Goal: Task Accomplishment & Management: Use online tool/utility

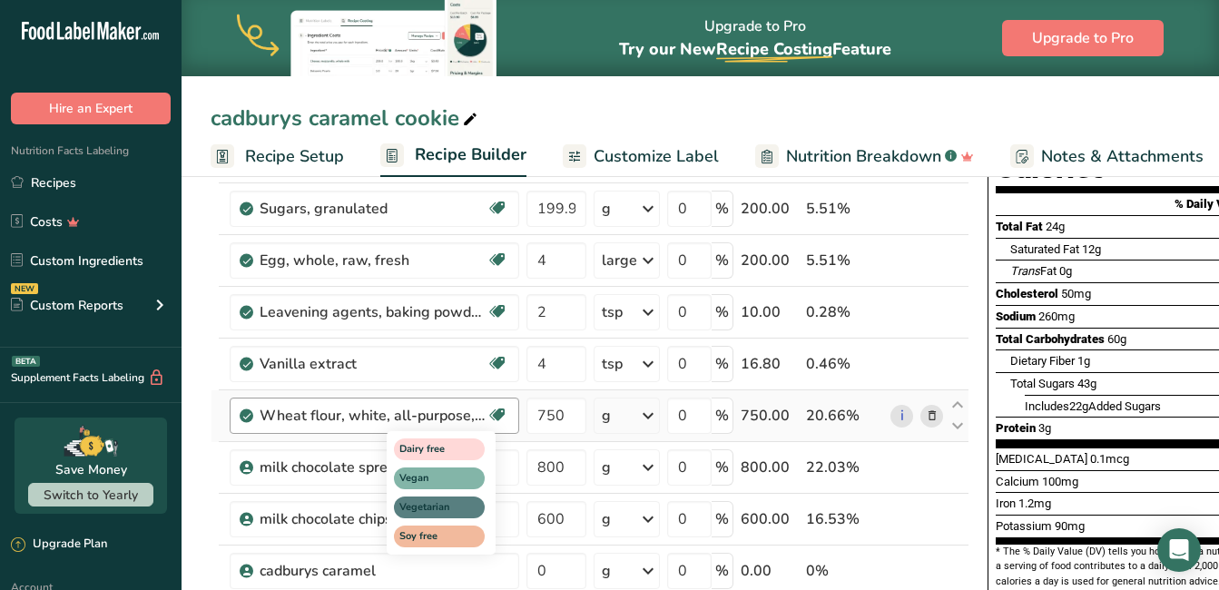
scroll to position [190, 0]
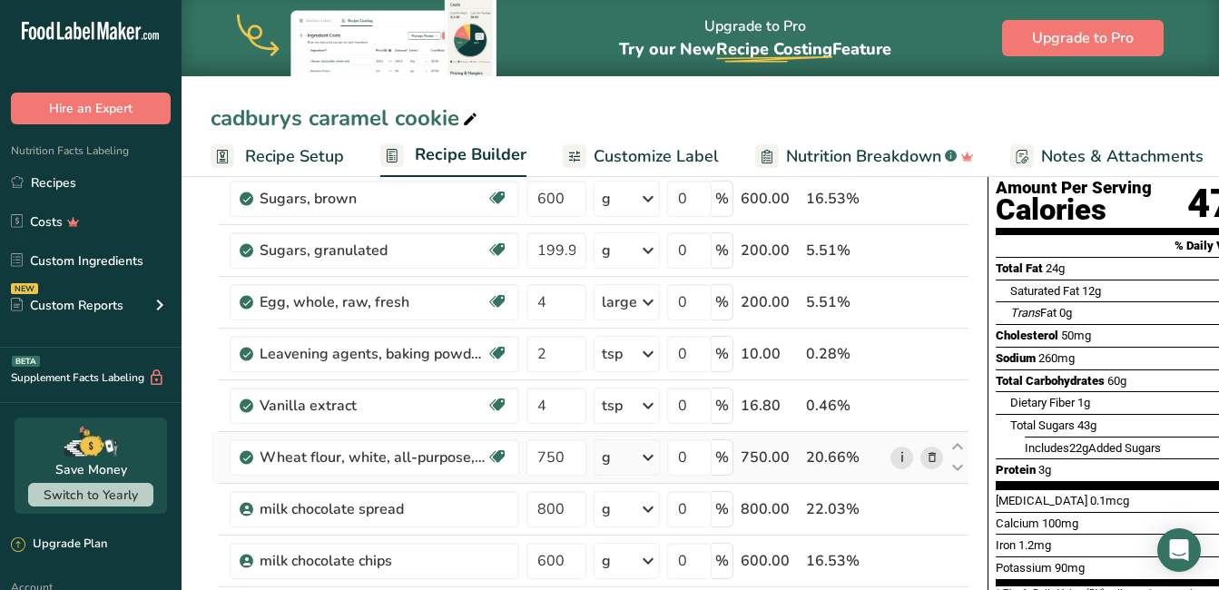
click at [525, 457] on link "i" at bounding box center [901, 457] width 23 height 23
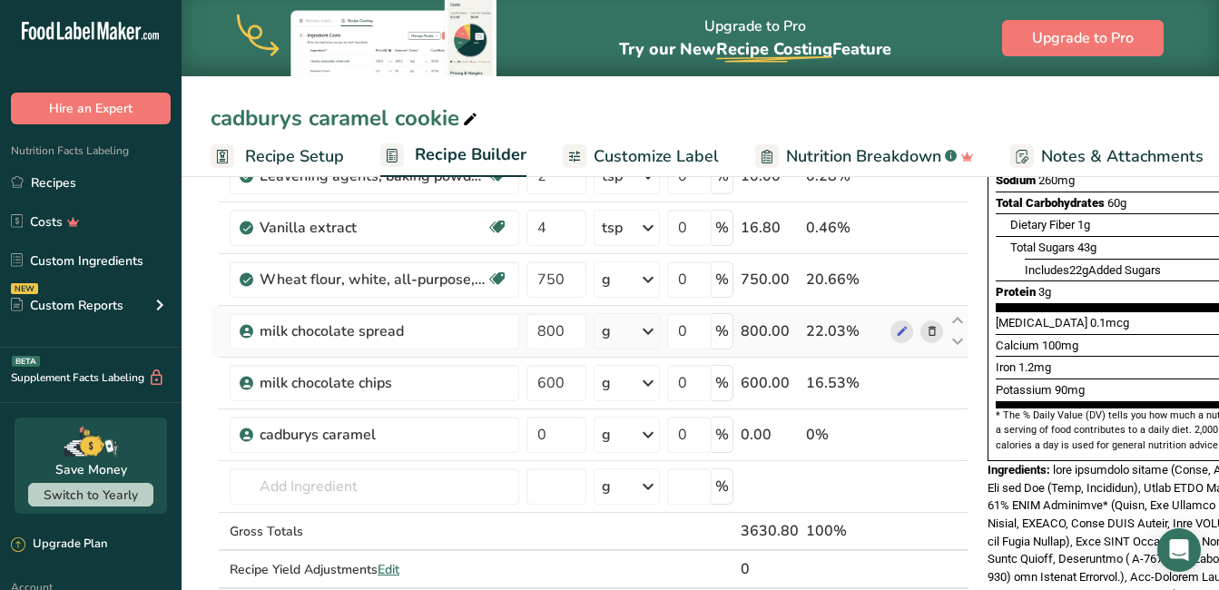
scroll to position [371, 0]
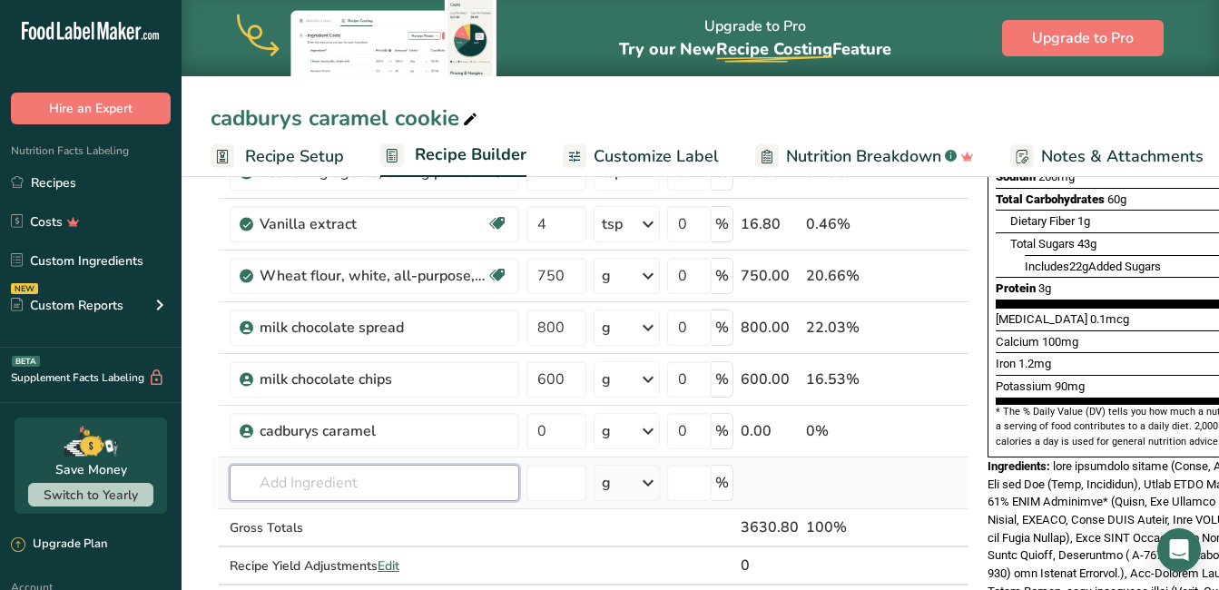
click at [275, 483] on input "text" at bounding box center [374, 483] width 289 height 36
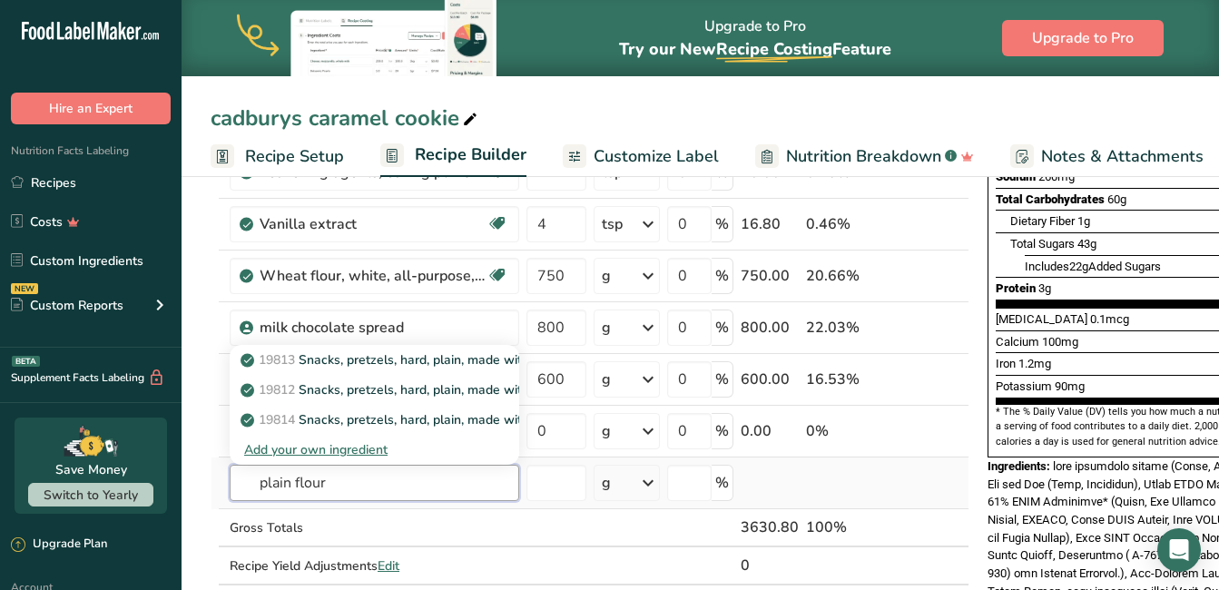
type input "plain flour"
click at [319, 449] on div "Add your own ingredient" at bounding box center [374, 449] width 260 height 19
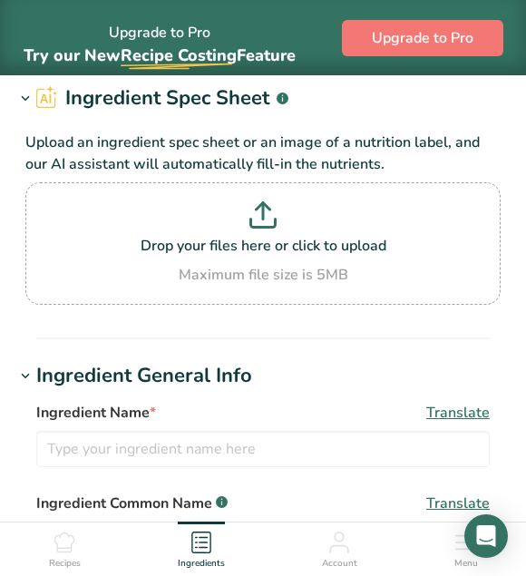
scroll to position [181, 0]
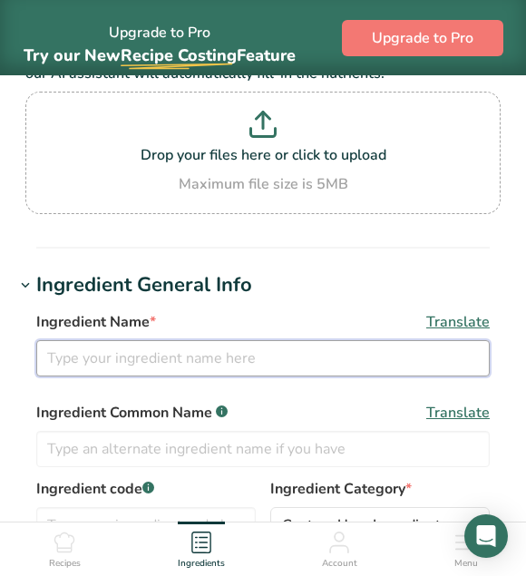
click at [271, 358] on input "text" at bounding box center [263, 358] width 454 height 36
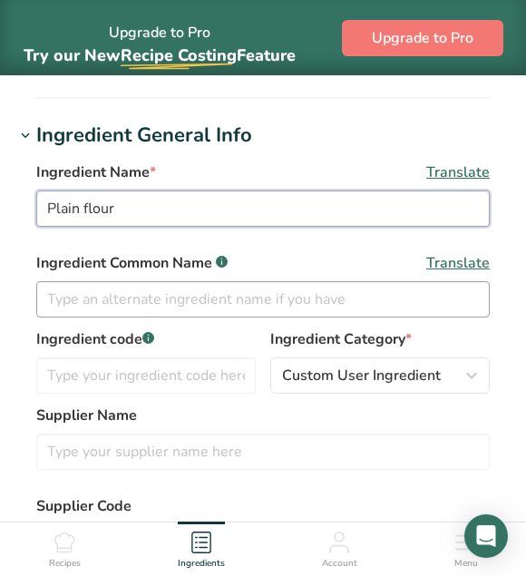
scroll to position [363, 0]
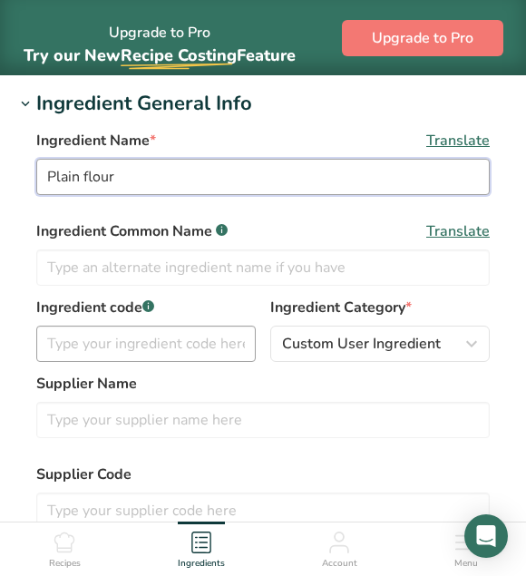
type input "Plain flour"
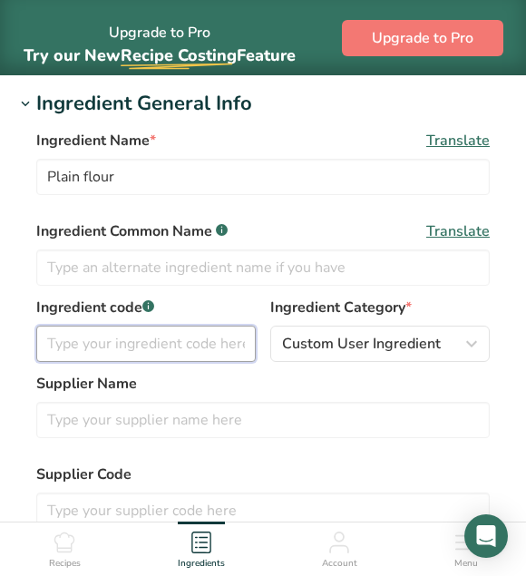
click at [188, 336] on input "text" at bounding box center [146, 344] width 220 height 36
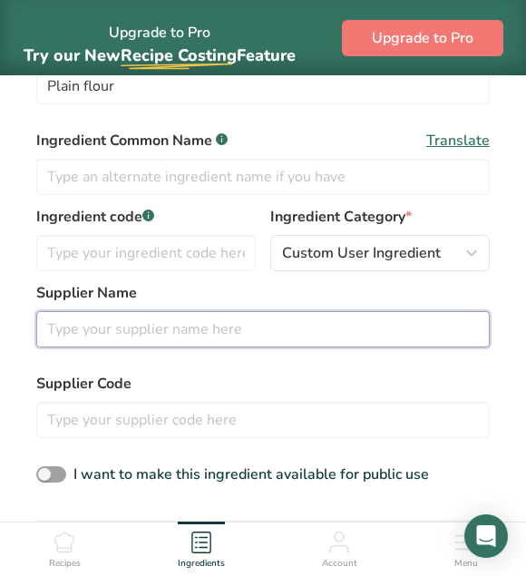
click at [108, 325] on input "text" at bounding box center [263, 329] width 454 height 36
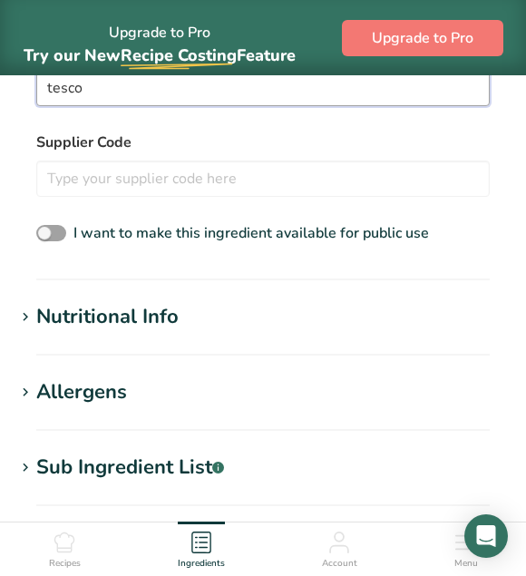
scroll to position [726, 0]
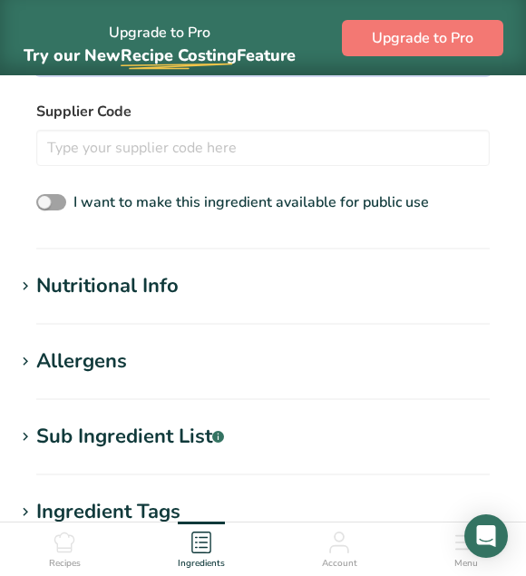
type input "tesco"
click at [162, 287] on div "Nutritional Info" at bounding box center [107, 286] width 142 height 30
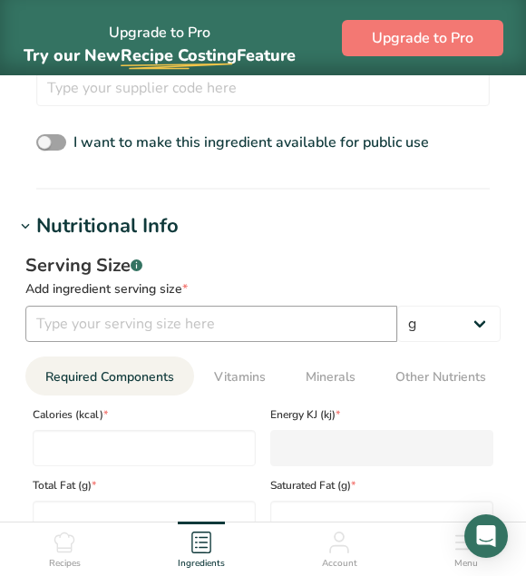
scroll to position [817, 0]
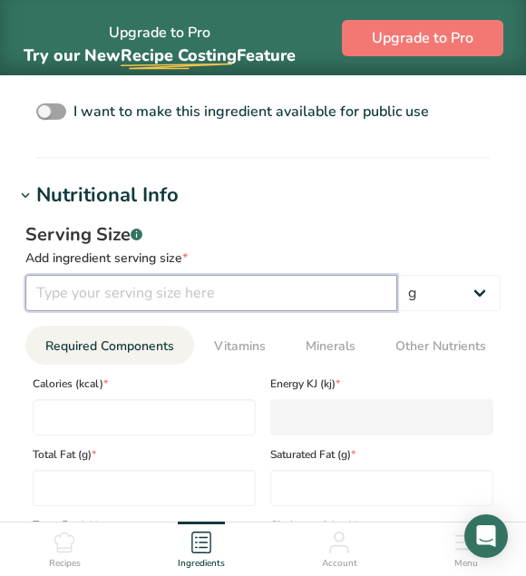
click at [239, 308] on input "number" at bounding box center [211, 293] width 372 height 36
type input "100"
type input "0"
type KJ "0"
type Fat "0"
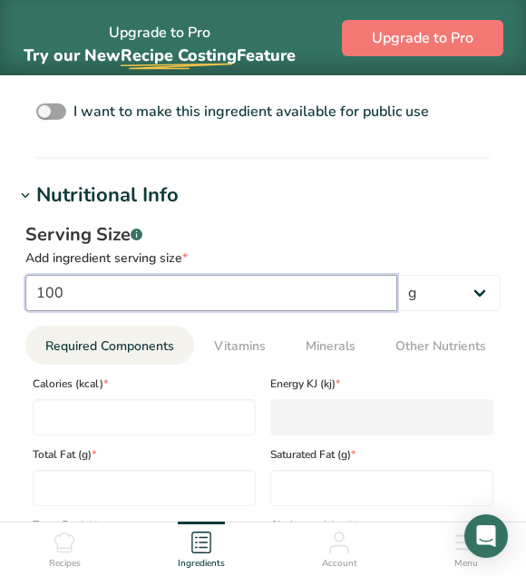
type Fat "0"
type input "0"
type Carbohydrates "0"
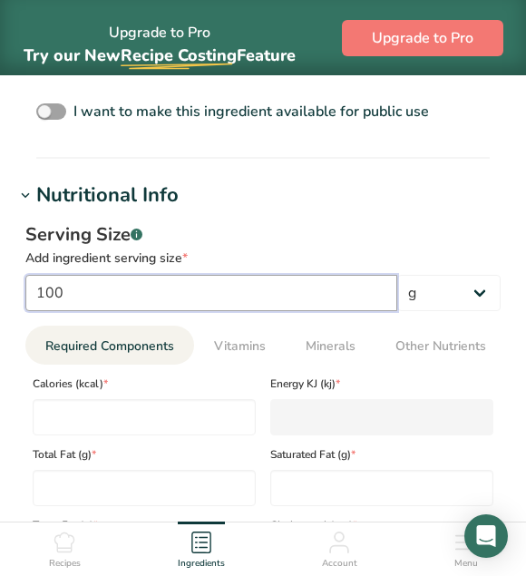
type Fiber "0"
type Sugars "0"
type input "0"
type input "100"
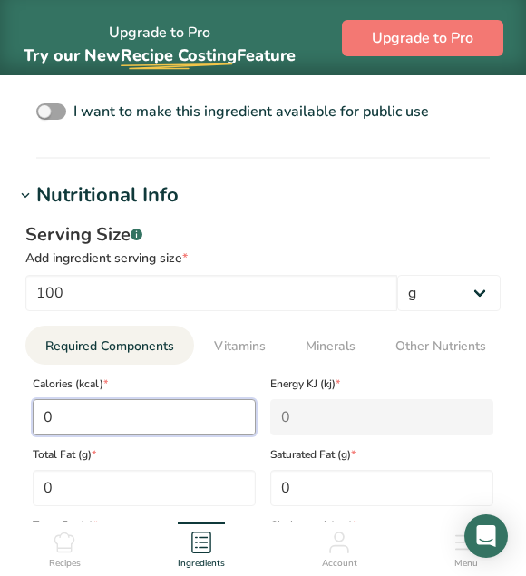
click at [103, 423] on input "0" at bounding box center [144, 417] width 223 height 36
type input "3"
type KJ "12.6"
type input "35"
type KJ "146.4"
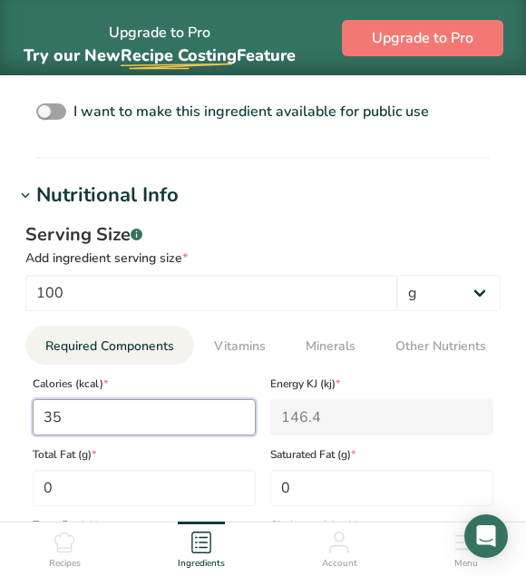
type input "357"
type KJ "1493.7"
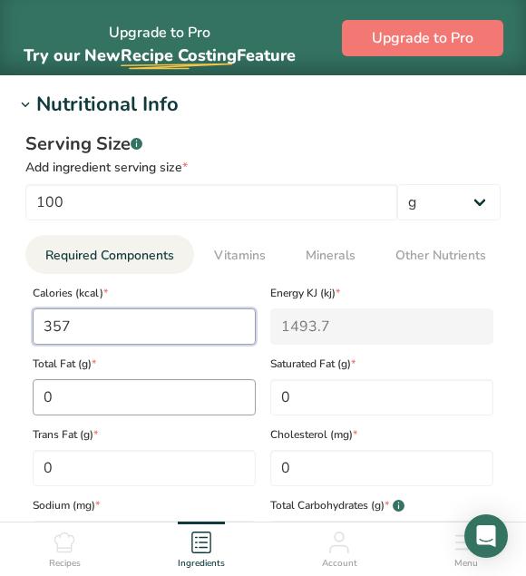
type input "357"
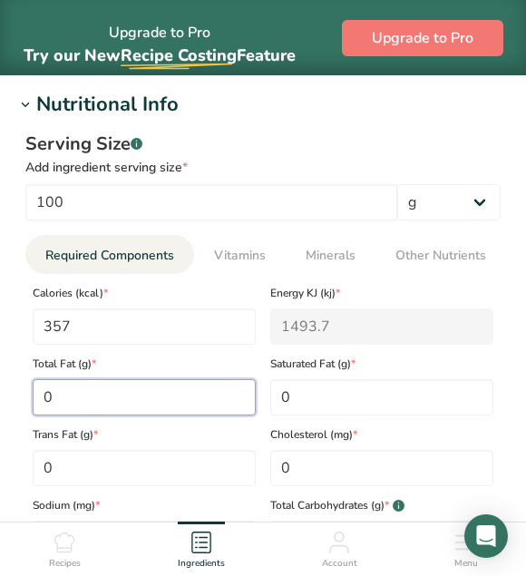
click at [68, 401] on Fat "0" at bounding box center [144, 397] width 223 height 36
type Fat "1.7"
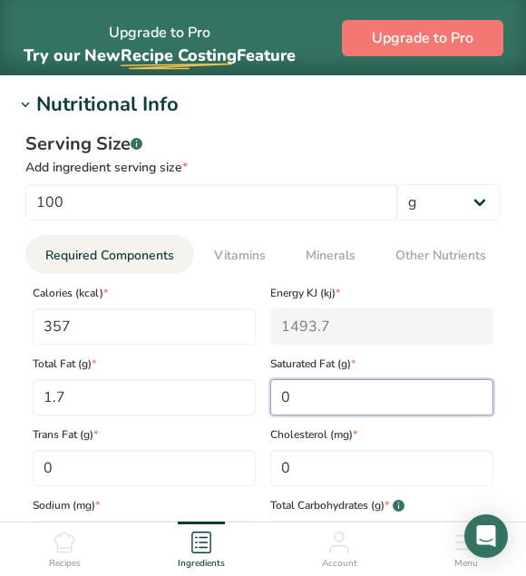
click at [343, 406] on Fat "0" at bounding box center [381, 397] width 223 height 36
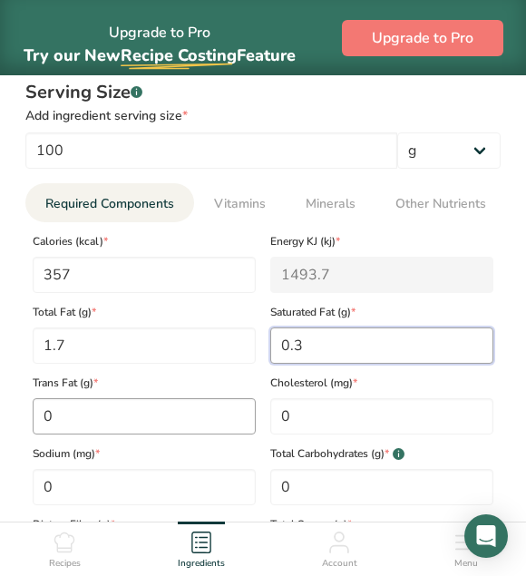
scroll to position [998, 0]
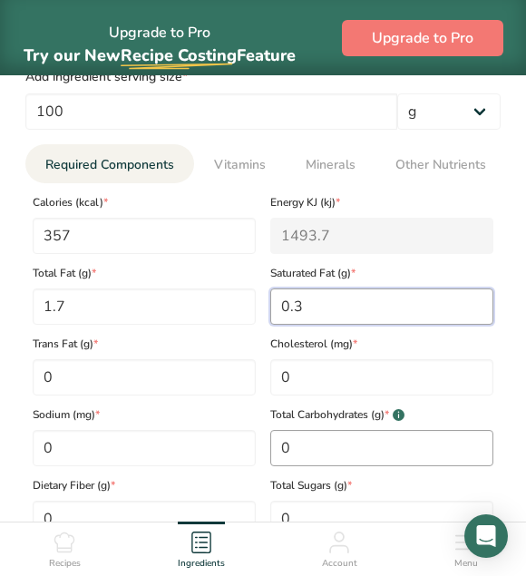
type Fat "0.3"
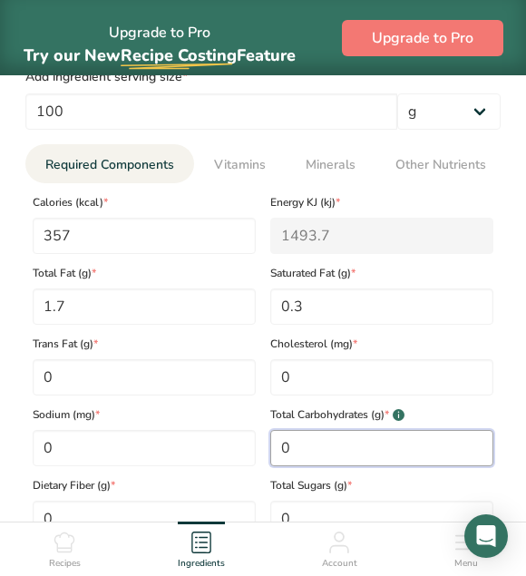
drag, startPoint x: 329, startPoint y: 453, endPoint x: 266, endPoint y: 452, distance: 63.5
click at [266, 452] on div "Total Carbohydrates (g) * .a-a{fill:#347362;}.b-a{fill:#fff;} 0" at bounding box center [382, 431] width 238 height 71
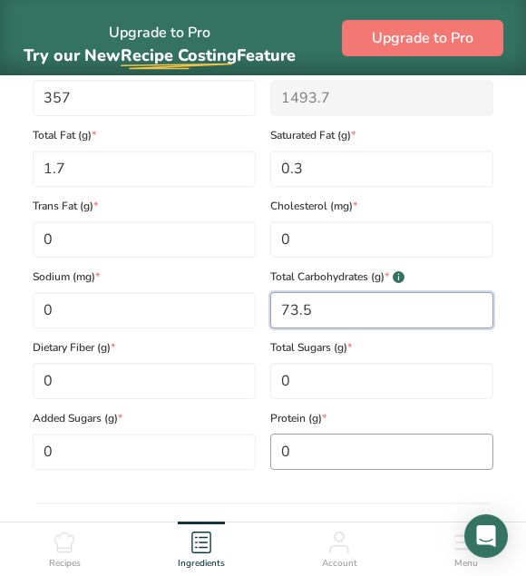
scroll to position [1180, 0]
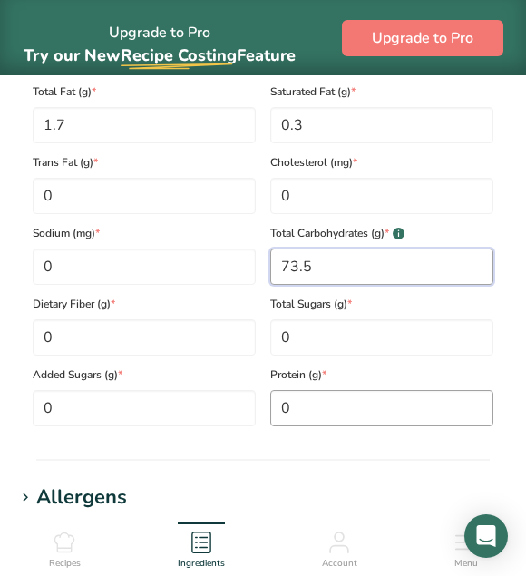
type Carbohydrates "73.5"
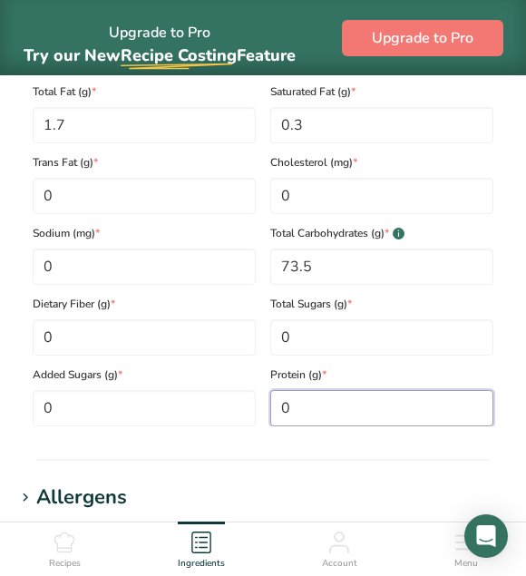
drag, startPoint x: 340, startPoint y: 407, endPoint x: 260, endPoint y: 406, distance: 79.9
click at [260, 406] on div "Calories (kcal) * 357 Energy KJ (kj) * 1493.7 Total Fat (g) * 1.7 Saturated Fat…" at bounding box center [262, 214] width 475 height 425
type input "9.9"
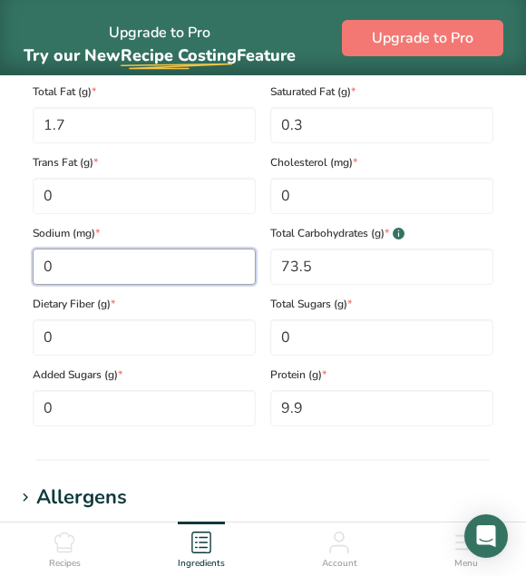
click at [76, 272] on input "0" at bounding box center [144, 267] width 223 height 36
type input "0.02"
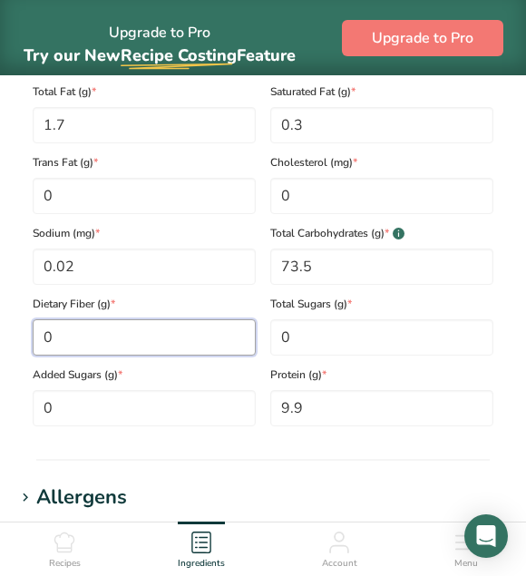
click at [78, 336] on Fiber "0" at bounding box center [144, 337] width 223 height 36
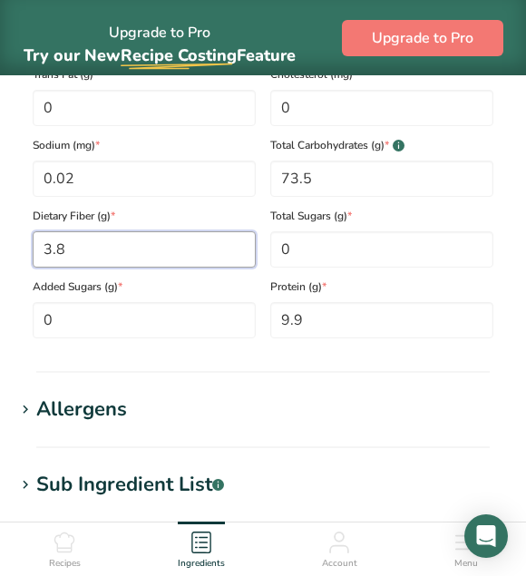
scroll to position [1270, 0]
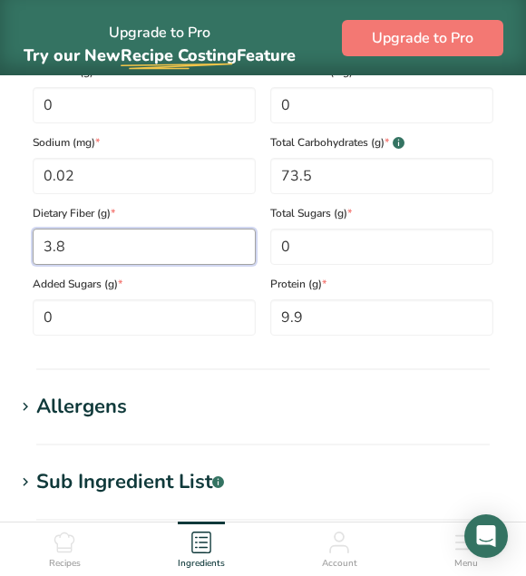
type Fiber "3.8"
click at [102, 406] on div "Allergens" at bounding box center [81, 407] width 91 height 30
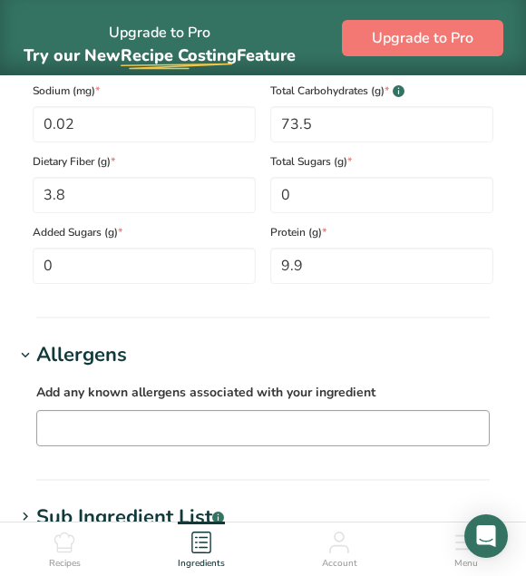
scroll to position [1361, 0]
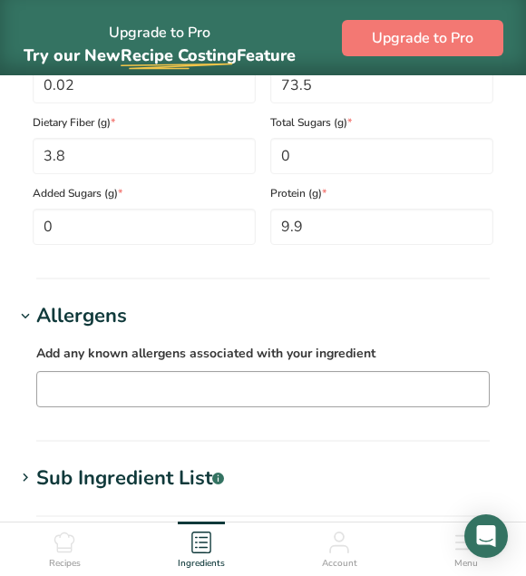
click at [260, 403] on input "text" at bounding box center [263, 389] width 452 height 28
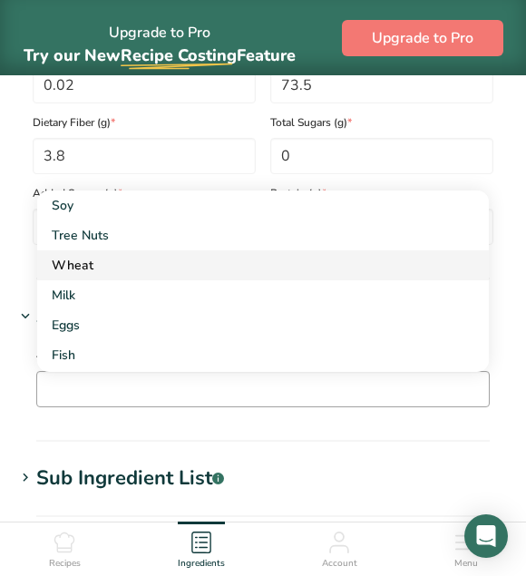
click at [201, 275] on div "Wheat" at bounding box center [249, 265] width 394 height 19
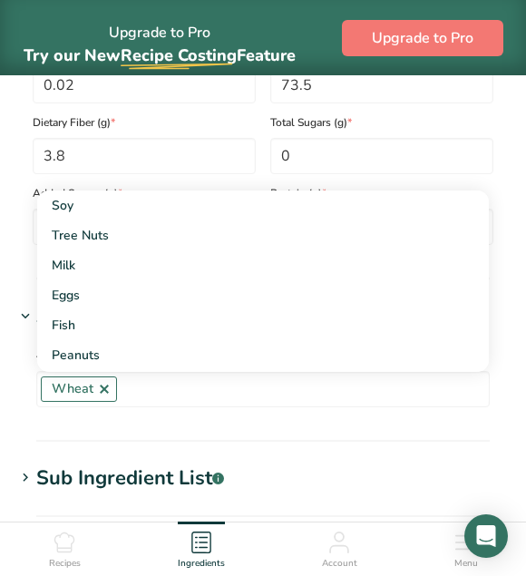
click at [281, 426] on section "Allergens Add any known allergens associated with your ingredient Wheat Soy Tre…" at bounding box center [263, 371] width 497 height 141
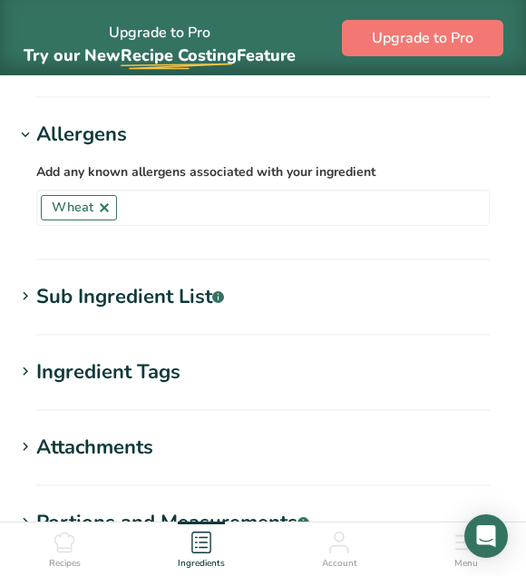
scroll to position [1633, 0]
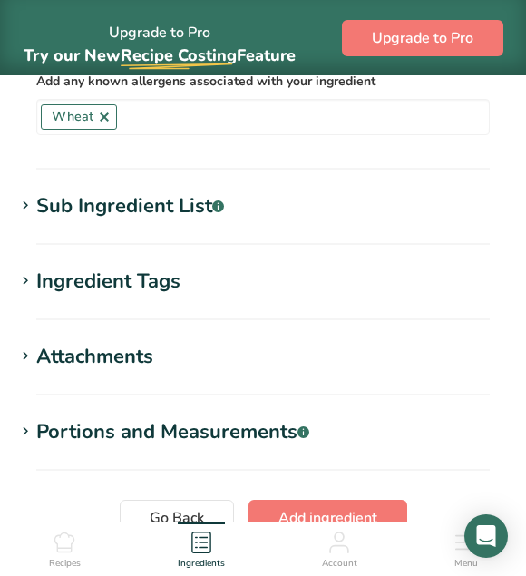
click at [163, 196] on div "Sub Ingredient List .a-a{fill:#347362;}.b-a{fill:#fff;}" at bounding box center [130, 206] width 188 height 30
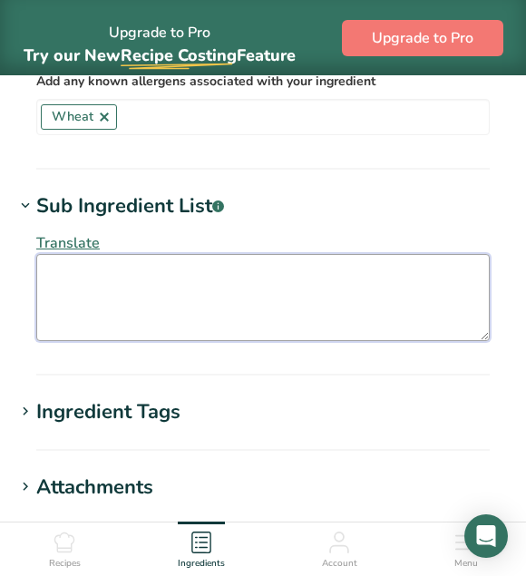
paste textarea "Wheat Flour [Wheat Flour, Calcium Carbonate, Iron, Niacin, Thiamin]."
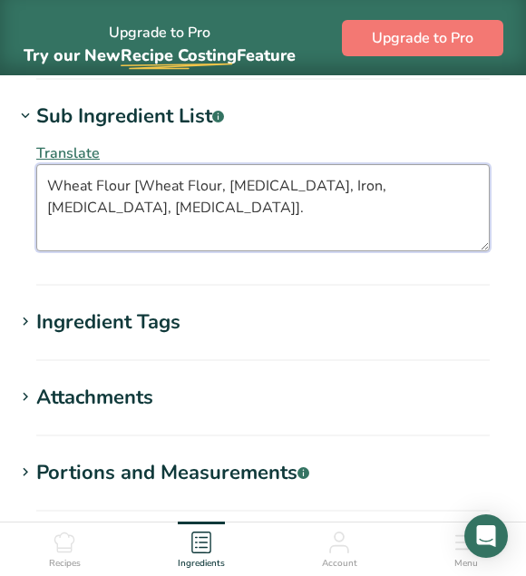
scroll to position [1724, 0]
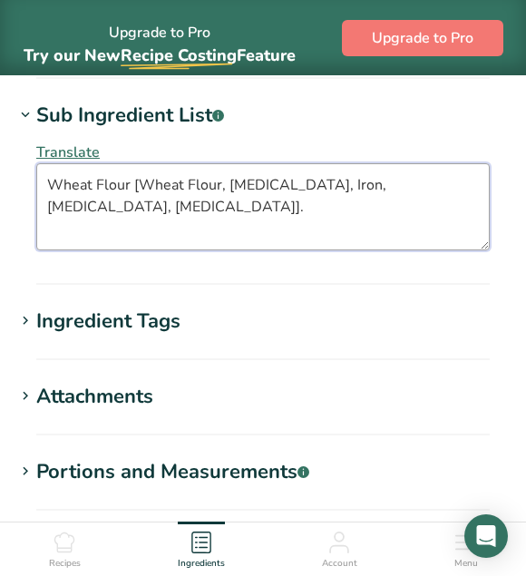
type textarea "Wheat Flour [Wheat Flour, Calcium Carbonate, Iron, Niacin, Thiamin]."
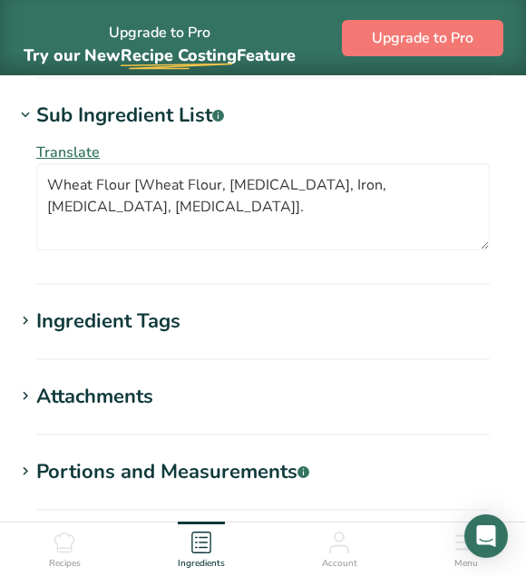
click at [89, 337] on div "Ingredient Tags" at bounding box center [108, 322] width 144 height 30
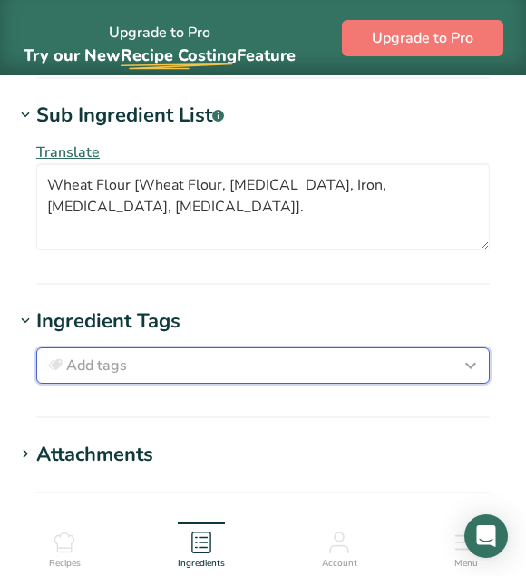
click at [174, 359] on div "Add tags" at bounding box center [262, 366] width 437 height 22
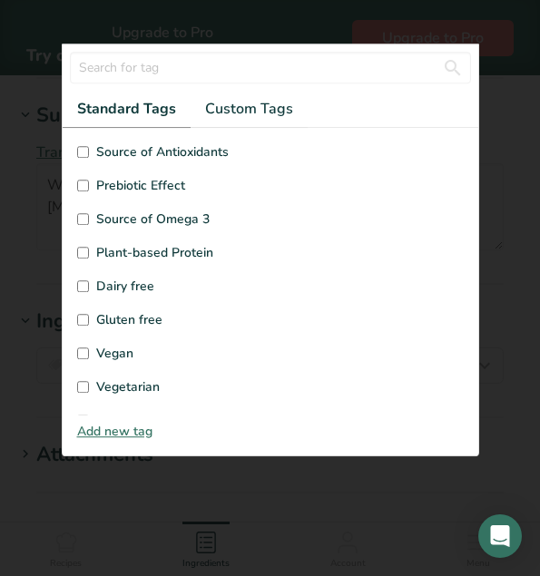
click at [524, 109] on div at bounding box center [270, 288] width 540 height 576
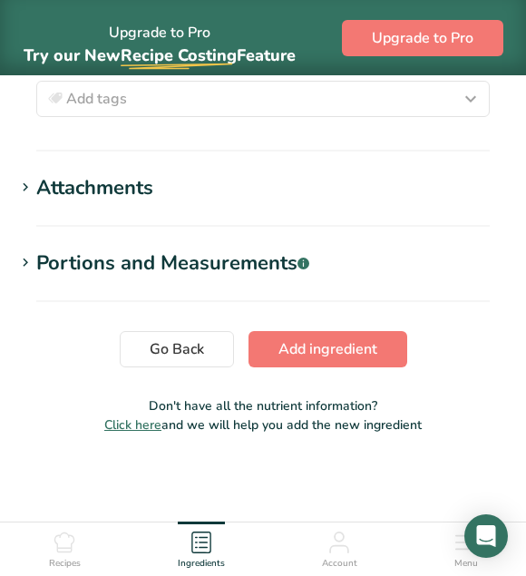
scroll to position [1995, 0]
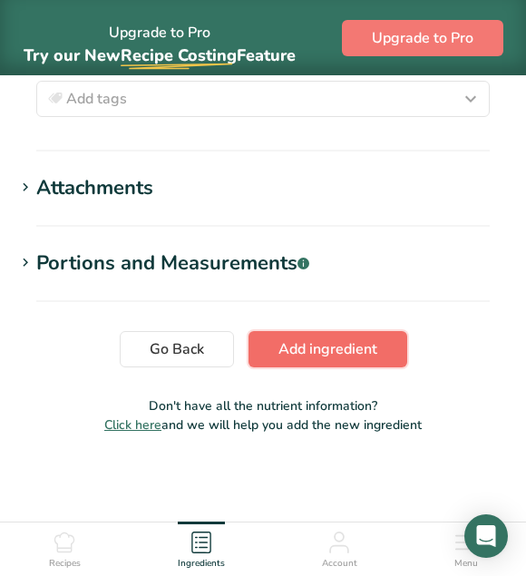
click at [351, 337] on button "Add ingredient" at bounding box center [328, 349] width 159 height 36
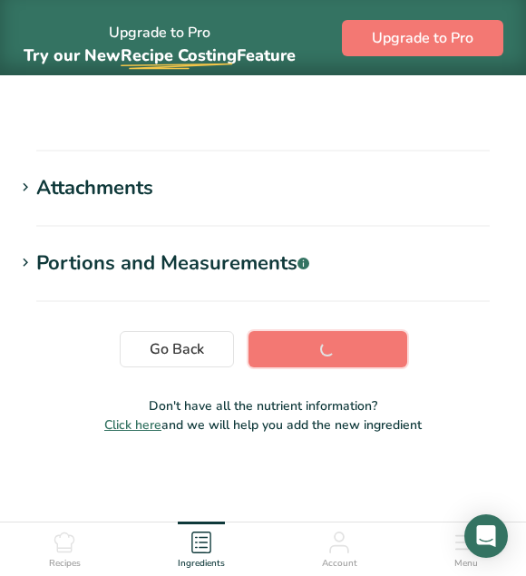
scroll to position [453, 0]
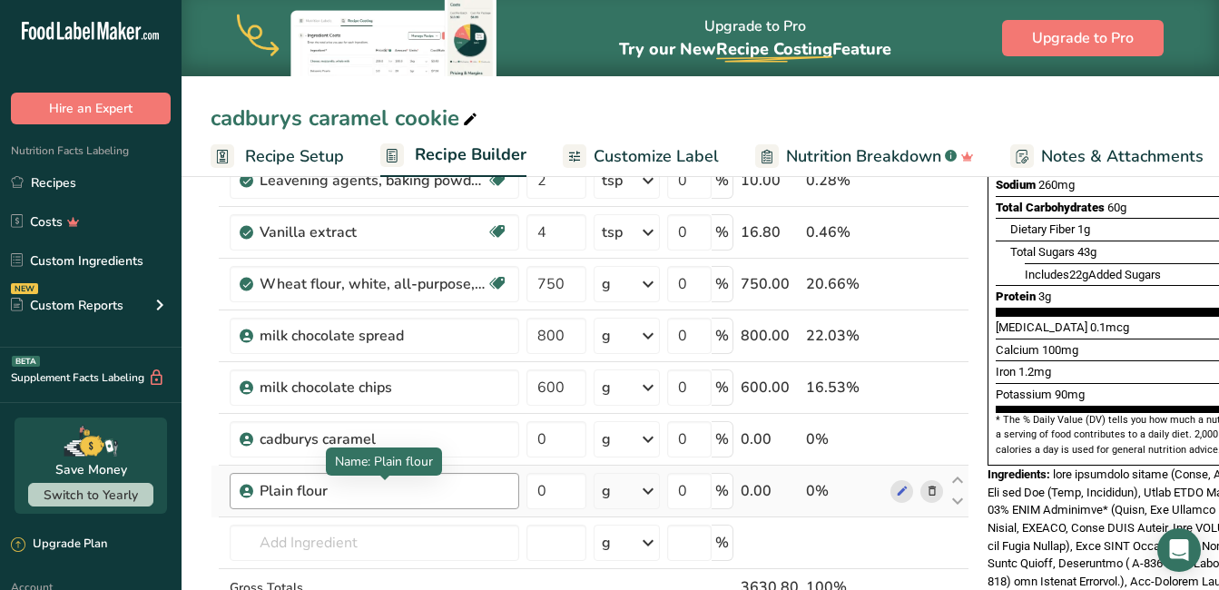
scroll to position [454, 0]
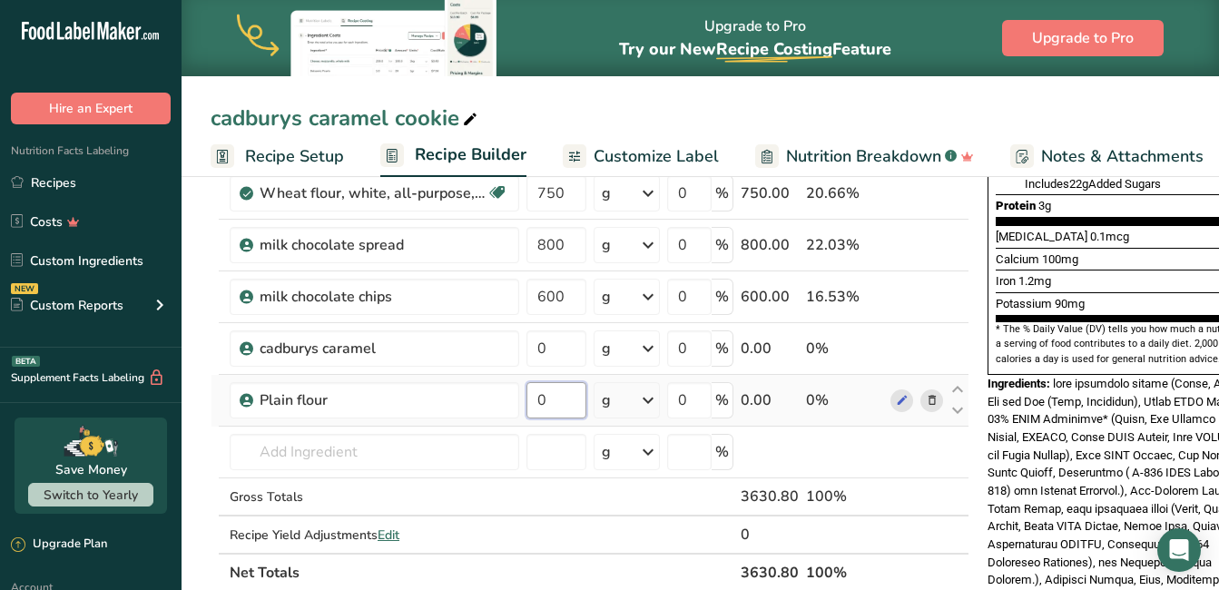
drag, startPoint x: 573, startPoint y: 389, endPoint x: 531, endPoint y: 392, distance: 41.8
click at [525, 392] on input "0" at bounding box center [556, 400] width 60 height 36
type input "750"
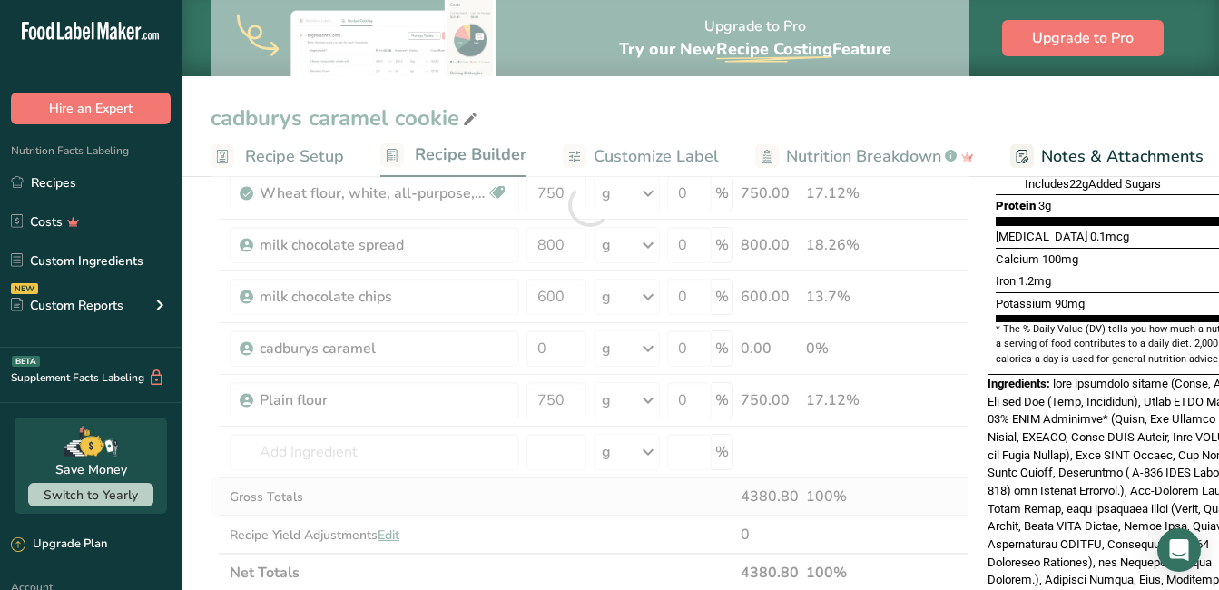
click at [475, 502] on div "Ingredient * Amount * Unit * Waste * .a-a{fill:#347362;}.b-a{fill:#fff;} Grams …" at bounding box center [589, 205] width 759 height 773
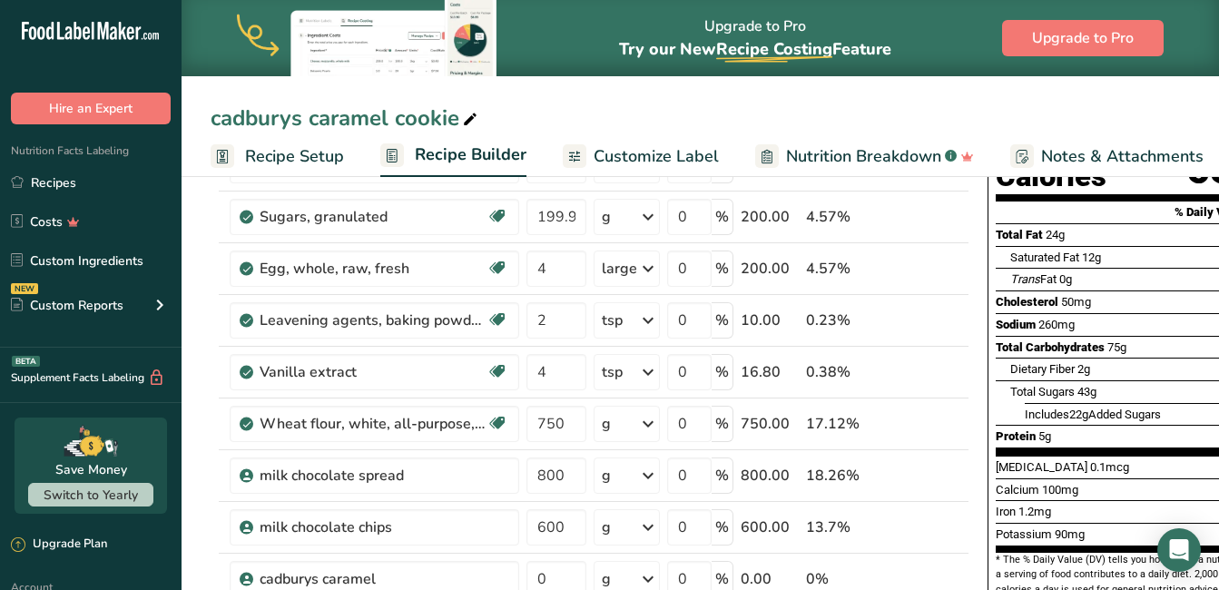
scroll to position [181, 0]
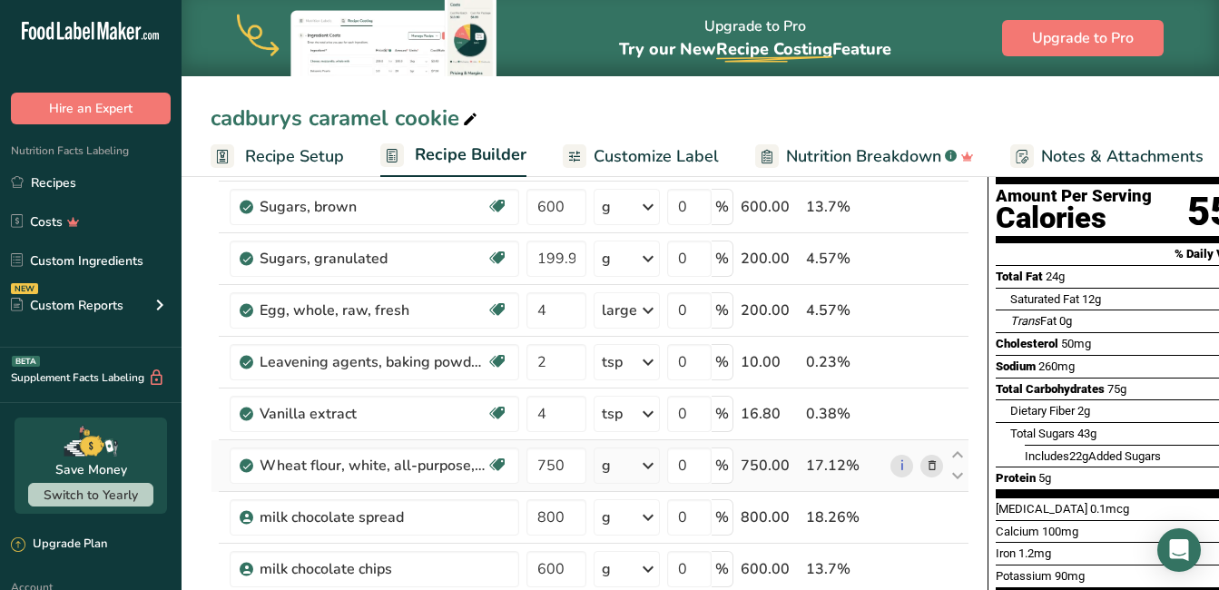
click at [525, 465] on icon at bounding box center [931, 465] width 13 height 19
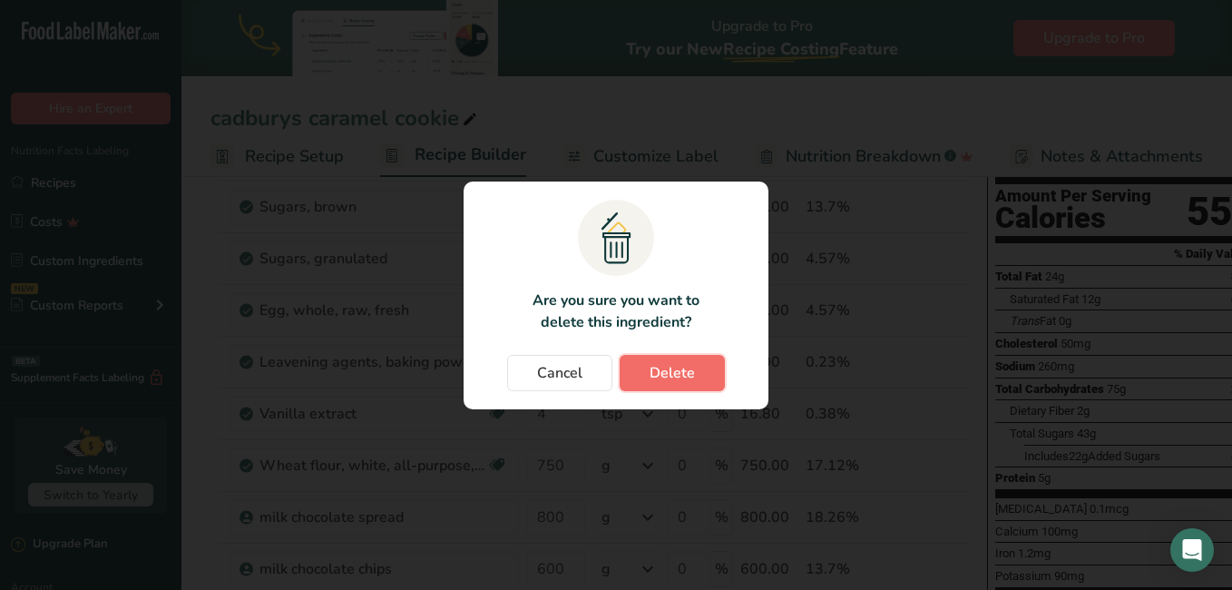
click at [525, 367] on button "Delete" at bounding box center [672, 373] width 105 height 36
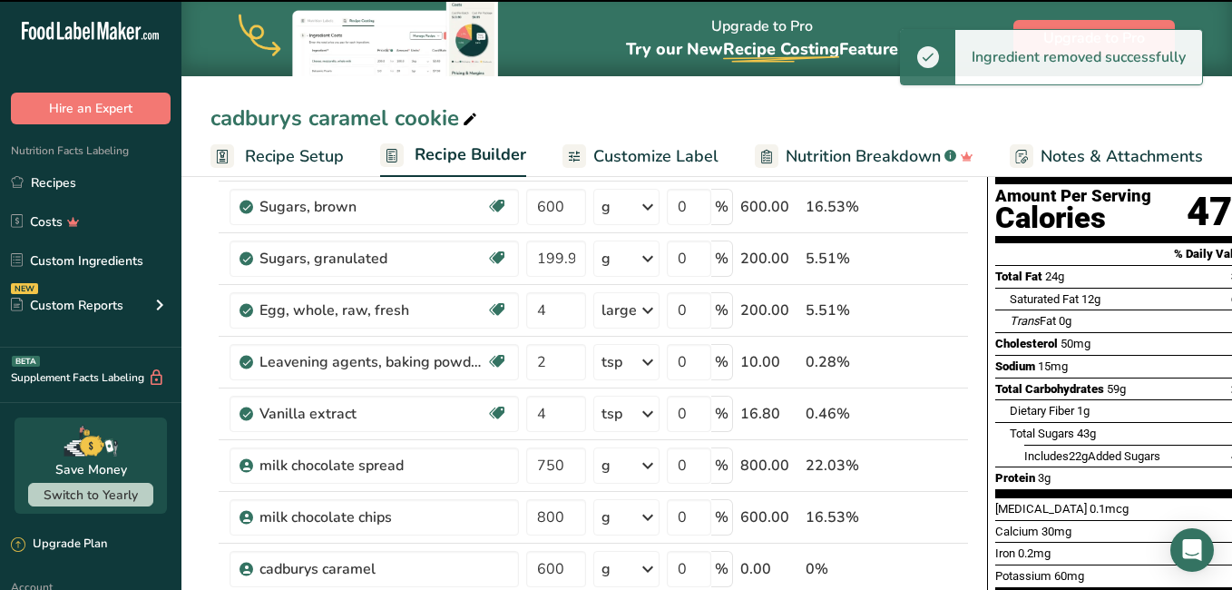
type input "800"
type input "600"
type input "0"
type input "750"
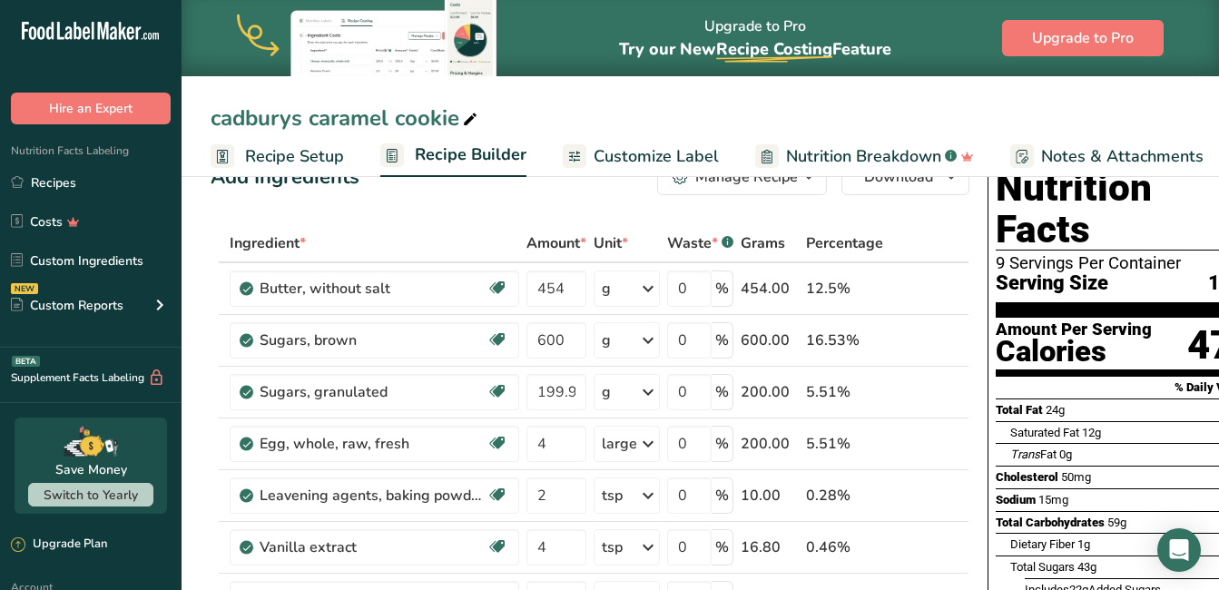
scroll to position [0, 0]
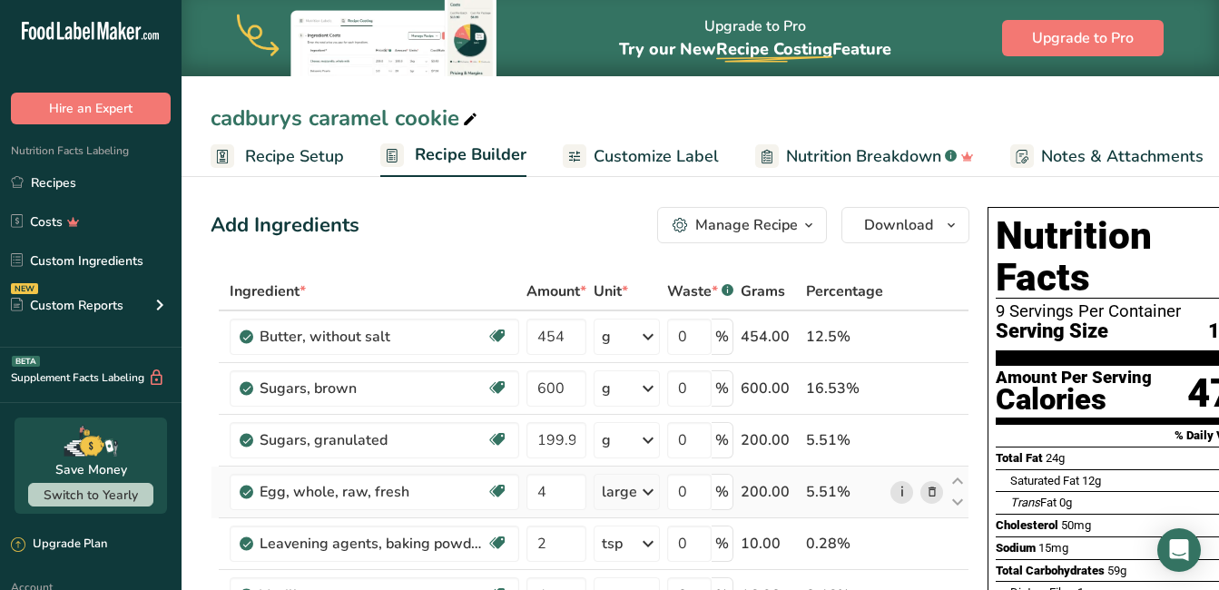
click at [525, 494] on link "i" at bounding box center [901, 492] width 23 height 23
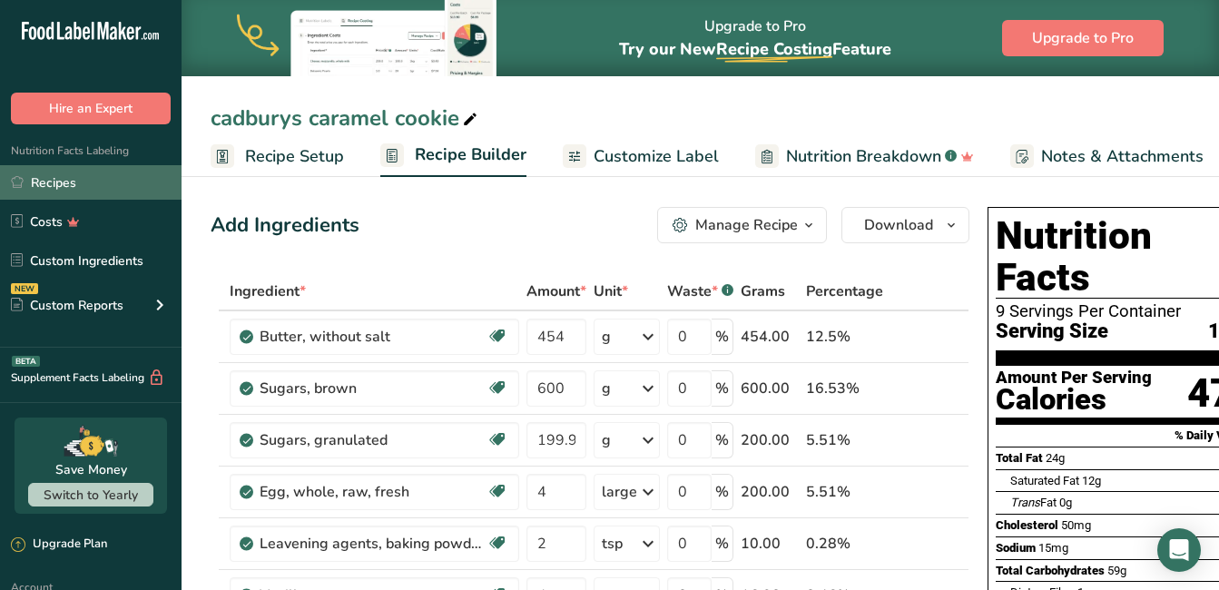
click at [58, 189] on link "Recipes" at bounding box center [90, 182] width 181 height 34
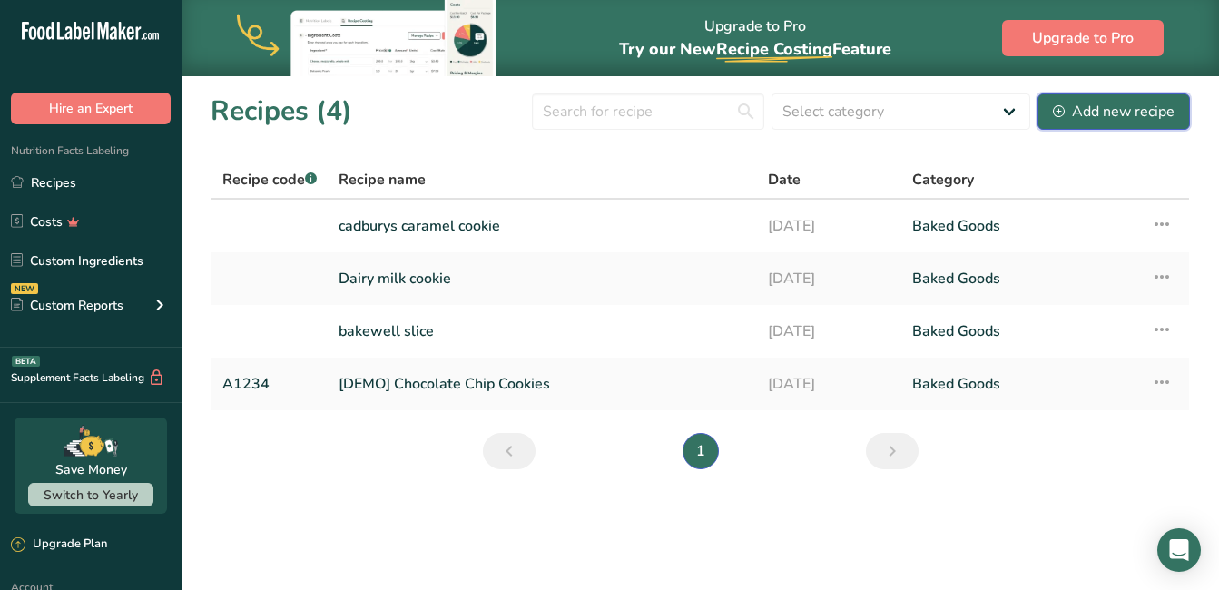
click at [525, 105] on div "Add new recipe" at bounding box center [1113, 112] width 122 height 22
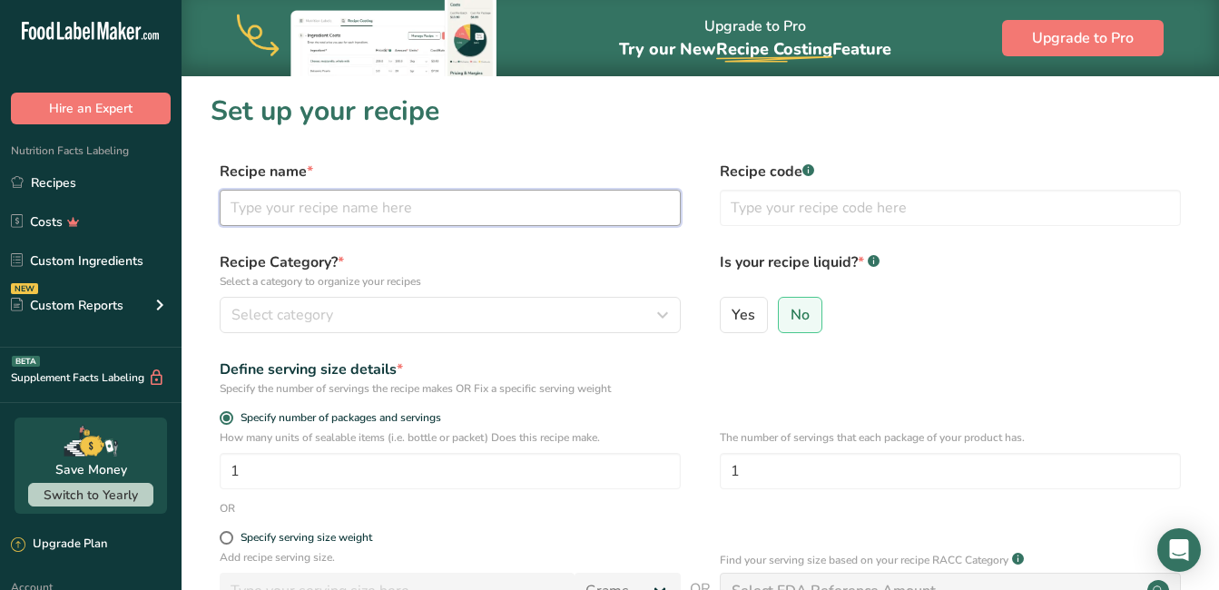
click at [364, 207] on input "text" at bounding box center [450, 208] width 461 height 36
type input "victoria sponge"
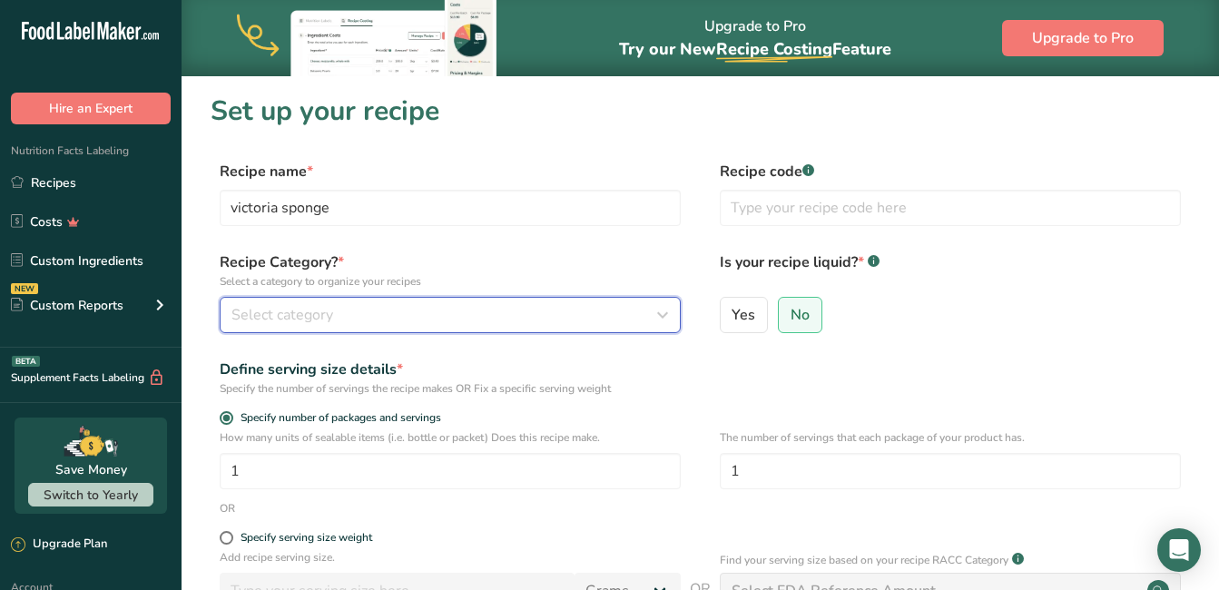
click at [474, 323] on div "Select category" at bounding box center [444, 315] width 426 height 22
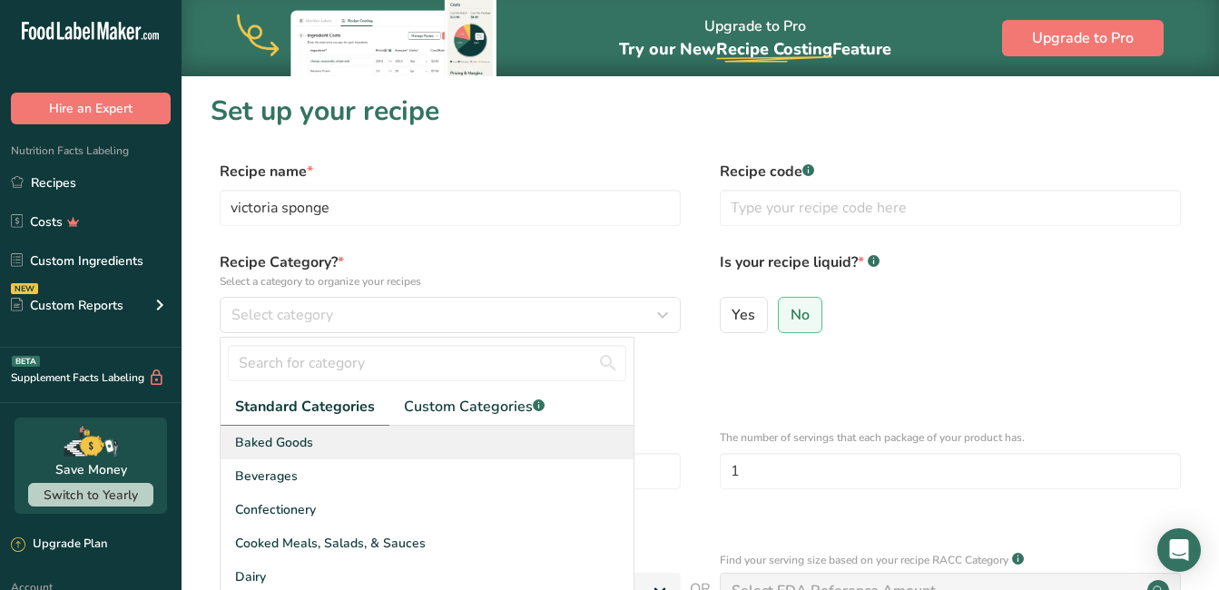
click at [349, 446] on div "Baked Goods" at bounding box center [426, 443] width 413 height 34
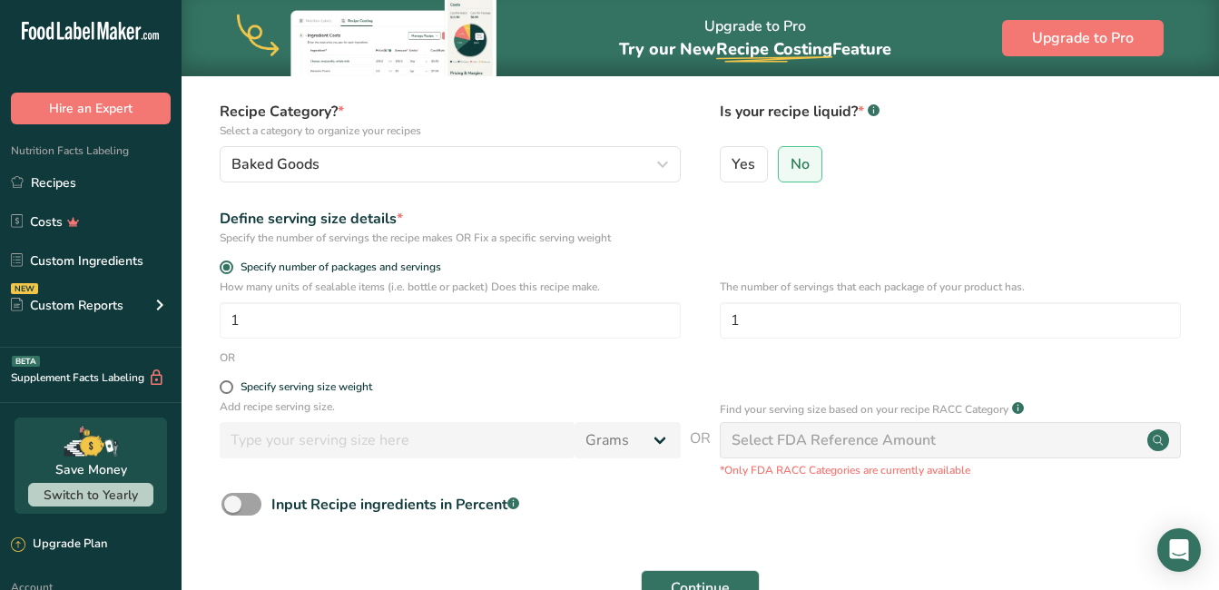
scroll to position [181, 0]
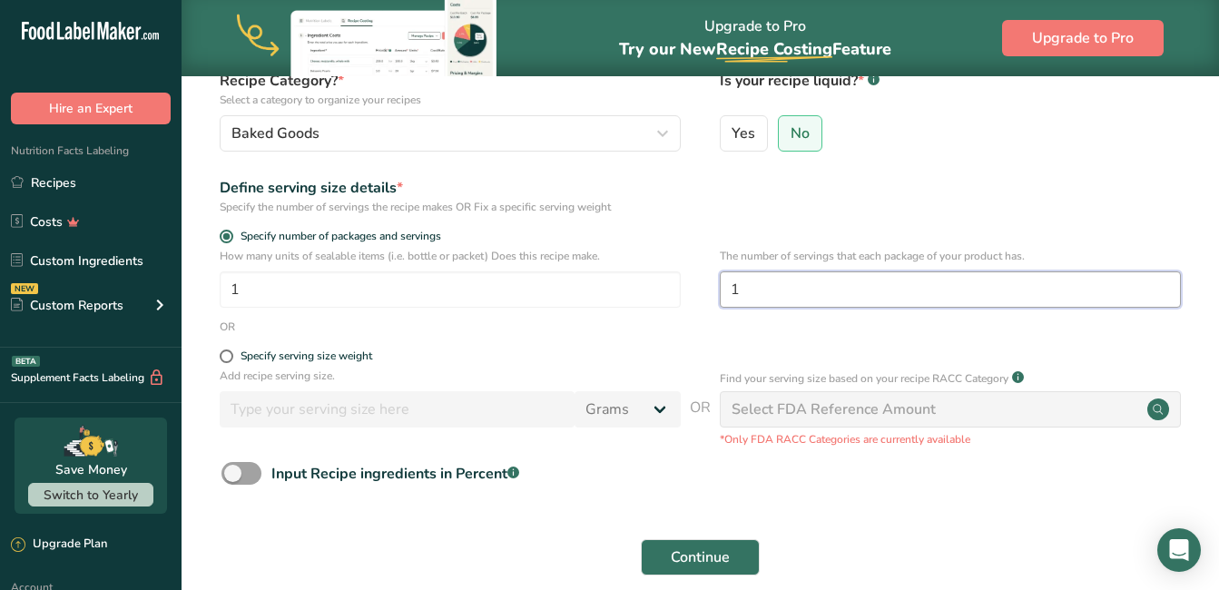
drag, startPoint x: 795, startPoint y: 289, endPoint x: 691, endPoint y: 276, distance: 104.2
click at [525, 276] on div "How many units of sealable items (i.e. bottle or packet) Does this recipe make.…" at bounding box center [699, 283] width 979 height 71
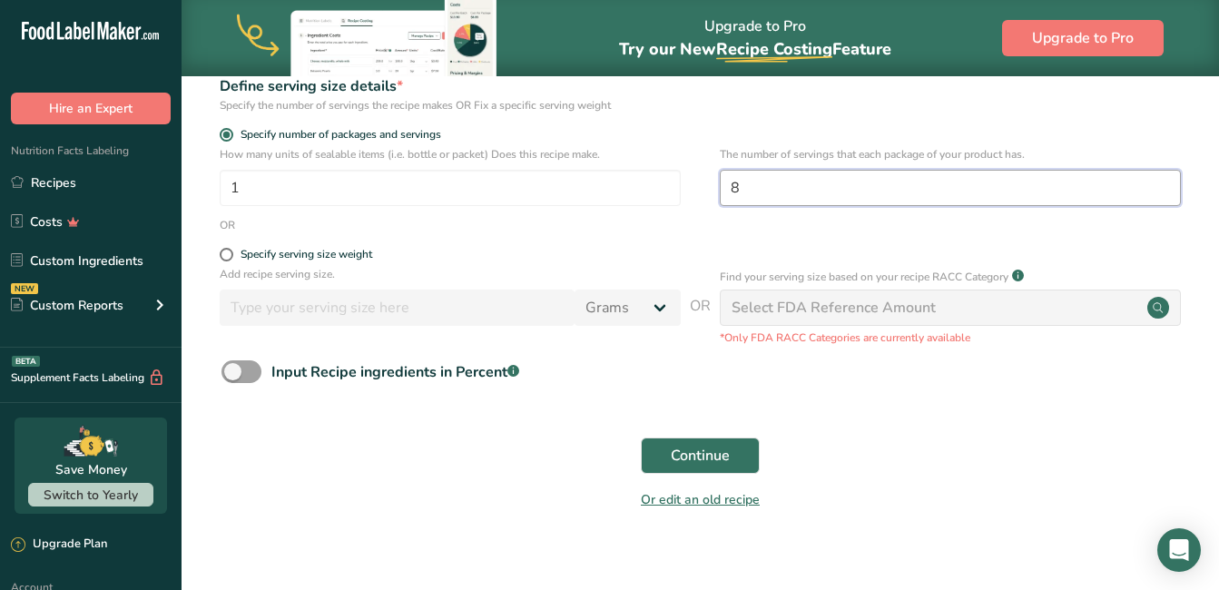
scroll to position [301, 0]
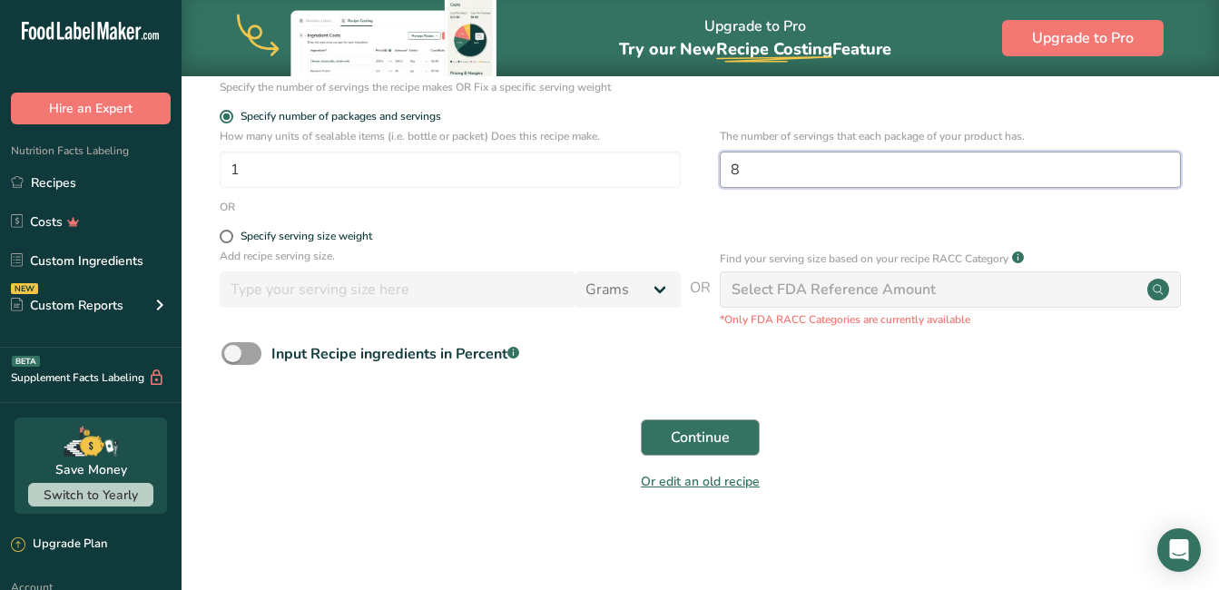
type input "8"
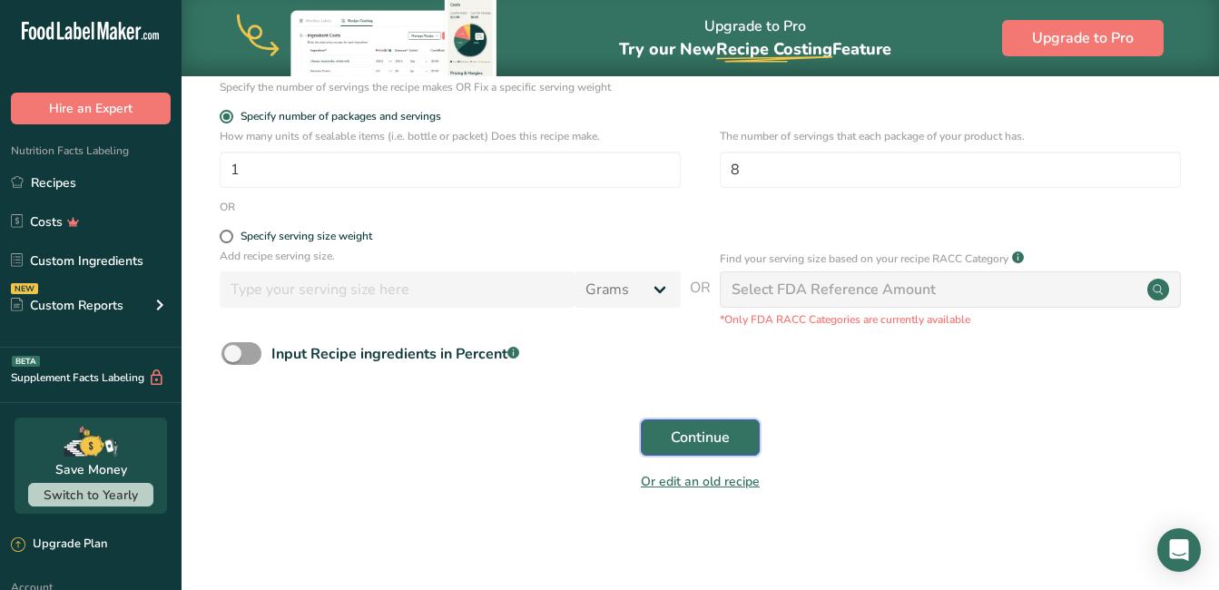
click at [525, 436] on span "Continue" at bounding box center [700, 437] width 59 height 22
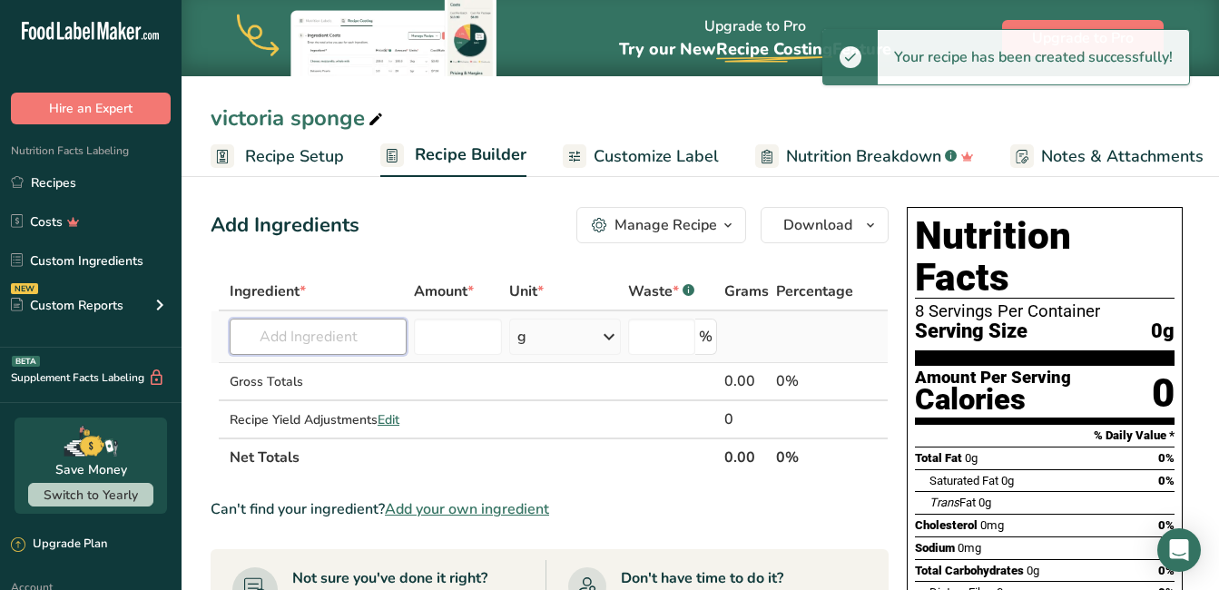
click at [344, 338] on input "text" at bounding box center [318, 336] width 177 height 36
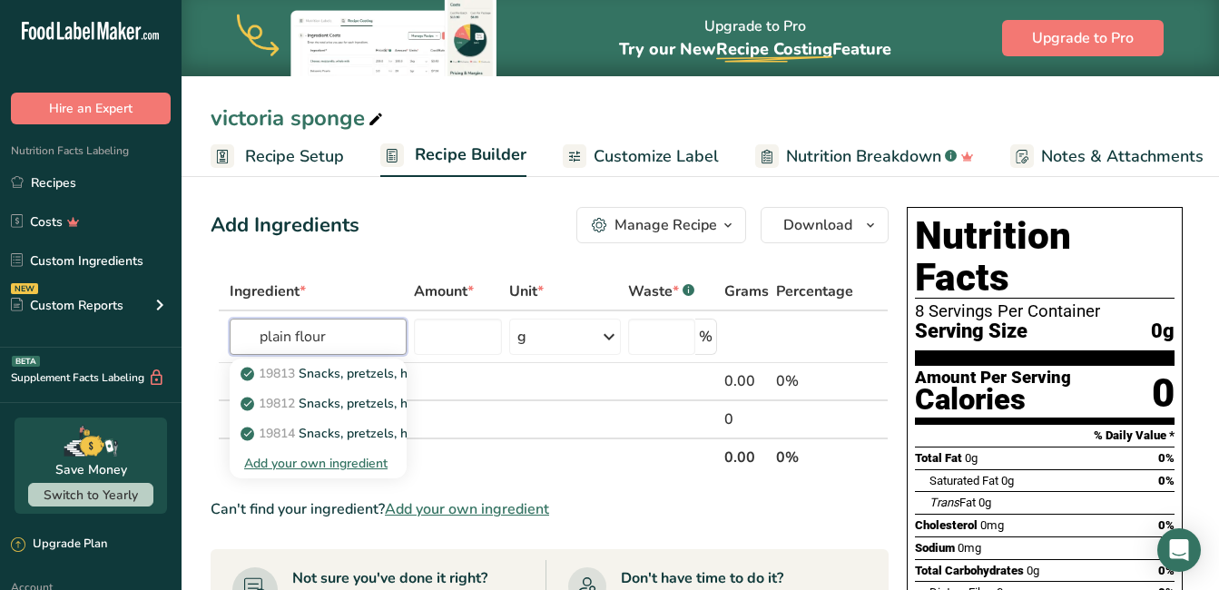
type input "plain flour"
click at [502, 447] on th "Net Totals" at bounding box center [473, 456] width 494 height 38
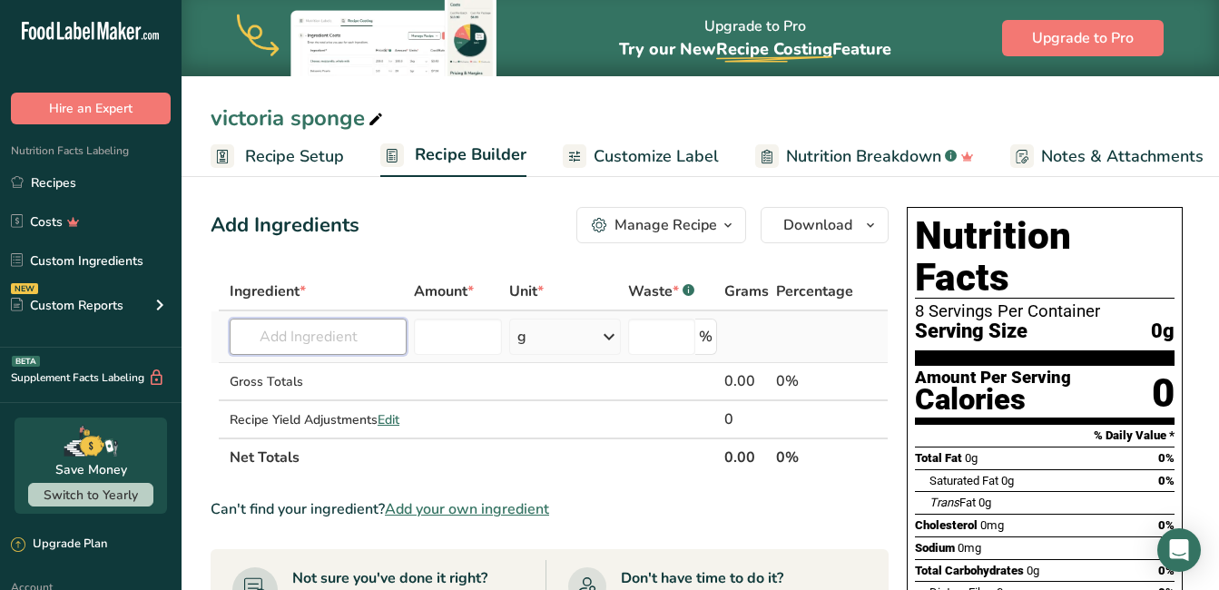
click at [327, 336] on input "text" at bounding box center [318, 336] width 177 height 36
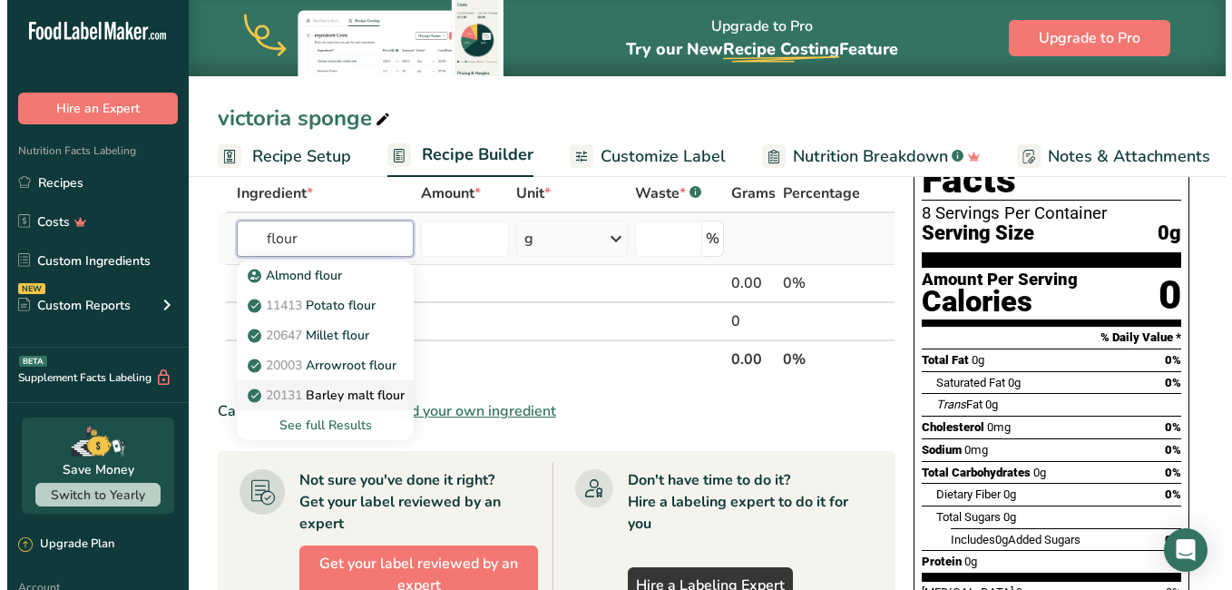
scroll to position [91, 0]
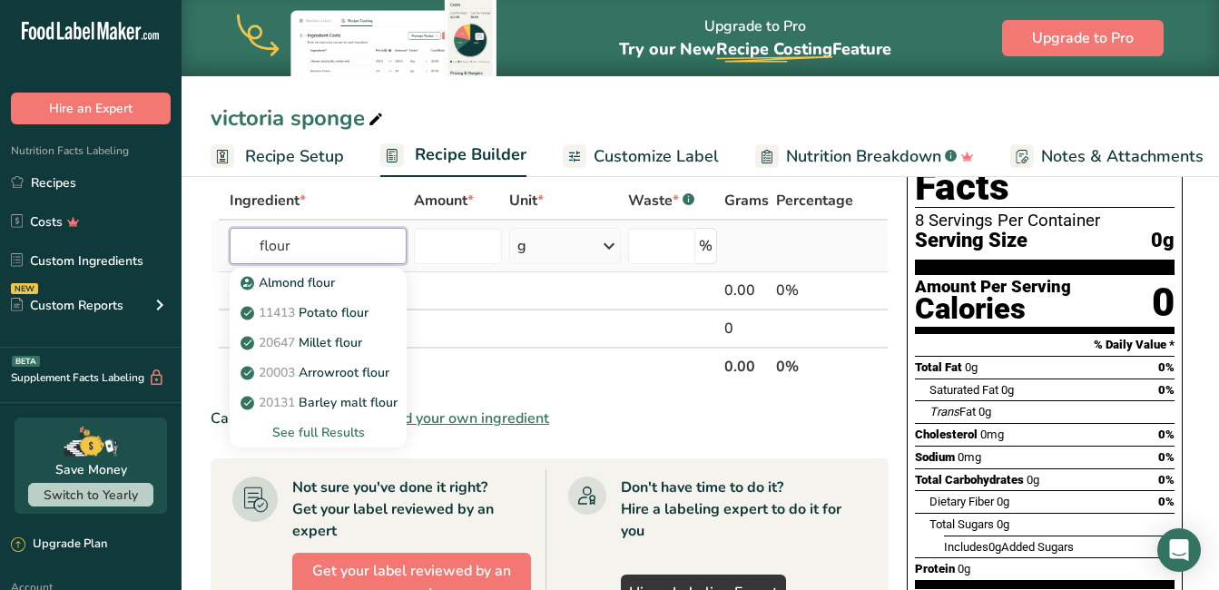
type input "flour"
click at [324, 429] on div "See full Results" at bounding box center [318, 432] width 148 height 19
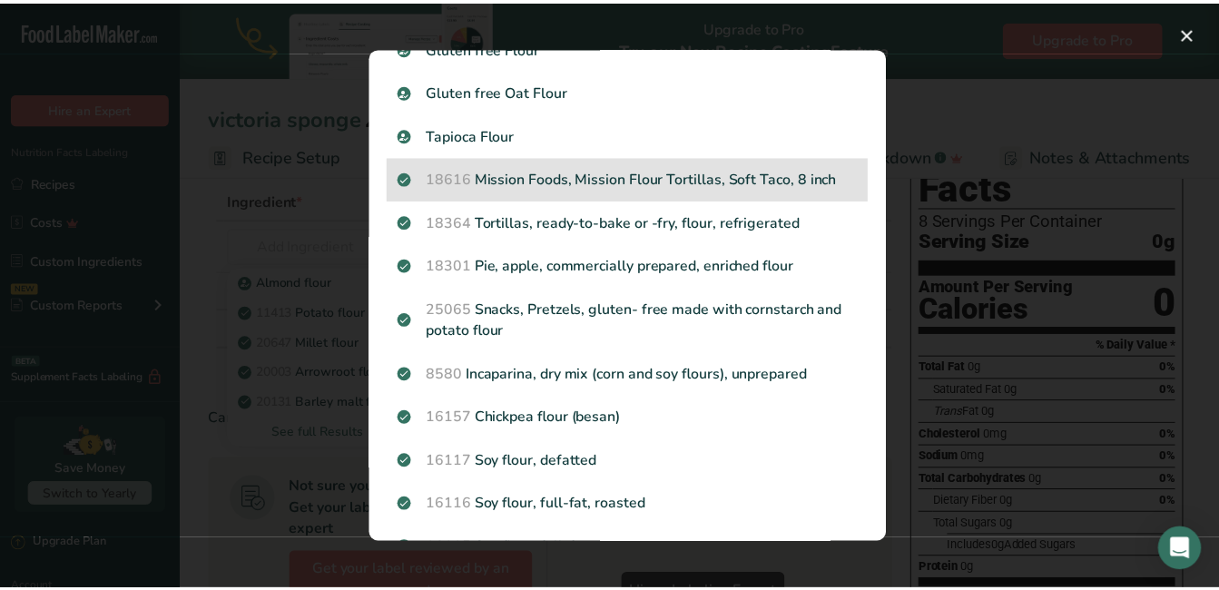
scroll to position [454, 0]
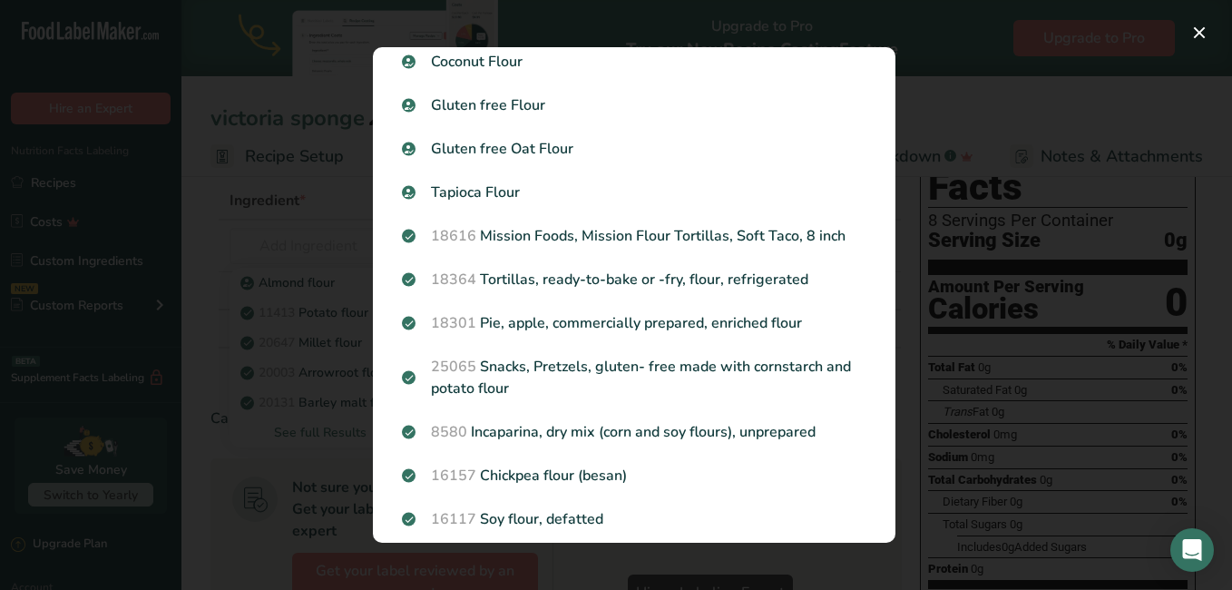
click at [525, 93] on div "Search results modal" at bounding box center [616, 295] width 1232 height 590
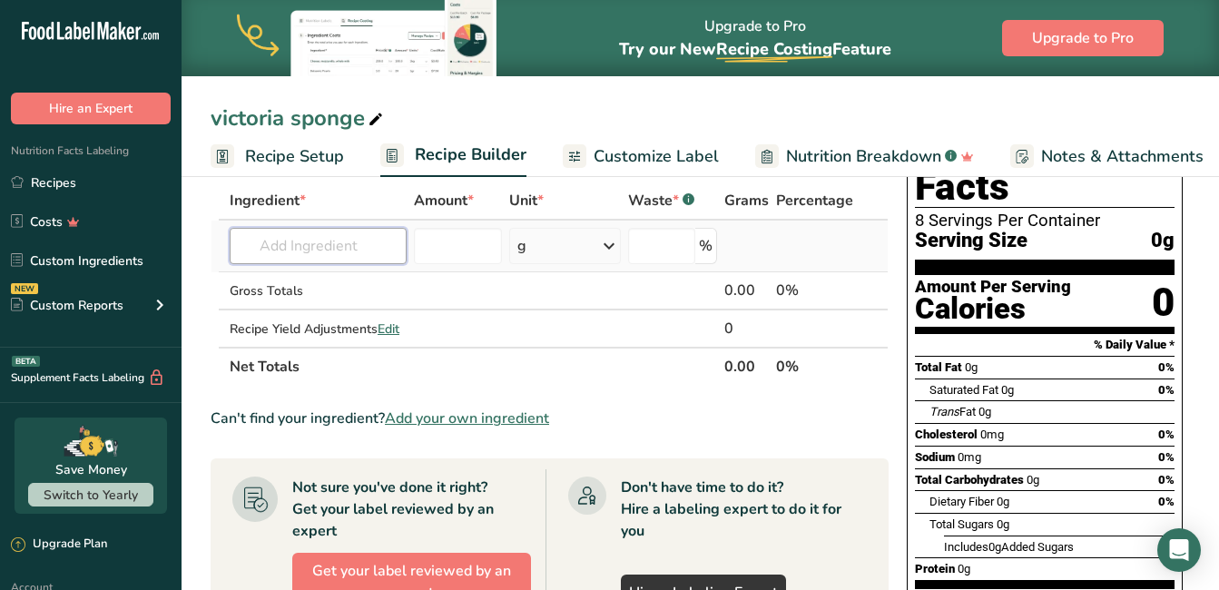
click at [303, 249] on input "text" at bounding box center [318, 246] width 177 height 36
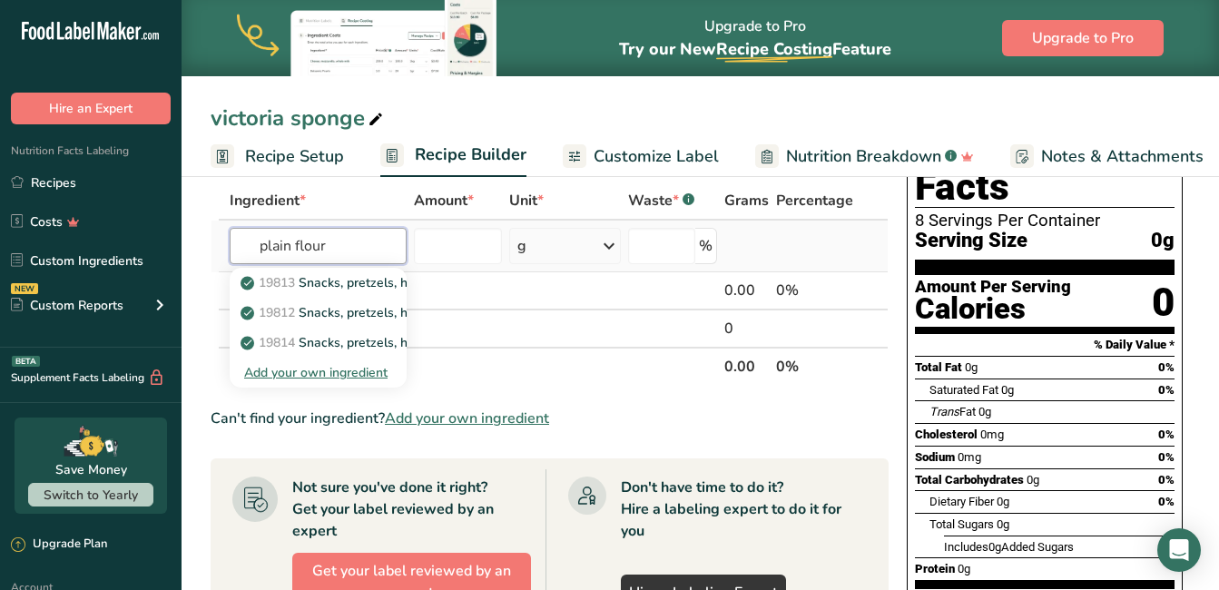
type input "plain flour"
click at [319, 367] on div "Add your own ingredient" at bounding box center [318, 372] width 148 height 19
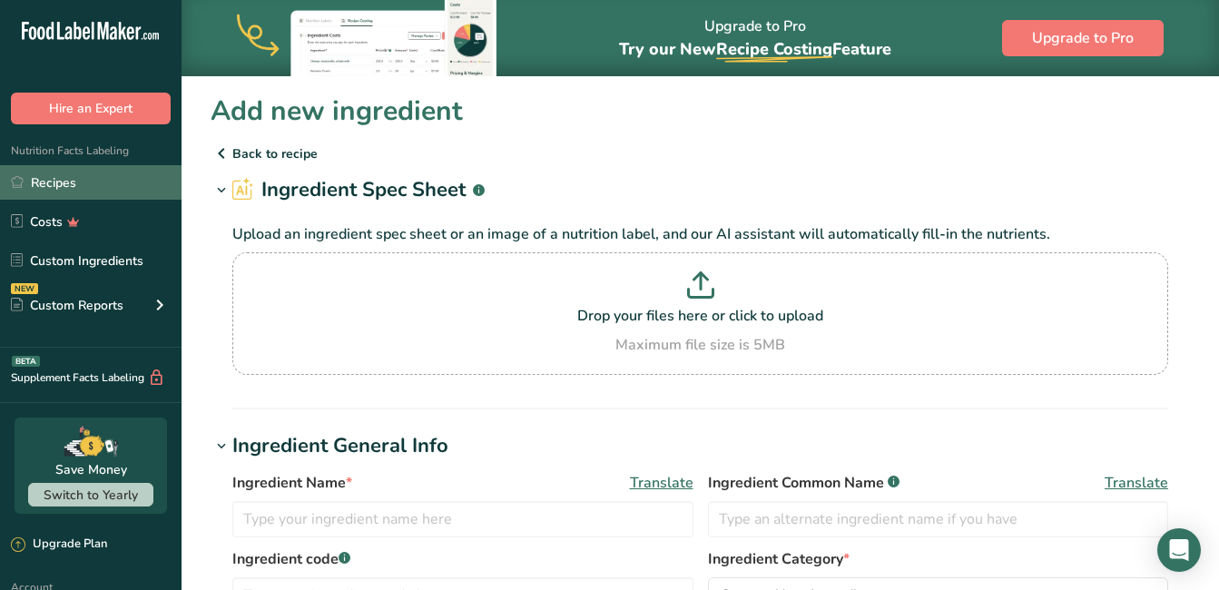
drag, startPoint x: 43, startPoint y: 182, endPoint x: 64, endPoint y: 183, distance: 20.9
click at [43, 182] on link "Recipes" at bounding box center [90, 182] width 181 height 34
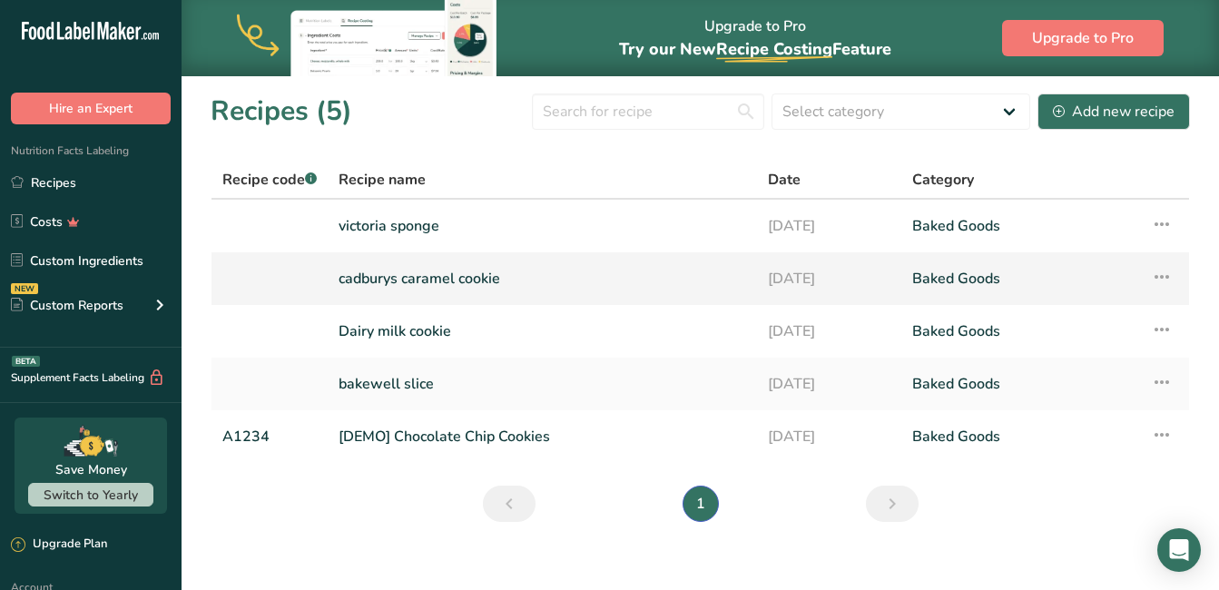
click at [403, 280] on link "cadburys caramel cookie" at bounding box center [541, 278] width 407 height 38
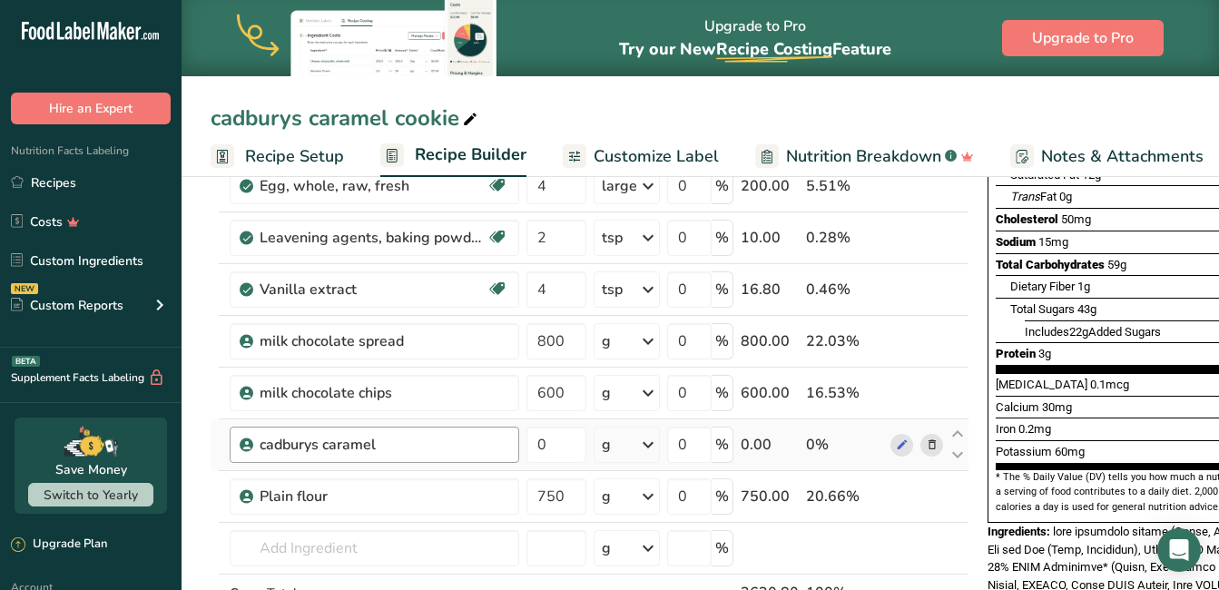
scroll to position [363, 0]
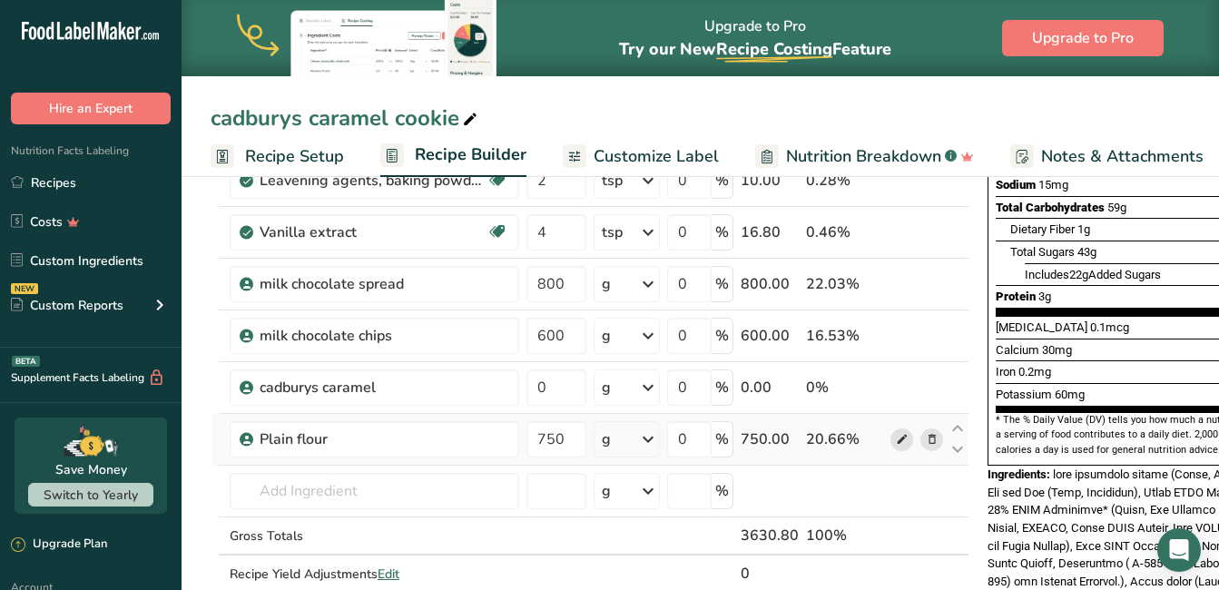
click at [525, 446] on icon at bounding box center [902, 439] width 13 height 19
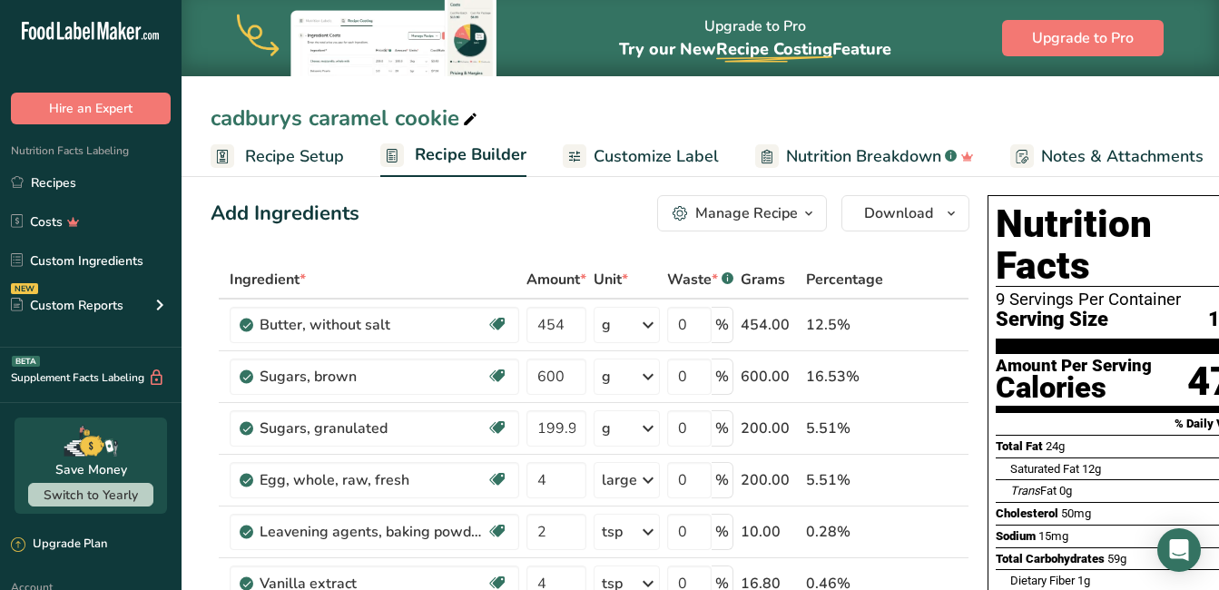
scroll to position [0, 0]
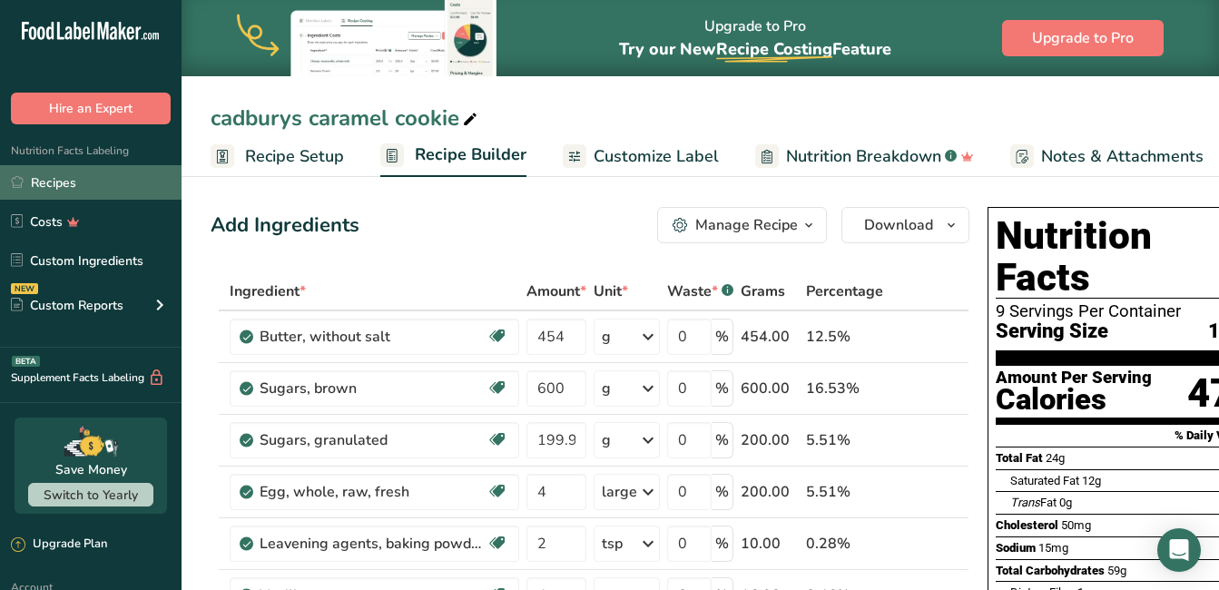
click at [63, 174] on link "Recipes" at bounding box center [90, 182] width 181 height 34
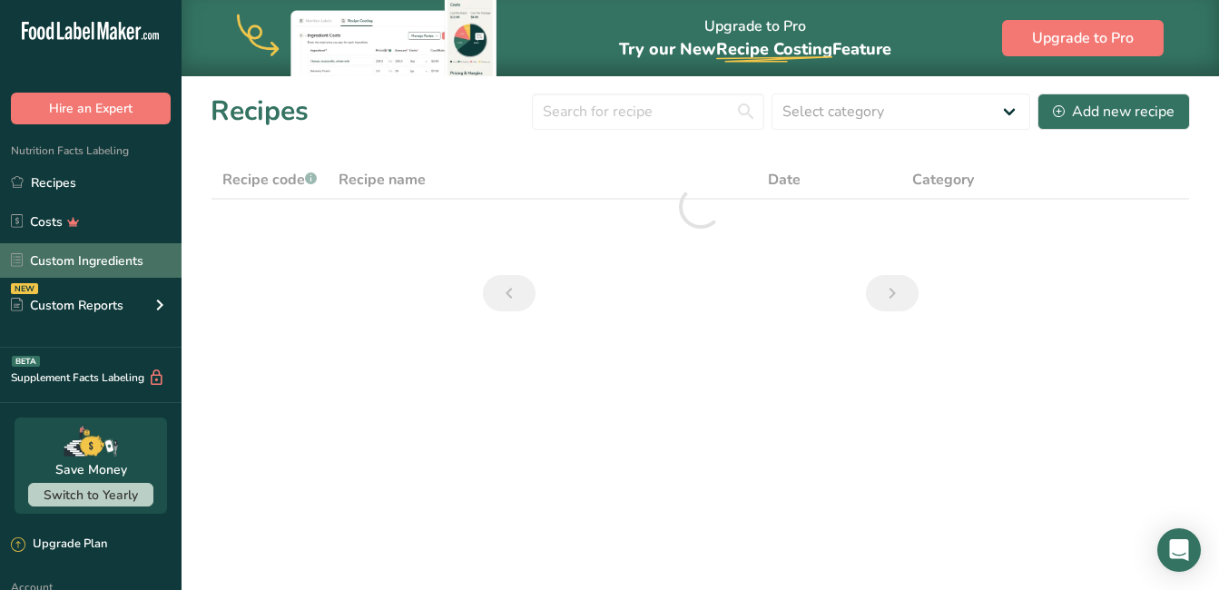
click at [93, 260] on link "Custom Ingredients" at bounding box center [90, 260] width 181 height 34
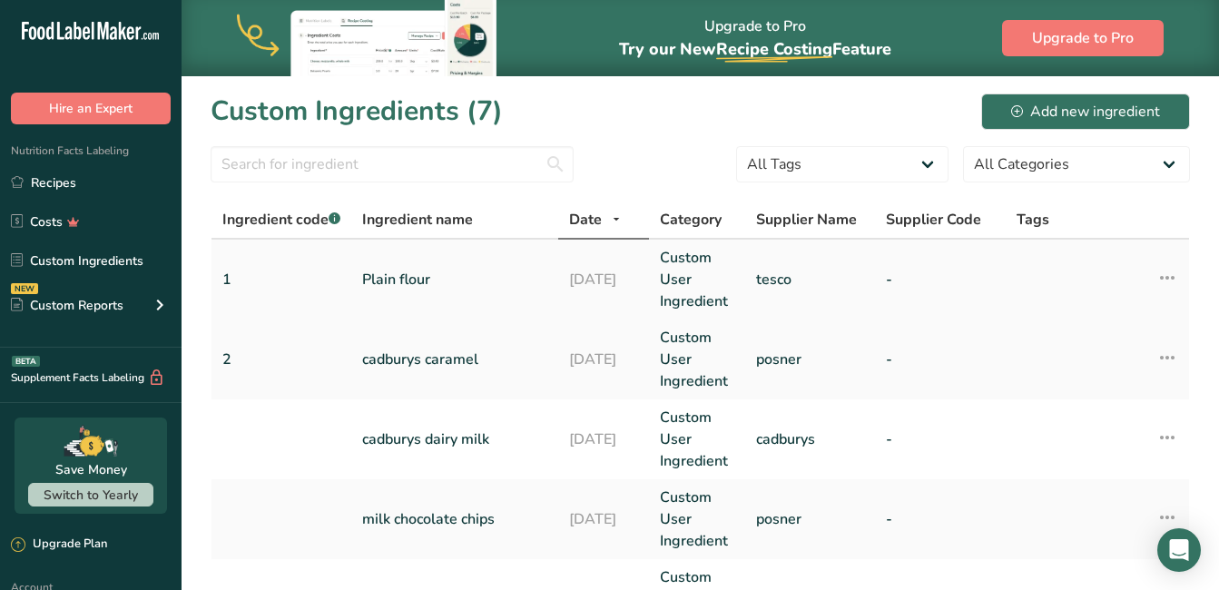
click at [429, 285] on link "Plain flour" at bounding box center [454, 280] width 185 height 22
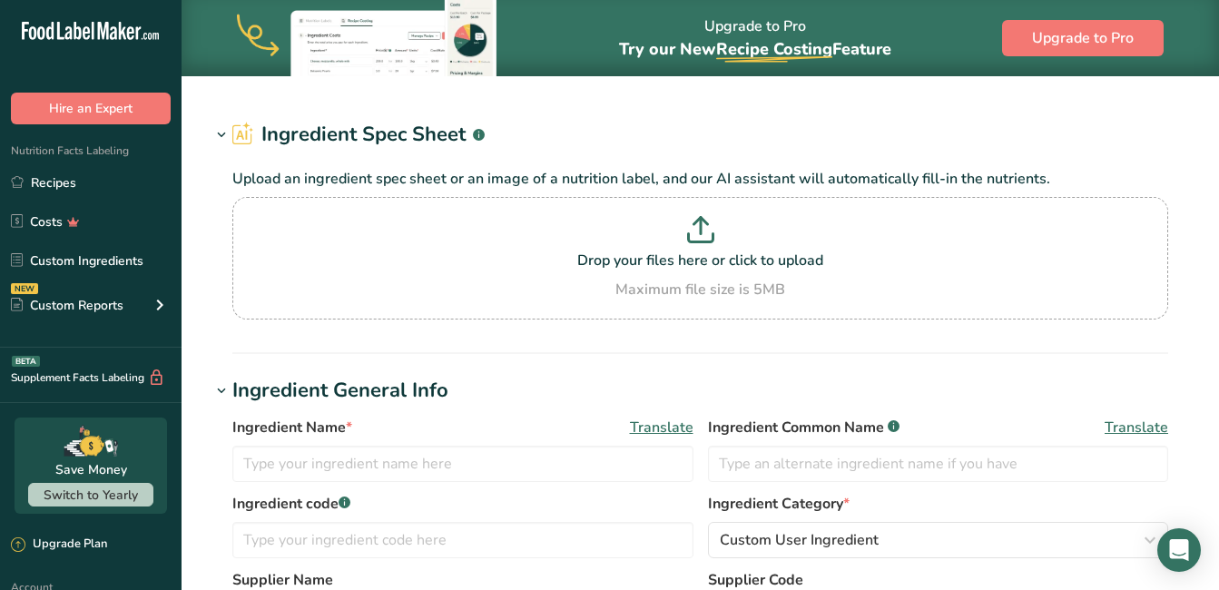
type input "Plain flour"
type input "1"
type input "tesco"
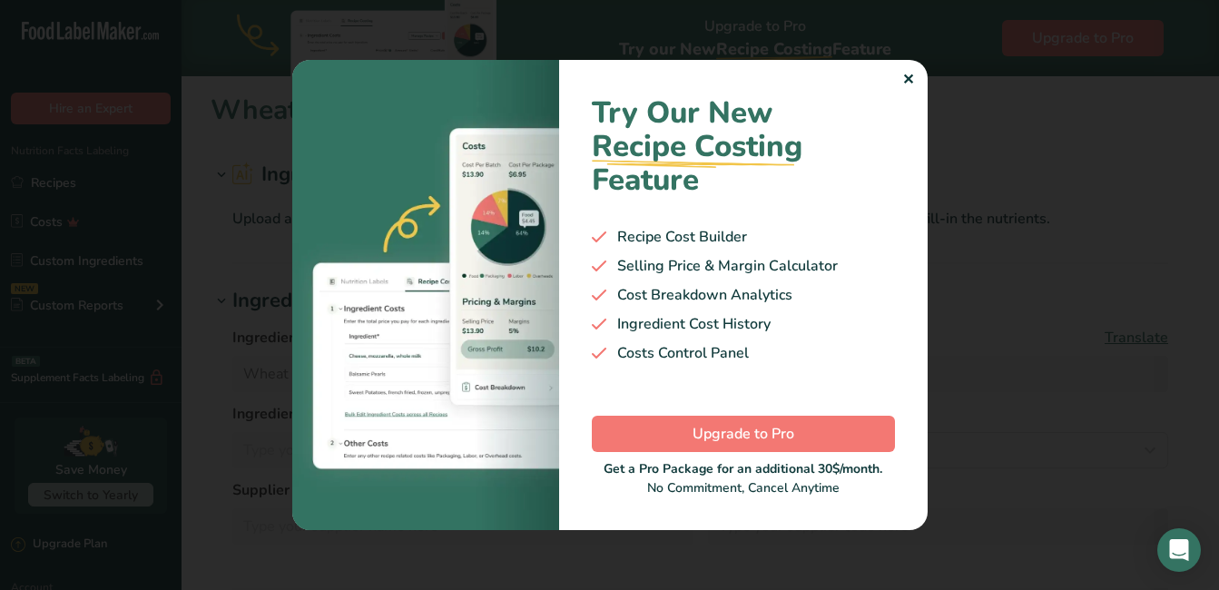
click at [911, 80] on div "✕" at bounding box center [908, 80] width 12 height 22
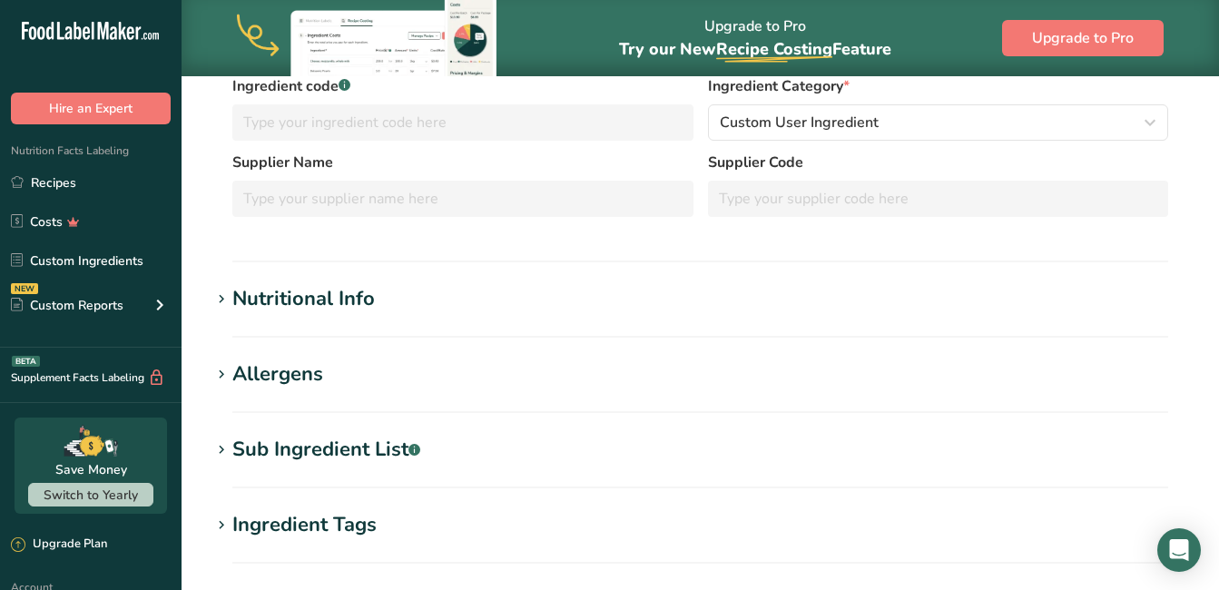
scroll to position [363, 0]
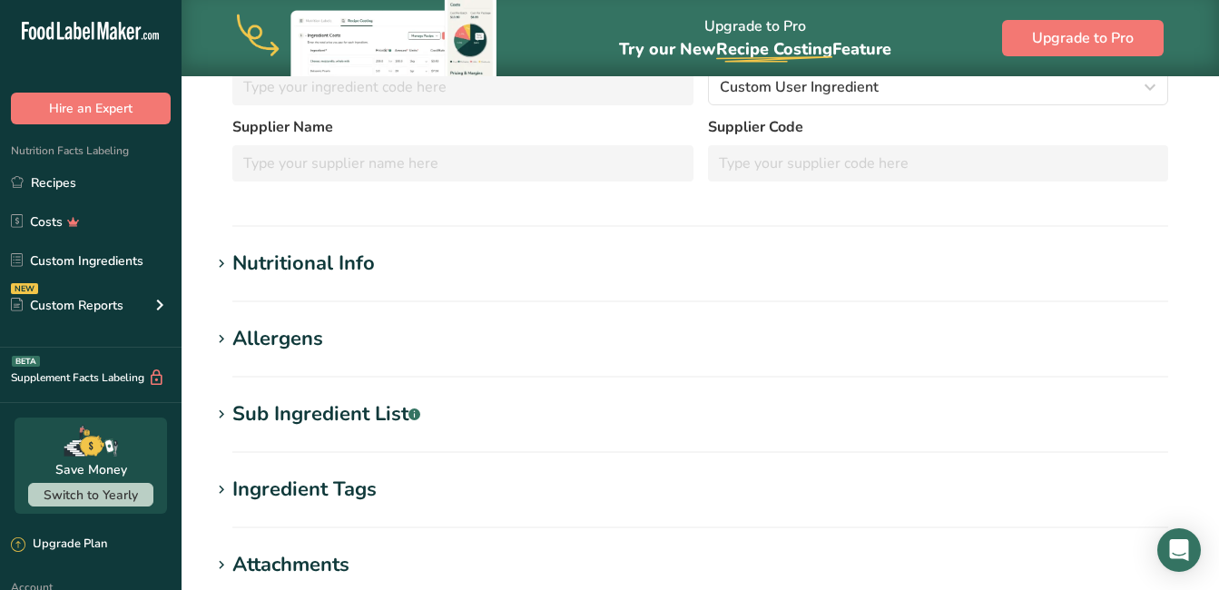
click at [369, 416] on div "Sub Ingredient List .a-a{fill:#347362;}.b-a{fill:#fff;}" at bounding box center [326, 414] width 188 height 30
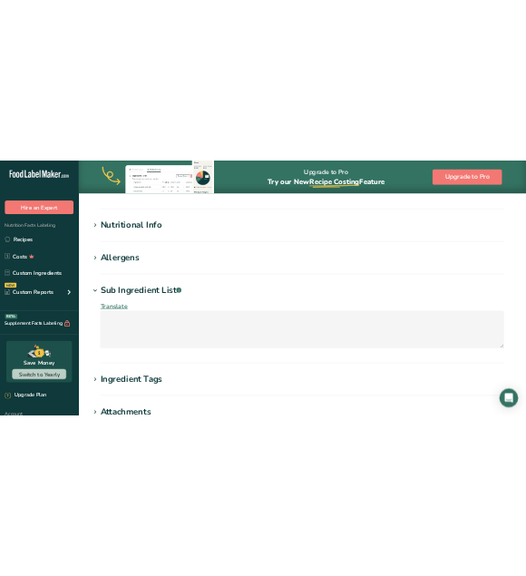
scroll to position [454, 0]
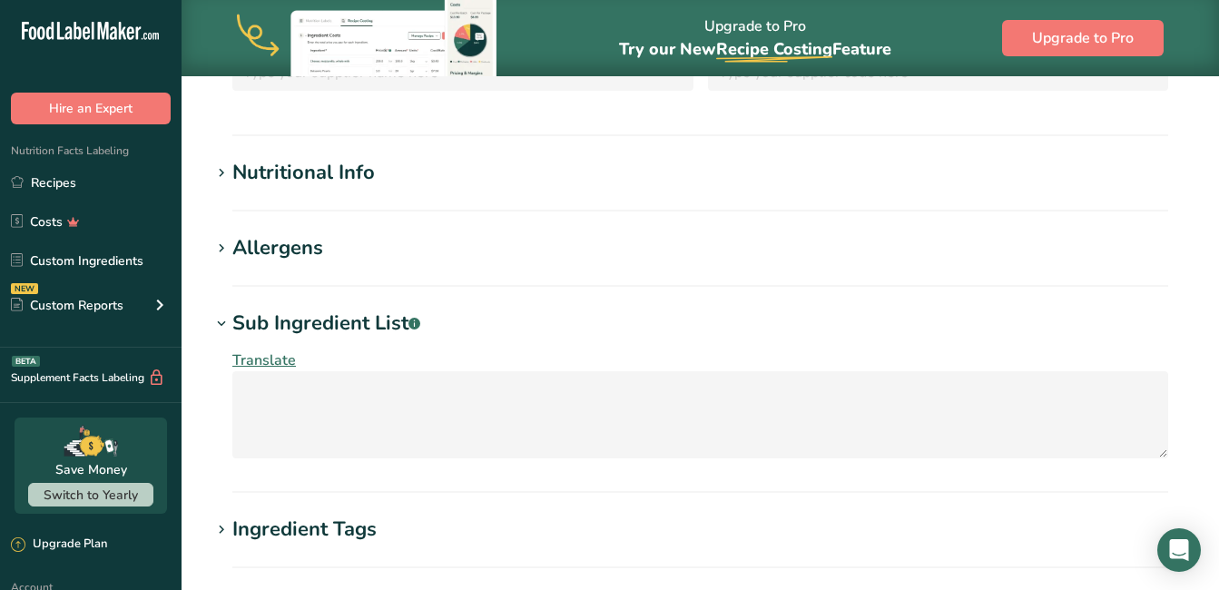
click at [246, 250] on div "Allergens" at bounding box center [277, 248] width 91 height 30
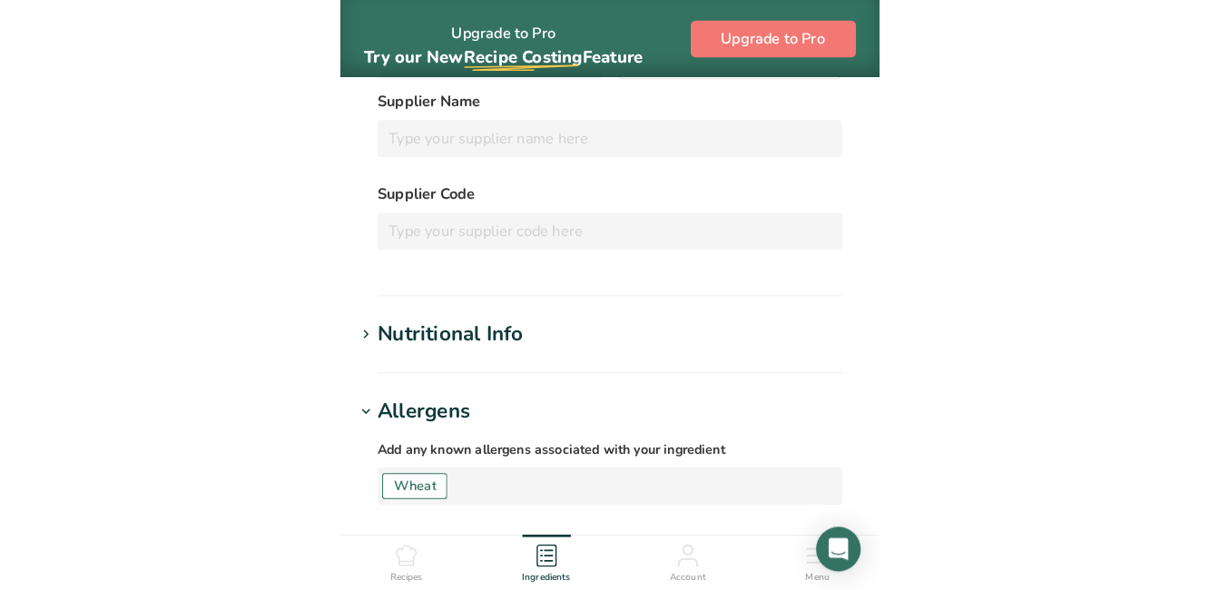
scroll to position [635, 0]
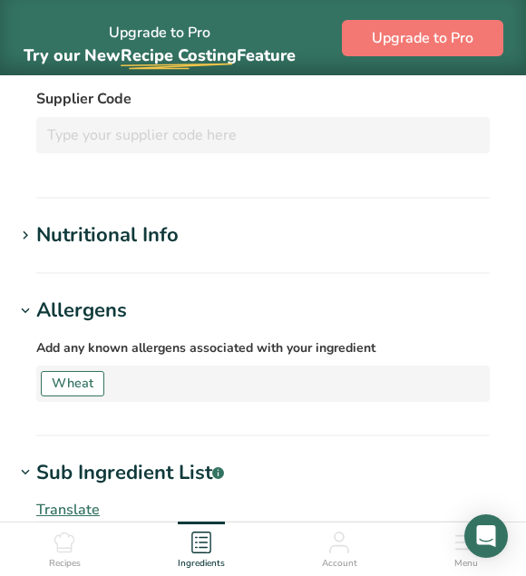
click at [20, 309] on icon at bounding box center [25, 311] width 16 height 25
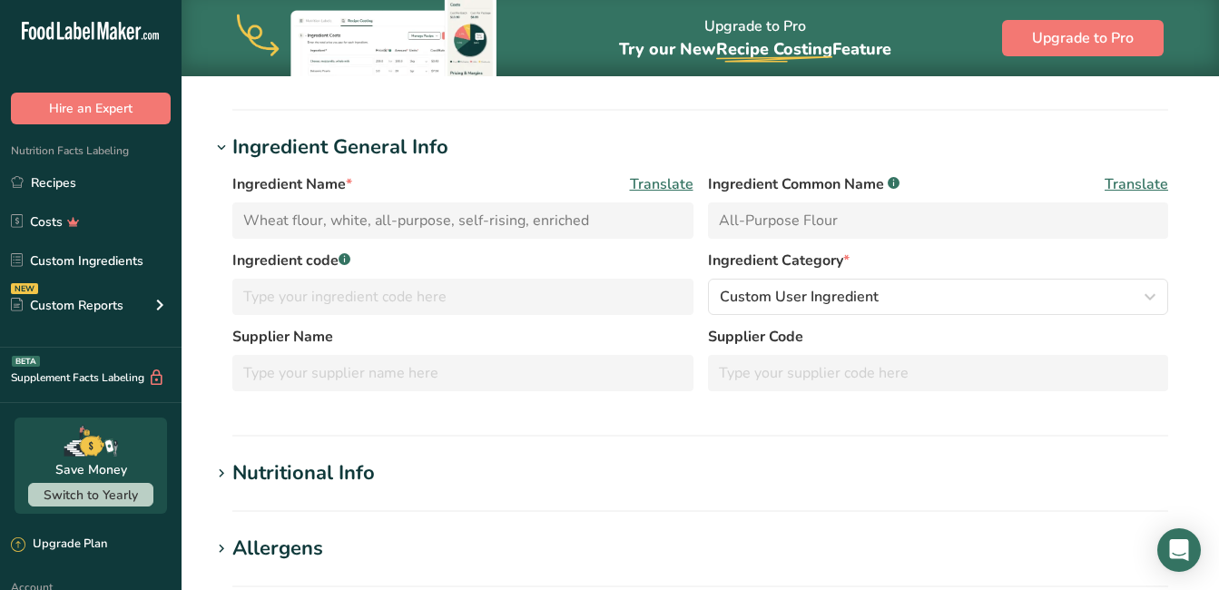
scroll to position [0, 0]
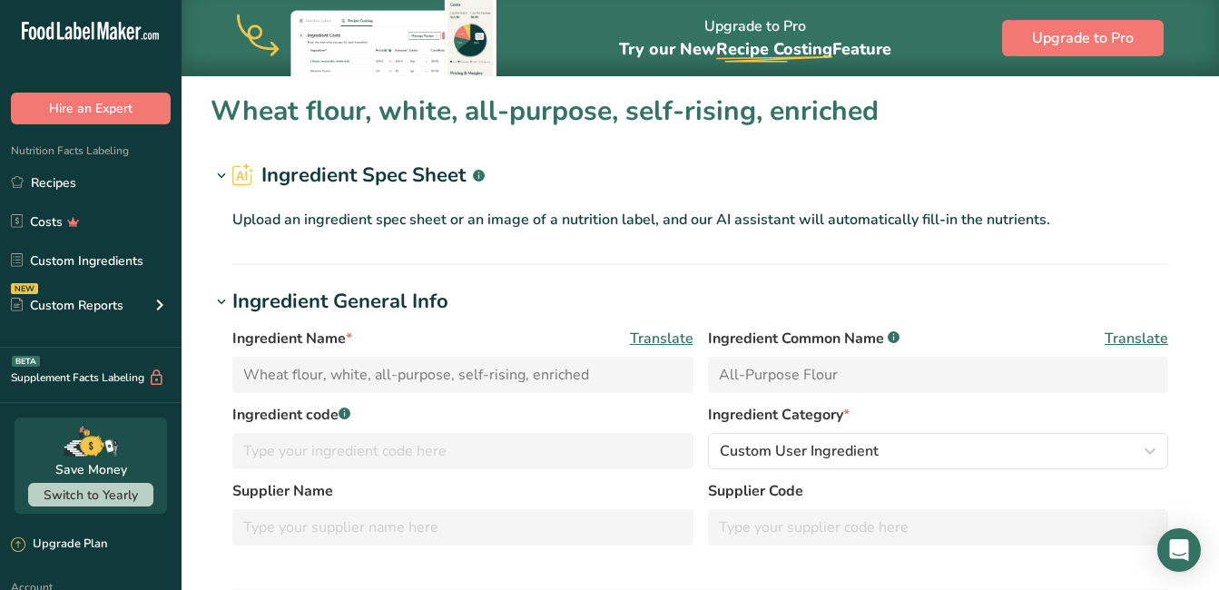
click at [324, 172] on h2 "Ingredient Spec Sheet .a-a{fill:#347362;}.b-a{fill:#fff;}" at bounding box center [358, 176] width 252 height 30
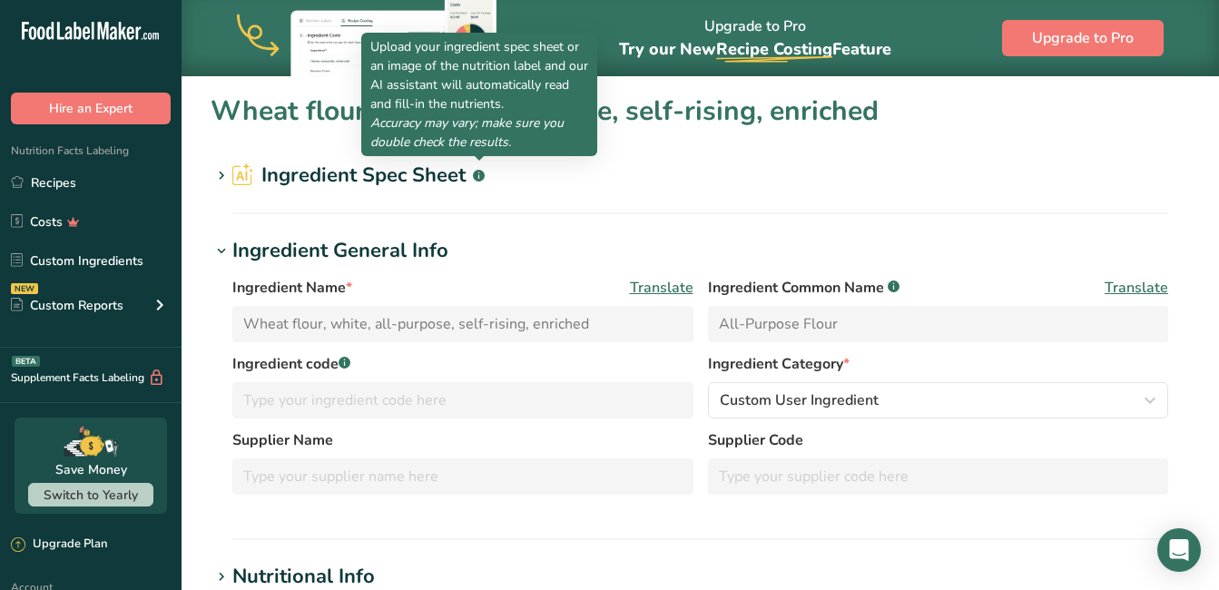
click at [480, 175] on rect at bounding box center [479, 176] width 12 height 12
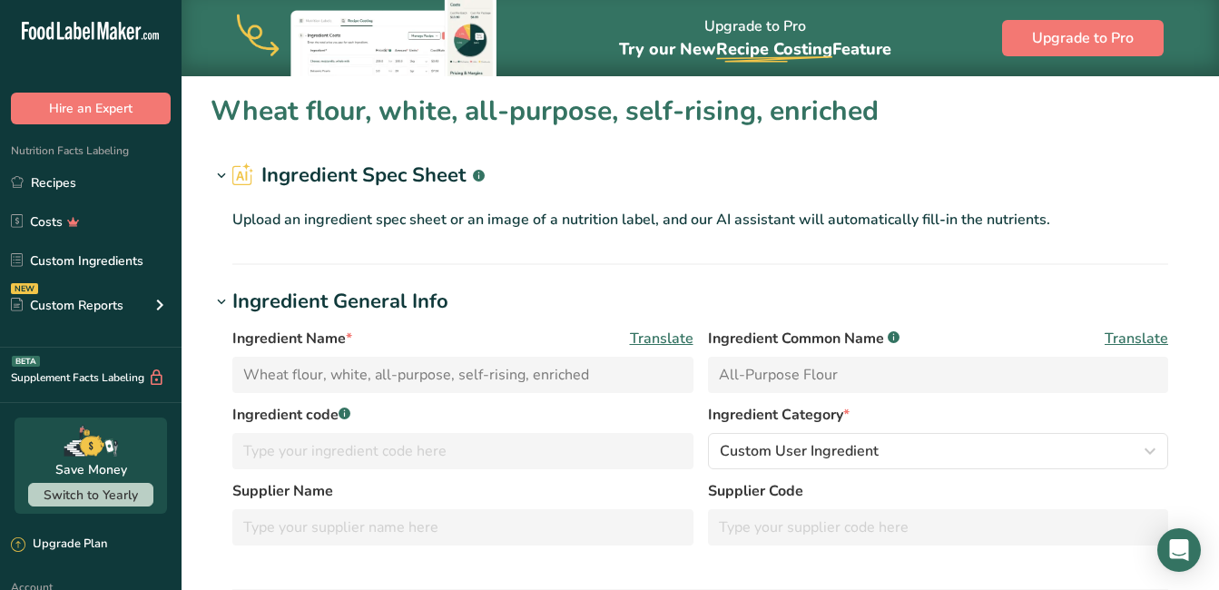
click at [244, 171] on icon at bounding box center [243, 174] width 22 height 24
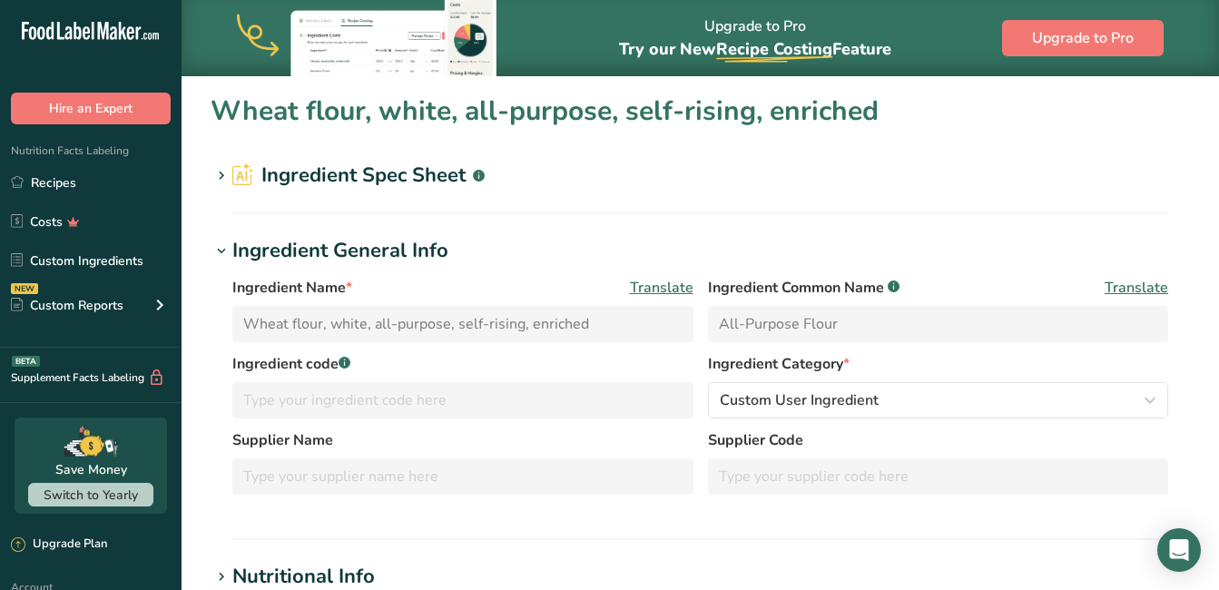
click at [244, 171] on icon at bounding box center [243, 174] width 22 height 24
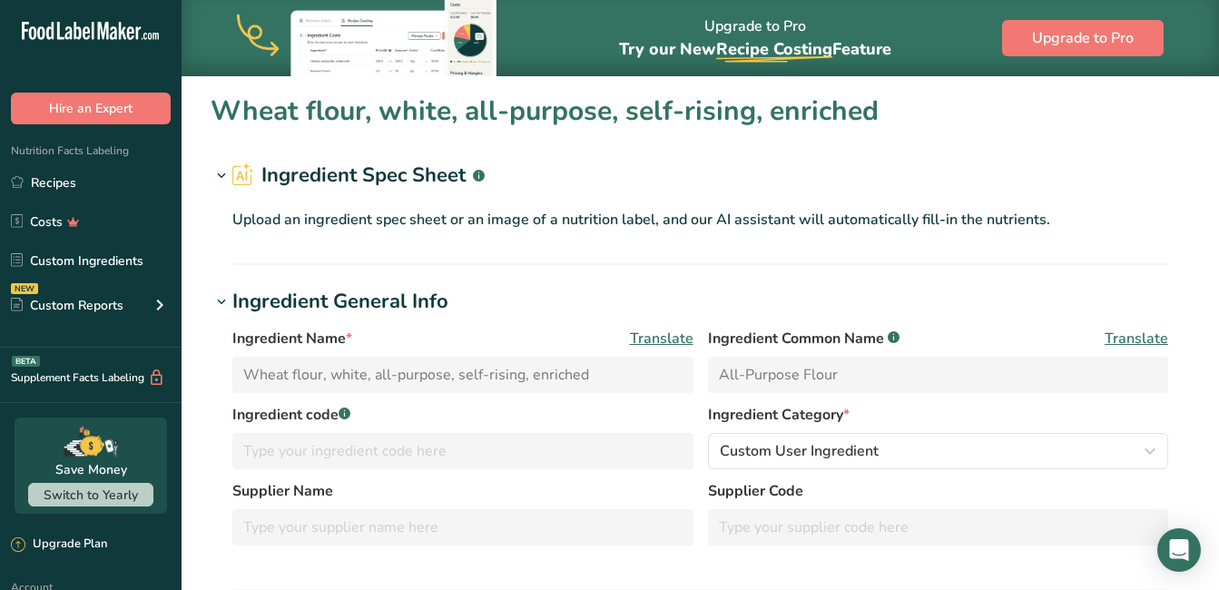
click at [289, 217] on p "Upload an ingredient spec sheet or an image of a nutrition label, and our AI as…" at bounding box center [699, 220] width 935 height 22
click at [734, 208] on div "Upload an ingredient spec sheet or an image of a nutrition label, and our AI as…" at bounding box center [699, 216] width 979 height 51
click at [749, 214] on p "Upload an ingredient spec sheet or an image of a nutrition label, and our AI as…" at bounding box center [699, 220] width 935 height 22
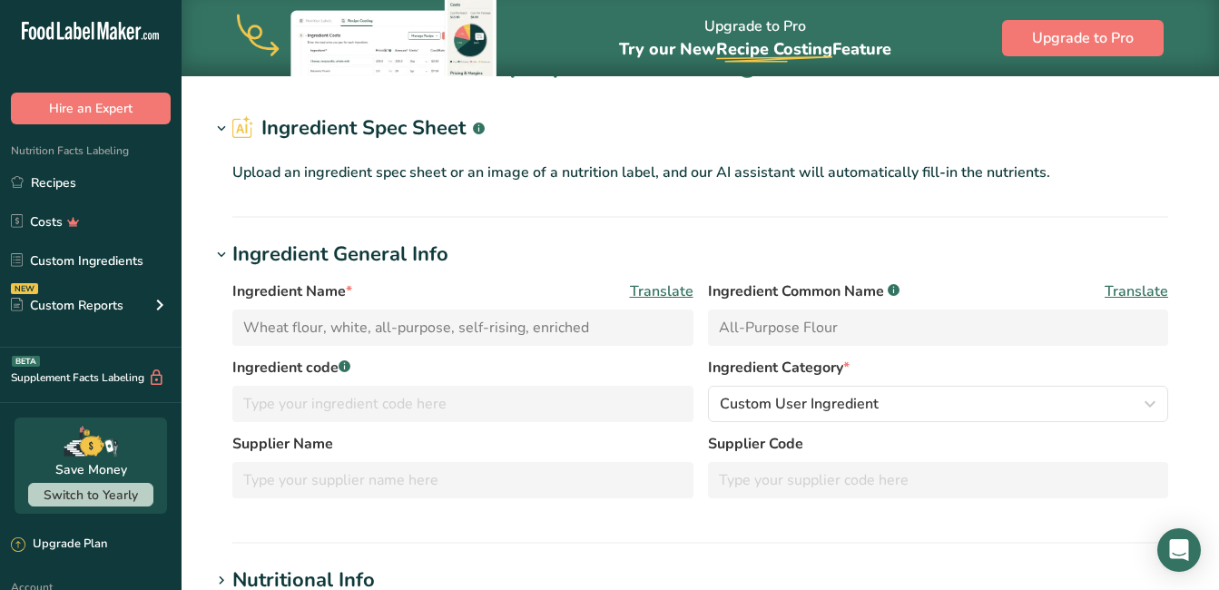
scroll to position [91, 0]
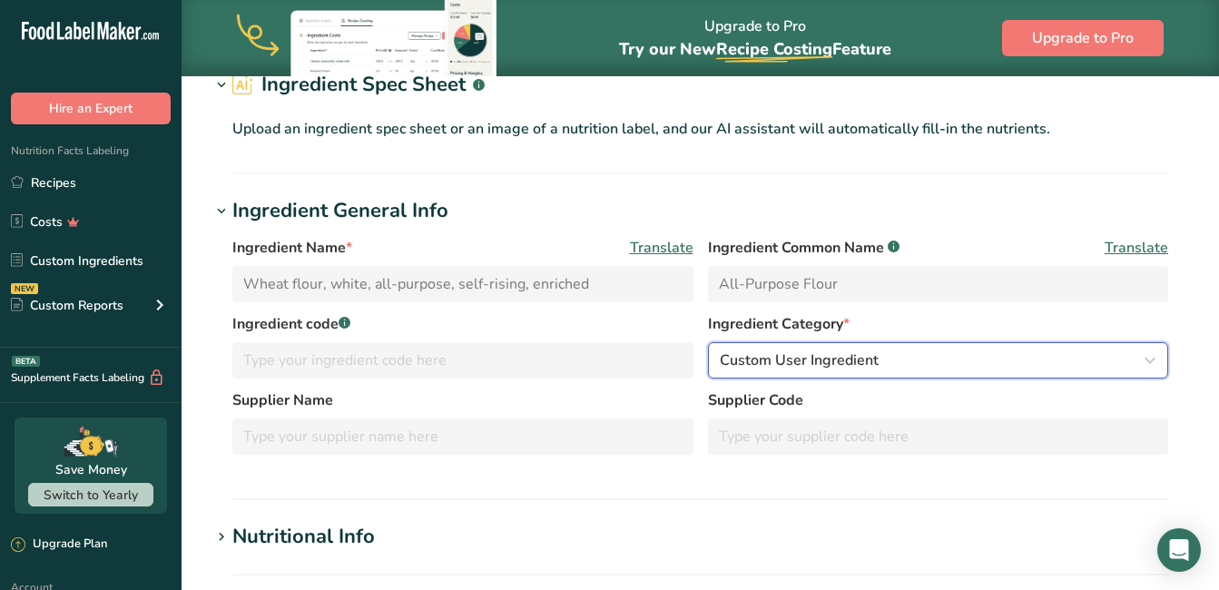
click at [1147, 358] on icon "button" at bounding box center [1150, 360] width 22 height 33
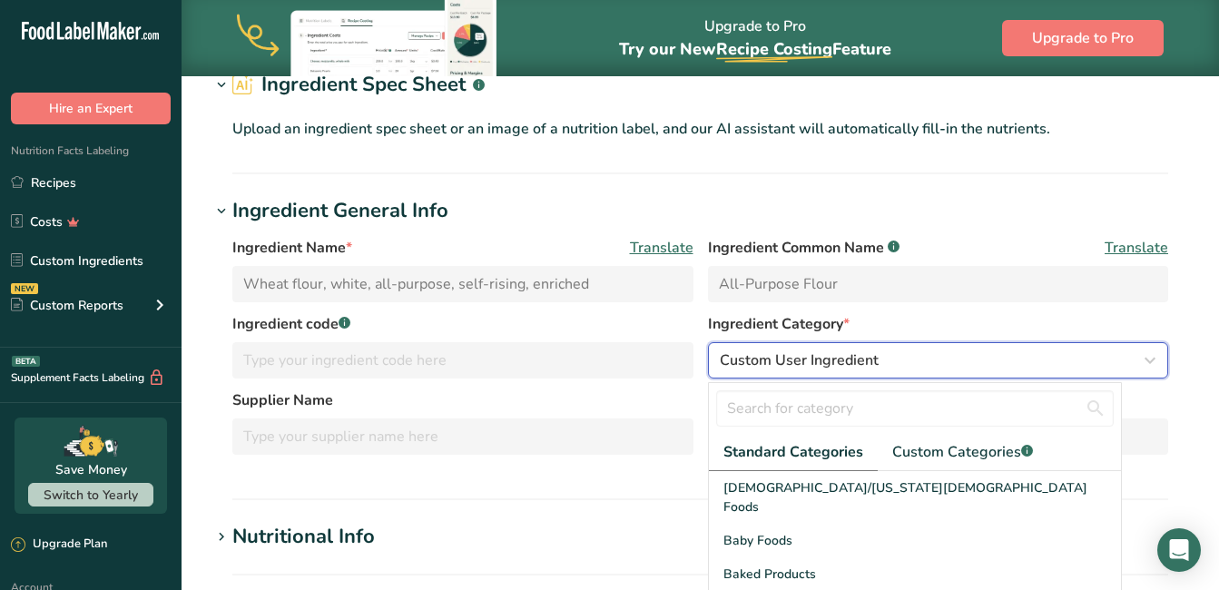
click at [1147, 358] on icon "button" at bounding box center [1150, 360] width 22 height 33
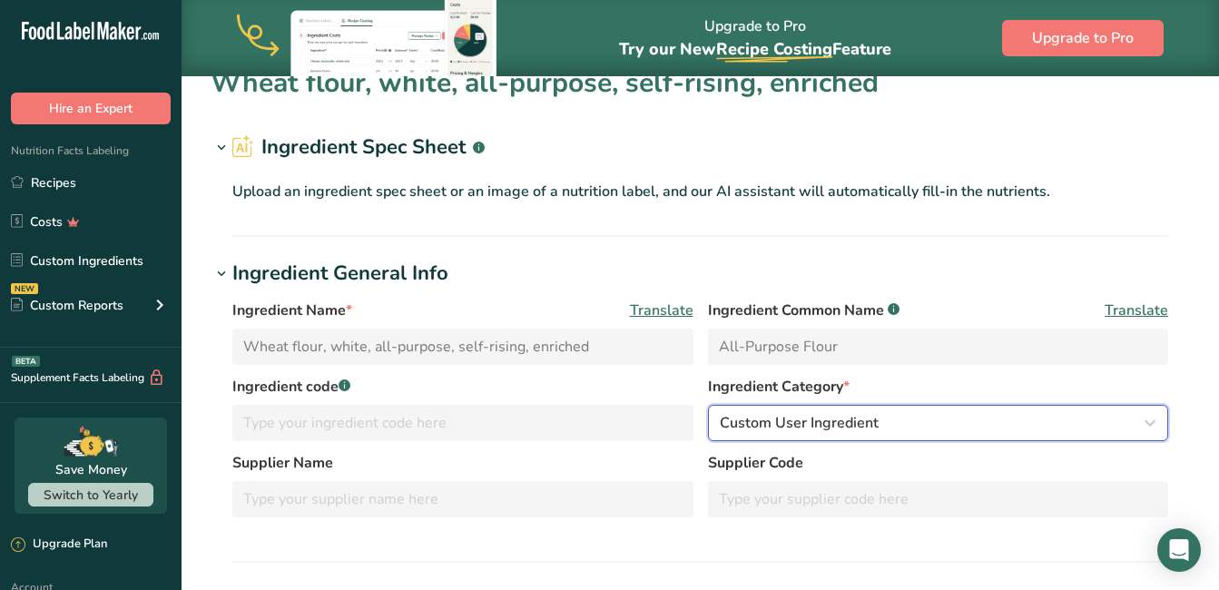
scroll to position [0, 0]
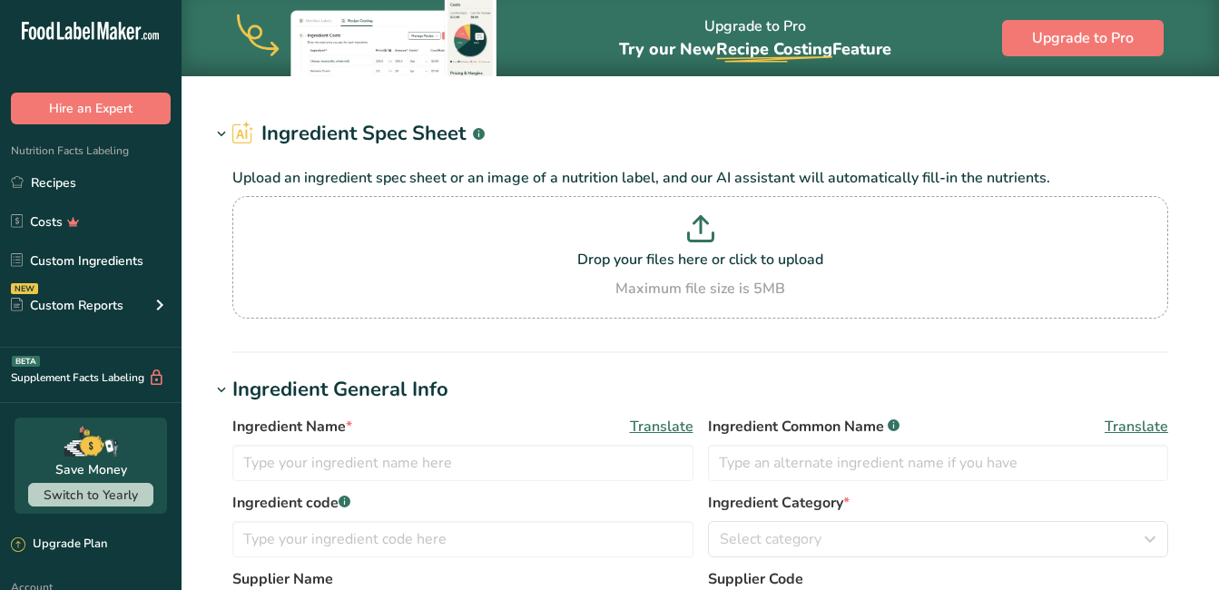
type input "Egg, whole, raw, fresh"
type input "Eggs"
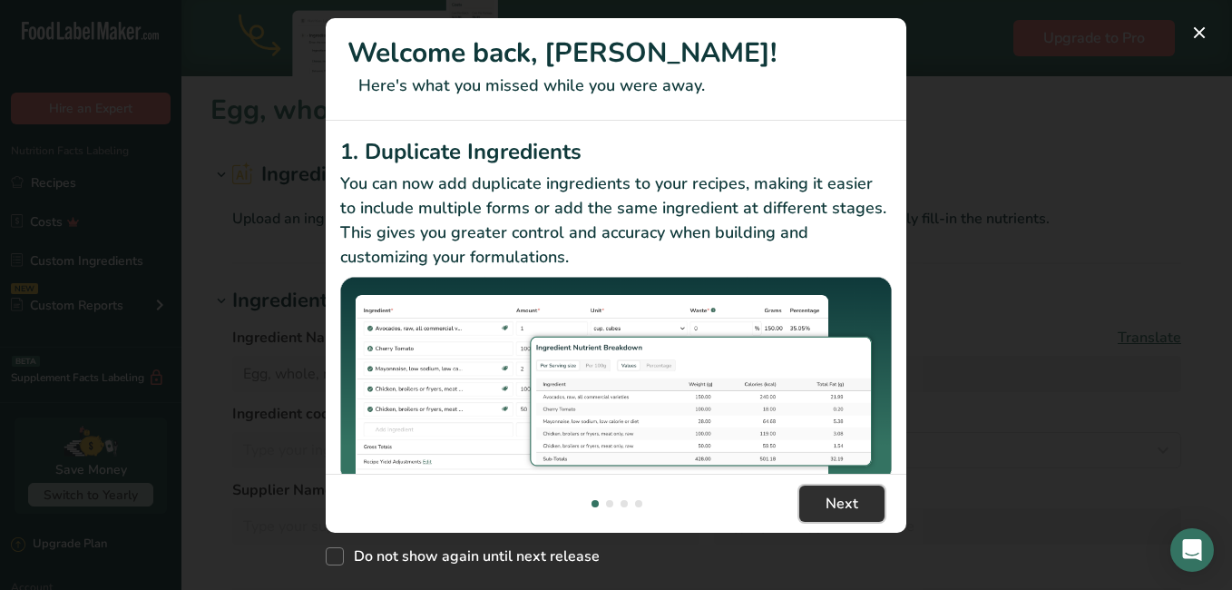
click at [838, 511] on span "Next" at bounding box center [842, 504] width 33 height 22
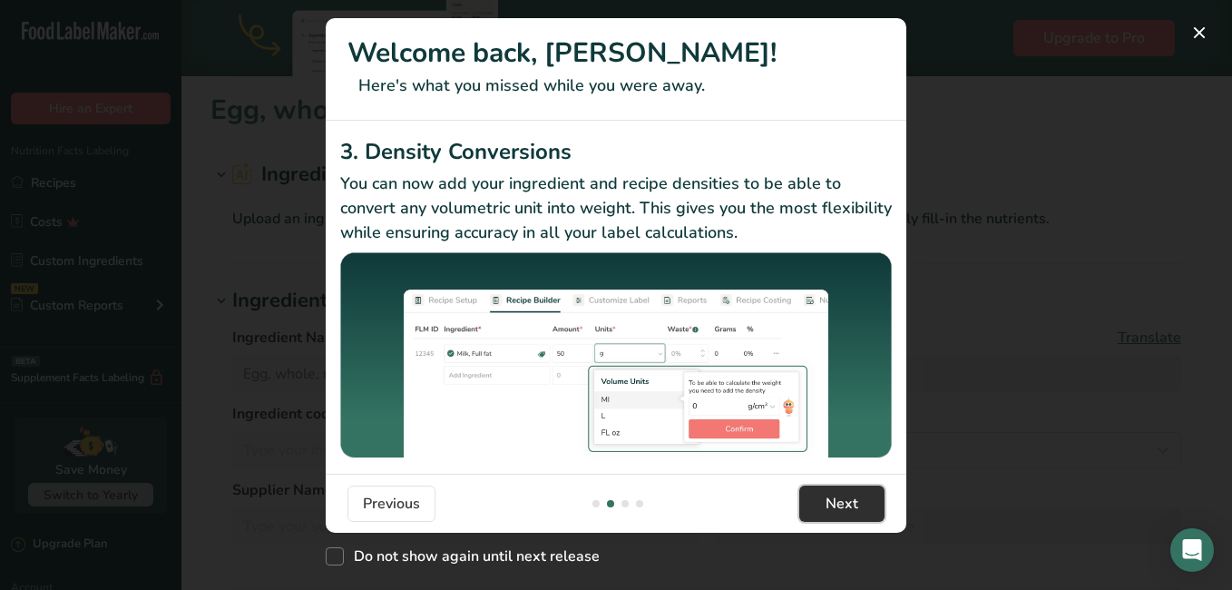
click at [841, 509] on span "Next" at bounding box center [842, 504] width 33 height 22
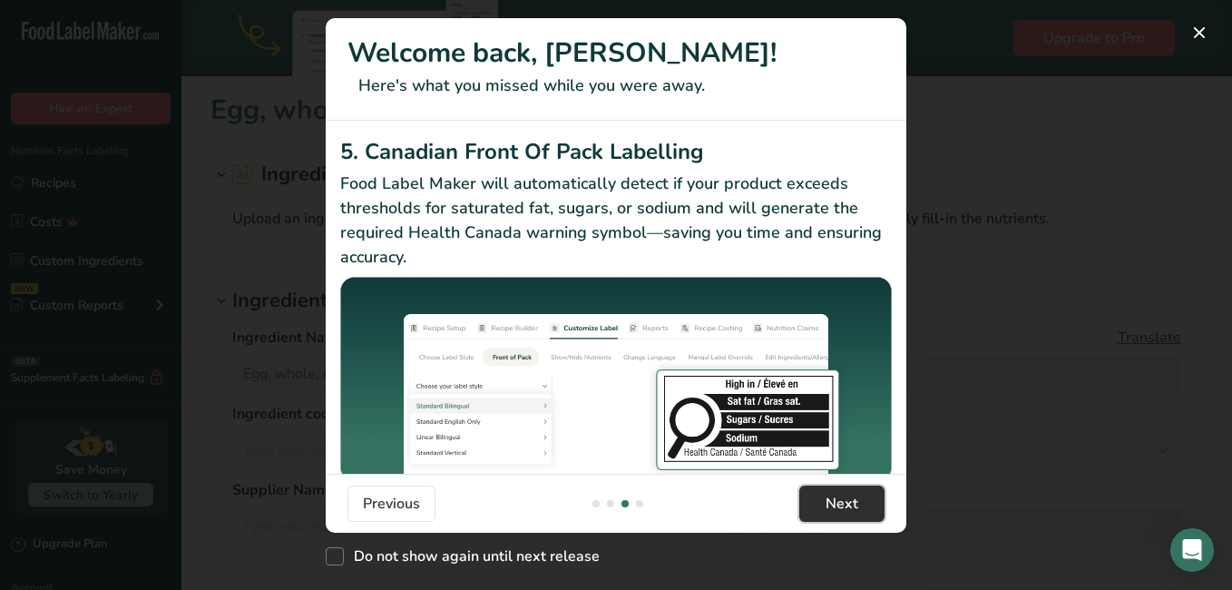
click at [841, 509] on span "Next" at bounding box center [842, 504] width 33 height 22
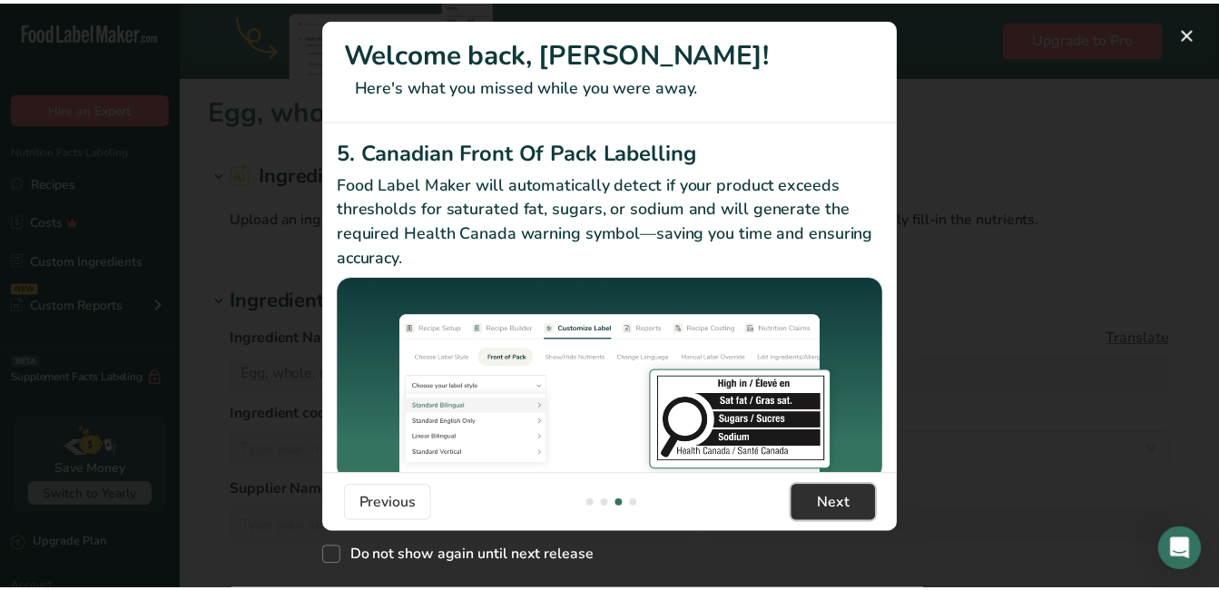
scroll to position [0, 1742]
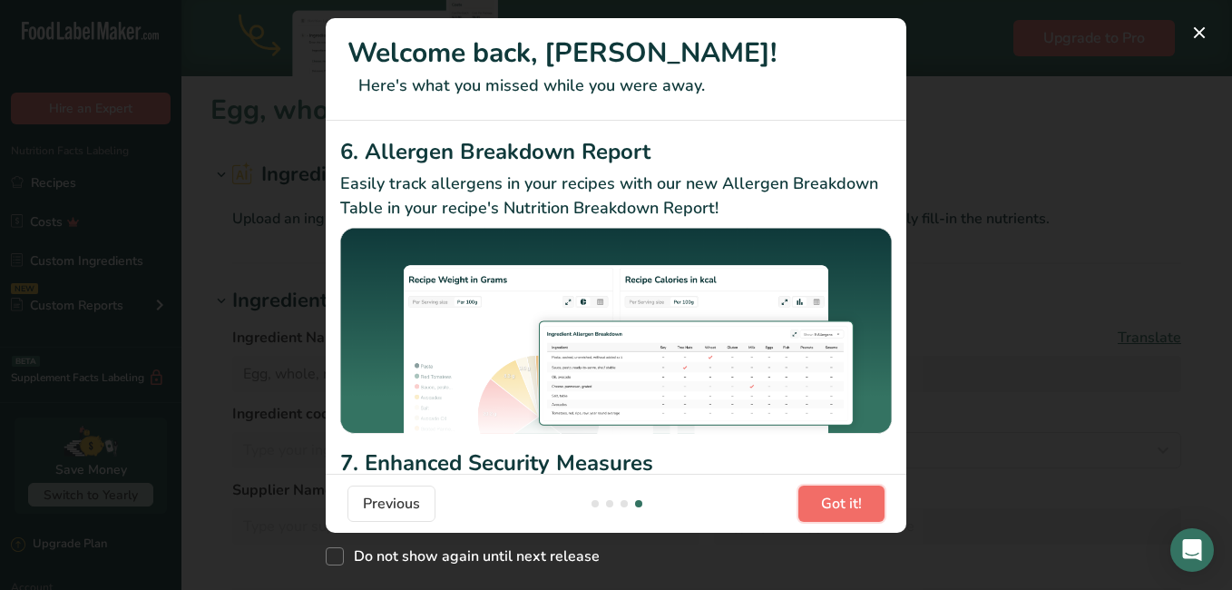
click at [841, 509] on span "Got it!" at bounding box center [841, 504] width 41 height 22
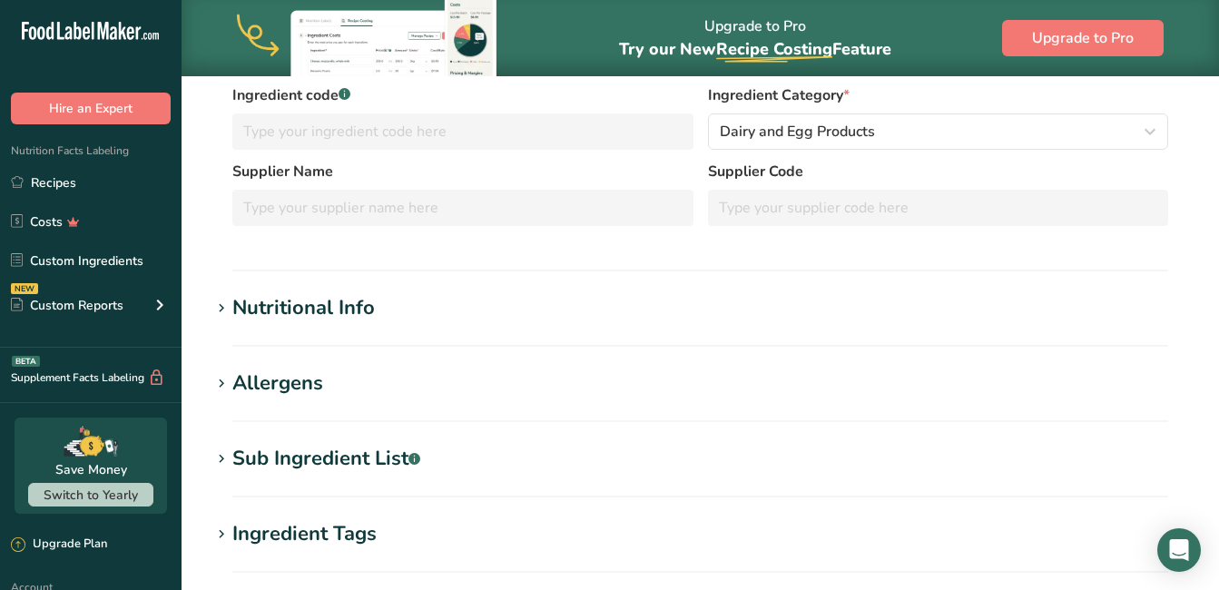
scroll to position [363, 0]
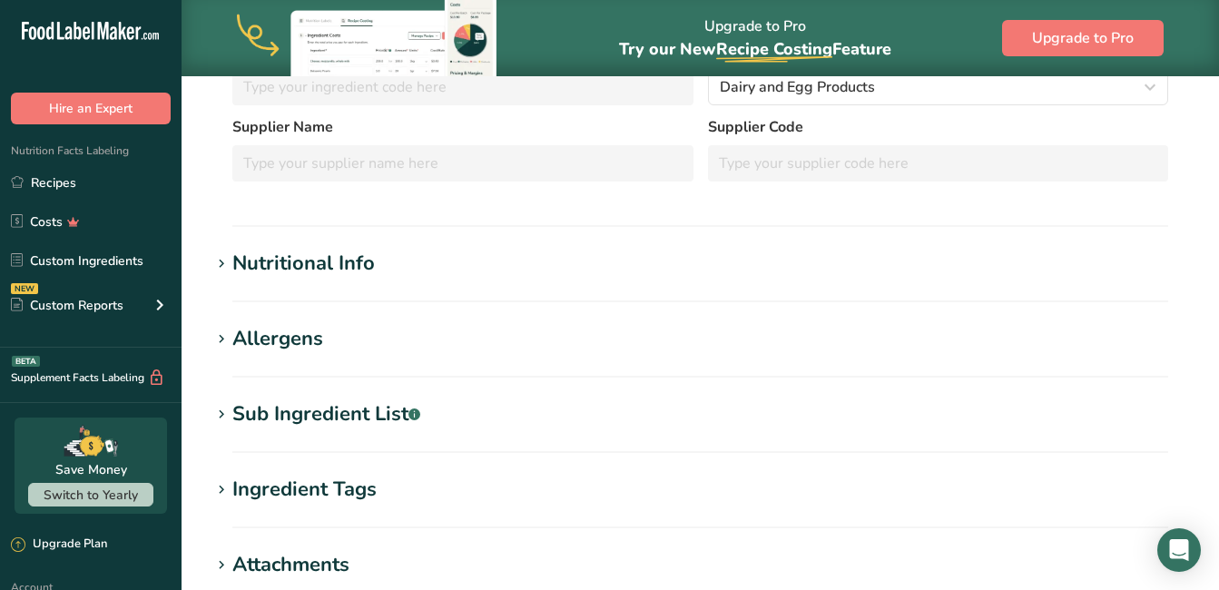
click at [350, 410] on div "Sub Ingredient List .a-a{fill:#347362;}.b-a{fill:#fff;}" at bounding box center [326, 414] width 188 height 30
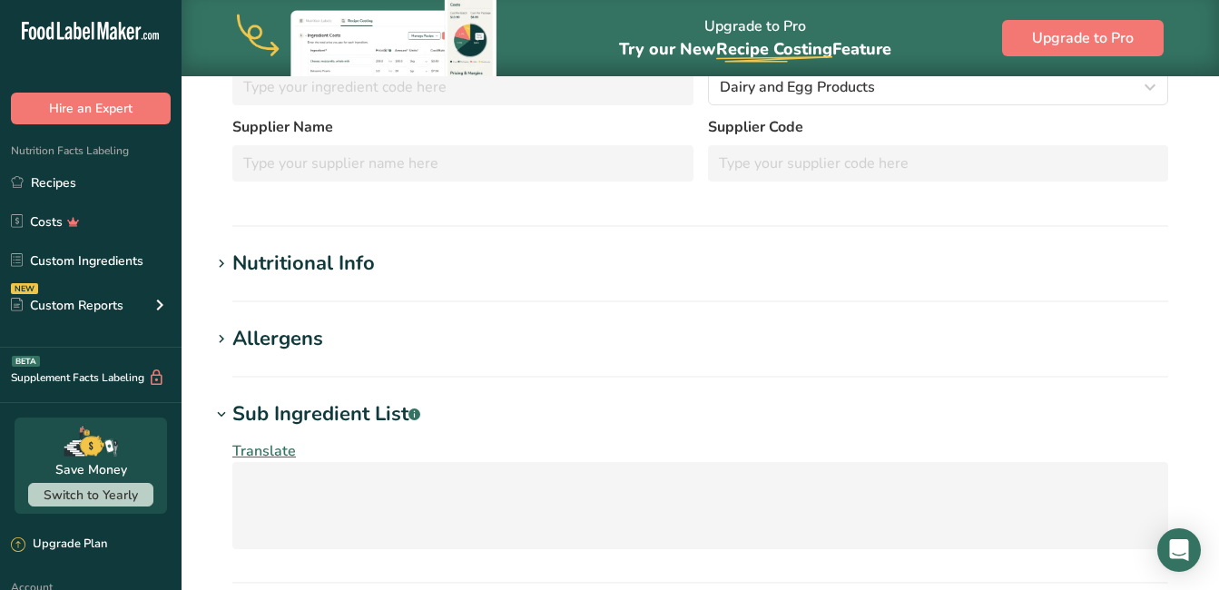
click at [289, 333] on div "Allergens" at bounding box center [277, 339] width 91 height 30
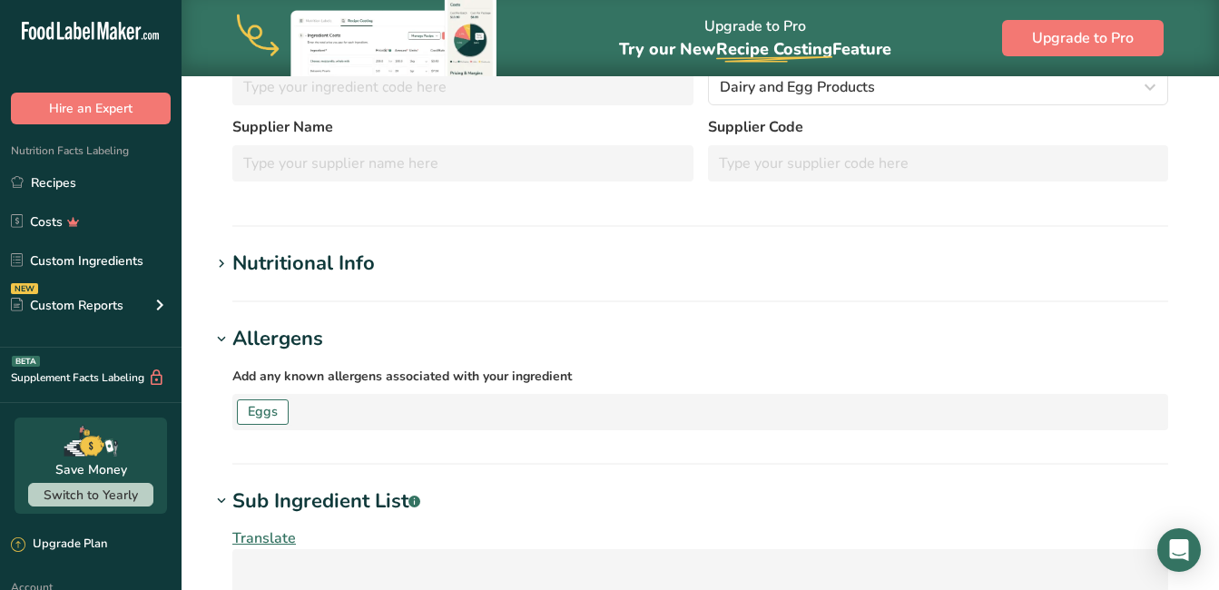
click at [311, 261] on div "Nutritional Info" at bounding box center [303, 264] width 142 height 30
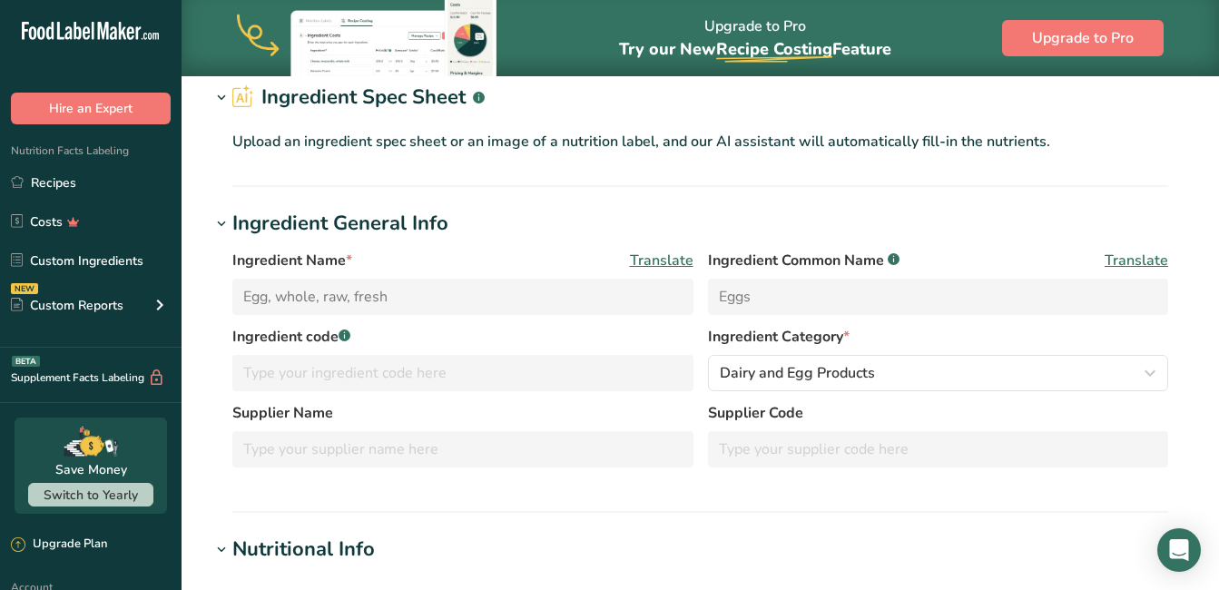
scroll to position [0, 0]
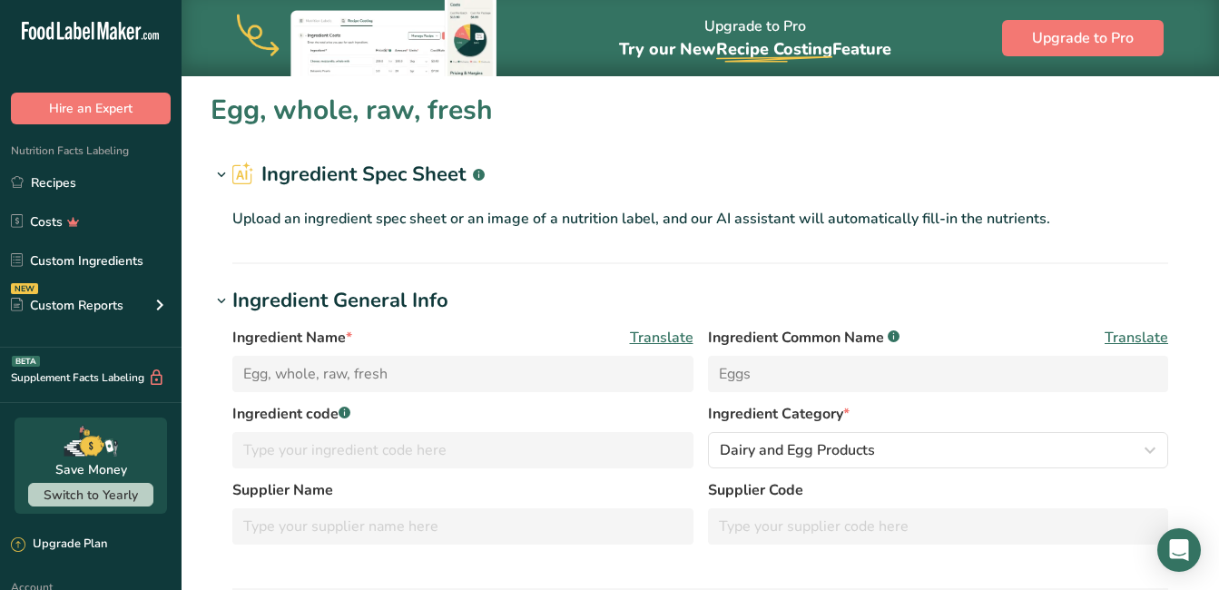
click at [213, 169] on icon at bounding box center [221, 174] width 16 height 25
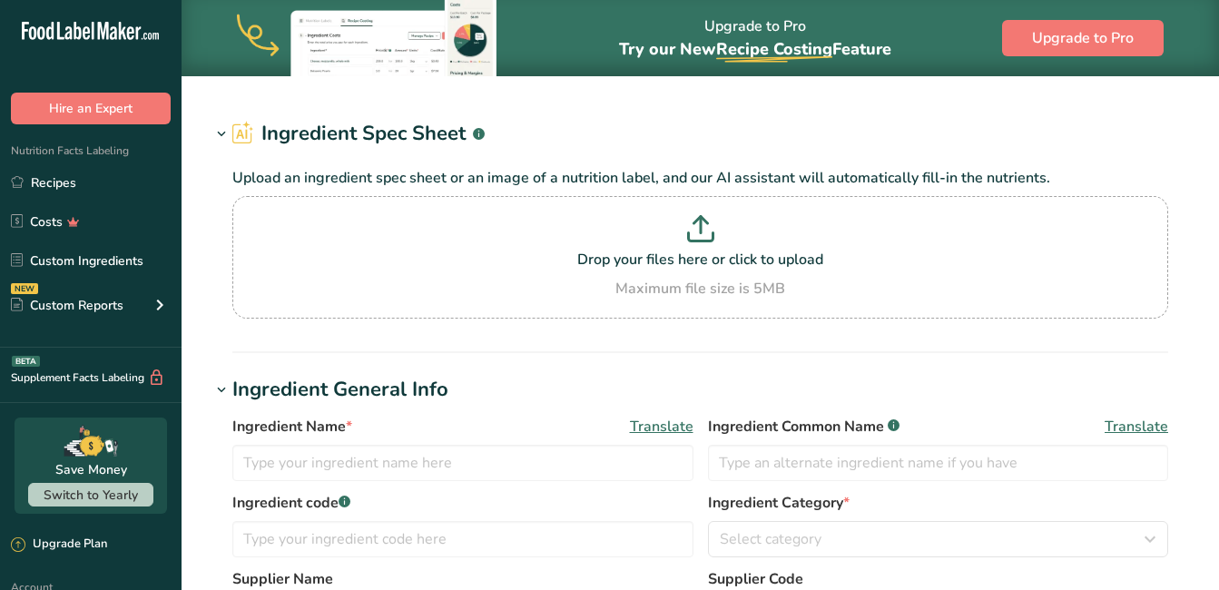
type input "Plain flour"
type input "tesco"
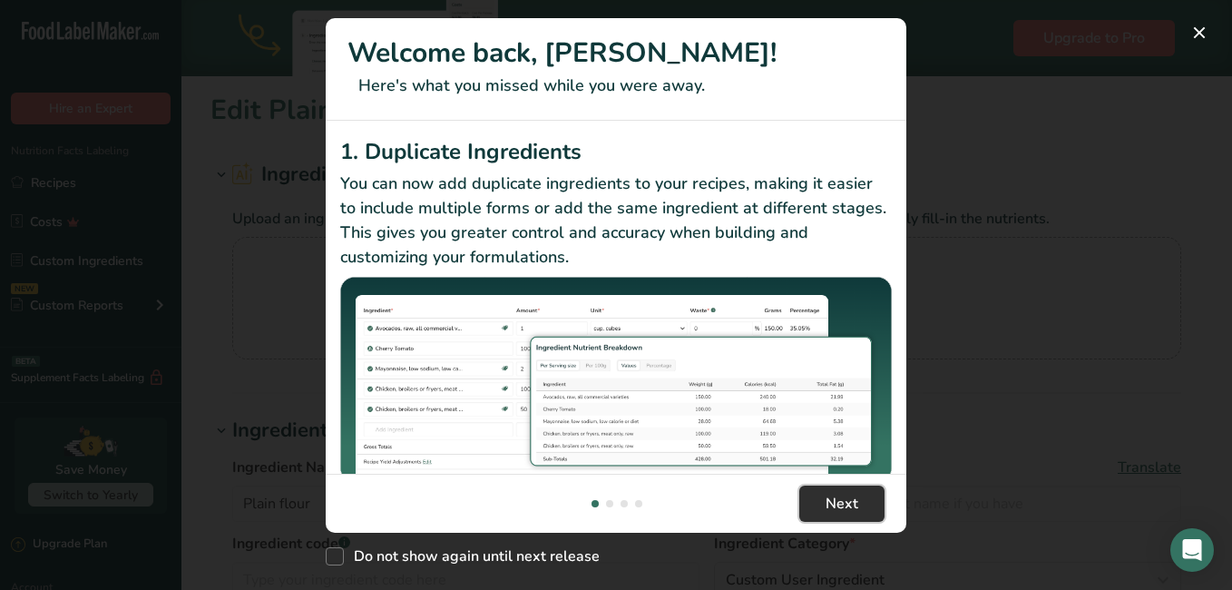
click at [847, 505] on span "Next" at bounding box center [842, 504] width 33 height 22
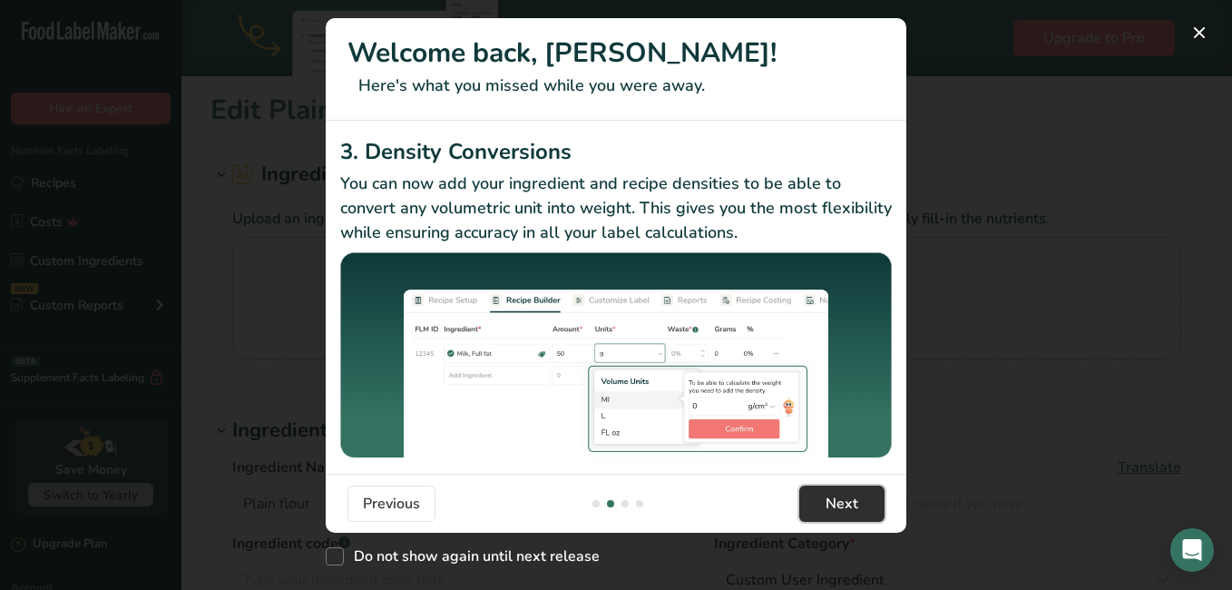
click at [847, 505] on span "Next" at bounding box center [842, 504] width 33 height 22
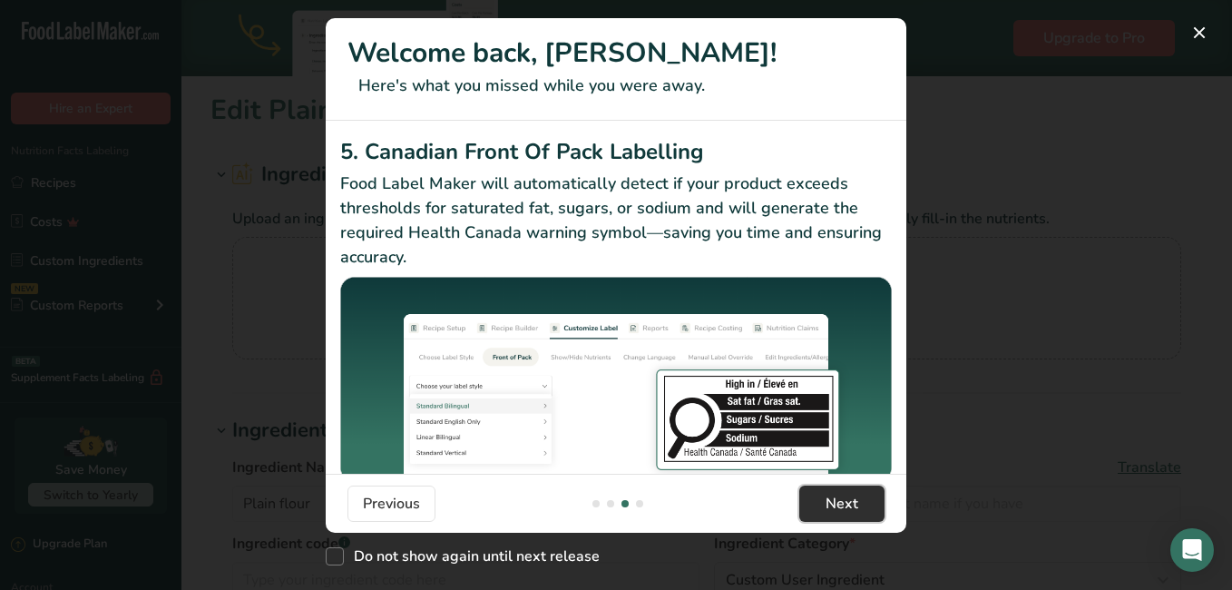
click at [847, 505] on span "Next" at bounding box center [842, 504] width 33 height 22
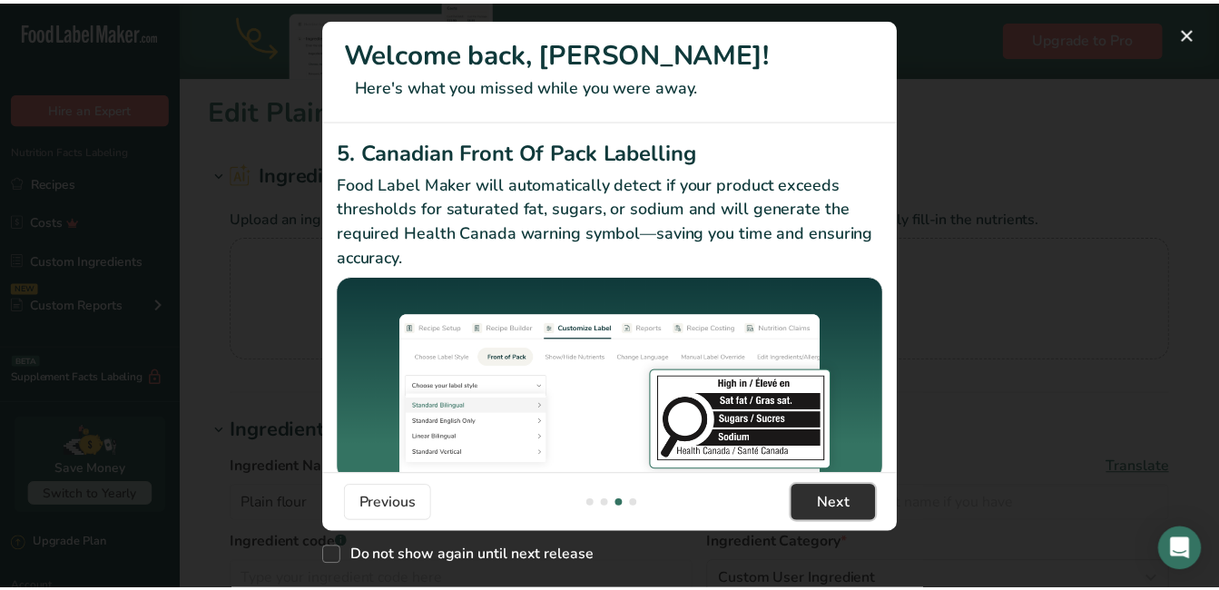
scroll to position [0, 1742]
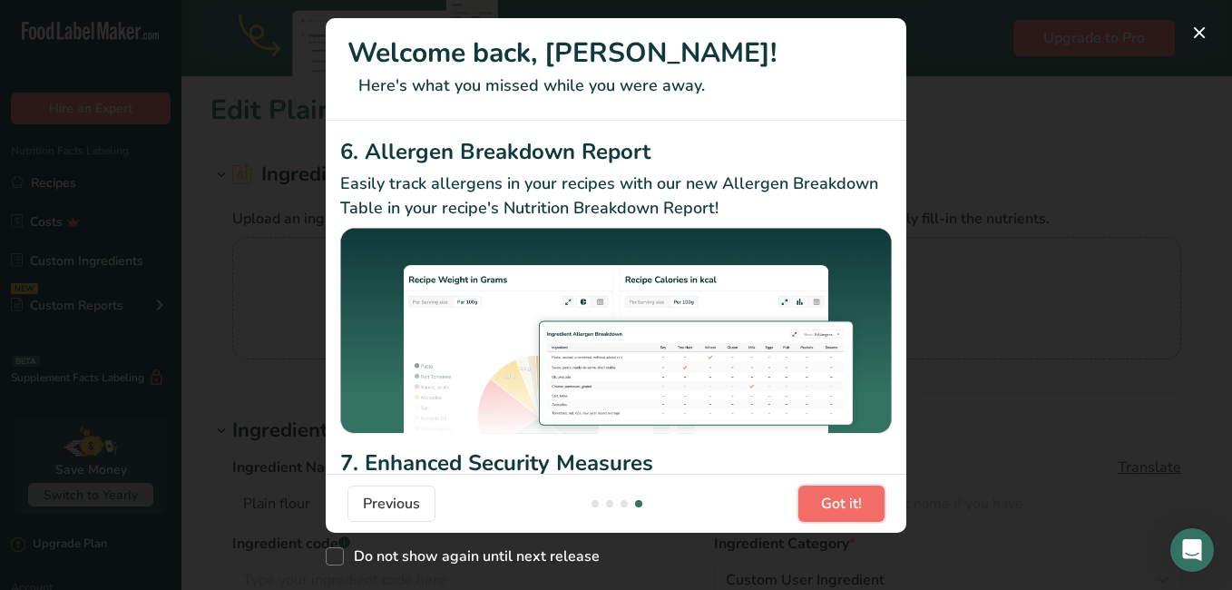
click at [847, 505] on span "Got it!" at bounding box center [841, 504] width 41 height 22
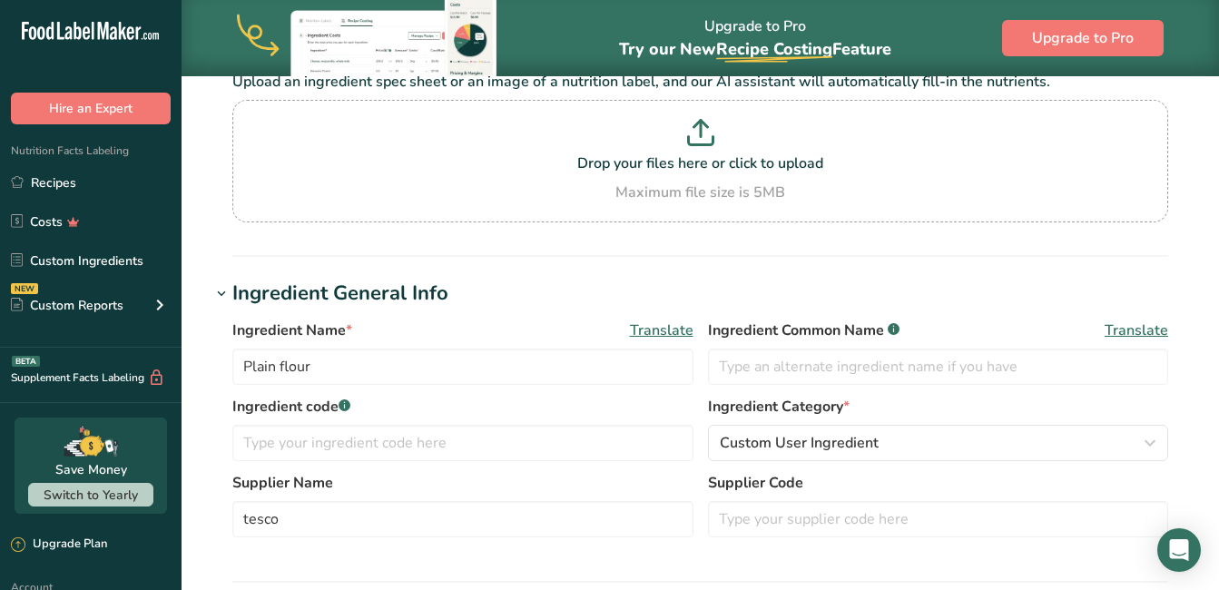
scroll to position [181, 0]
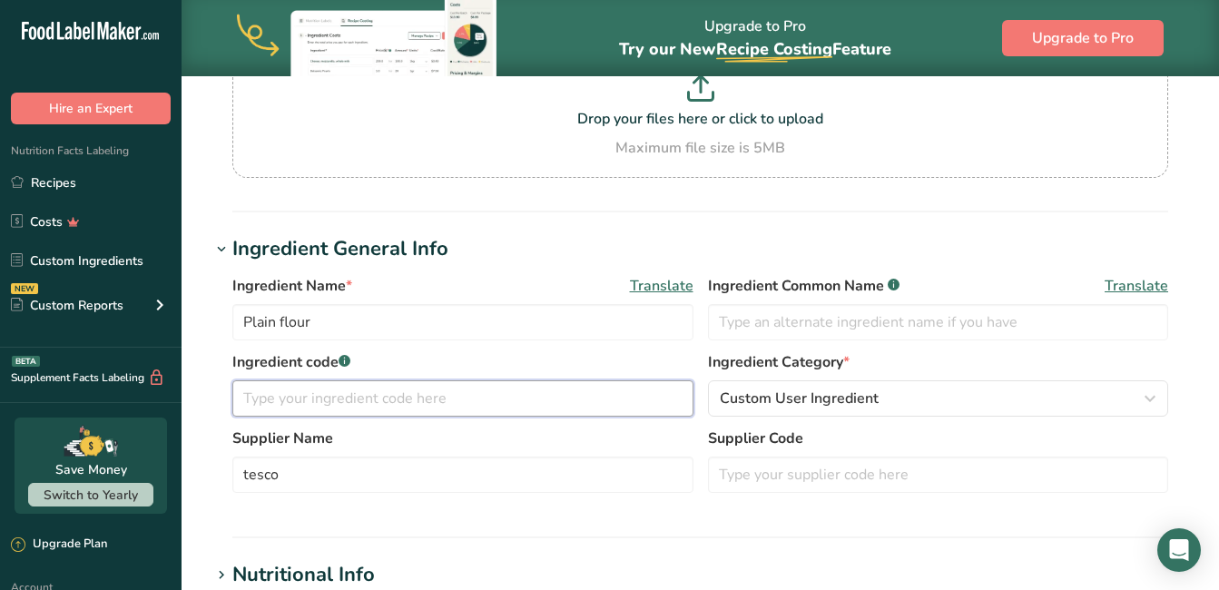
click at [571, 396] on input "text" at bounding box center [462, 398] width 461 height 36
type input "1"
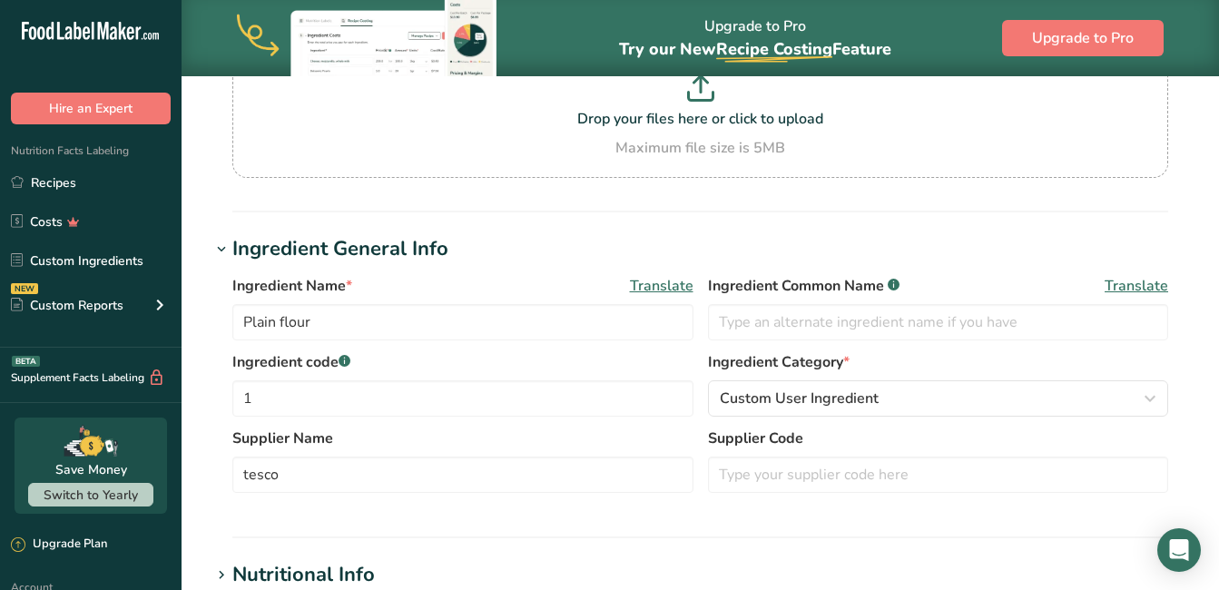
click at [375, 449] on div "Supplier Name tesco" at bounding box center [462, 459] width 461 height 65
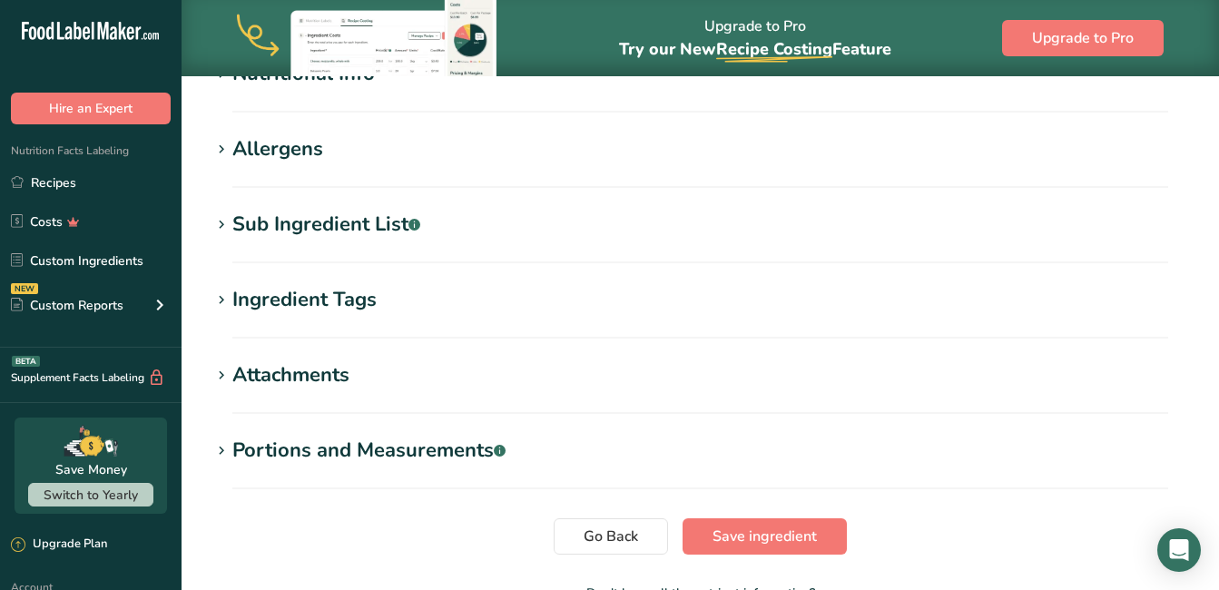
scroll to position [801, 0]
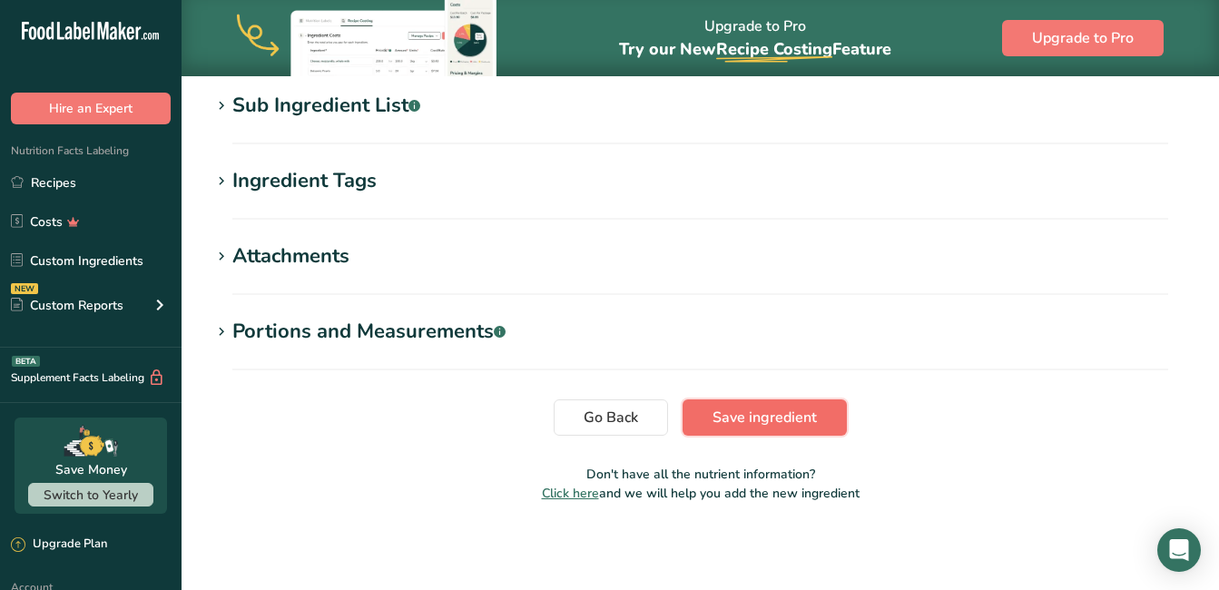
click at [777, 412] on span "Save ingredient" at bounding box center [764, 417] width 104 height 22
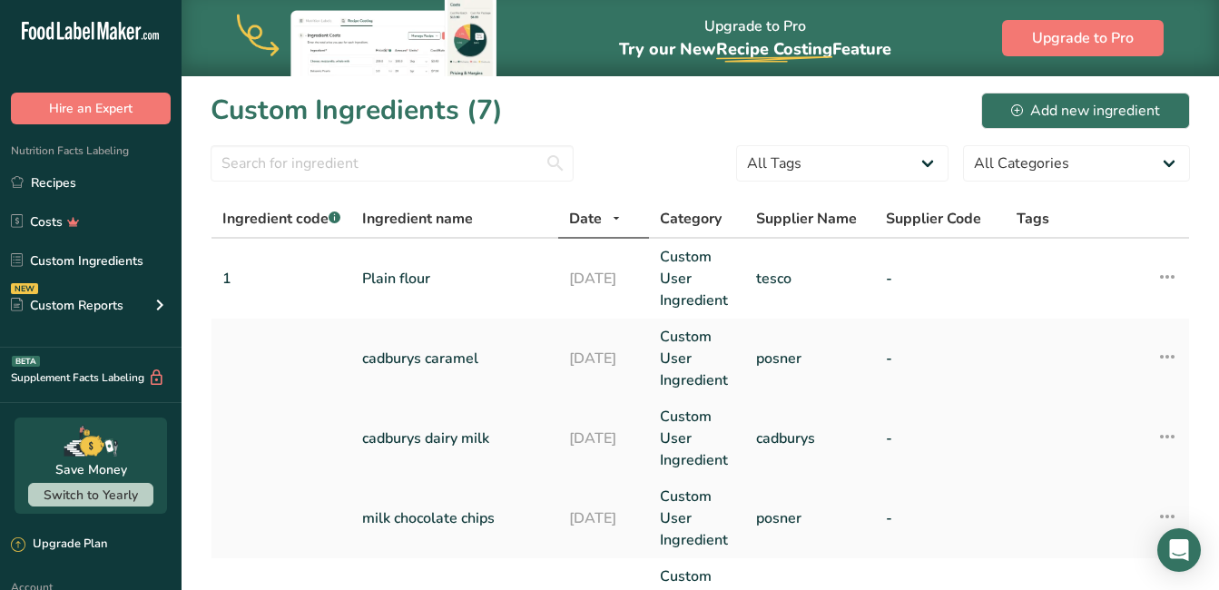
scroll to position [91, 0]
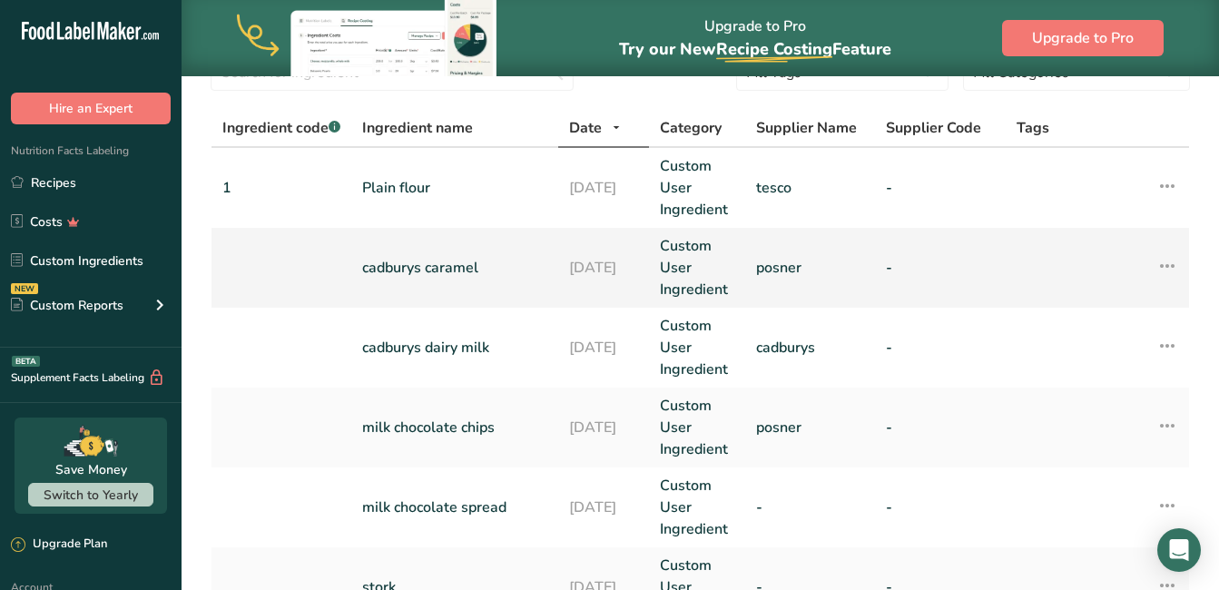
click at [1173, 269] on icon at bounding box center [1167, 266] width 22 height 33
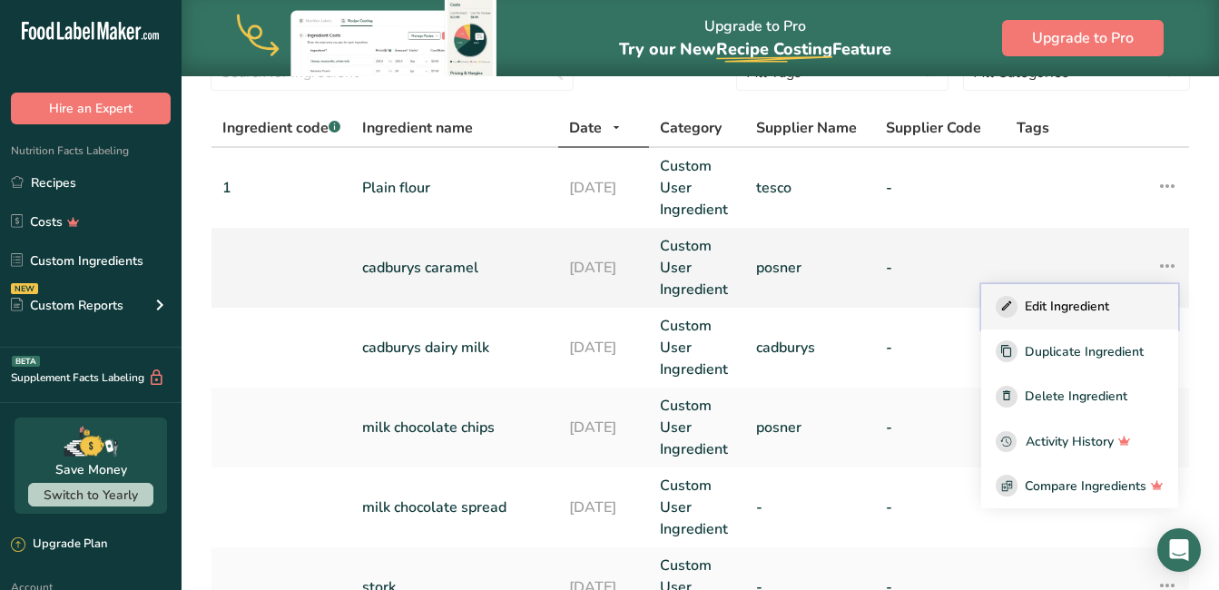
click at [1071, 303] on span "Edit Ingredient" at bounding box center [1066, 306] width 84 height 19
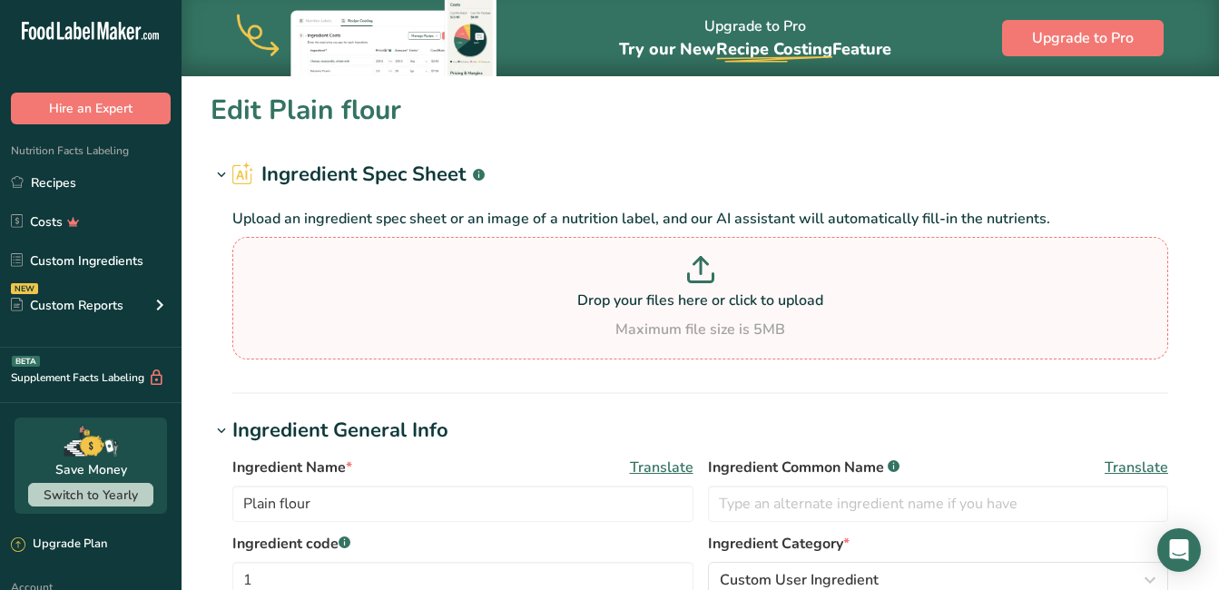
type input "cadburys caramel"
type input "posner"
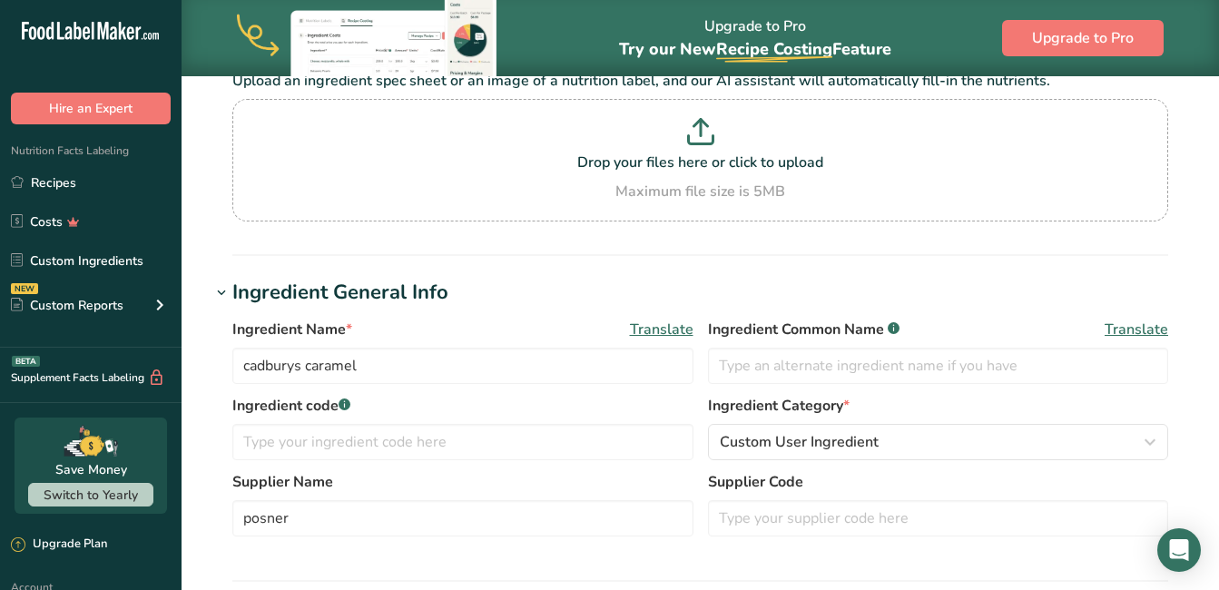
scroll to position [181, 0]
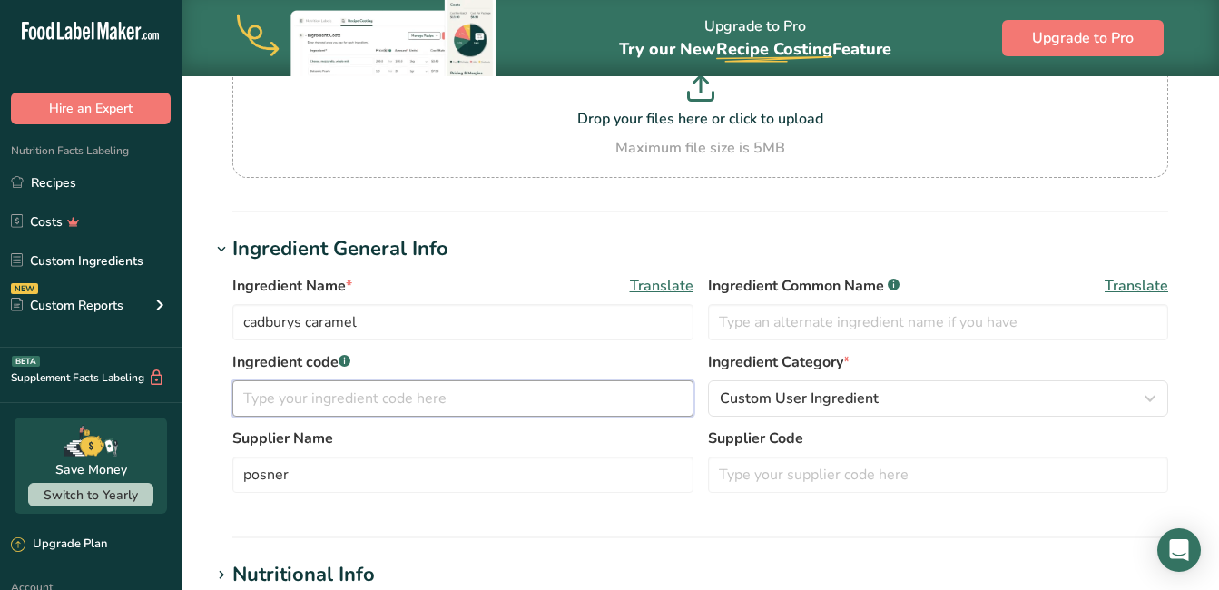
click at [356, 393] on input "text" at bounding box center [462, 398] width 461 height 36
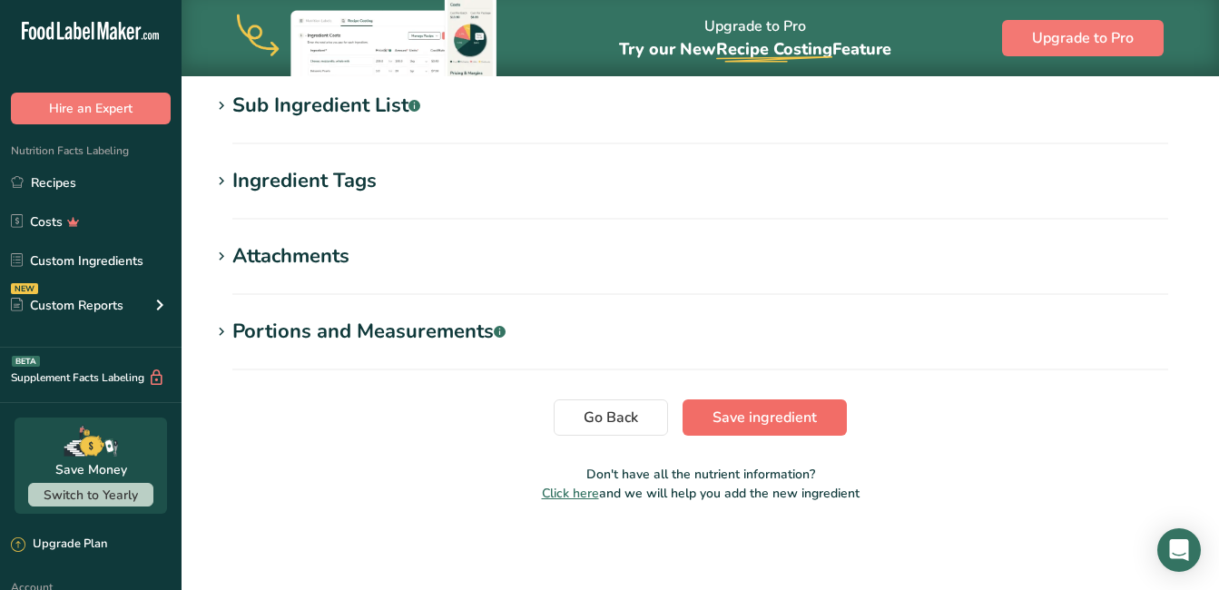
type input "2"
click at [803, 414] on span "Save ingredient" at bounding box center [764, 417] width 104 height 22
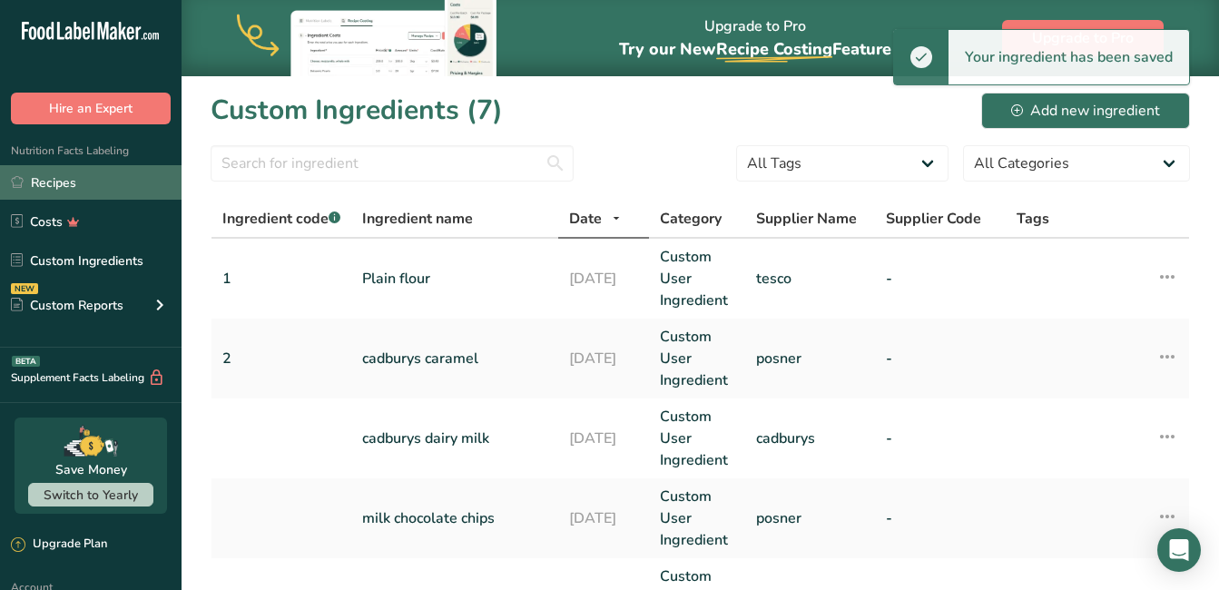
click at [53, 171] on link "Recipes" at bounding box center [90, 182] width 181 height 34
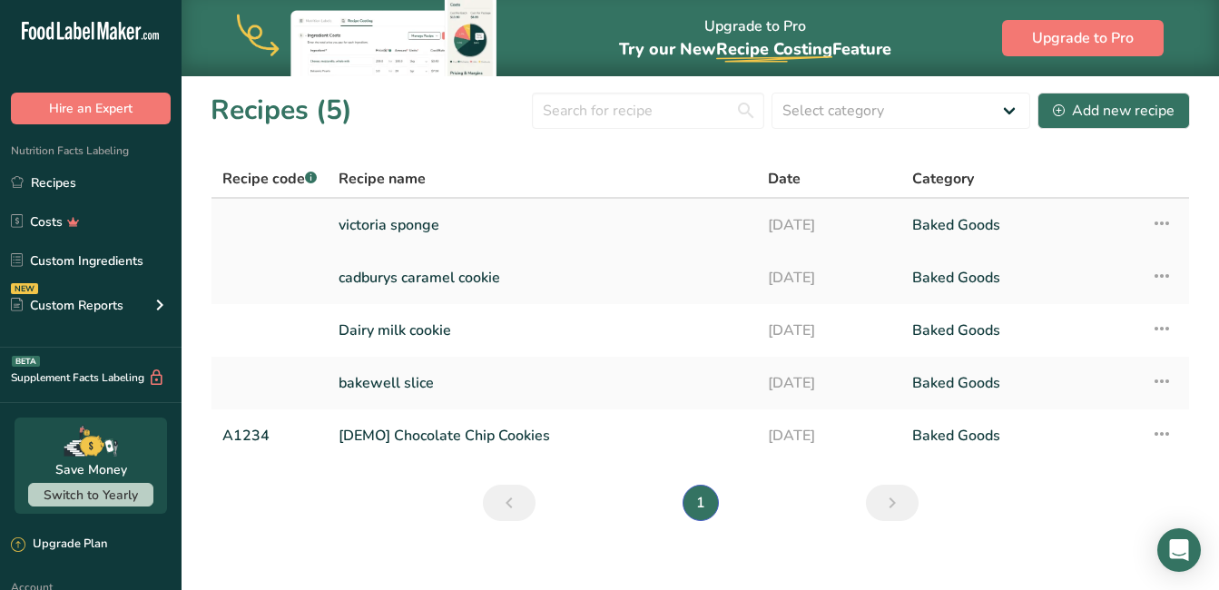
click at [385, 225] on link "victoria sponge" at bounding box center [541, 225] width 407 height 38
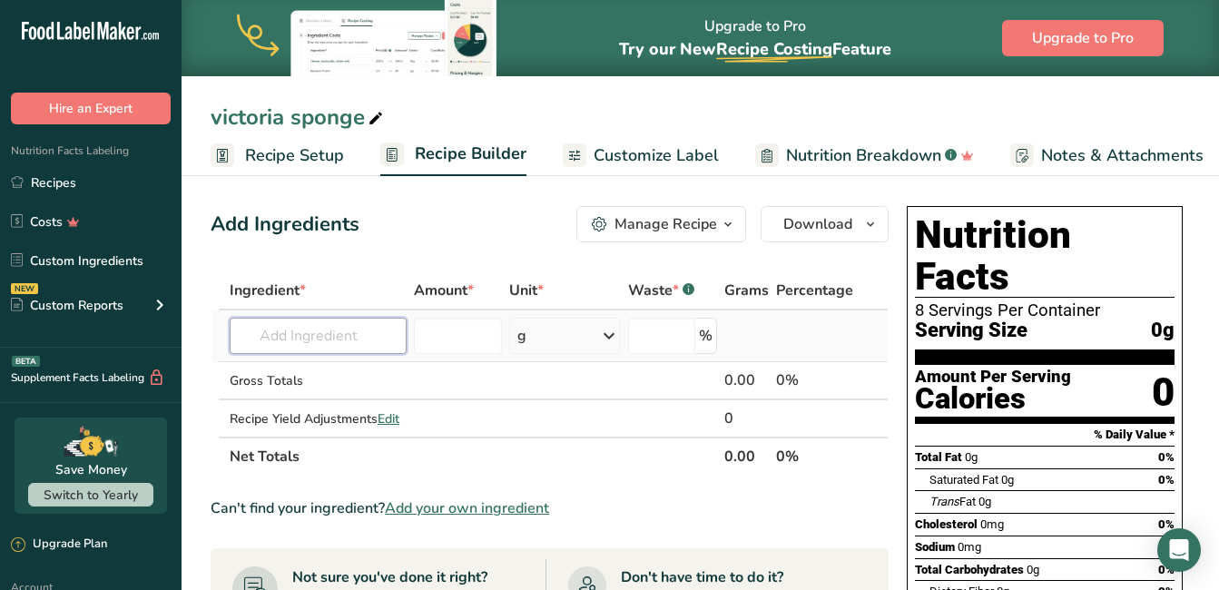
click at [343, 328] on input "text" at bounding box center [318, 336] width 177 height 36
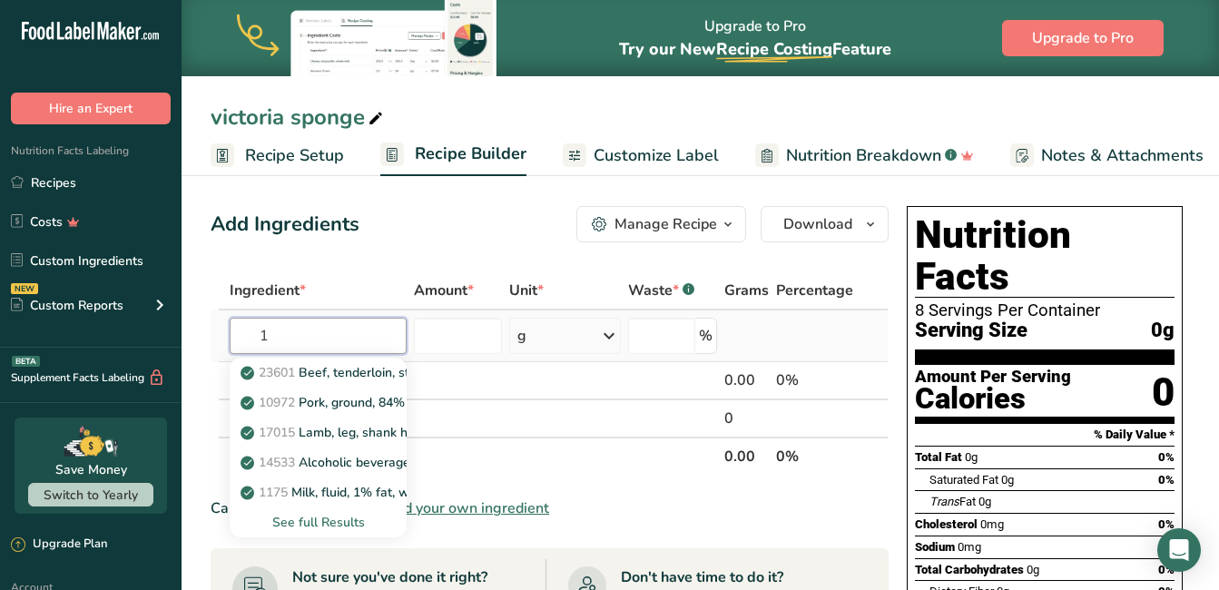
type input "1"
click at [314, 520] on div "See full Results" at bounding box center [318, 522] width 148 height 19
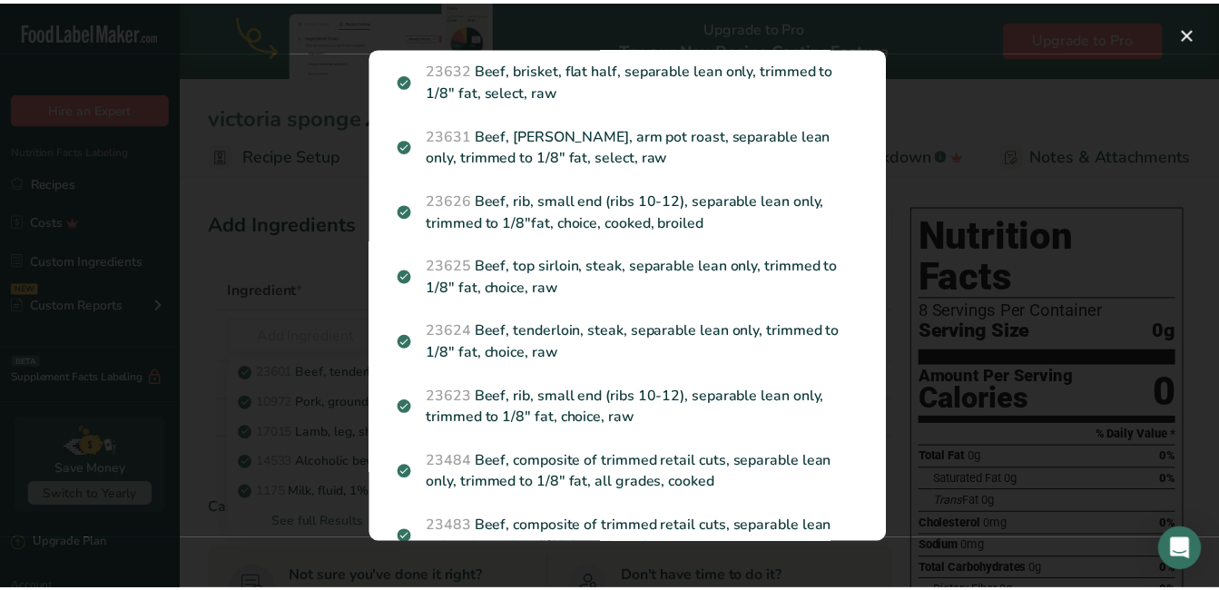
scroll to position [2087, 0]
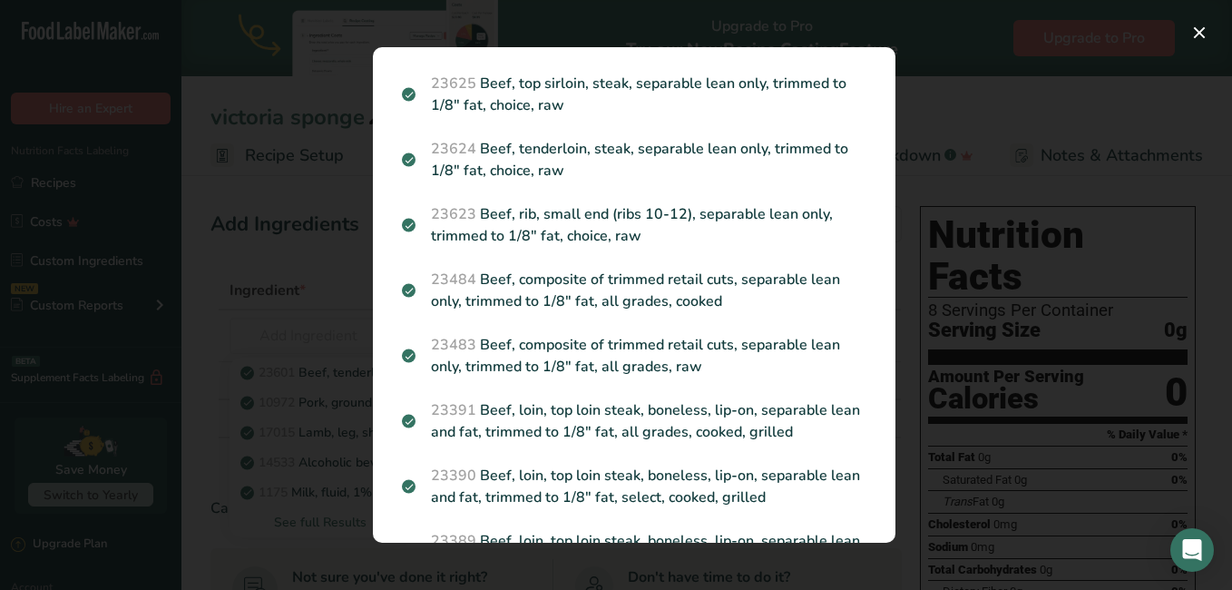
click at [1063, 191] on div "Search results modal" at bounding box center [616, 295] width 1232 height 590
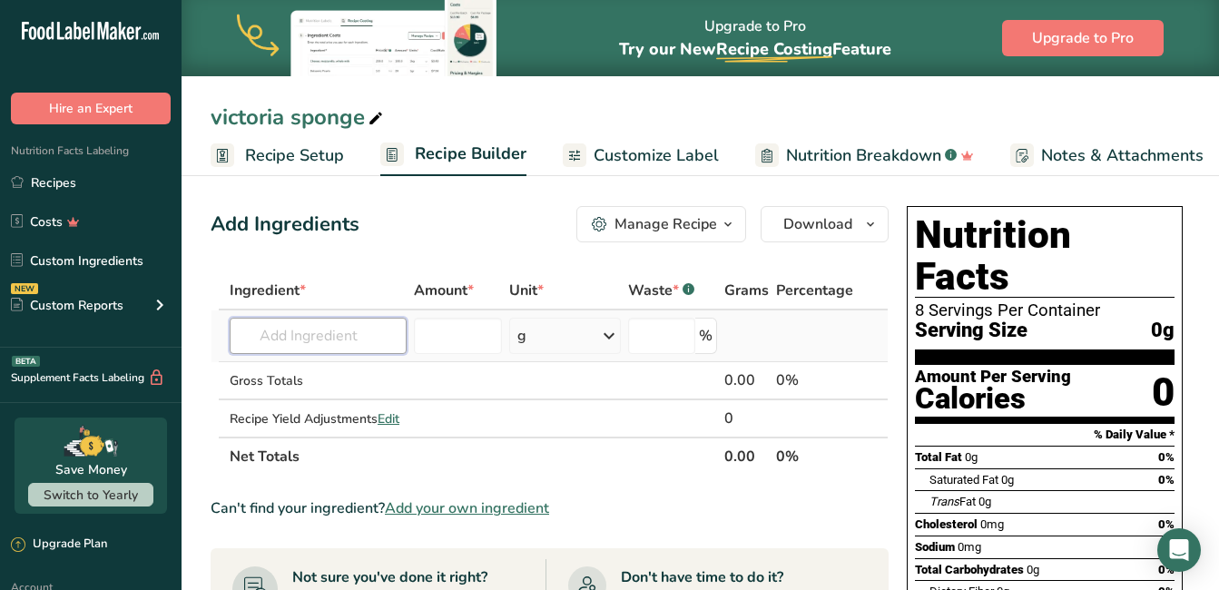
click at [348, 333] on input "text" at bounding box center [318, 336] width 177 height 36
click at [463, 500] on span "Add your own ingredient" at bounding box center [467, 508] width 164 height 22
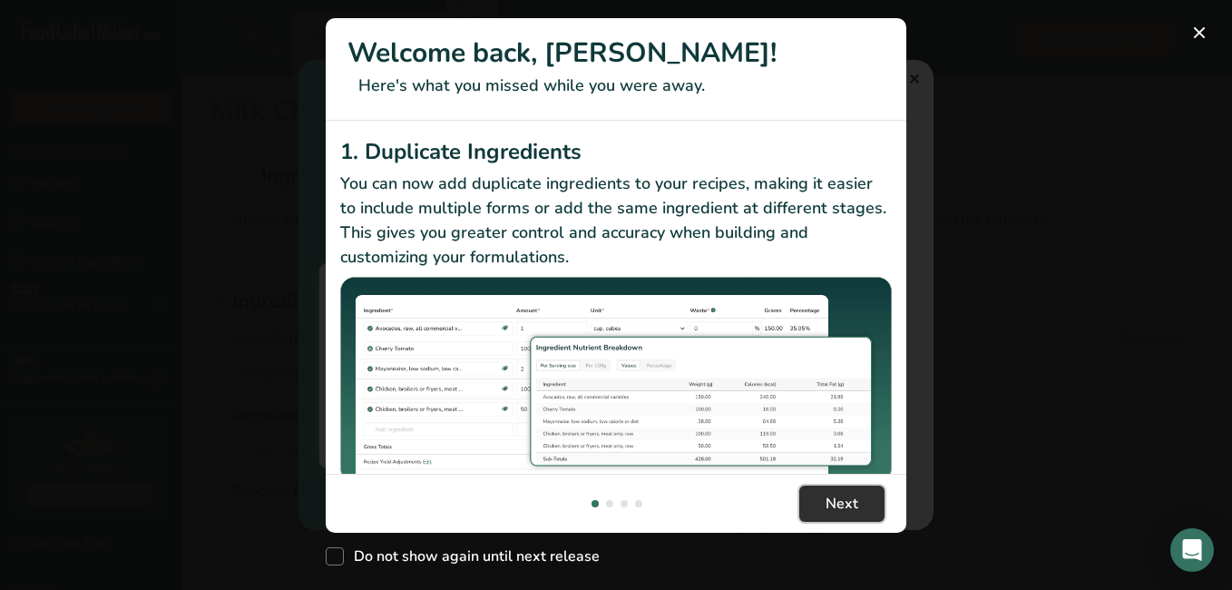
click at [851, 515] on button "Next" at bounding box center [841, 503] width 85 height 36
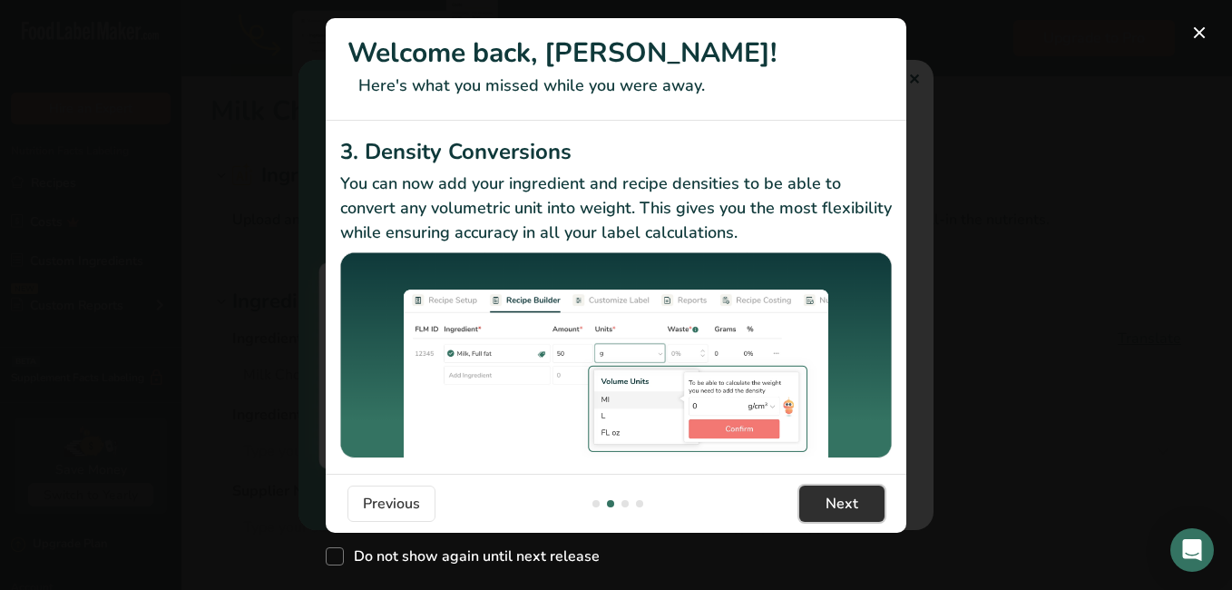
click at [850, 513] on span "Next" at bounding box center [842, 504] width 33 height 22
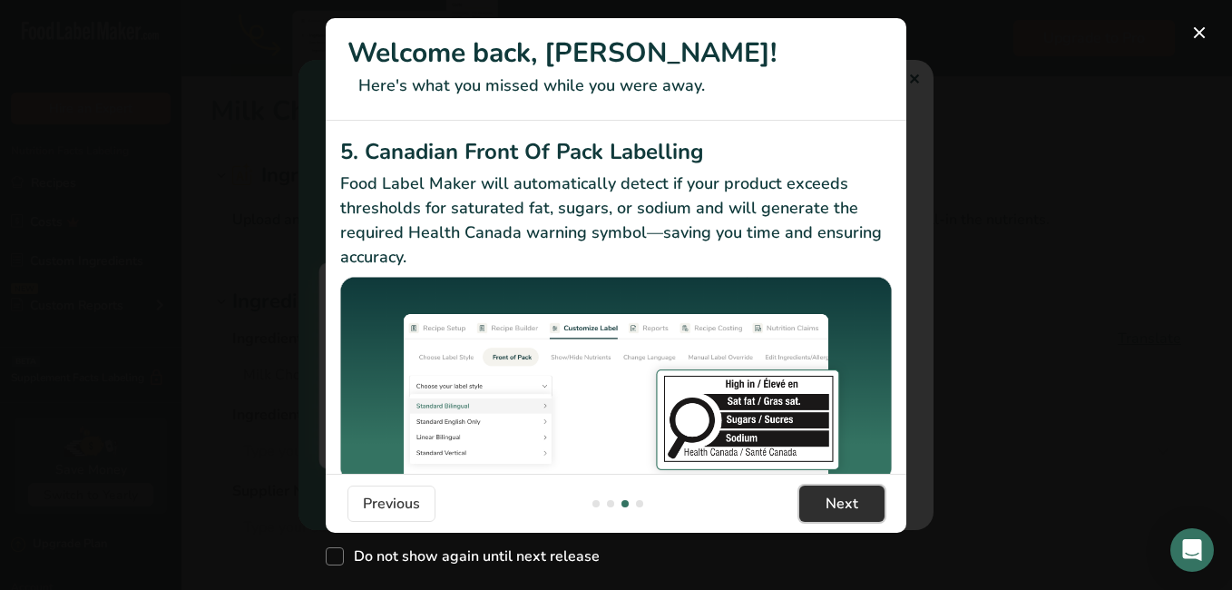
click at [850, 509] on span "Next" at bounding box center [842, 504] width 33 height 22
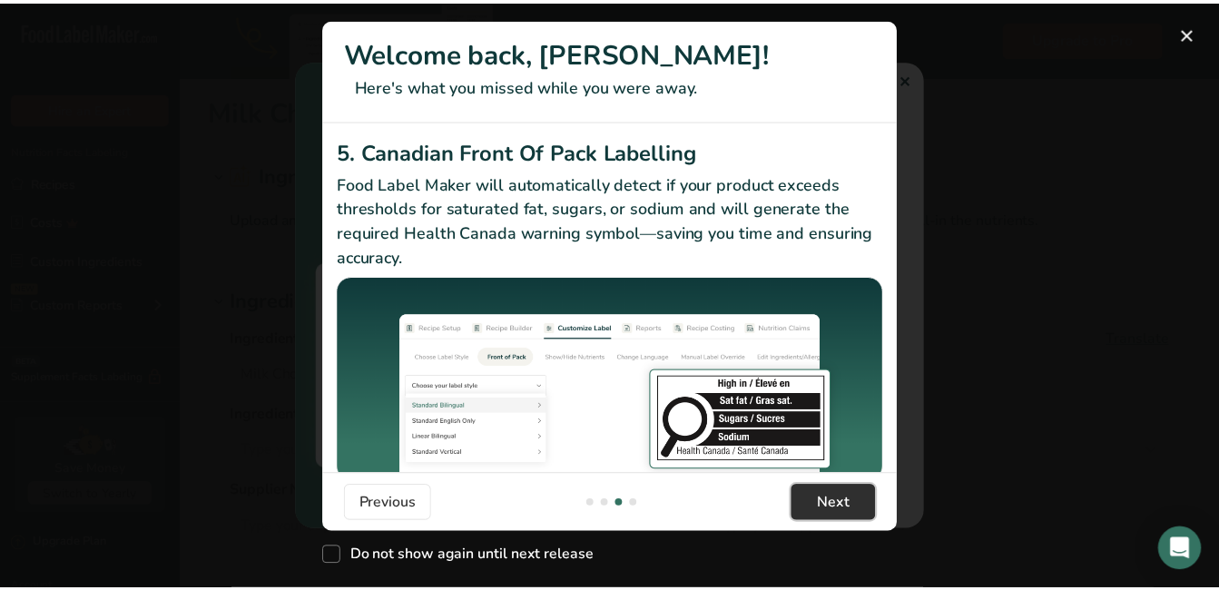
scroll to position [0, 1742]
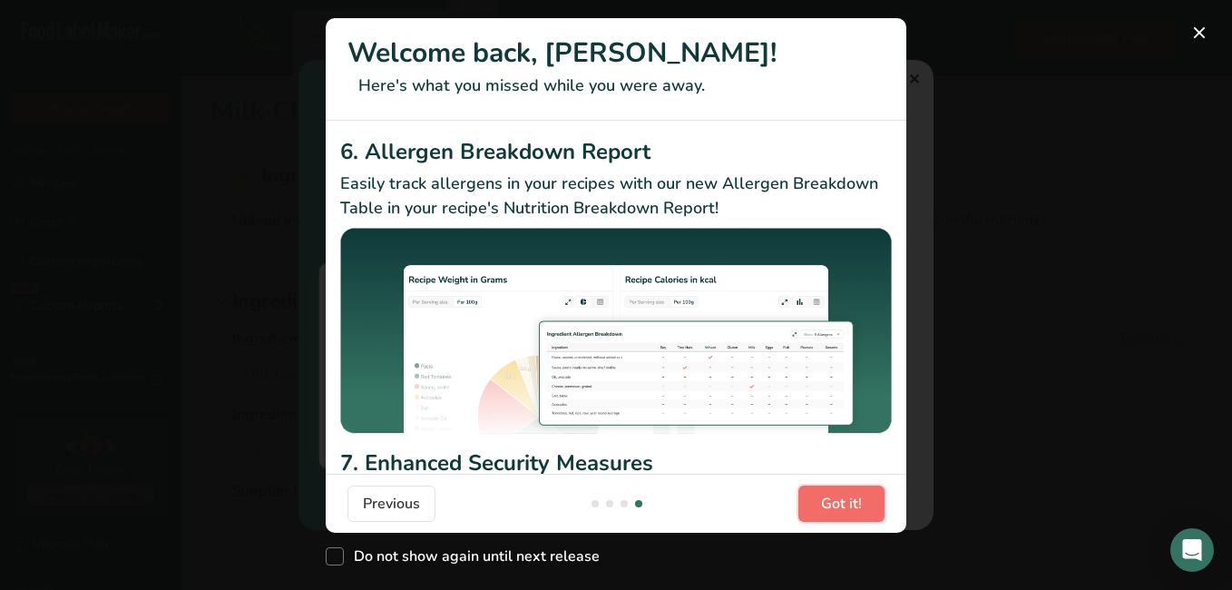
click at [850, 504] on span "Got it!" at bounding box center [841, 504] width 41 height 22
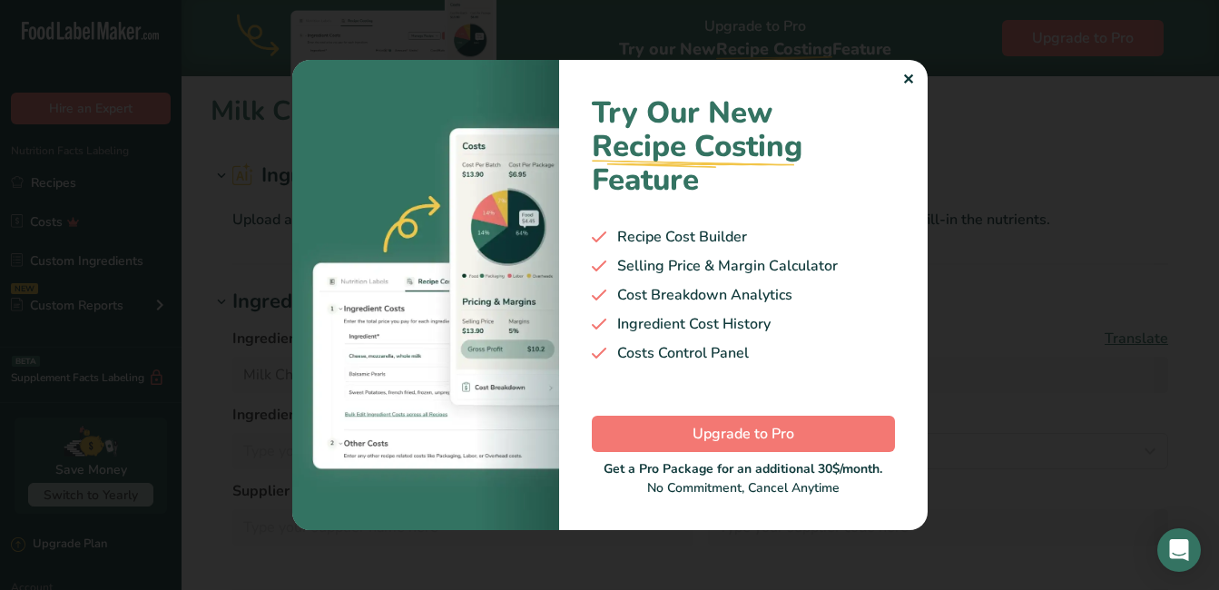
click at [850, 504] on div "Try Our New Recipe Costing .a-29{fill:none;stroke-linecap:round;stroke-width:3p…" at bounding box center [743, 295] width 368 height 470
drag, startPoint x: 879, startPoint y: 71, endPoint x: 896, endPoint y: 71, distance: 17.2
click at [895, 71] on div "Try Our New Recipe Costing .a-29{fill:none;stroke-linecap:round;stroke-width:3p…" at bounding box center [743, 295] width 368 height 470
click at [901, 70] on div "✕ Try Our New Recipe Costing .a-29{fill:none;stroke-linecap:round;stroke-width:…" at bounding box center [609, 295] width 635 height 470
click at [904, 74] on div "✕" at bounding box center [908, 80] width 12 height 22
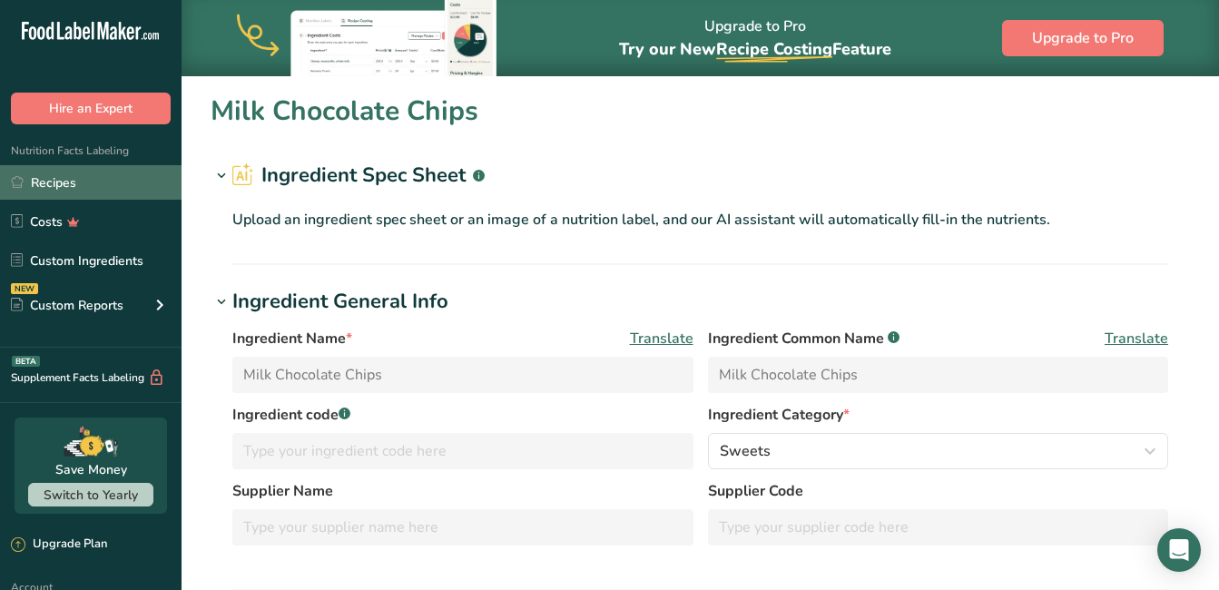
drag, startPoint x: 36, startPoint y: 174, endPoint x: 41, endPoint y: 187, distance: 13.5
click at [37, 174] on link "Recipes" at bounding box center [90, 182] width 181 height 34
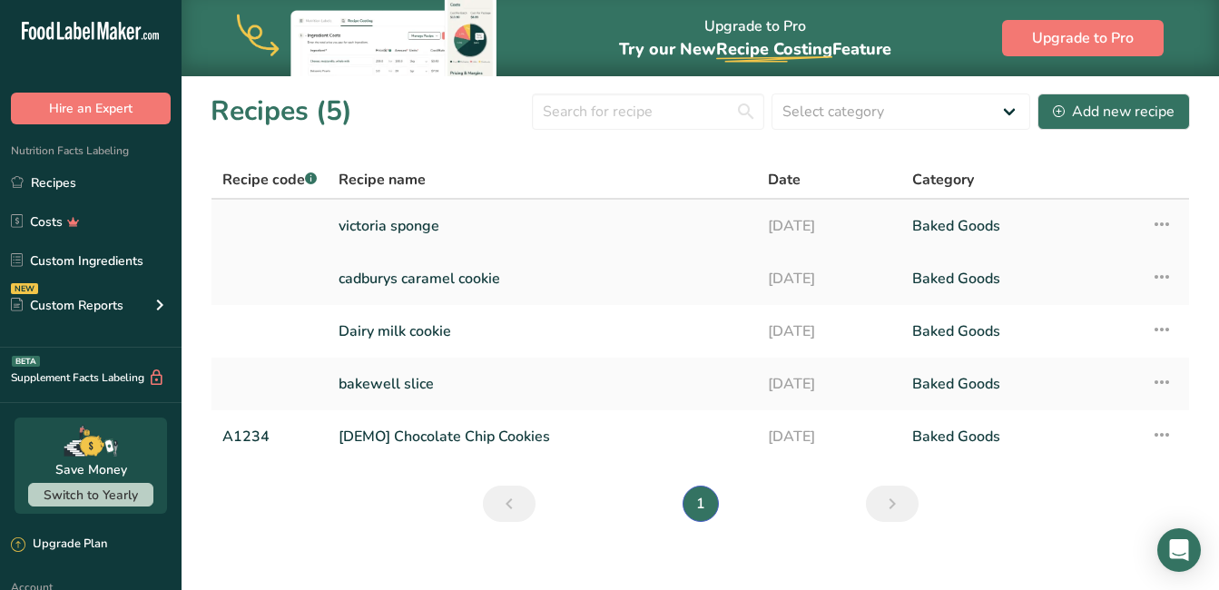
click at [398, 221] on link "victoria sponge" at bounding box center [541, 226] width 407 height 38
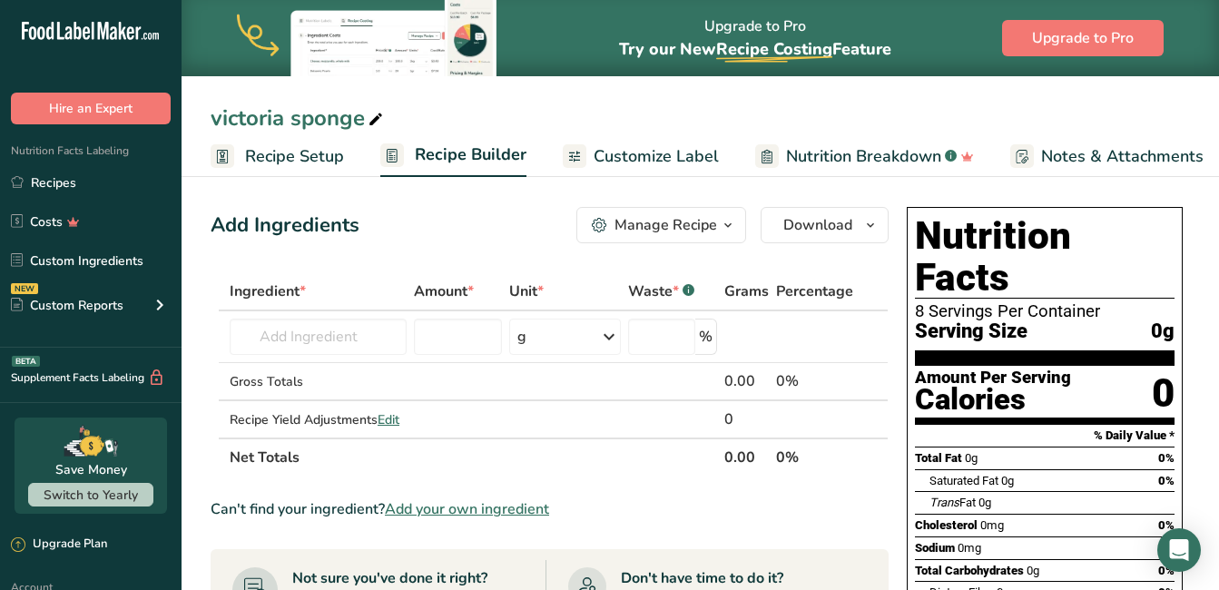
click at [690, 221] on div "Manage Recipe" at bounding box center [665, 225] width 103 height 22
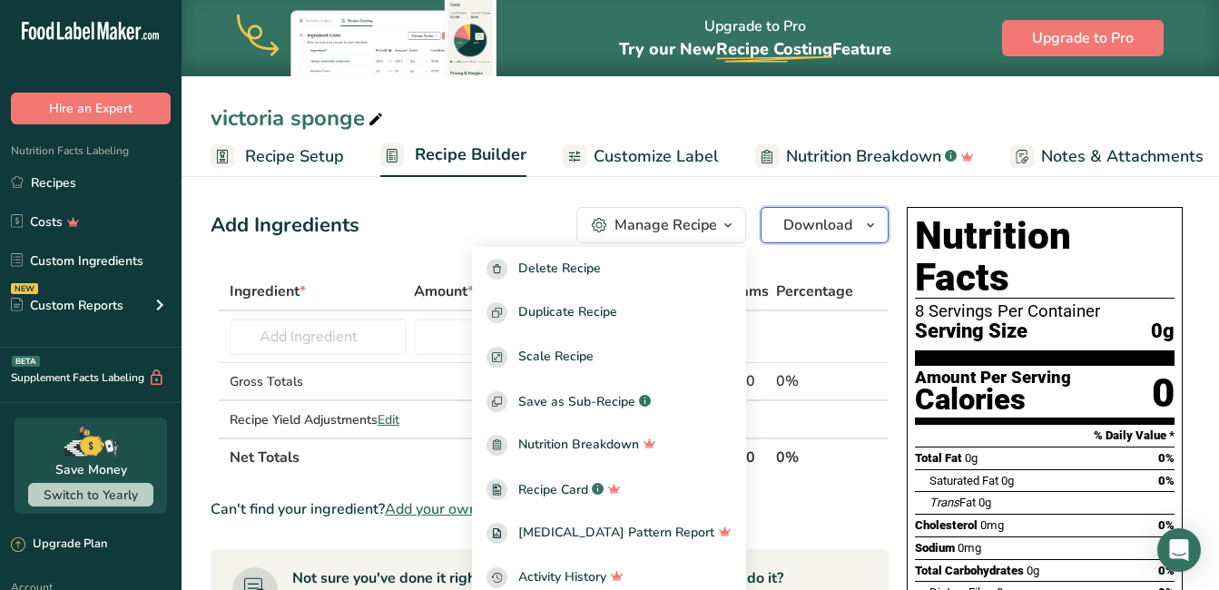
click at [877, 222] on span "button" at bounding box center [870, 225] width 22 height 22
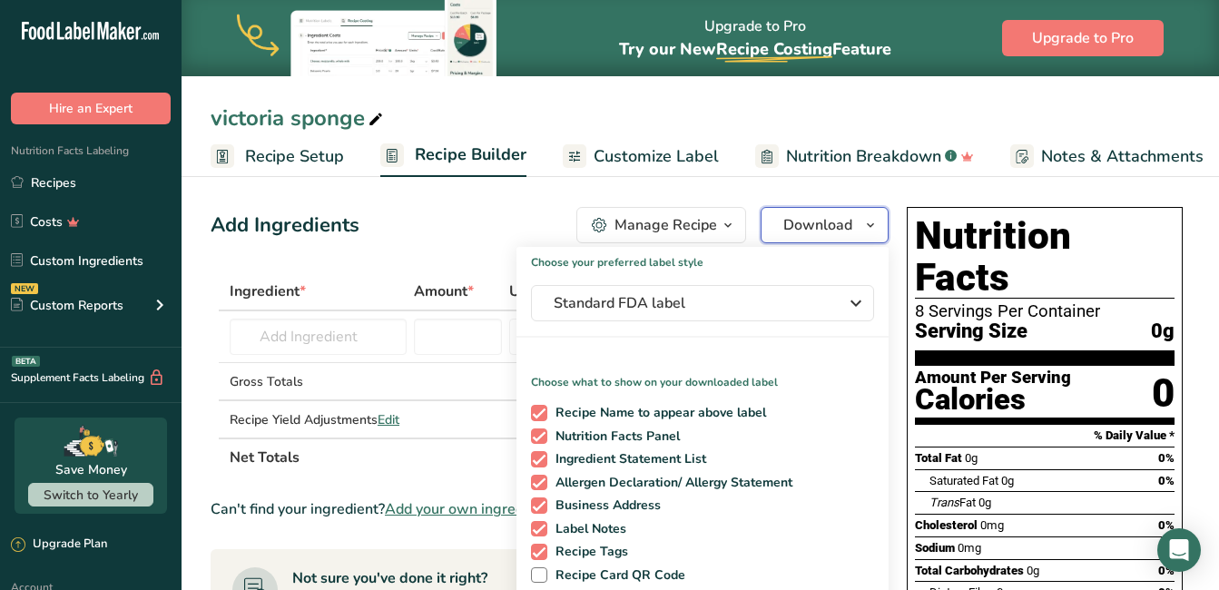
click at [877, 223] on span "button" at bounding box center [870, 225] width 22 height 22
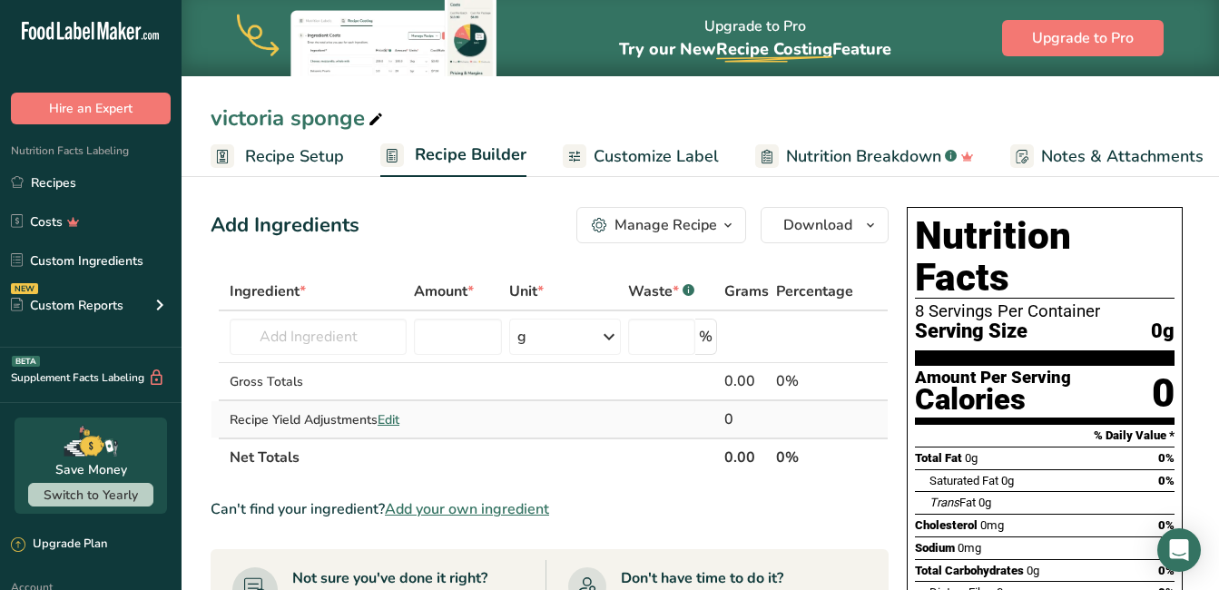
click at [391, 418] on span "Edit" at bounding box center [388, 419] width 22 height 17
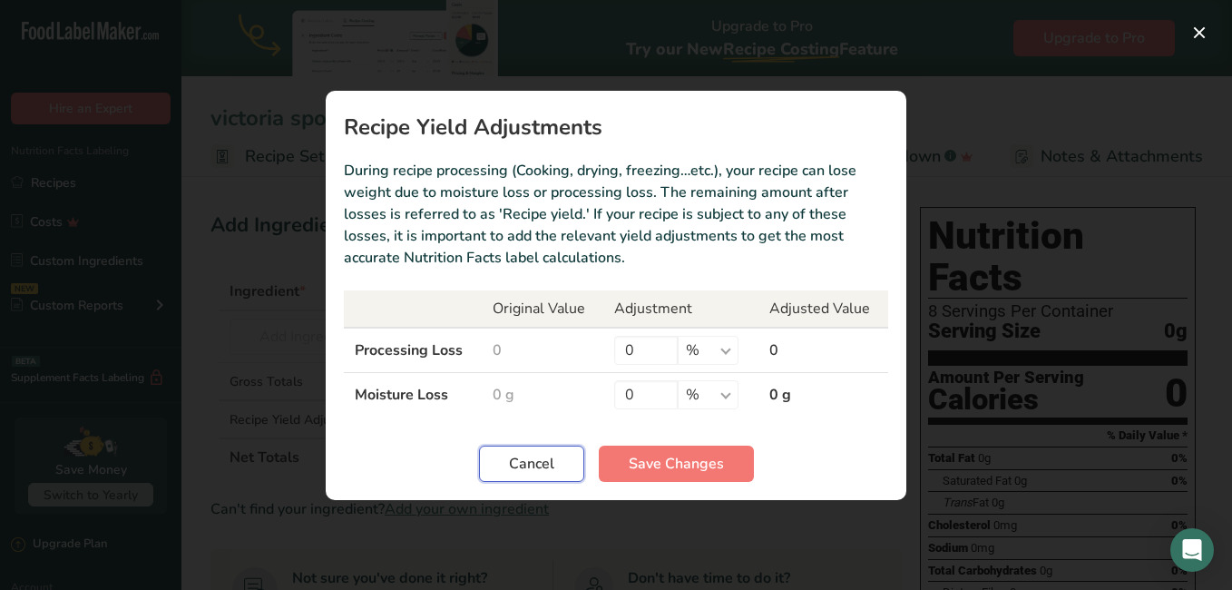
click at [545, 471] on span "Cancel" at bounding box center [531, 464] width 45 height 22
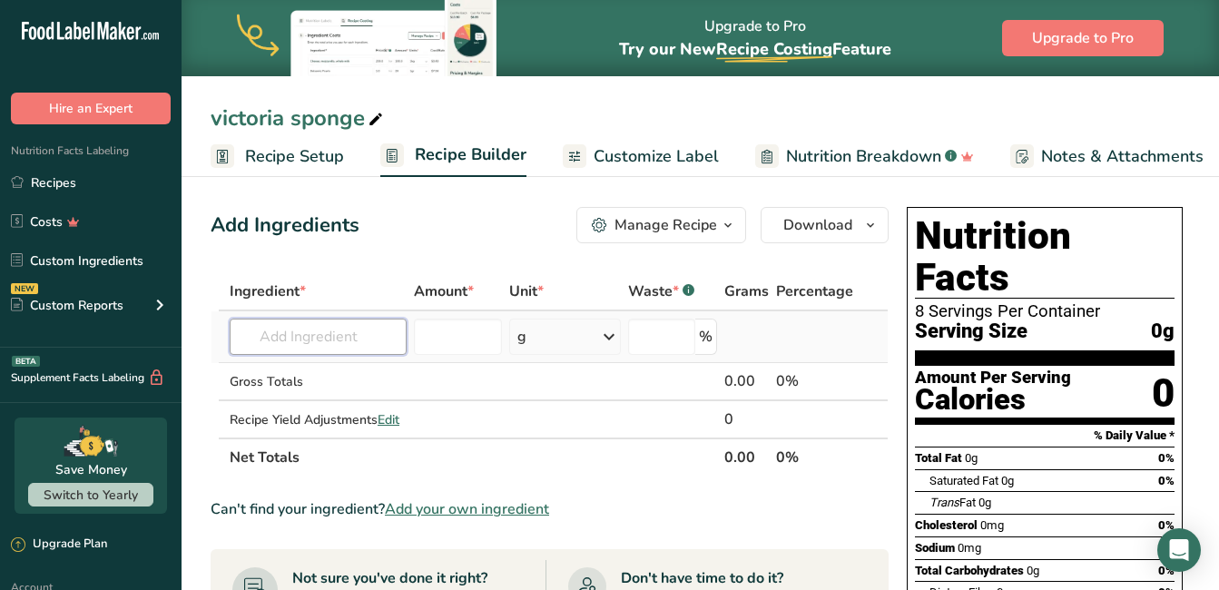
click at [391, 339] on input "text" at bounding box center [318, 336] width 177 height 36
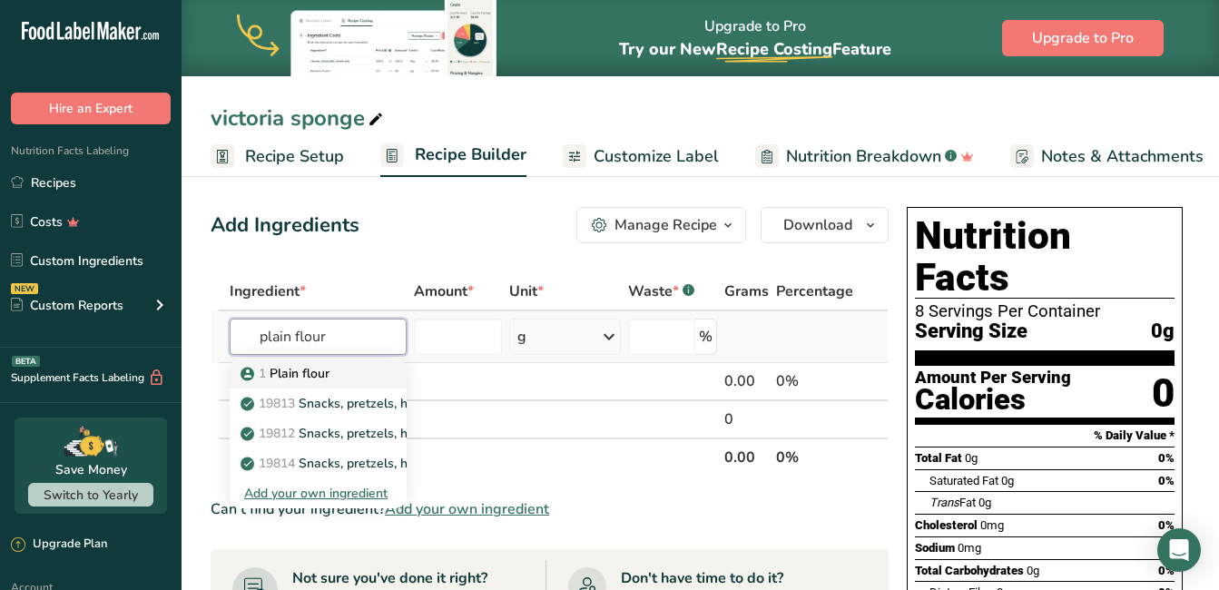
type input "plain flour"
click at [356, 370] on div "1 Plain flour" at bounding box center [303, 373] width 119 height 19
type input "Plain flour"
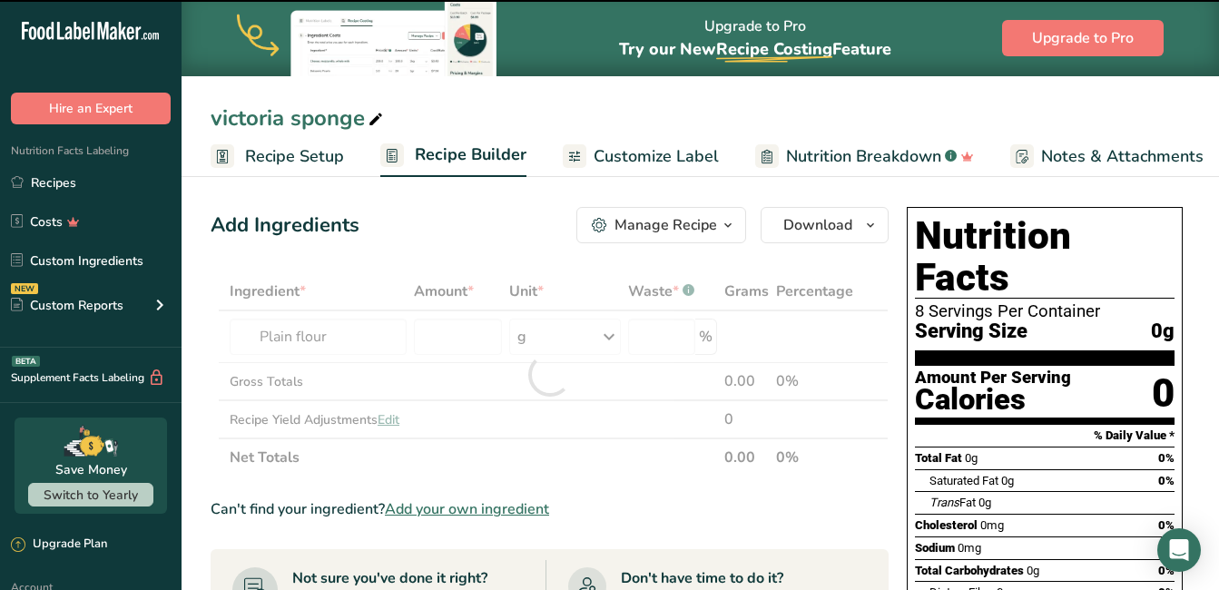
type input "0"
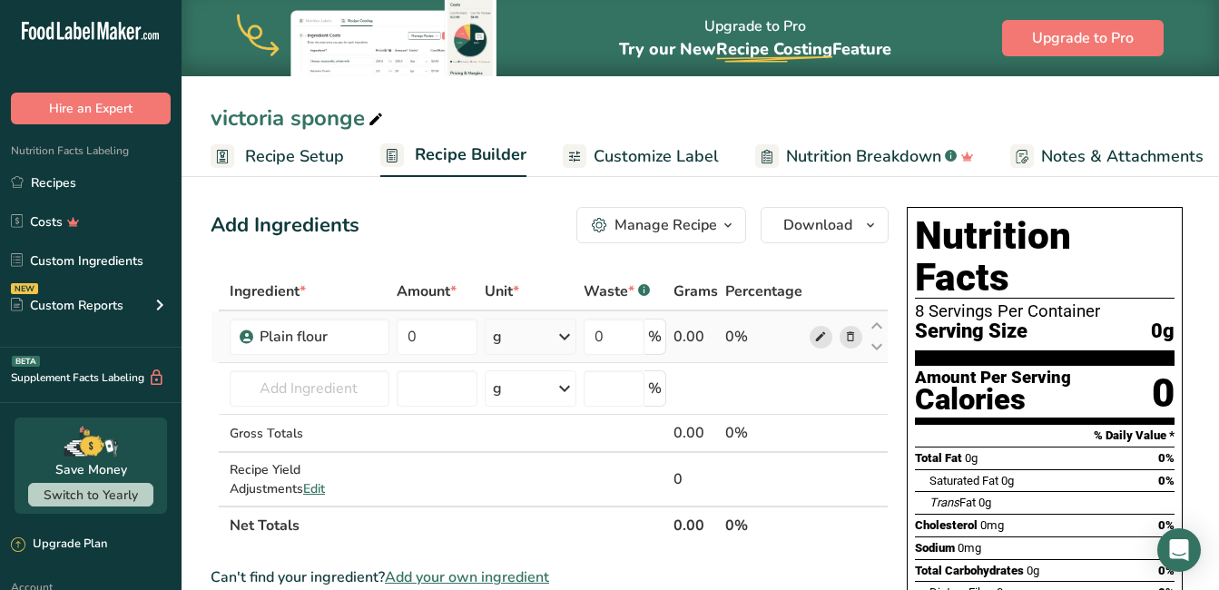
click at [813, 336] on span at bounding box center [820, 337] width 22 height 22
click at [847, 331] on icon at bounding box center [850, 337] width 13 height 19
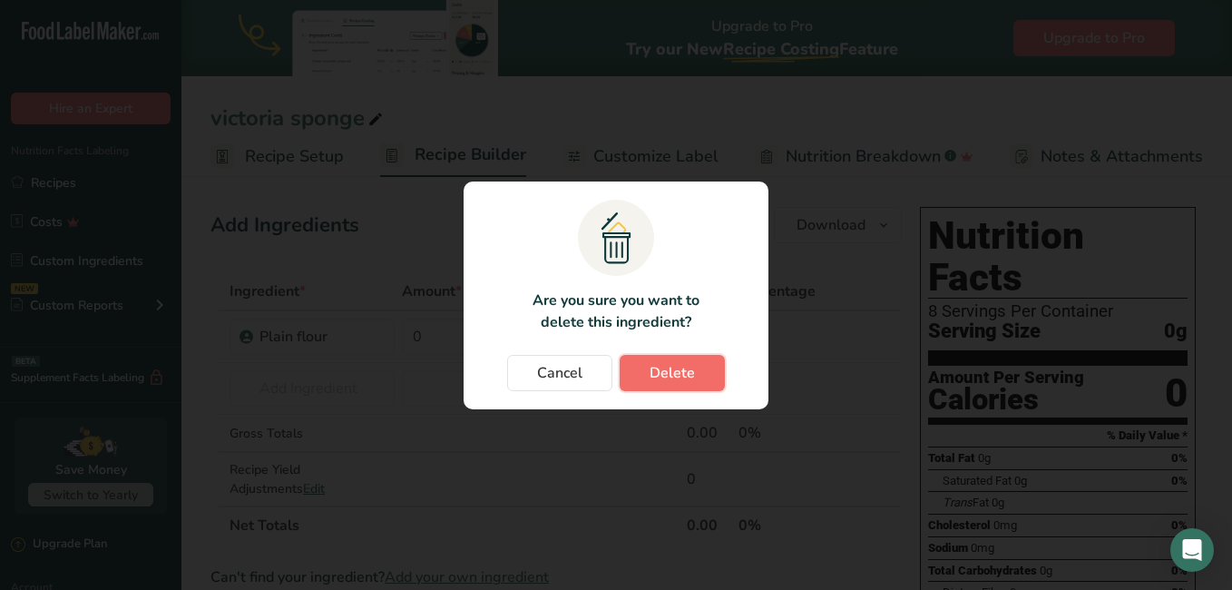
click at [721, 376] on button "Delete" at bounding box center [672, 373] width 105 height 36
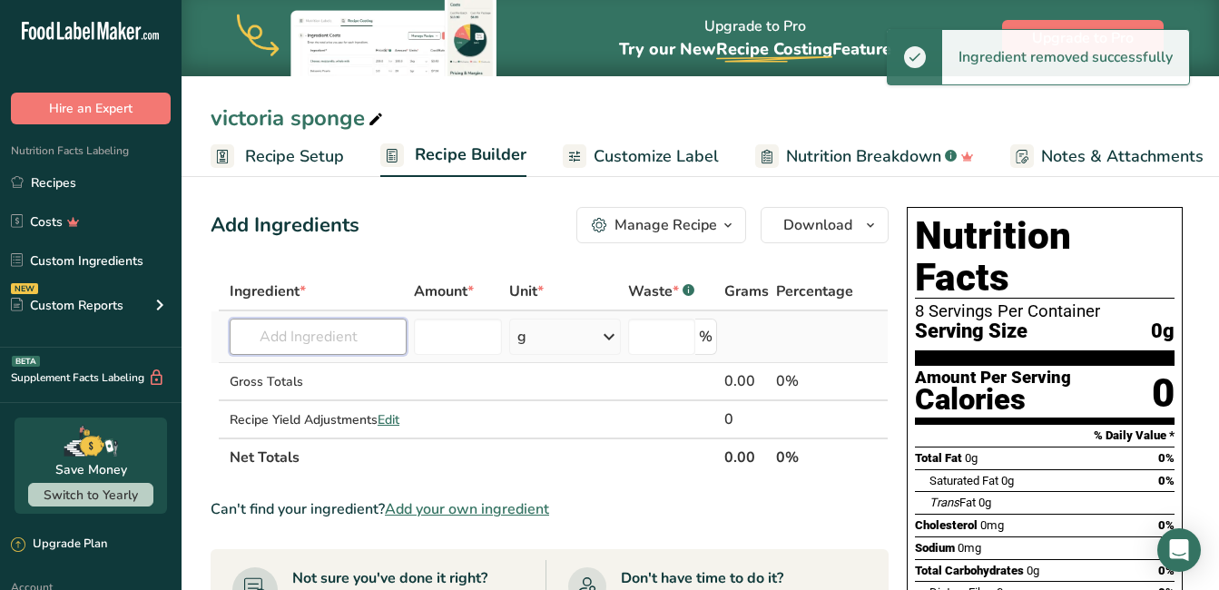
click at [357, 334] on input "text" at bounding box center [318, 336] width 177 height 36
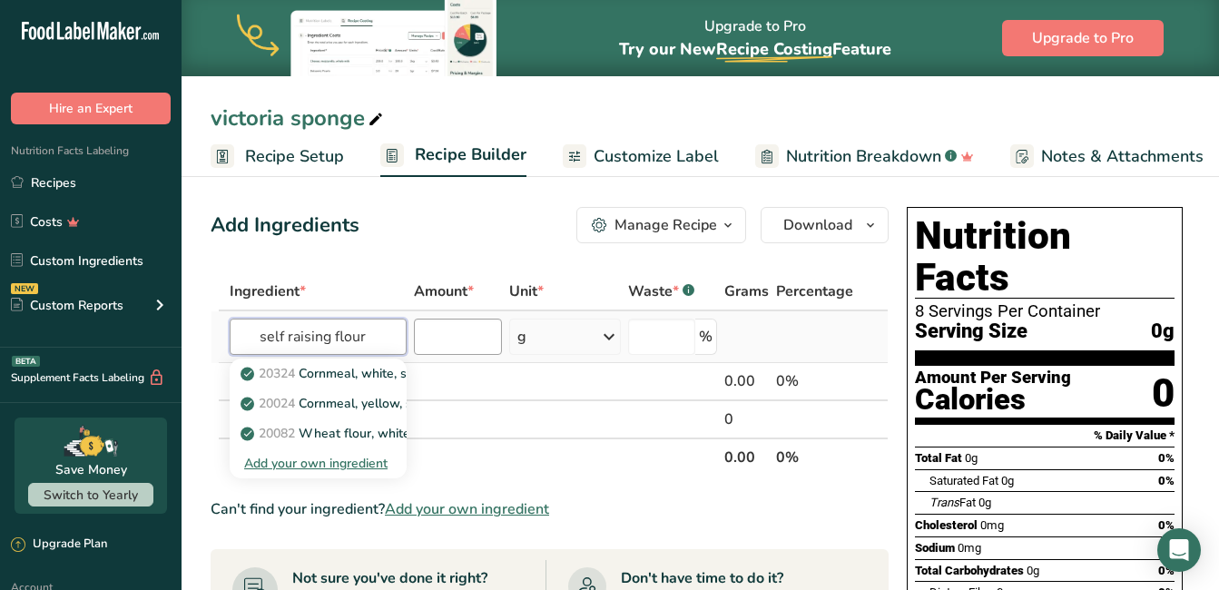
type input "self raising flour"
click at [453, 333] on input "number" at bounding box center [458, 336] width 88 height 36
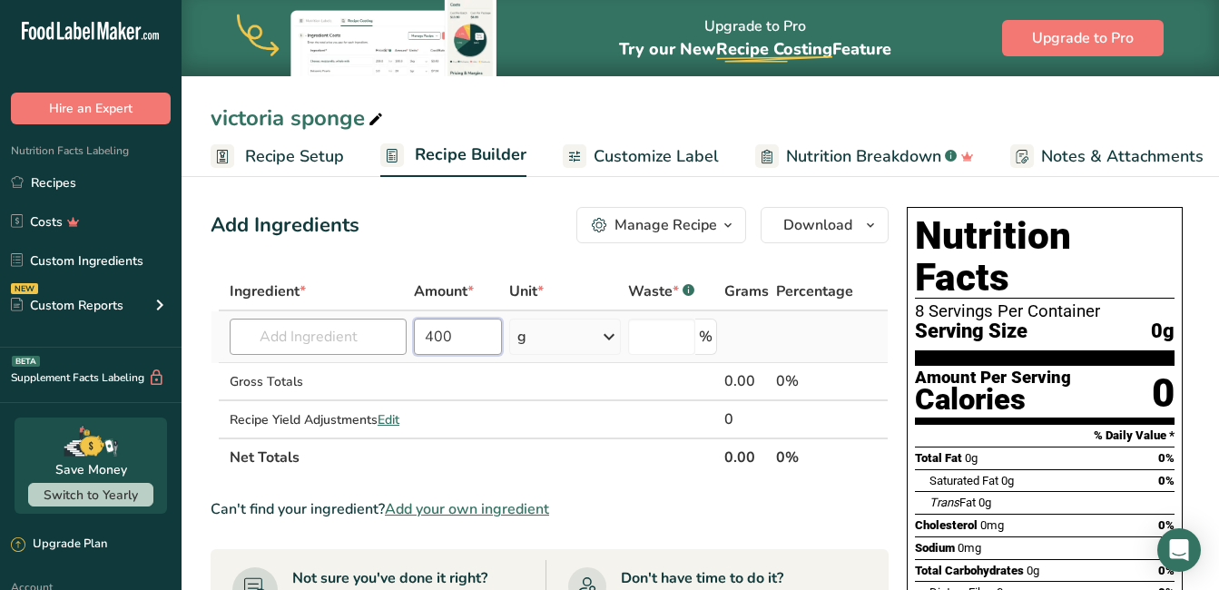
type input "400"
click at [352, 330] on input "text" at bounding box center [318, 336] width 177 height 36
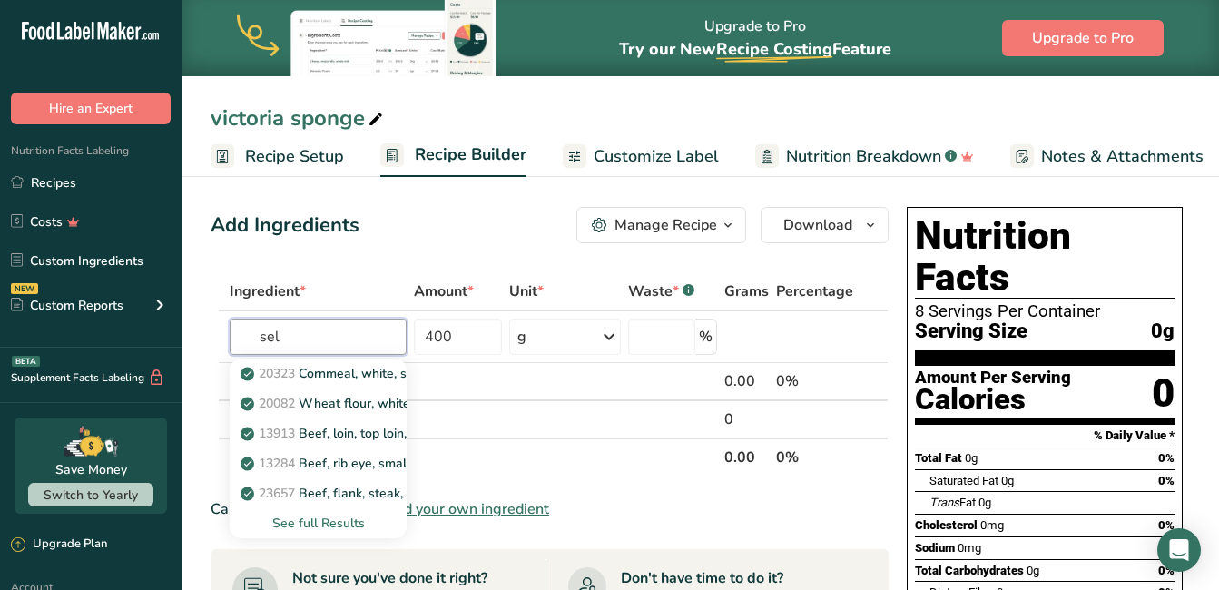
type input "sel"
click at [458, 504] on span "Add your own ingredient" at bounding box center [467, 509] width 164 height 22
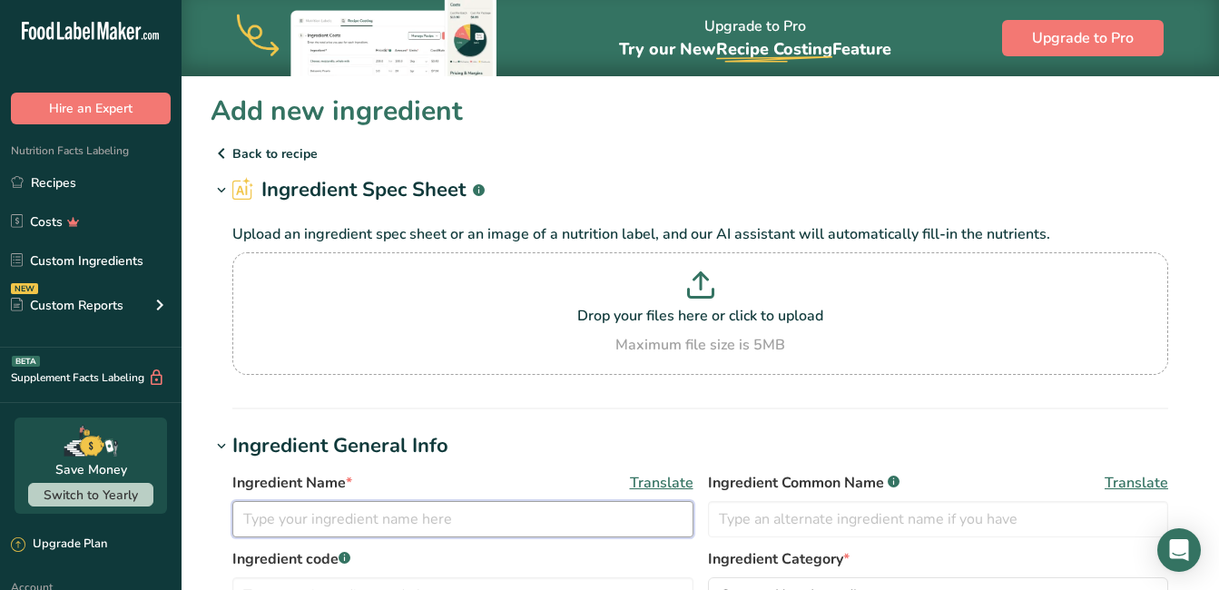
click at [373, 524] on input "text" at bounding box center [462, 519] width 461 height 36
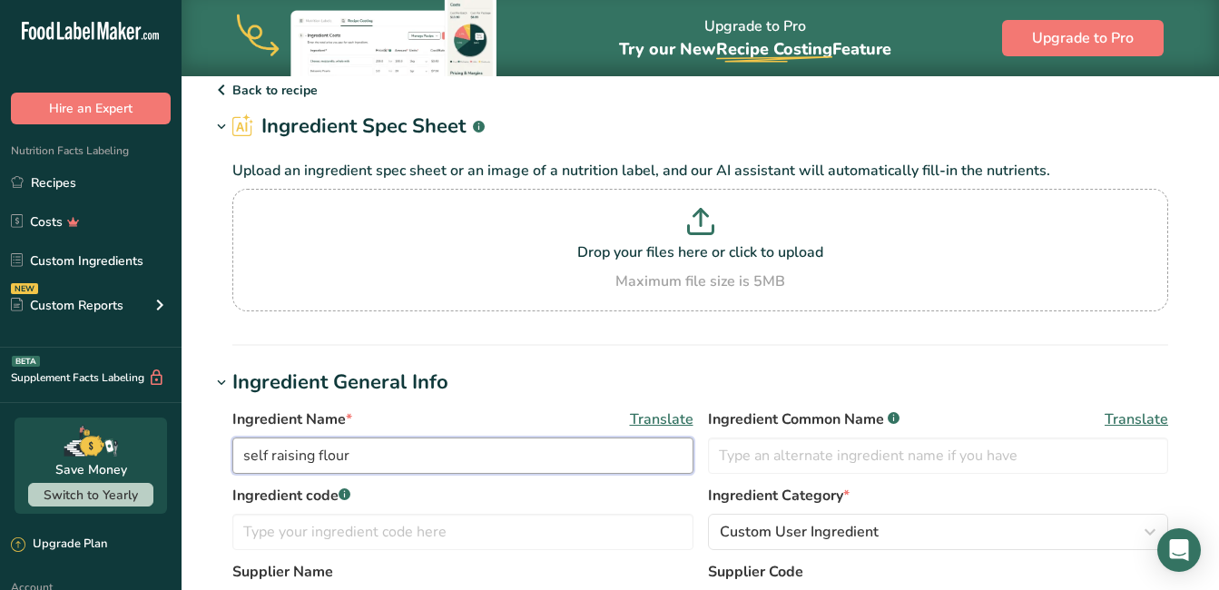
scroll to position [91, 0]
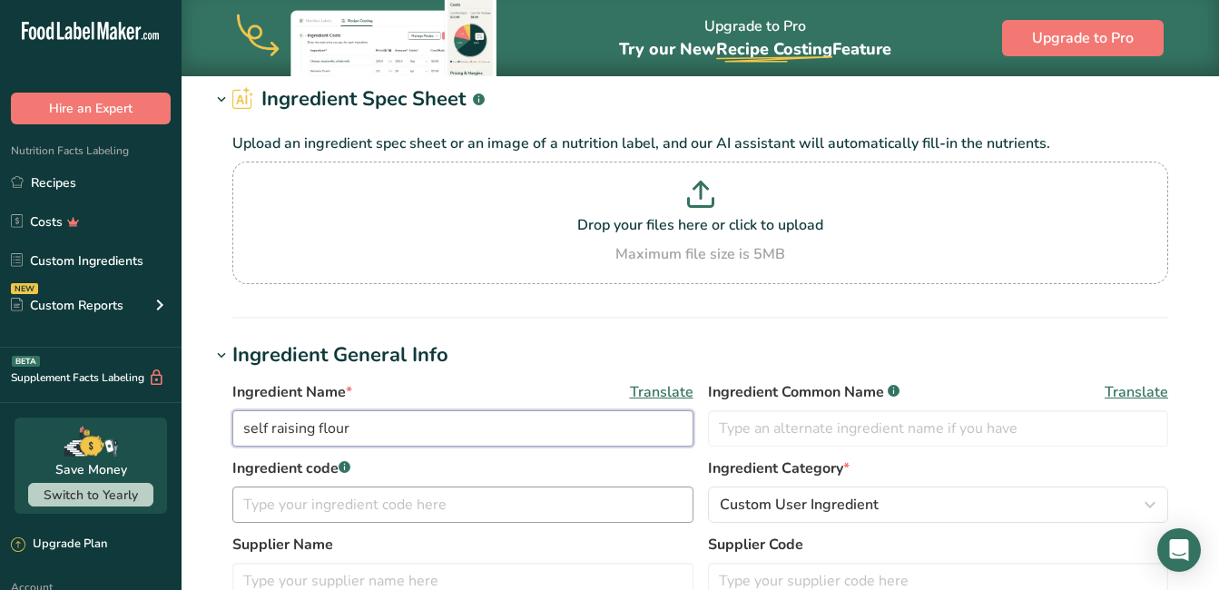
type input "self raising flour"
click at [406, 514] on input "text" at bounding box center [462, 504] width 461 height 36
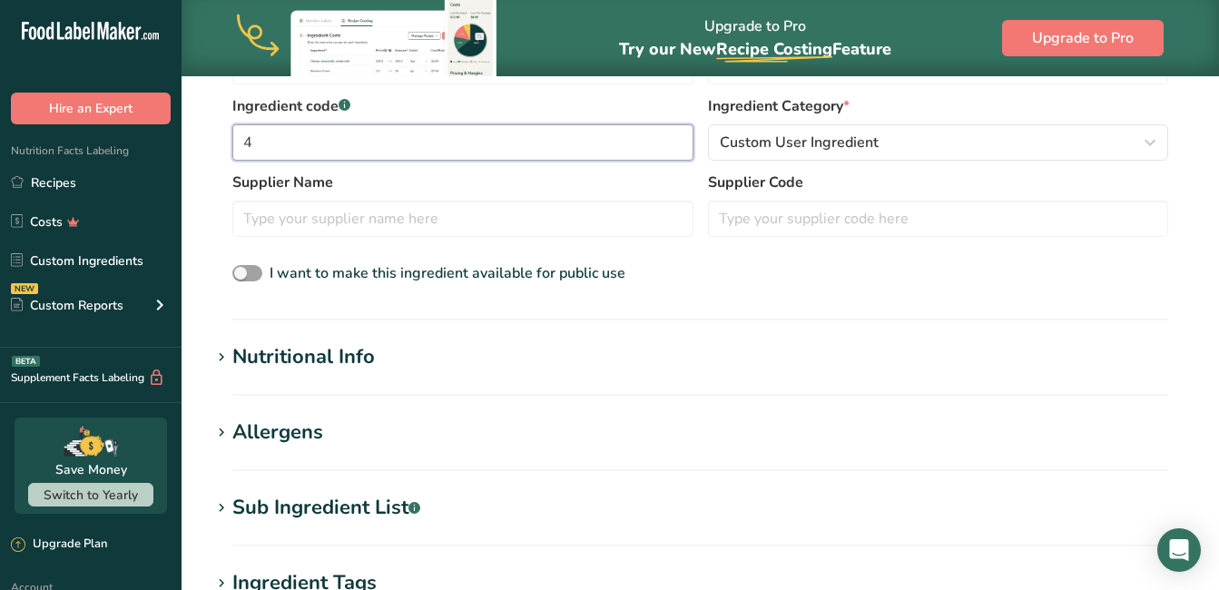
scroll to position [454, 0]
type input "4"
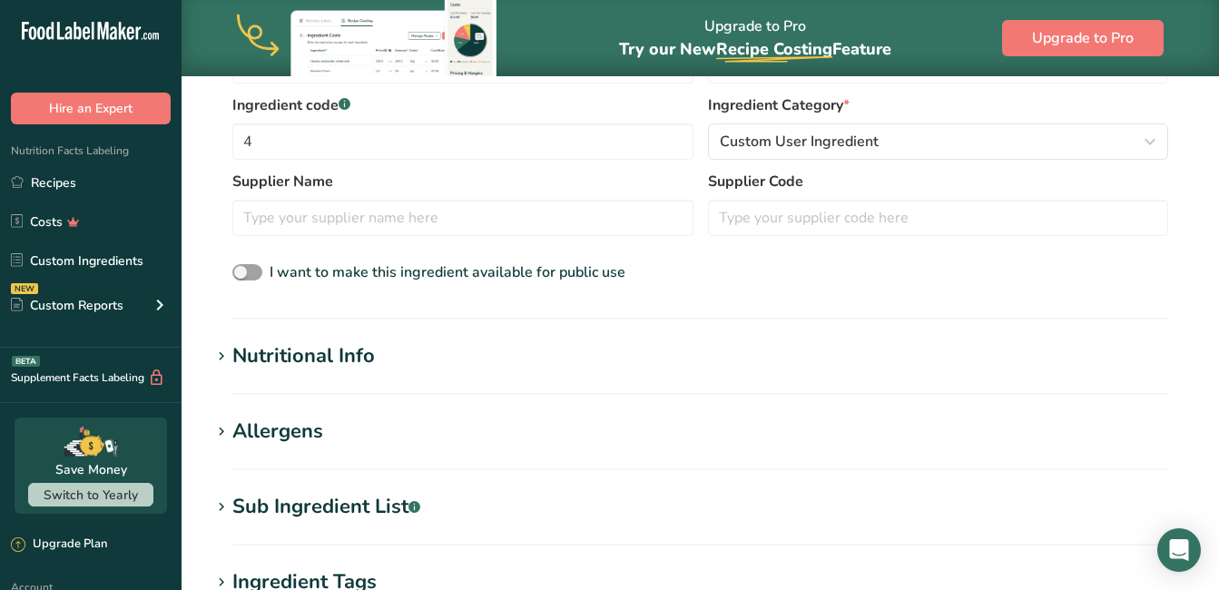
click at [289, 433] on div "Allergens" at bounding box center [277, 431] width 91 height 30
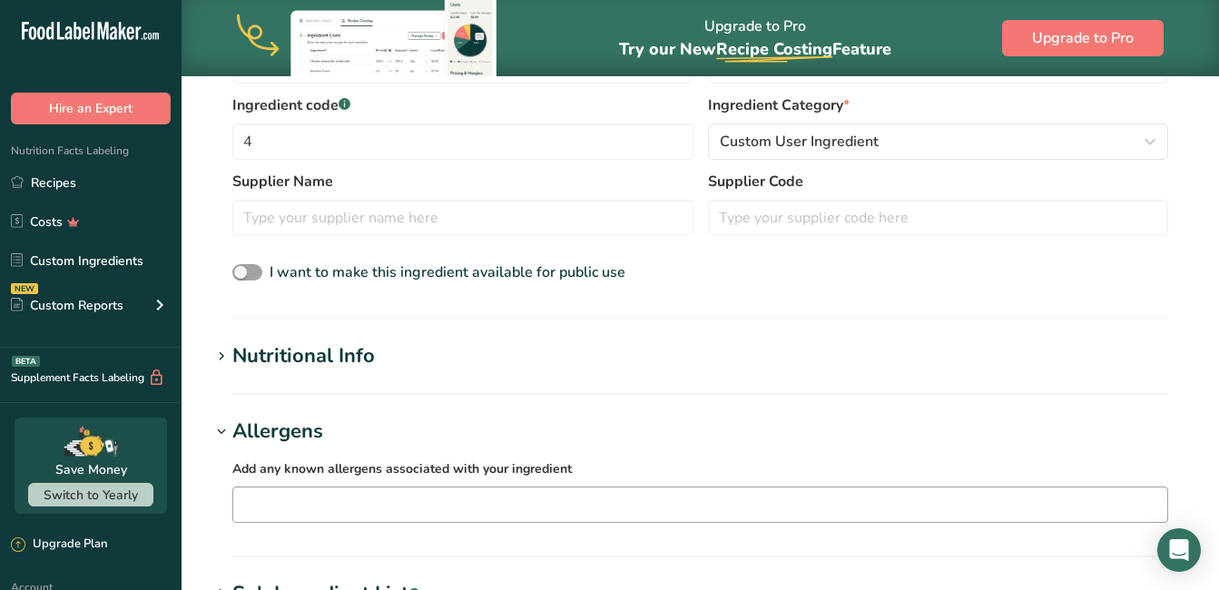
click at [387, 508] on input "text" at bounding box center [700, 504] width 934 height 28
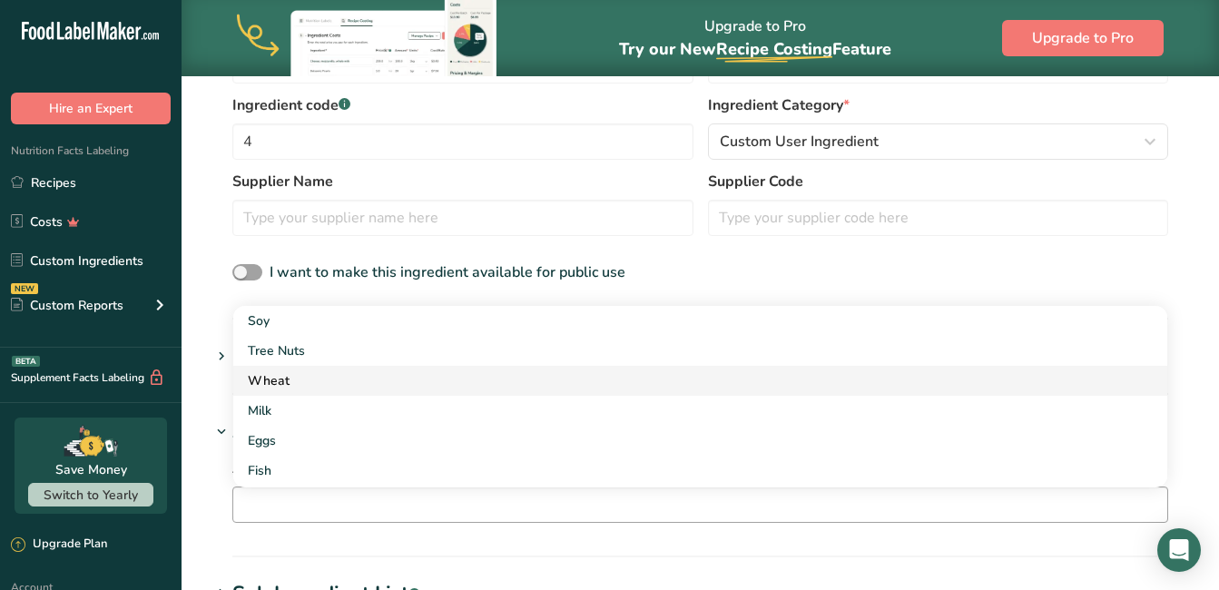
click at [279, 377] on div "Wheat" at bounding box center [686, 380] width 876 height 19
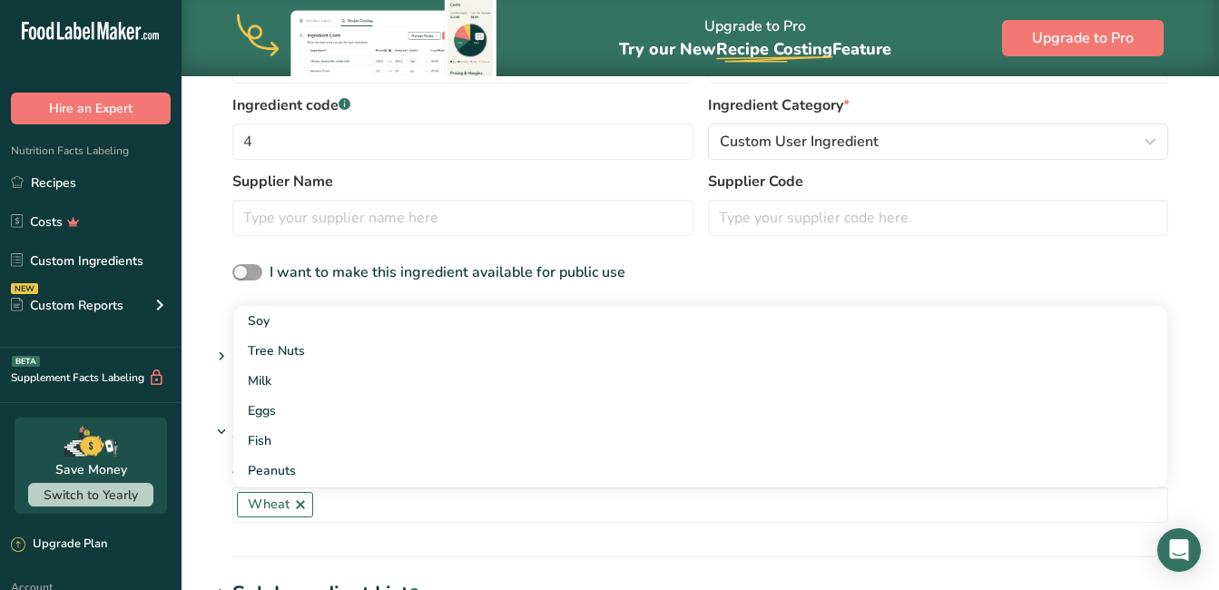
click at [699, 549] on section "Allergens Add any known allergens associated with your ingredient Wheat Soy Tre…" at bounding box center [699, 486] width 979 height 141
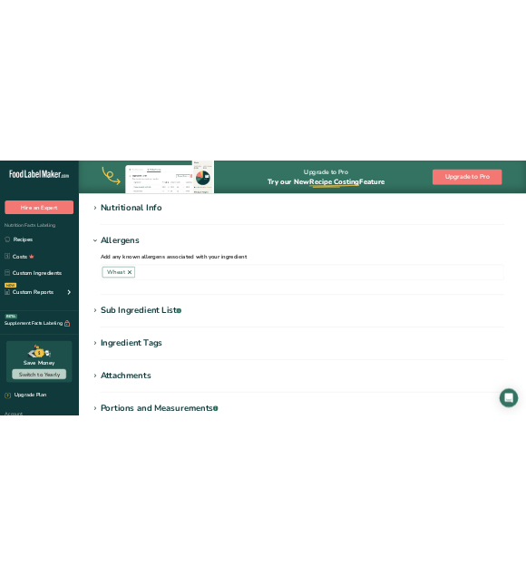
scroll to position [726, 0]
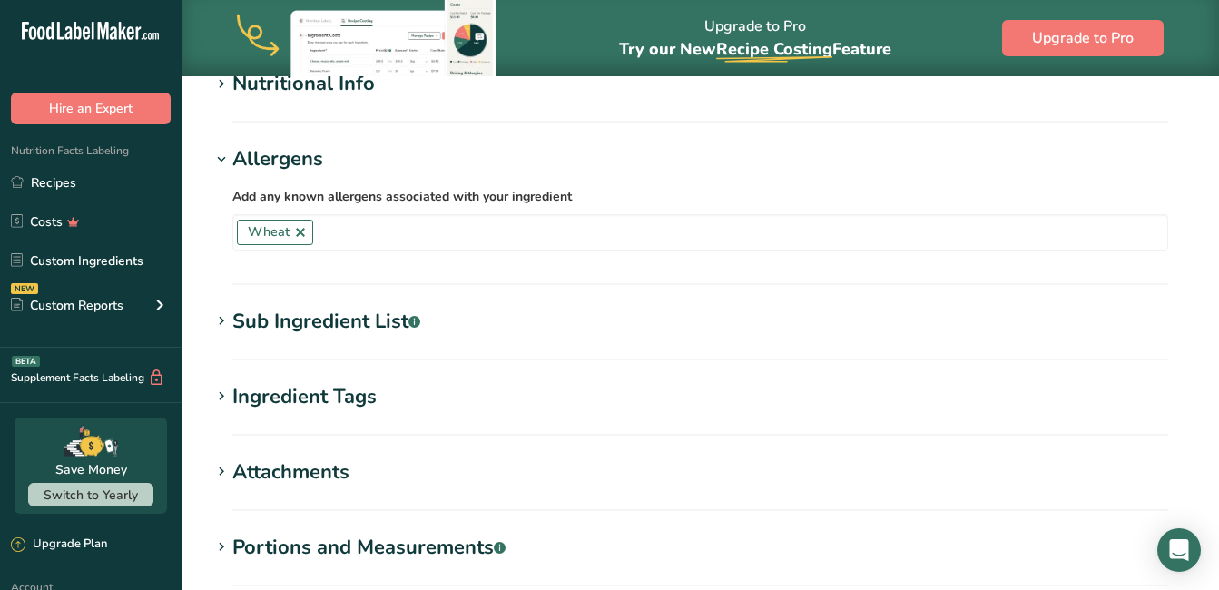
click at [312, 327] on div "Sub Ingredient List .a-a{fill:#347362;}.b-a{fill:#fff;}" at bounding box center [326, 322] width 188 height 30
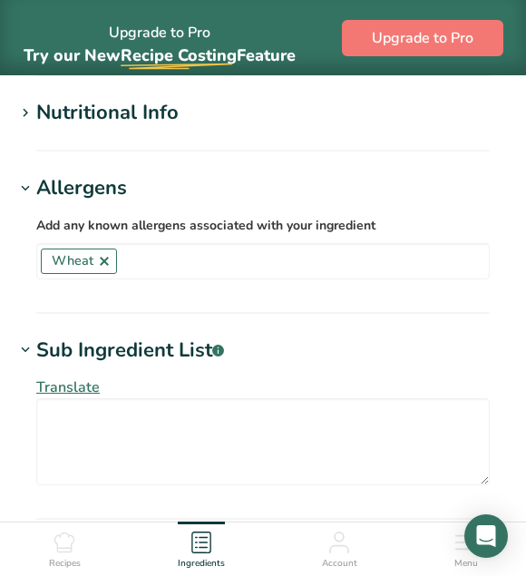
scroll to position [907, 0]
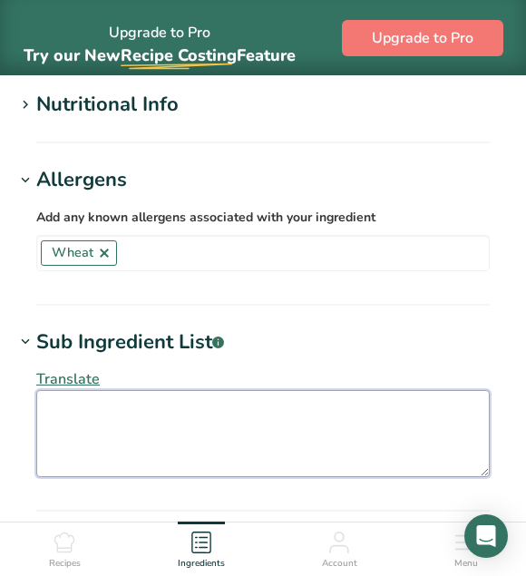
click at [87, 426] on textarea at bounding box center [263, 433] width 454 height 87
paste textarea "Wheat Flour [Wheat Flour, Calcium Carbonate, Iron, Niacin, Thiamin], Raising Ag…"
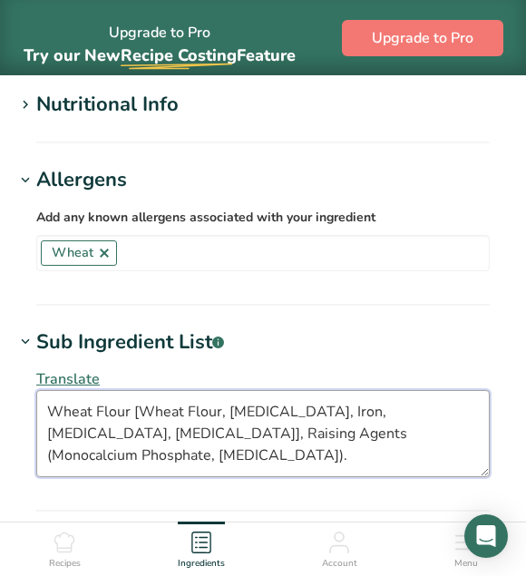
drag, startPoint x: 180, startPoint y: 408, endPoint x: 144, endPoint y: 410, distance: 35.4
click at [144, 410] on textarea "Wheat Flour [Wheat Flour, Calcium Carbonate, Iron, Niacin, Thiamin], Raising Ag…" at bounding box center [263, 433] width 454 height 87
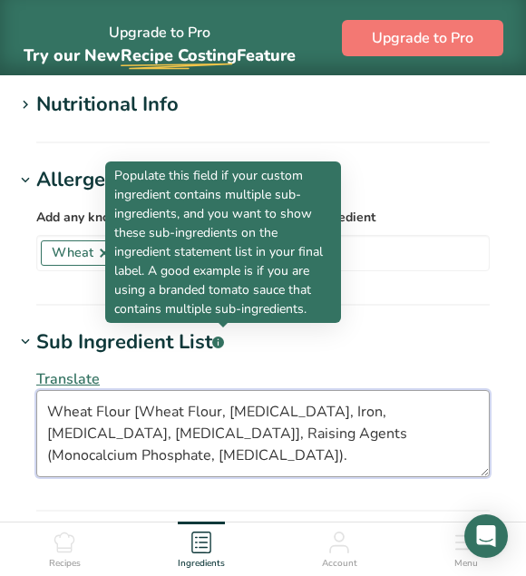
type textarea "Wheat Flour [Wheat Flour, Calcium Carbonate, Iron, Niacin, Thiamin], Raising Ag…"
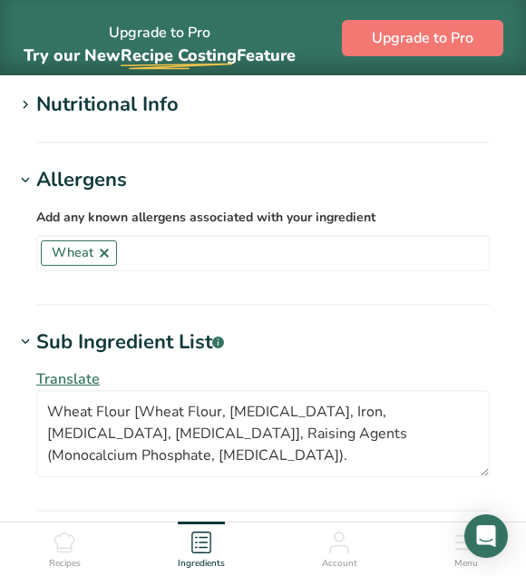
click at [388, 295] on section "Allergens Add any known allergens associated with your ingredient Wheat Soy Tre…" at bounding box center [263, 235] width 497 height 141
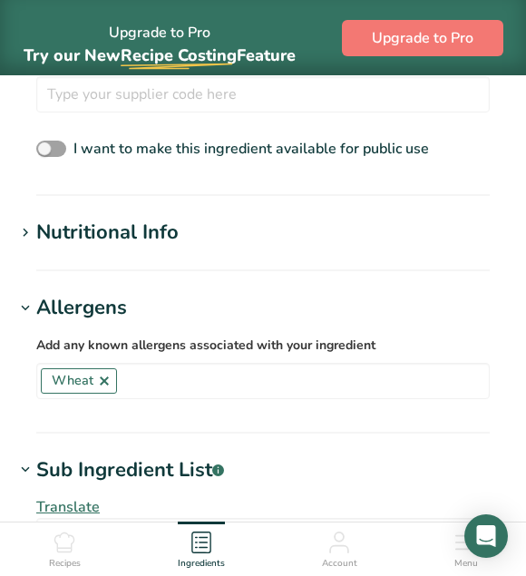
scroll to position [798, 0]
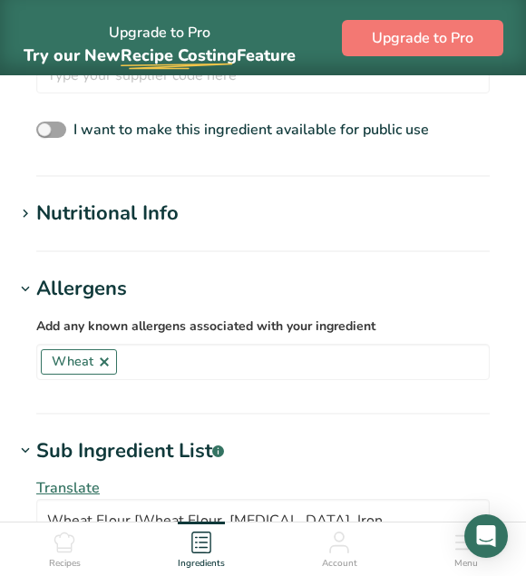
click at [31, 218] on icon at bounding box center [25, 213] width 16 height 25
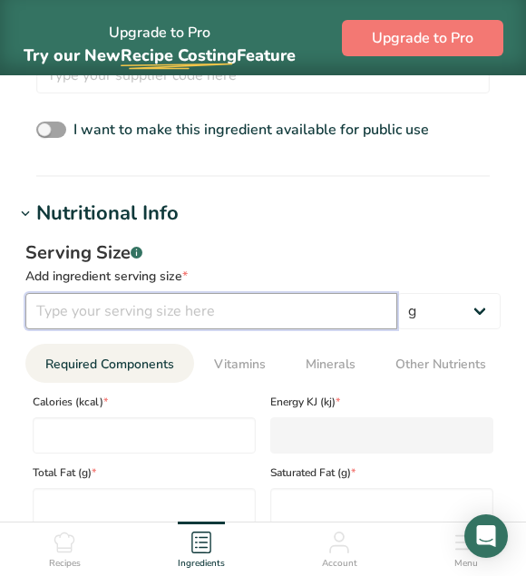
click at [174, 303] on input "number" at bounding box center [211, 311] width 372 height 36
type input "100"
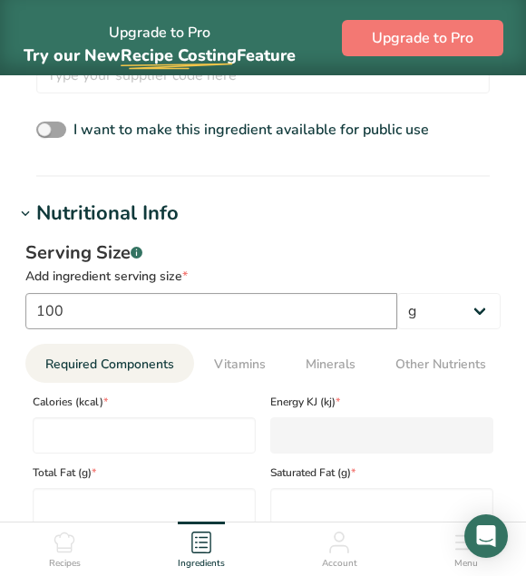
type input "tesco"
type input "357"
type Fat "1.7"
type Fat "0.3"
type Fat "0"
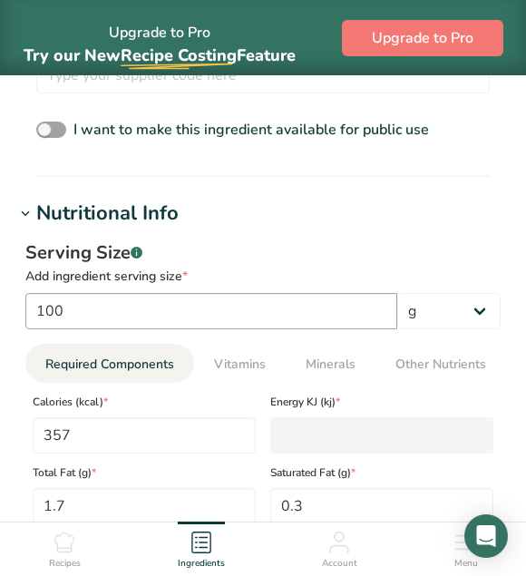
type input "0"
type input "0.02"
type Carbohydrates "73.5"
type Fiber "3.8"
type Sugars "51"
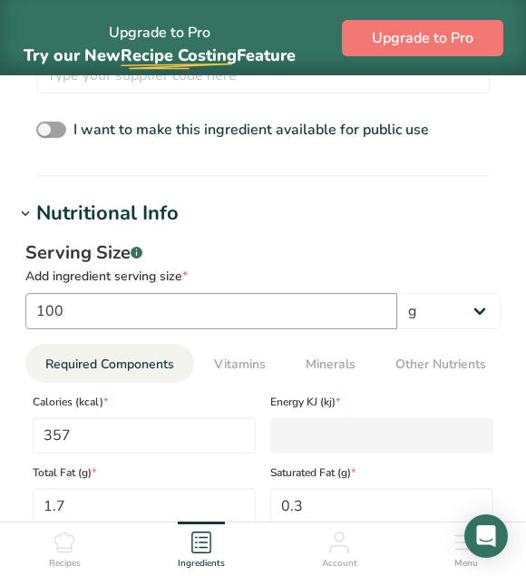
type Sugars "0"
type input "9.9"
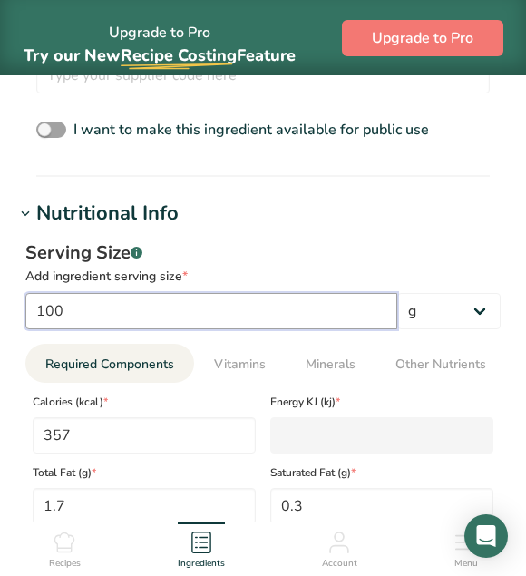
type KJ "1493.7"
type input "100"
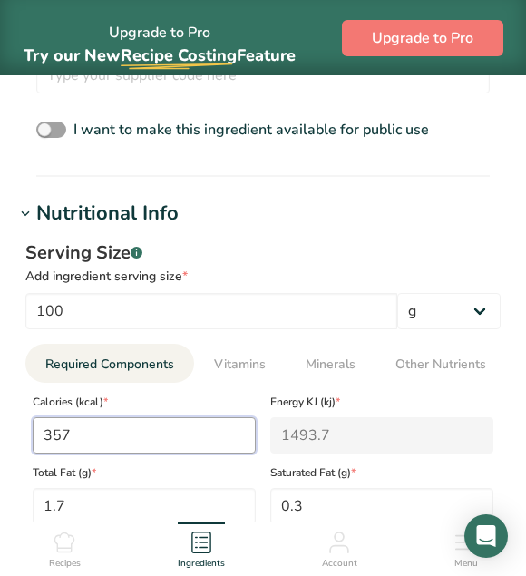
click at [116, 441] on input "357" at bounding box center [144, 435] width 223 height 36
type input "35"
type KJ "146.4"
type input "352"
type KJ "1472.8"
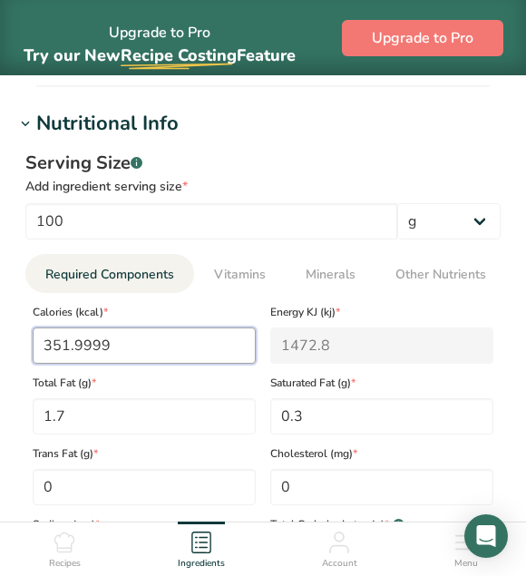
scroll to position [889, 0]
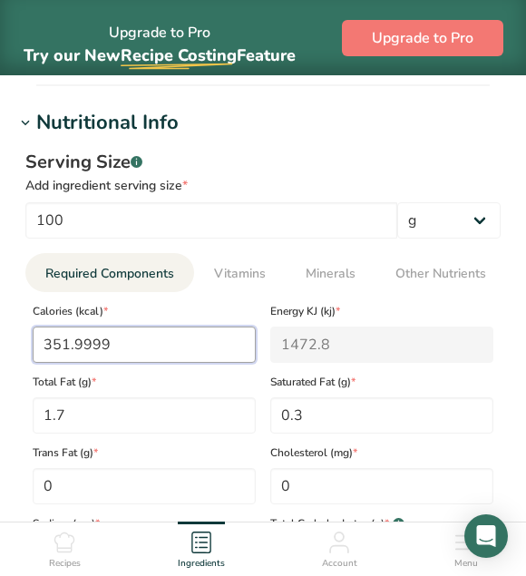
click at [237, 353] on input "351.9999" at bounding box center [144, 345] width 223 height 36
type input "351.99"
type KJ "1472.7"
type input "351.9"
type KJ "1472.3"
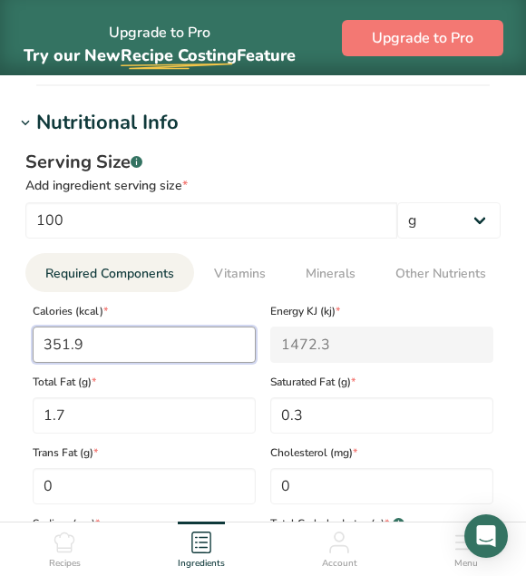
type input "351"
type KJ "1468.6"
type input "35"
type KJ "146.4"
type input "352"
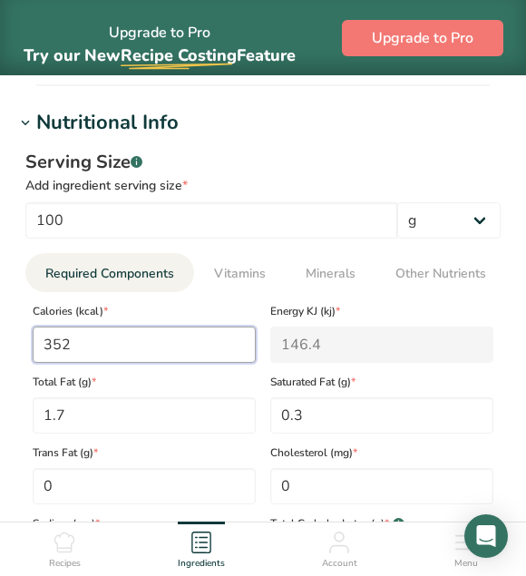
type KJ "1472.8"
type input "352"
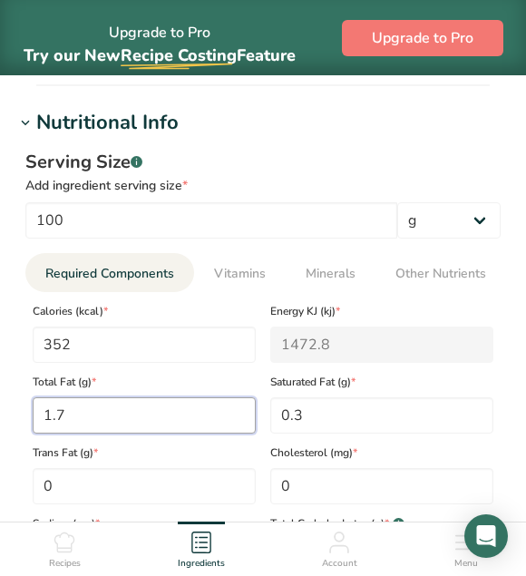
click at [168, 413] on Fat "1.7" at bounding box center [144, 415] width 223 height 36
click at [169, 454] on span "Trans Fat (g) *" at bounding box center [144, 453] width 223 height 16
click at [164, 427] on Fat "1.7" at bounding box center [144, 415] width 223 height 36
type Fat "1.6"
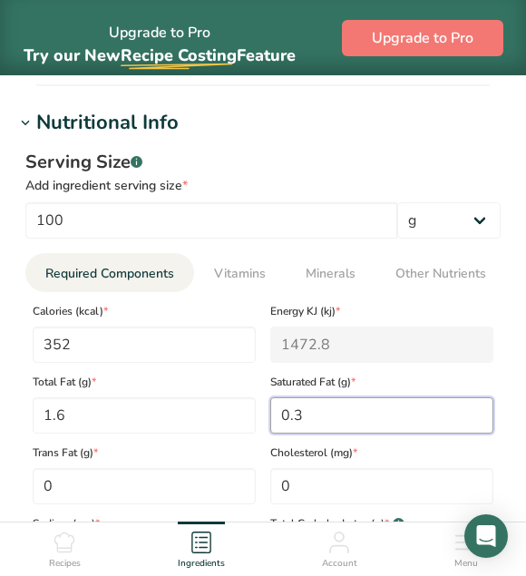
click at [340, 429] on Fat "0.3" at bounding box center [381, 415] width 223 height 36
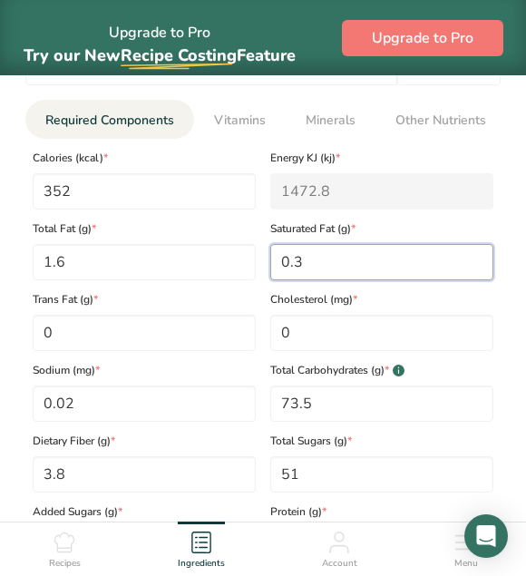
scroll to position [1071, 0]
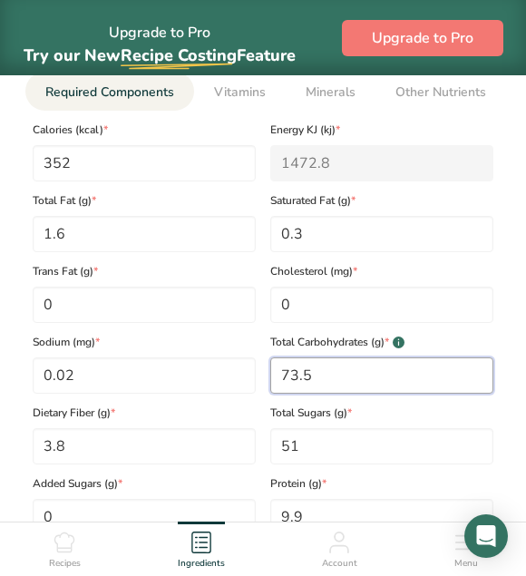
click at [338, 369] on Carbohydrates "73.5" at bounding box center [381, 375] width 223 height 36
type Carbohydrates "73"
click at [194, 427] on div "Dietary Fiber (g) * 3.8" at bounding box center [144, 429] width 238 height 71
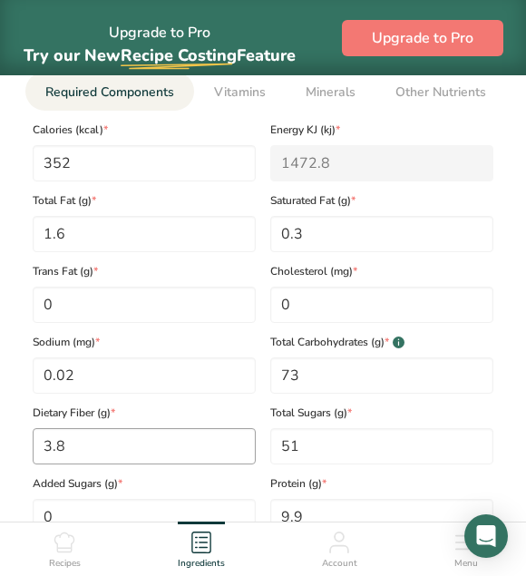
scroll to position [1161, 0]
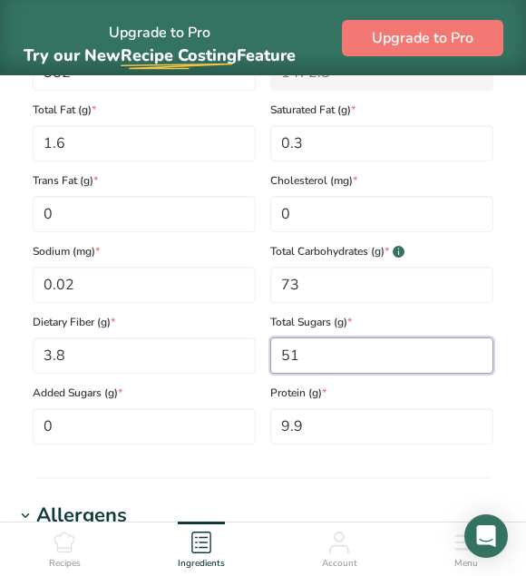
drag, startPoint x: 343, startPoint y: 350, endPoint x: 160, endPoint y: 322, distance: 185.4
click at [188, 329] on div "Calories (kcal) * 352 Energy KJ (kj) * 1472.8 Total Fat (g) * 1.6 Saturated Fat…" at bounding box center [262, 232] width 475 height 425
type Sugars "0.3"
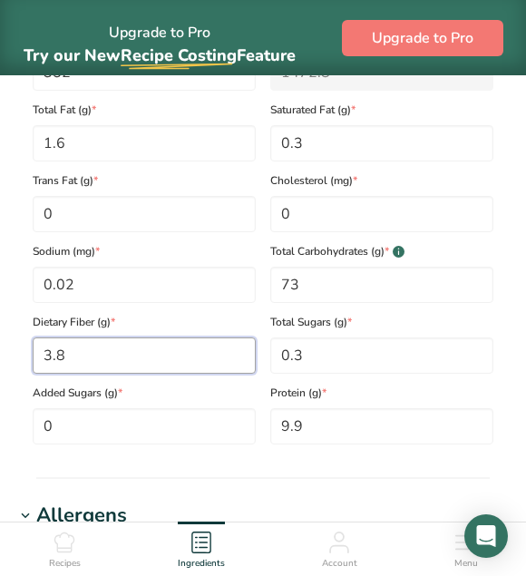
drag, startPoint x: 107, startPoint y: 355, endPoint x: 15, endPoint y: 352, distance: 92.6
click at [15, 352] on div "Serving Size .a-a{fill:#347362;}.b-a{fill:#fff;} Add ingredient serving size * …" at bounding box center [263, 161] width 497 height 590
type Fiber "9.8"
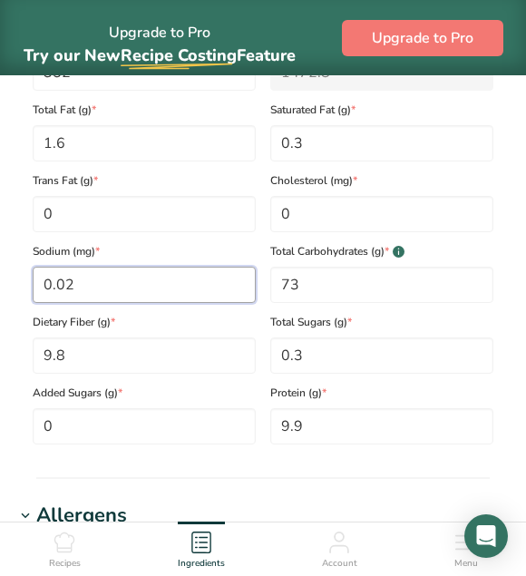
click at [175, 296] on input "0.02" at bounding box center [144, 285] width 223 height 36
type input "0.65"
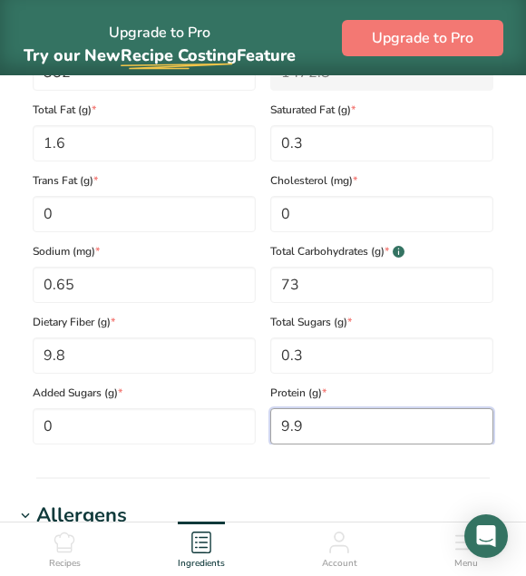
click at [328, 432] on input "9.9" at bounding box center [381, 426] width 223 height 36
type input "9.8"
click at [306, 462] on section "Nutritional Info Serving Size .a-a{fill:#347362;}.b-a{fill:#fff;} Add ingredien…" at bounding box center [263, 157] width 497 height 643
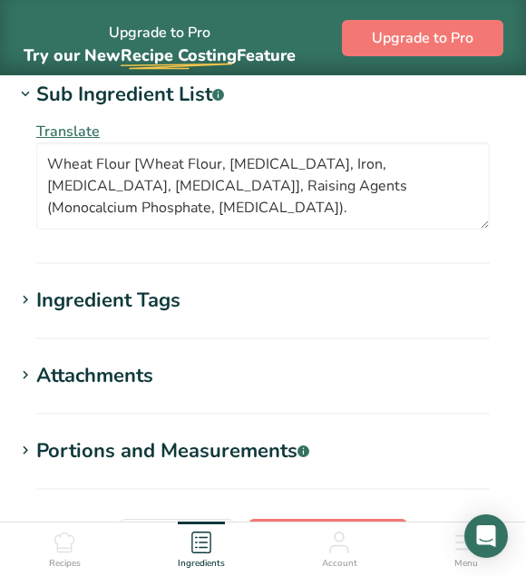
scroll to position [1796, 0]
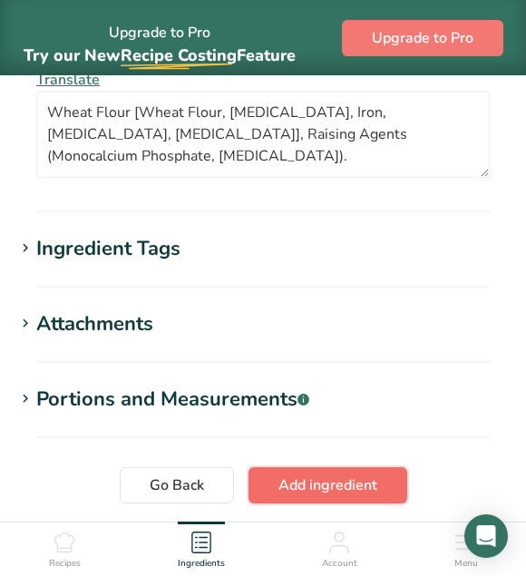
click at [318, 489] on span "Add ingredient" at bounding box center [328, 486] width 99 height 22
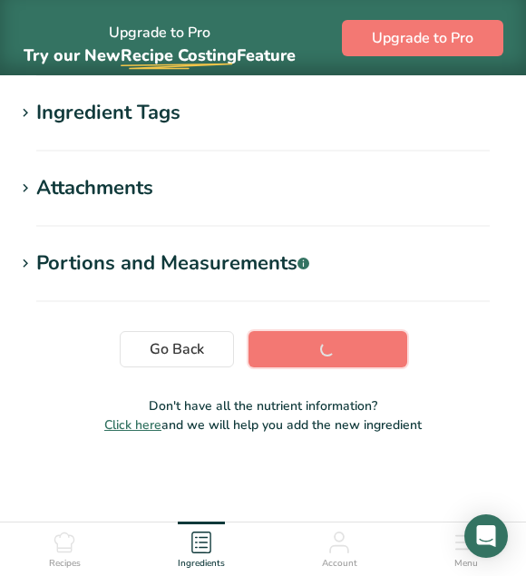
scroll to position [443, 0]
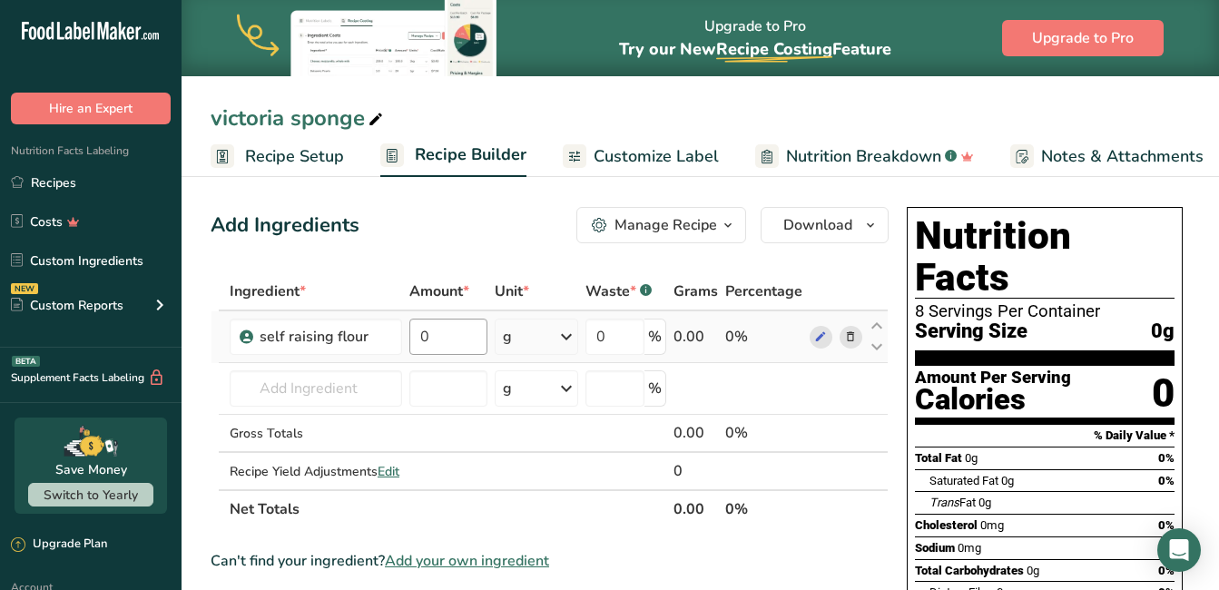
drag, startPoint x: 440, startPoint y: 314, endPoint x: 434, endPoint y: 322, distance: 10.3
click at [432, 320] on td "0" at bounding box center [448, 337] width 84 height 52
drag, startPoint x: 445, startPoint y: 336, endPoint x: 357, endPoint y: 323, distance: 89.8
click at [392, 334] on tr "self raising flour 0 g Weight Units g kg mg See more Volume Units l Volume unit…" at bounding box center [549, 337] width 676 height 52
type input "400"
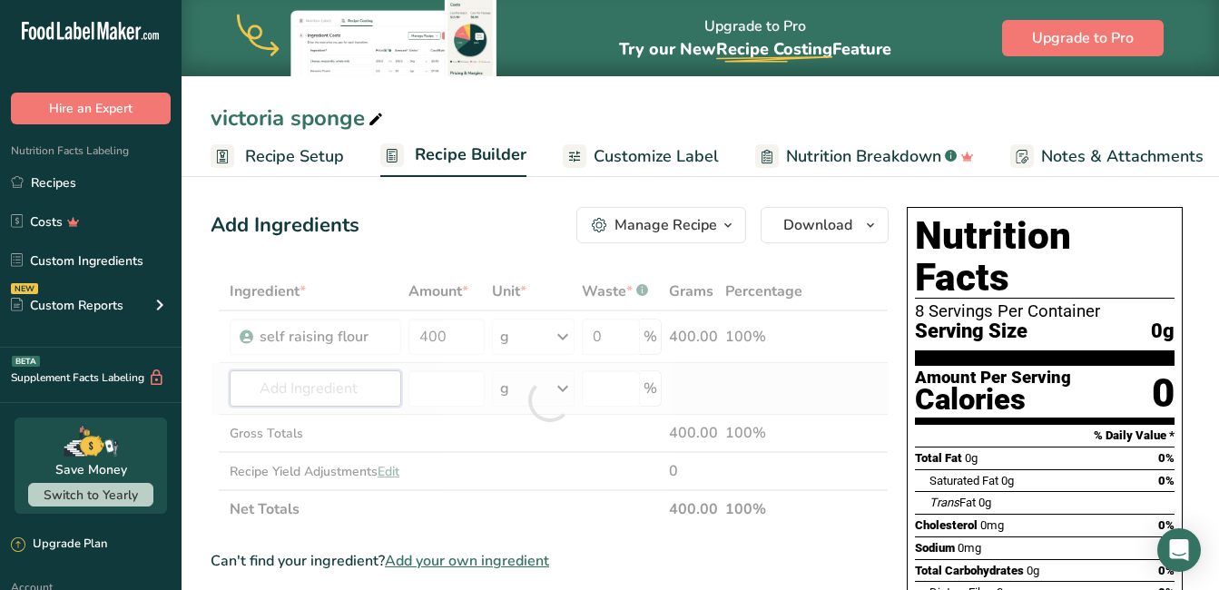
click at [320, 396] on div "Ingredient * Amount * Unit * Waste * .a-a{fill:#347362;}.b-a{fill:#fff;} Grams …" at bounding box center [549, 400] width 678 height 256
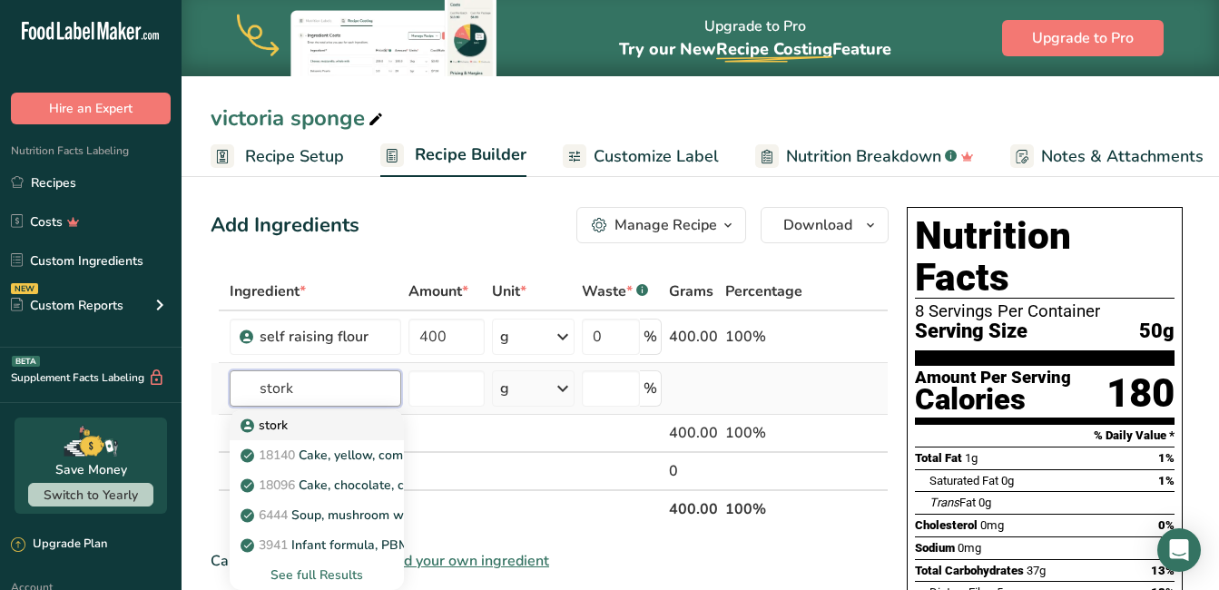
type input "stork"
click at [297, 419] on div "stork" at bounding box center [302, 425] width 116 height 19
type input "stork"
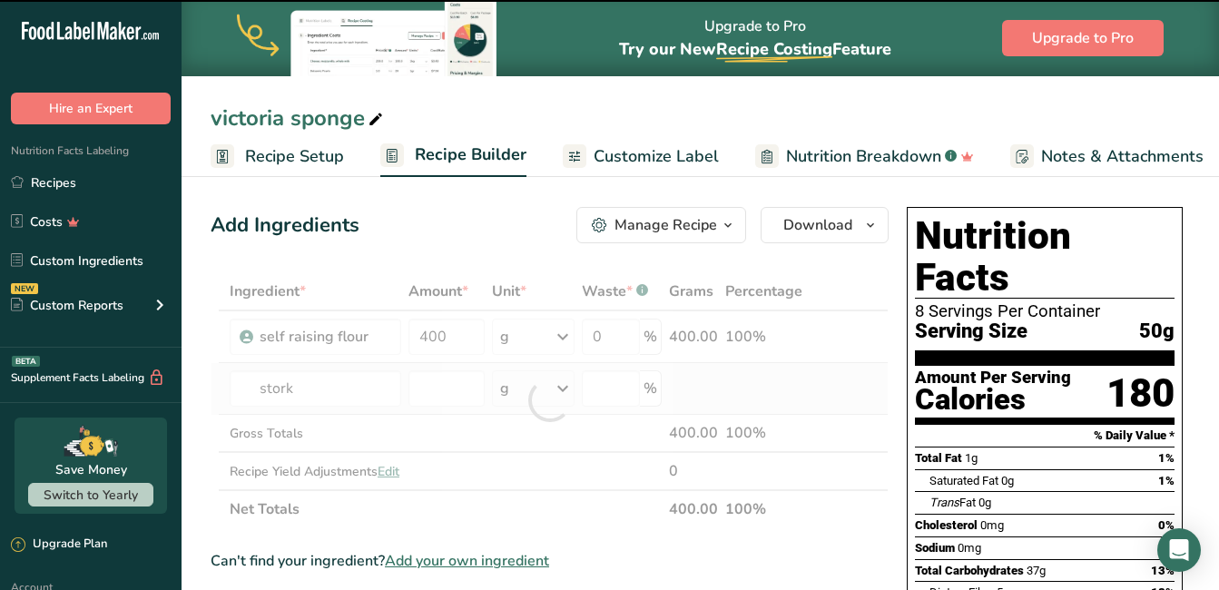
type input "0"
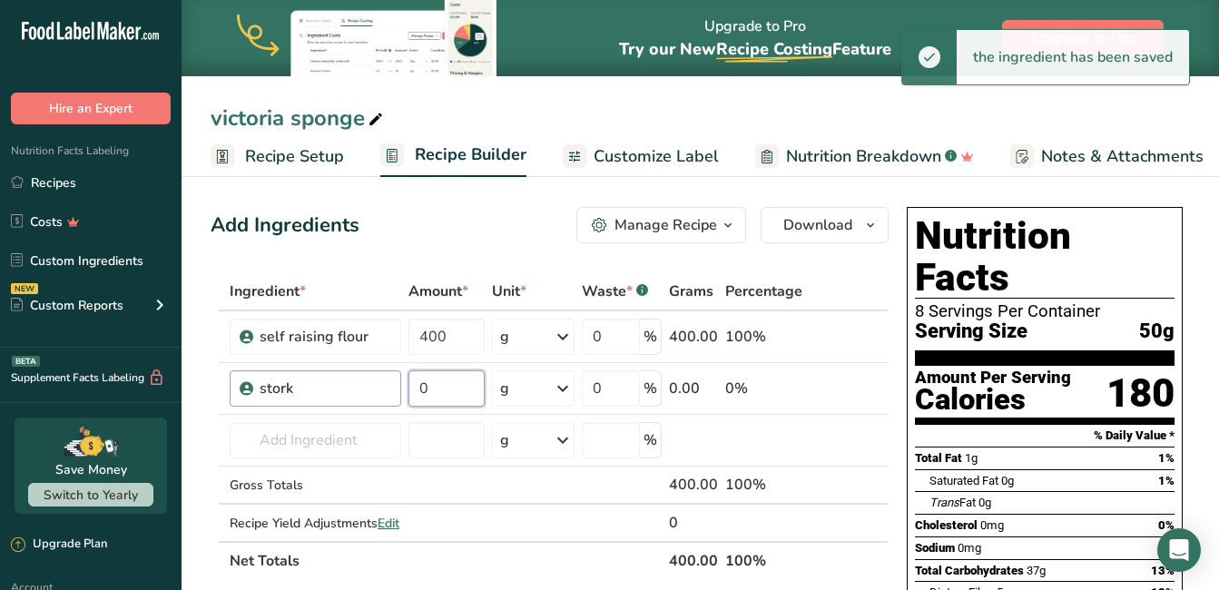
drag, startPoint x: 460, startPoint y: 387, endPoint x: 398, endPoint y: 387, distance: 61.7
click at [398, 387] on tr "stork 0 g Weight Units g kg mg See more Volume Units l Volume units require a d…" at bounding box center [549, 389] width 676 height 52
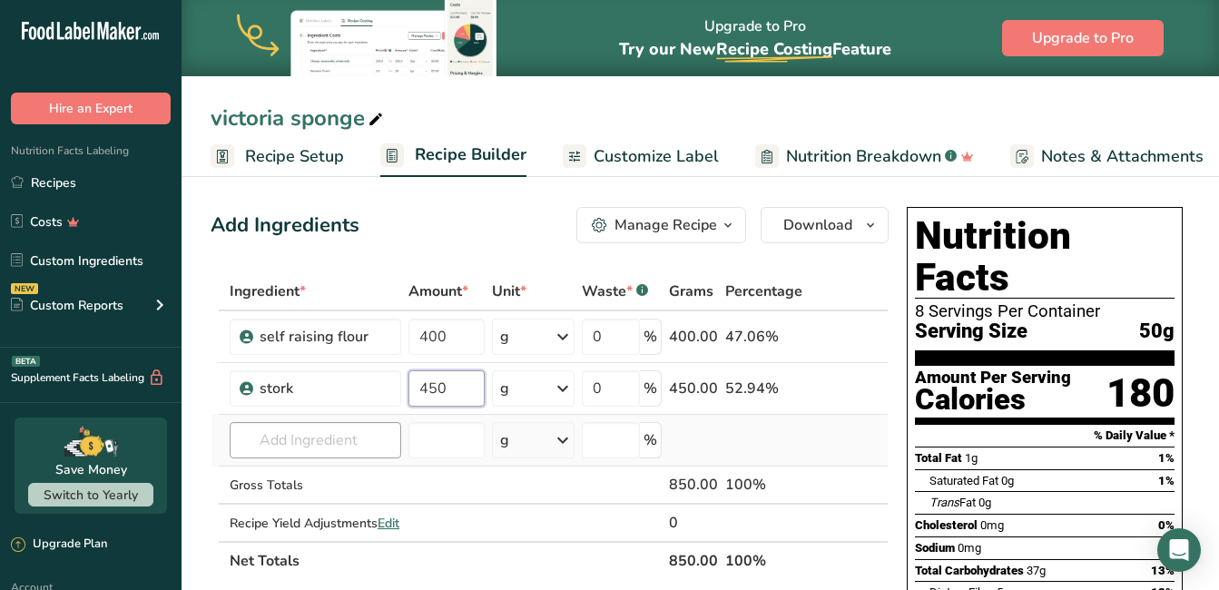
type input "450"
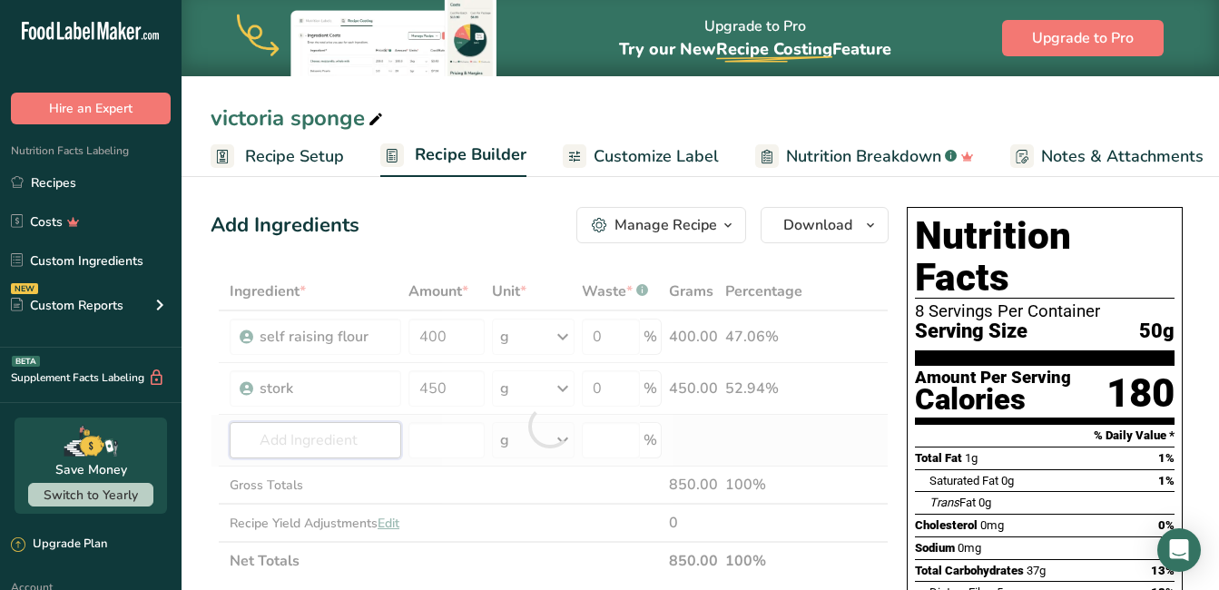
click at [357, 439] on div "Ingredient * Amount * Unit * Waste * .a-a{fill:#347362;}.b-a{fill:#fff;} Grams …" at bounding box center [549, 426] width 678 height 308
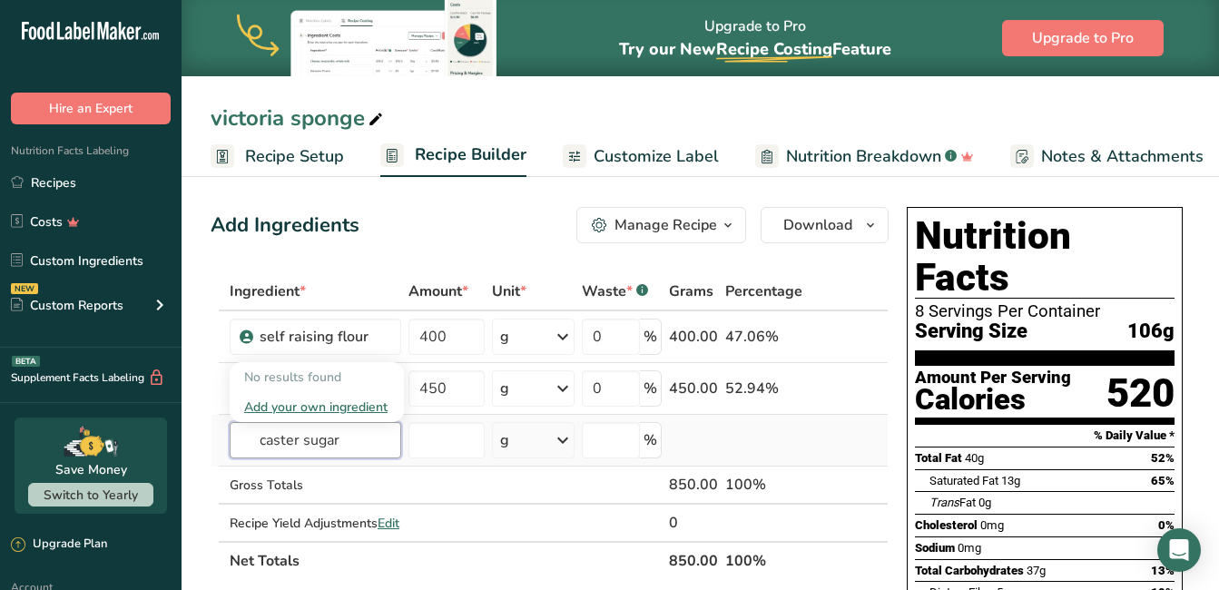
type input "caster sugar"
click at [335, 410] on div "Add your own ingredient" at bounding box center [316, 406] width 145 height 19
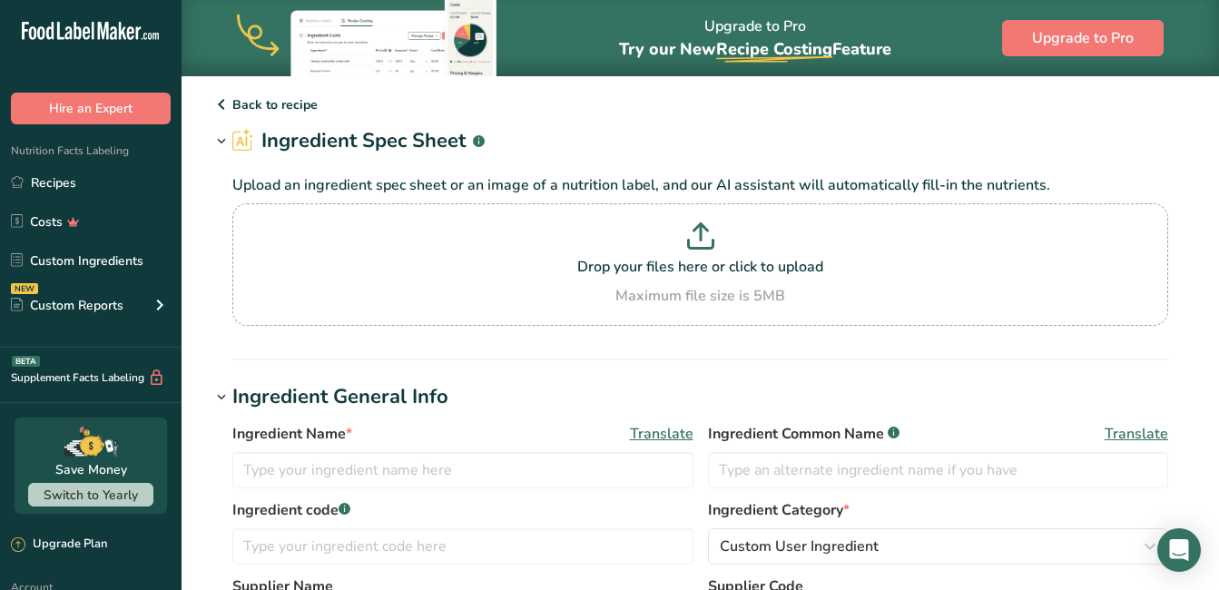
scroll to position [91, 0]
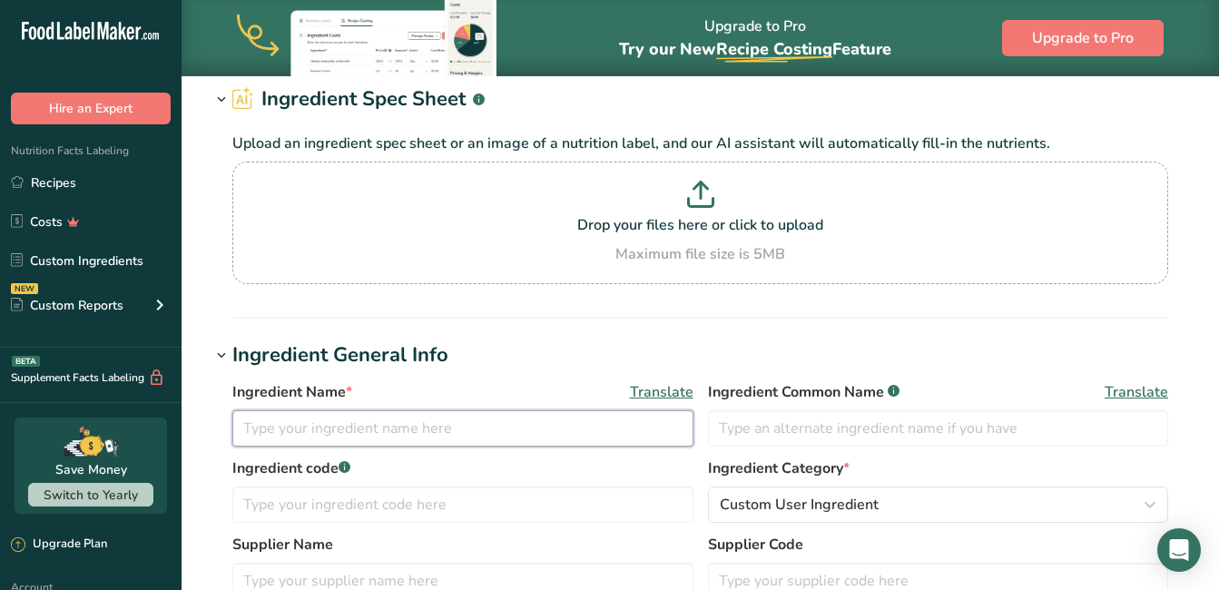
click at [390, 426] on input "text" at bounding box center [462, 428] width 461 height 36
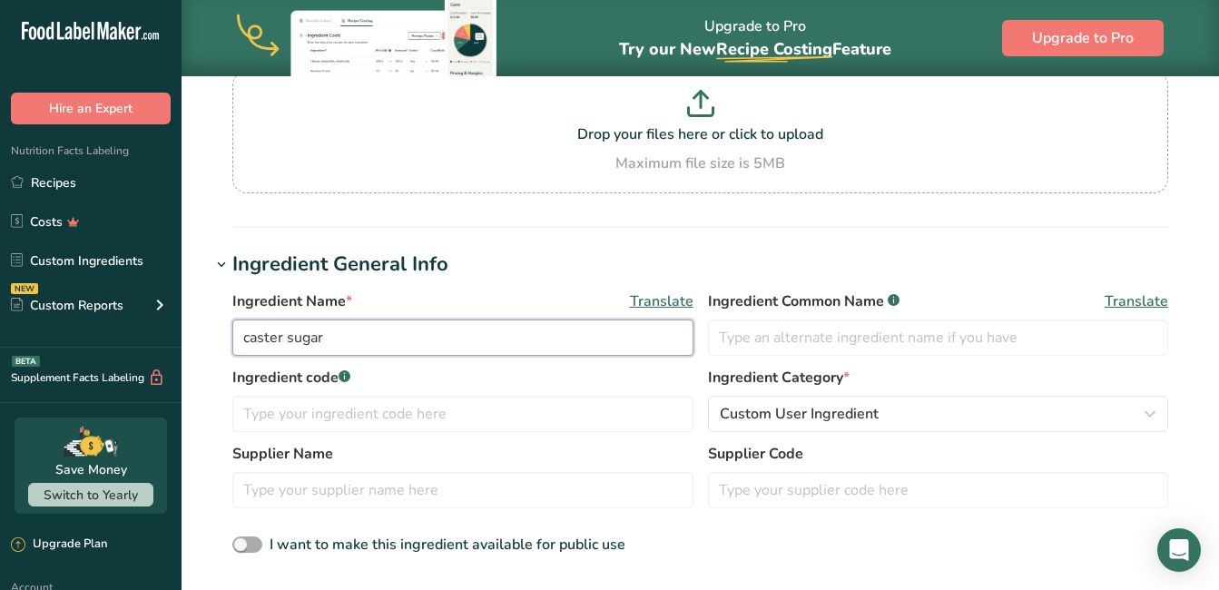
scroll to position [272, 0]
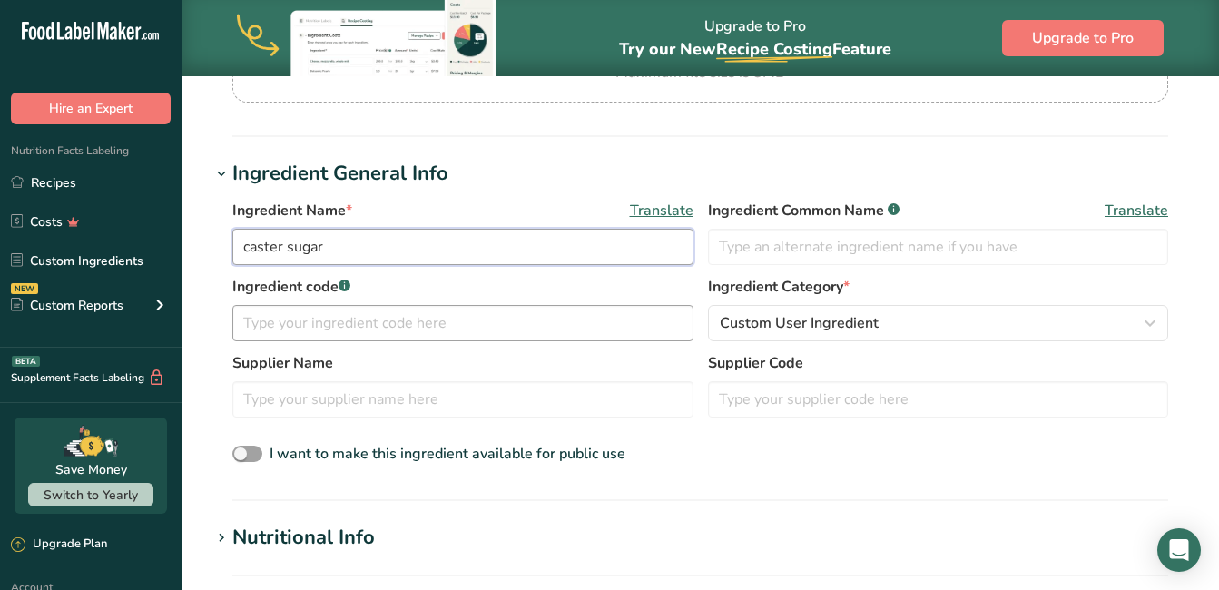
type input "caster sugar"
click at [316, 326] on input "text" at bounding box center [462, 323] width 461 height 36
type input "5"
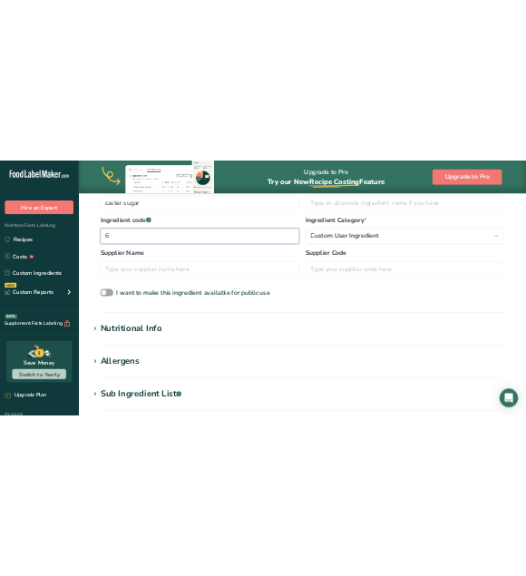
scroll to position [454, 0]
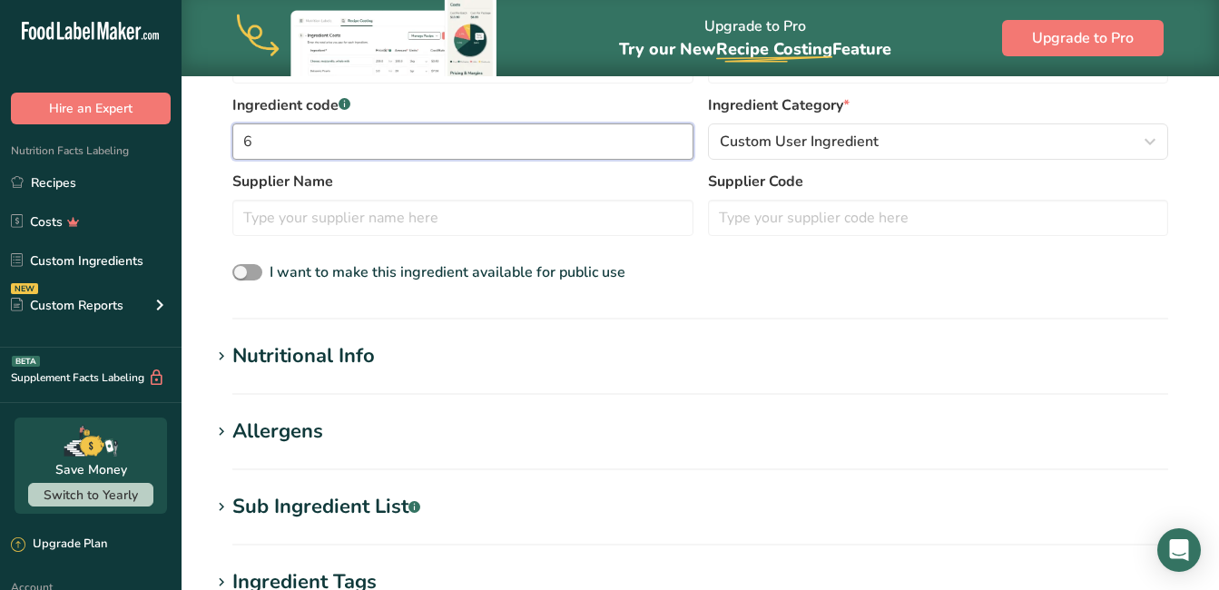
type input "6"
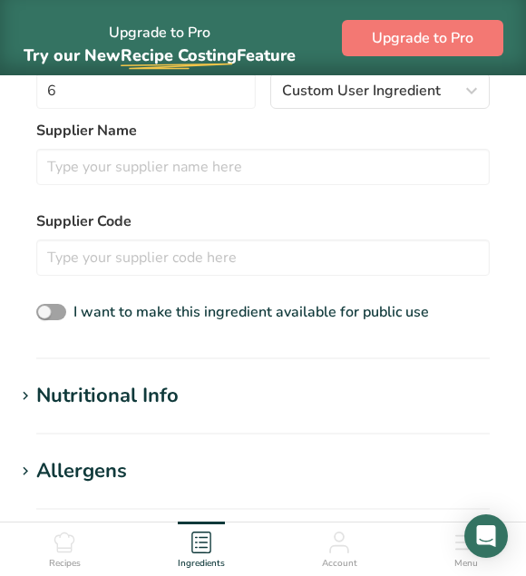
scroll to position [635, 0]
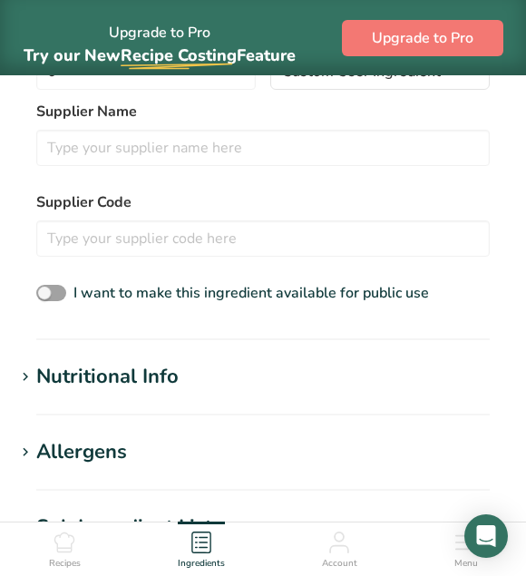
click at [125, 372] on div "Nutritional Info" at bounding box center [107, 377] width 142 height 30
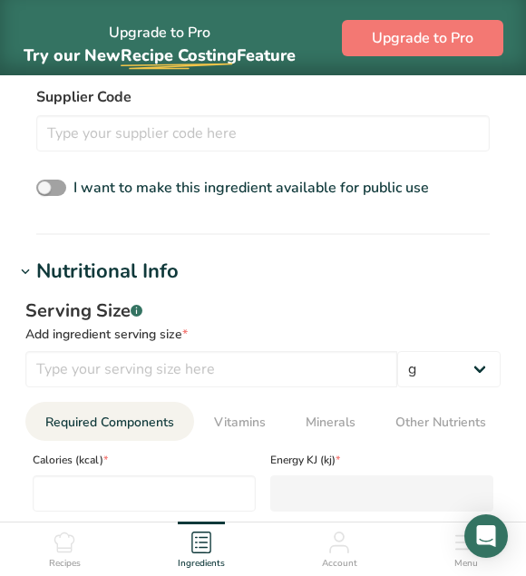
scroll to position [817, 0]
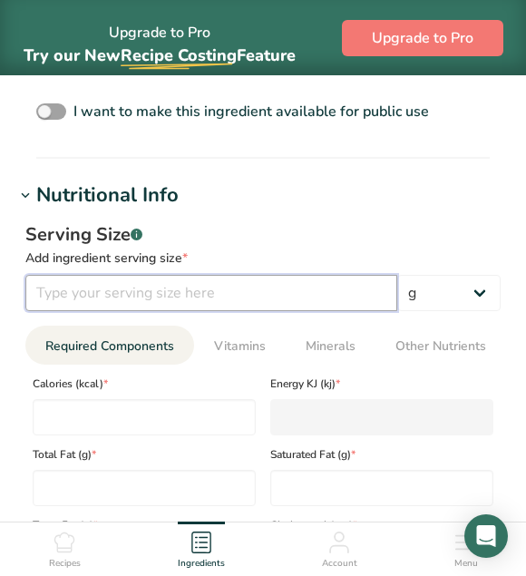
click at [206, 297] on input "number" at bounding box center [211, 293] width 372 height 36
type input "100"
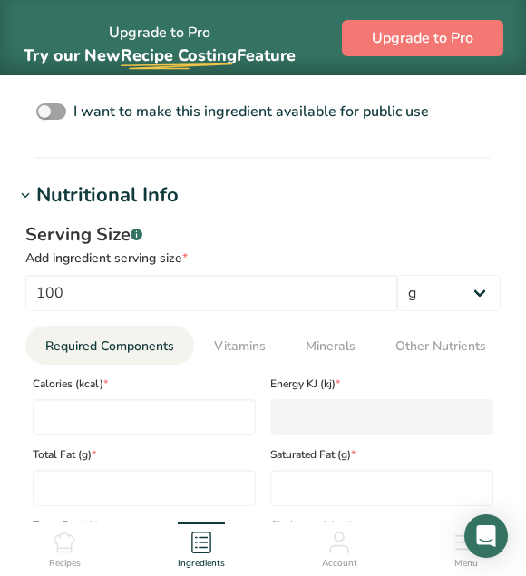
click at [273, 221] on div "Serving Size .a-a{fill:#347362;}.b-a{fill:#fff;} Add ingredient serving size * …" at bounding box center [263, 505] width 497 height 590
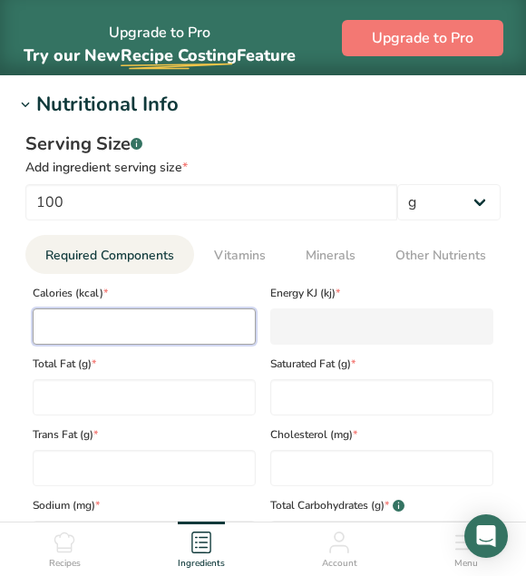
click at [100, 345] on input "number" at bounding box center [144, 326] width 223 height 36
type input "4"
type KJ "16.7"
type input "40"
type KJ "167.4"
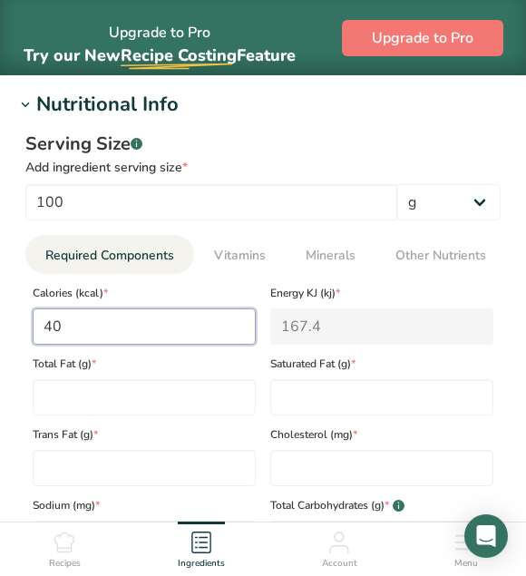
type input "400"
type KJ "1673.6"
type input "400"
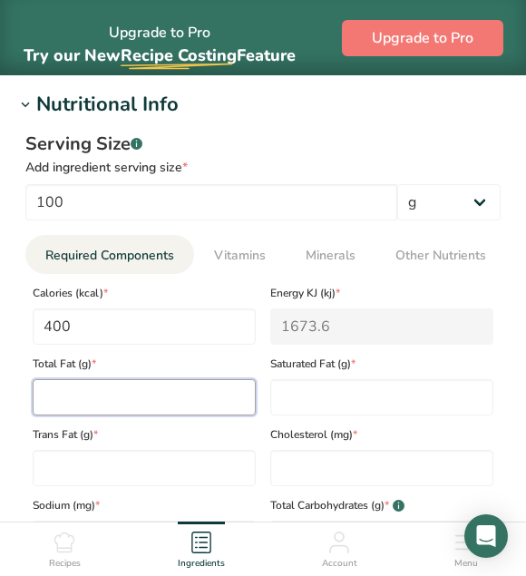
click at [144, 400] on Fat "number" at bounding box center [144, 397] width 223 height 36
type Fat "0"
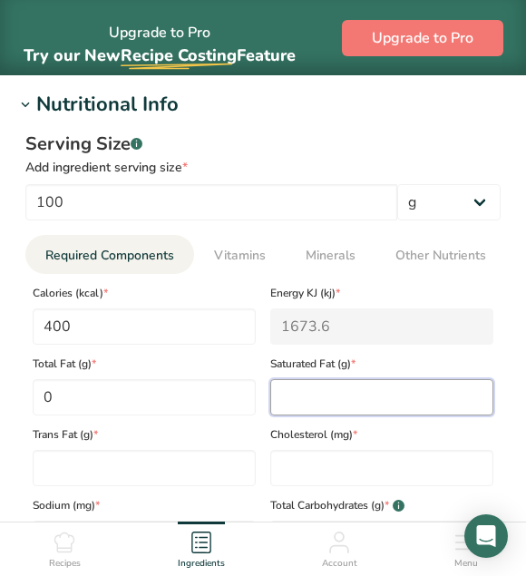
click at [322, 405] on Fat "number" at bounding box center [381, 397] width 223 height 36
click at [367, 407] on Fat "0" at bounding box center [381, 397] width 223 height 36
type Fat "0.3"
type input "tesco"
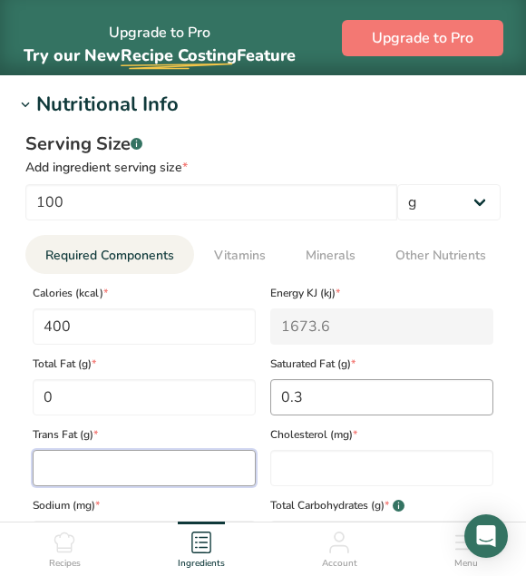
type Fat "0"
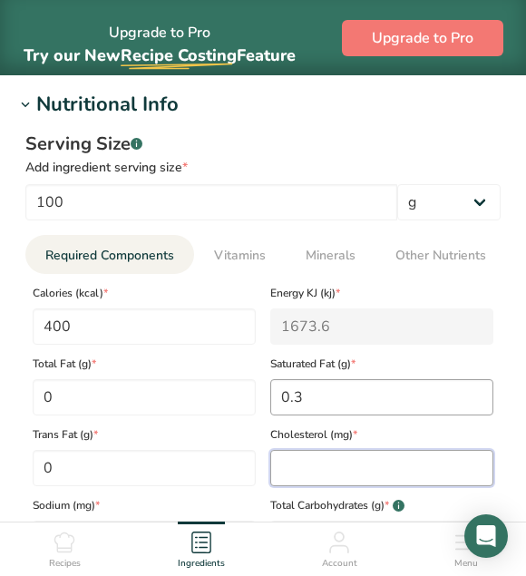
type input "0"
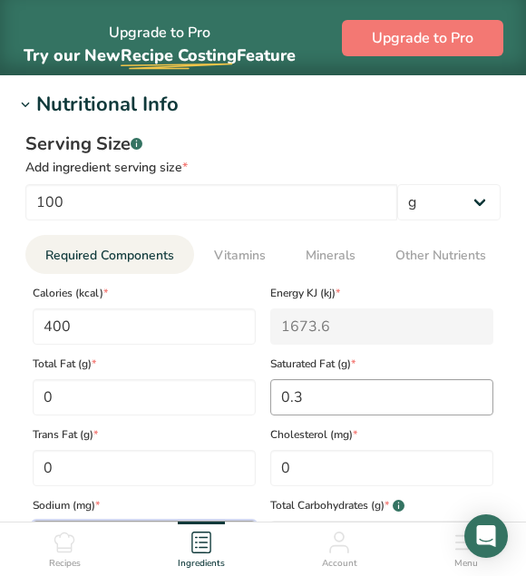
type input "0.02"
type Carbohydrates "73.5"
type Fiber "3.8"
type Sugars "51"
type Sugars "0"
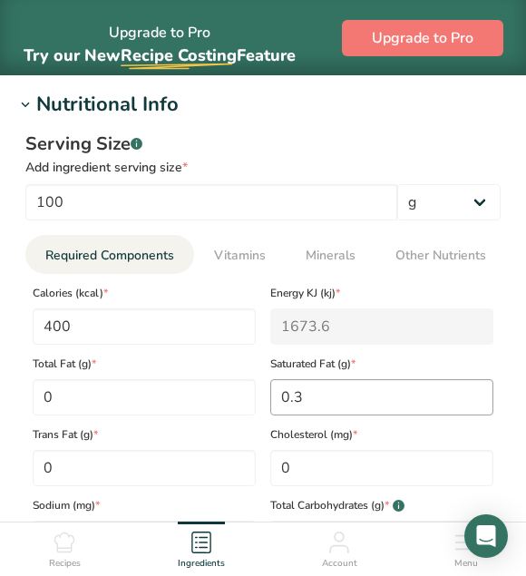
type input "9.9"
click at [330, 405] on Fat "0.3" at bounding box center [381, 397] width 223 height 36
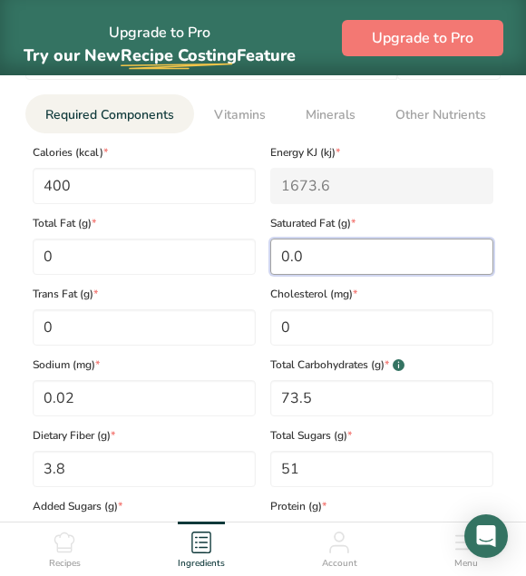
scroll to position [1089, 0]
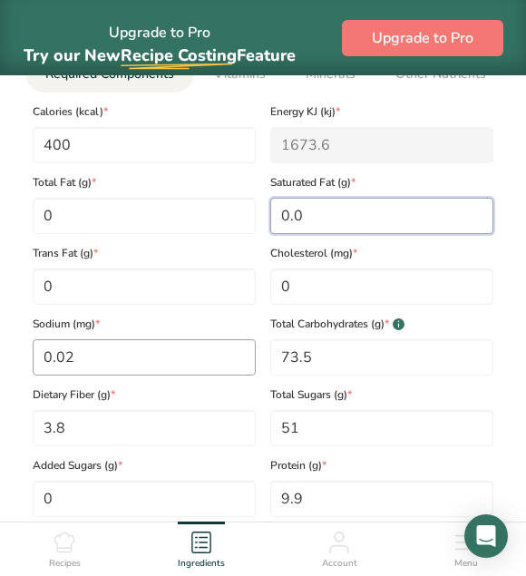
type Fat "0.0"
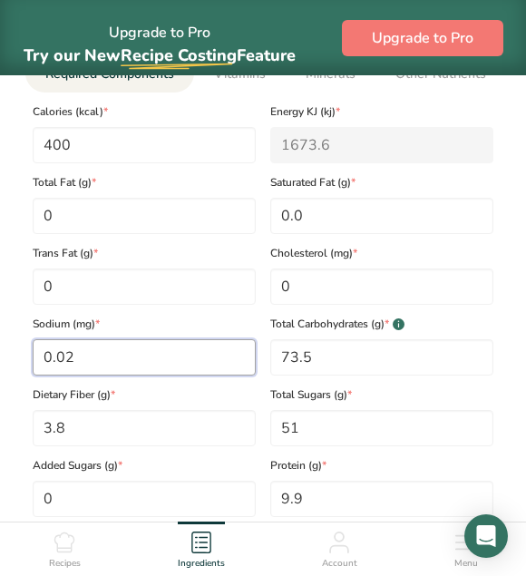
drag, startPoint x: 95, startPoint y: 365, endPoint x: 24, endPoint y: 362, distance: 71.7
click at [24, 362] on div "Serving Size .a-a{fill:#347362;}.b-a{fill:#fff;} Add ingredient serving size * …" at bounding box center [263, 233] width 497 height 590
type input "0"
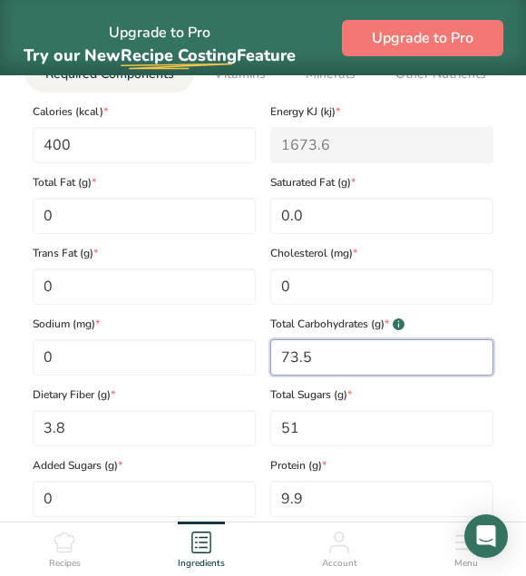
click at [403, 367] on Carbohydrates "73.5" at bounding box center [381, 357] width 223 height 36
drag, startPoint x: 343, startPoint y: 359, endPoint x: 233, endPoint y: 349, distance: 110.2
click at [233, 349] on div "Calories (kcal) * 400 Energy KJ (kj) * 1673.6 Total Fat (g) * 0 Saturated Fat (…" at bounding box center [262, 305] width 475 height 425
type Carbohydrates "100"
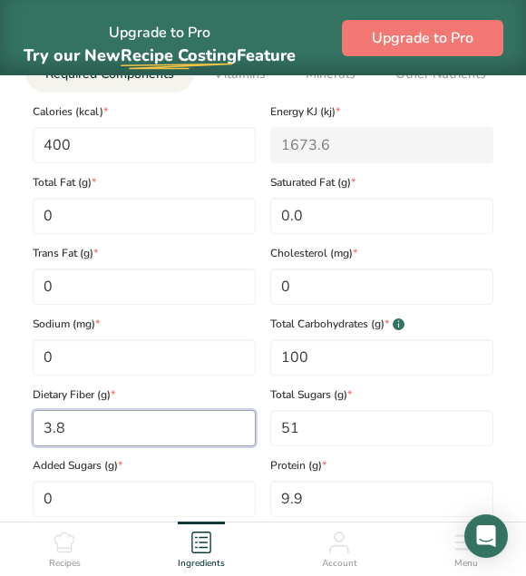
click at [135, 426] on Fiber "3.8" at bounding box center [144, 428] width 223 height 36
drag, startPoint x: 124, startPoint y: 431, endPoint x: 21, endPoint y: 417, distance: 104.3
click at [21, 417] on div "Serving Size .a-a{fill:#347362;}.b-a{fill:#fff;} Add ingredient serving size * …" at bounding box center [263, 233] width 497 height 590
type Fiber "0"
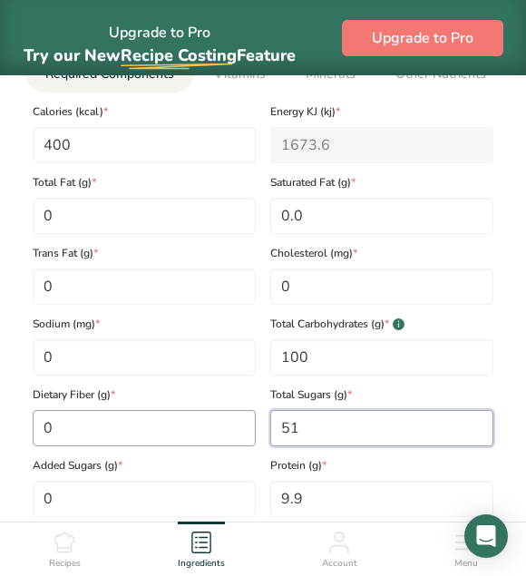
drag, startPoint x: 358, startPoint y: 440, endPoint x: 229, endPoint y: 429, distance: 130.2
click at [236, 430] on div "Calories (kcal) * 400 Energy KJ (kj) * 1673.6 Total Fat (g) * 0 Saturated Fat (…" at bounding box center [262, 305] width 475 height 425
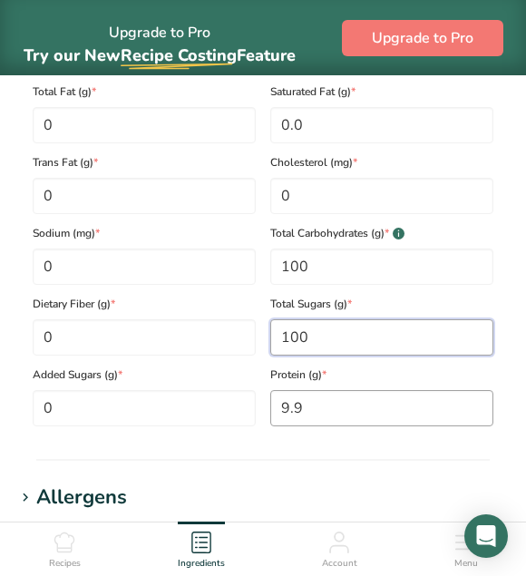
type Sugars "100"
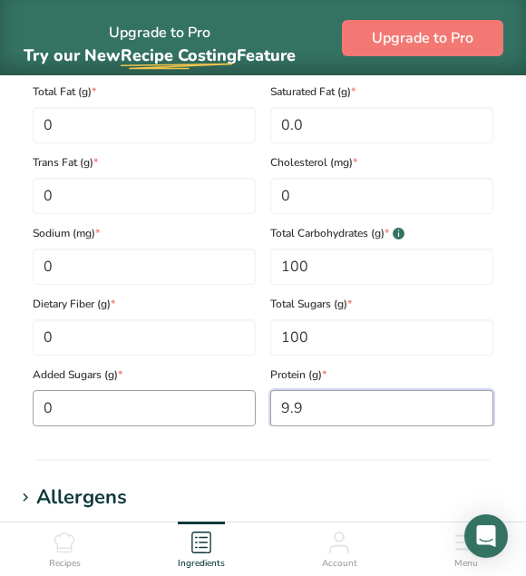
drag, startPoint x: 342, startPoint y: 408, endPoint x: 233, endPoint y: 398, distance: 109.3
click at [245, 405] on div "Calories (kcal) * 400 Energy KJ (kj) * 1673.6 Total Fat (g) * 0 Saturated Fat (…" at bounding box center [262, 214] width 475 height 425
type input "0"
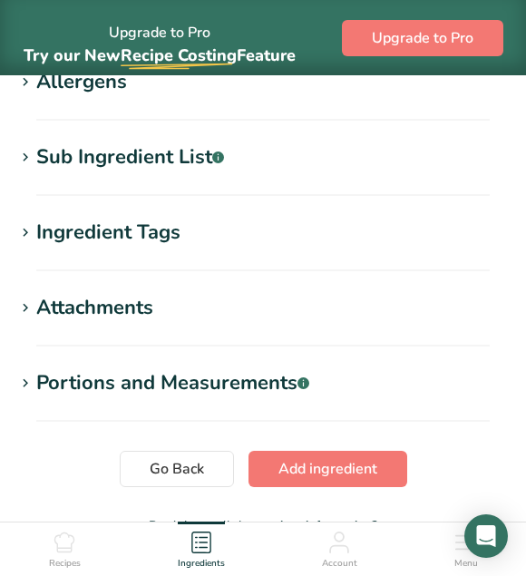
scroll to position [1633, 0]
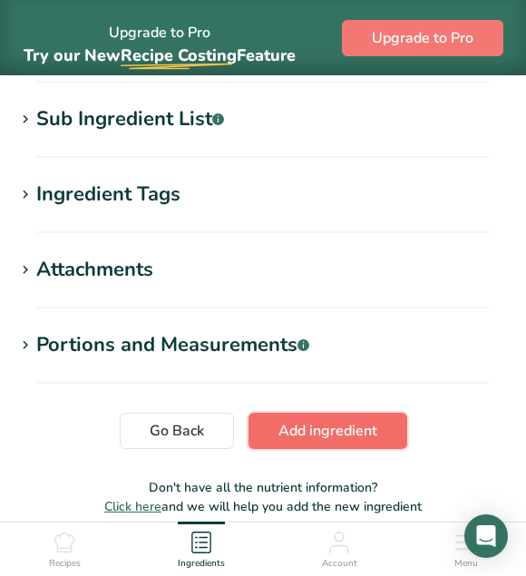
click at [387, 440] on button "Add ingredient" at bounding box center [328, 431] width 159 height 36
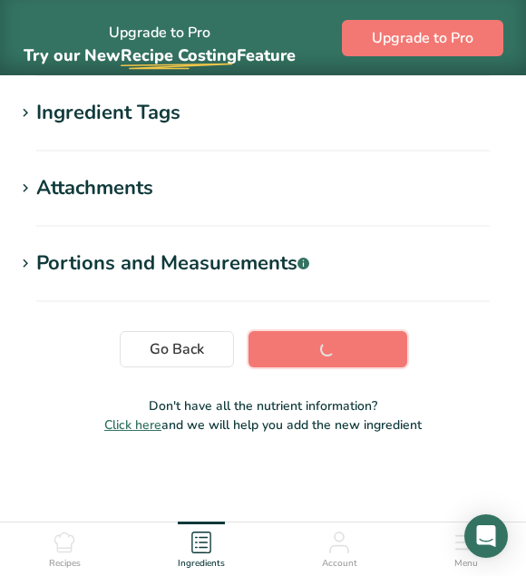
scroll to position [367, 0]
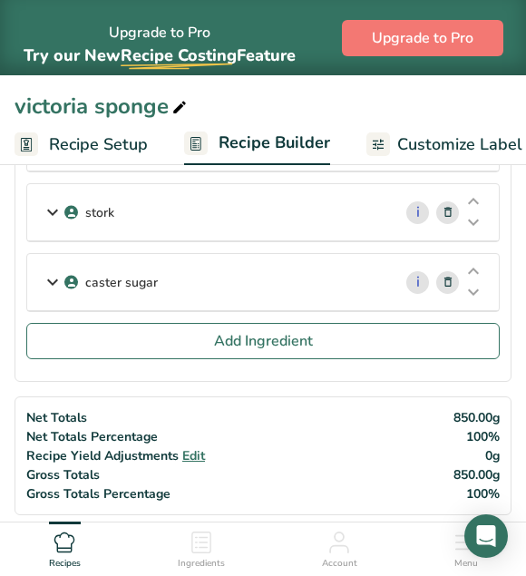
scroll to position [181, 0]
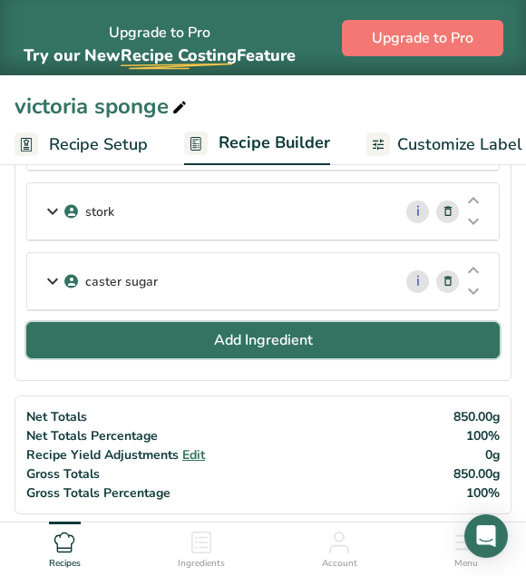
click at [279, 331] on span "Add Ingredient" at bounding box center [263, 340] width 99 height 22
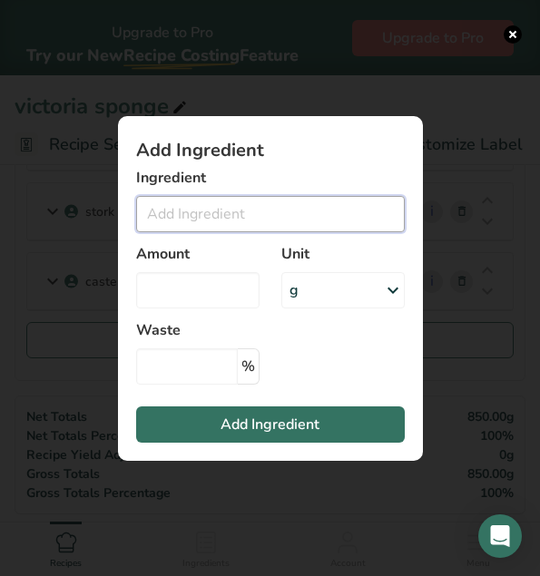
click at [242, 217] on input "Add ingredient modal" at bounding box center [270, 214] width 269 height 36
click at [514, 33] on button "Add ingredient modal" at bounding box center [513, 34] width 18 height 18
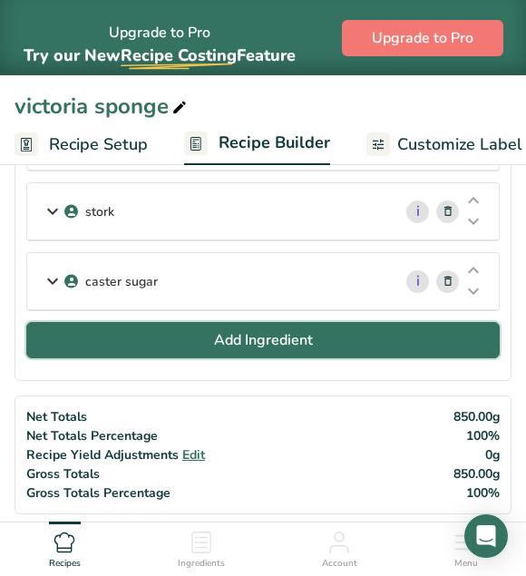
click at [280, 330] on span "Add Ingredient" at bounding box center [263, 340] width 99 height 22
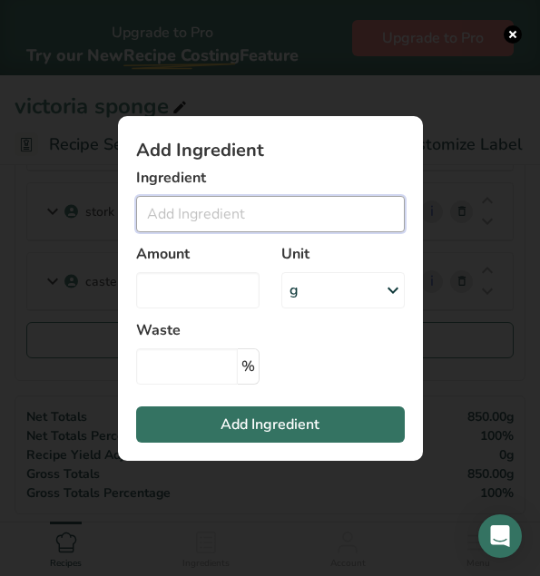
click at [242, 206] on input "Add ingredient modal" at bounding box center [270, 214] width 269 height 36
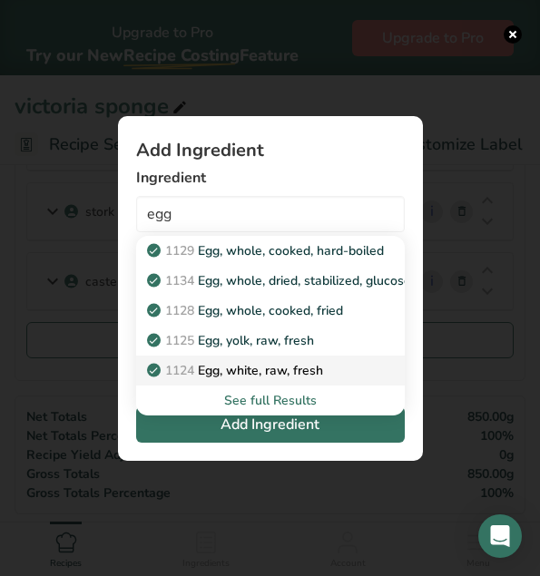
click at [305, 366] on p "1124 Egg, white, raw, fresh" at bounding box center [237, 370] width 172 height 19
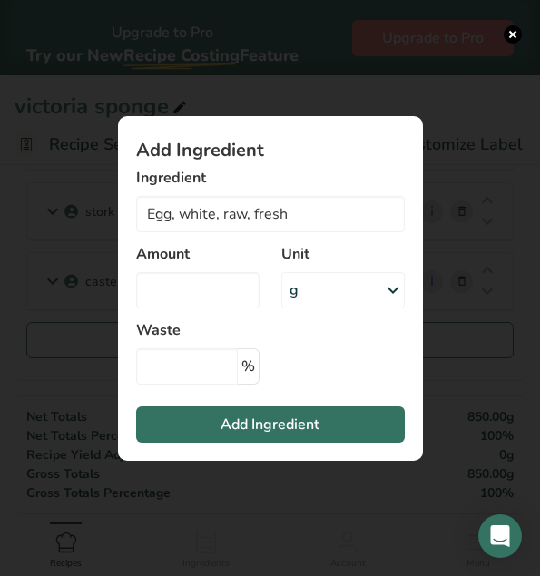
click at [384, 288] on icon "Add ingredient modal" at bounding box center [393, 290] width 22 height 33
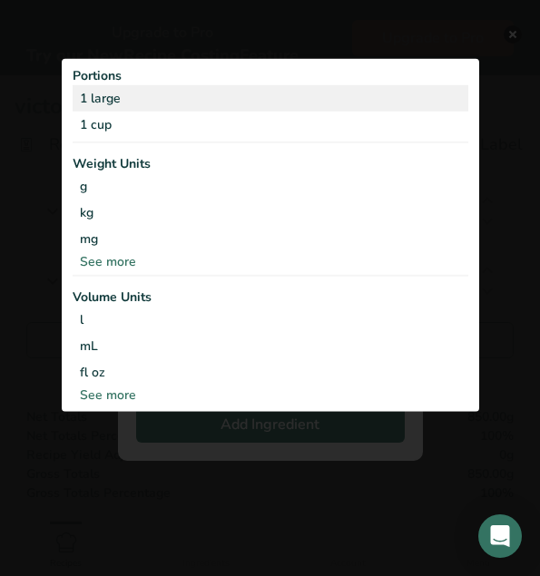
click at [172, 90] on div "1 large" at bounding box center [271, 98] width 396 height 26
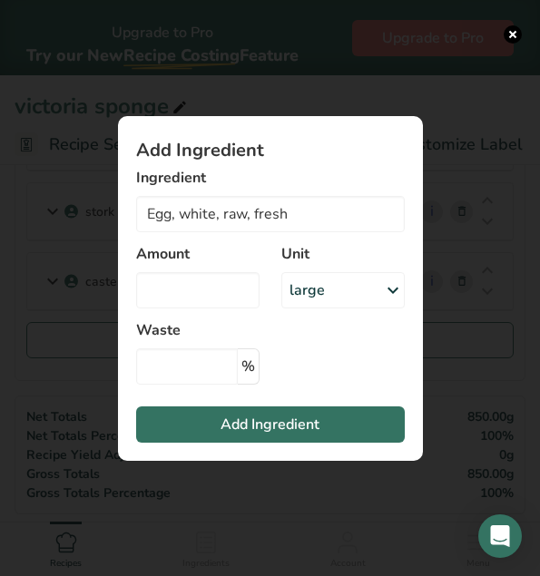
click at [418, 289] on section "Add Ingredient Ingredient Egg, white, raw, fresh 1129 Egg, whole, cooked, hard-…" at bounding box center [270, 288] width 305 height 345
click at [385, 283] on icon "Add ingredient modal" at bounding box center [393, 290] width 22 height 33
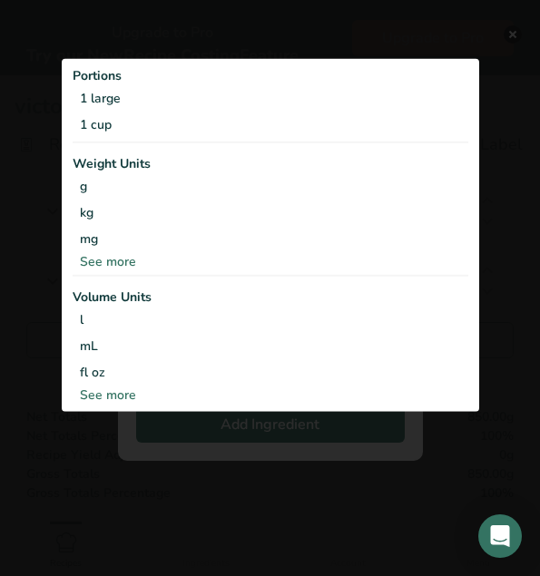
click at [304, 50] on div "Add ingredient modal" at bounding box center [270, 288] width 540 height 576
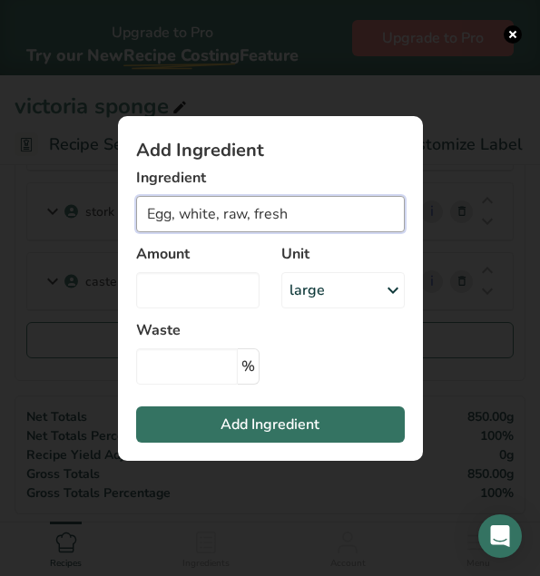
click at [324, 216] on input "Egg, white, raw, fresh" at bounding box center [270, 214] width 269 height 36
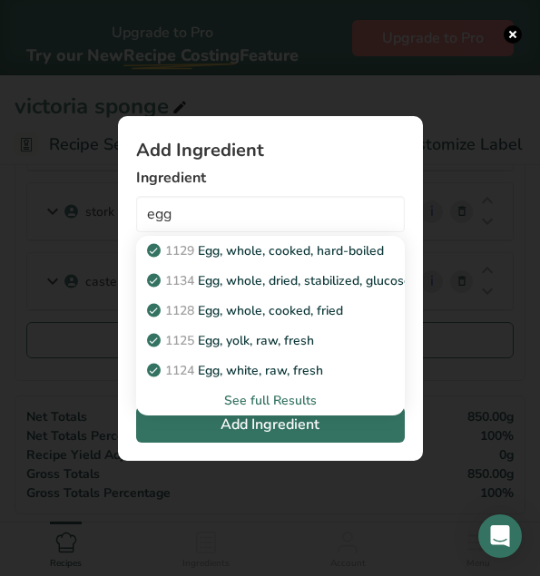
click at [271, 401] on div "See full Results" at bounding box center [271, 400] width 240 height 19
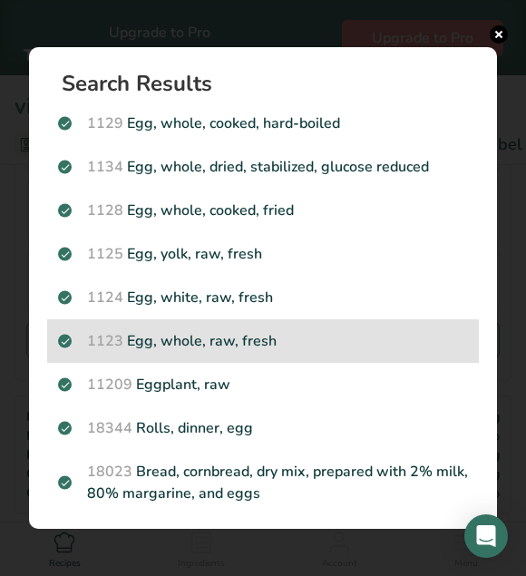
click at [342, 338] on p "1123 Egg, whole, raw, fresh" at bounding box center [263, 341] width 410 height 22
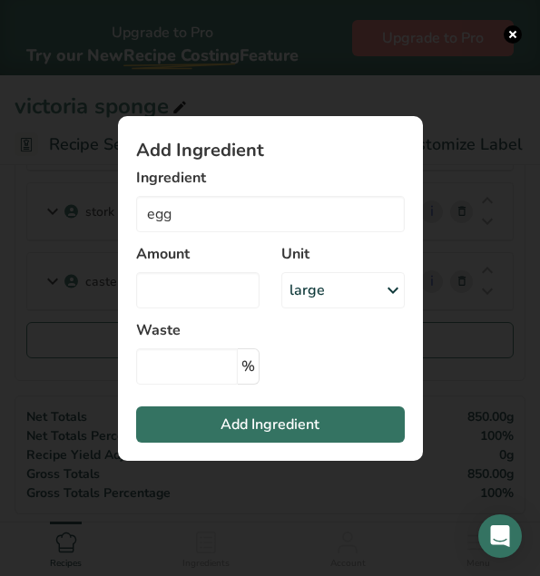
type input "Egg, whole, raw, fresh"
click at [376, 291] on div "g" at bounding box center [342, 290] width 123 height 36
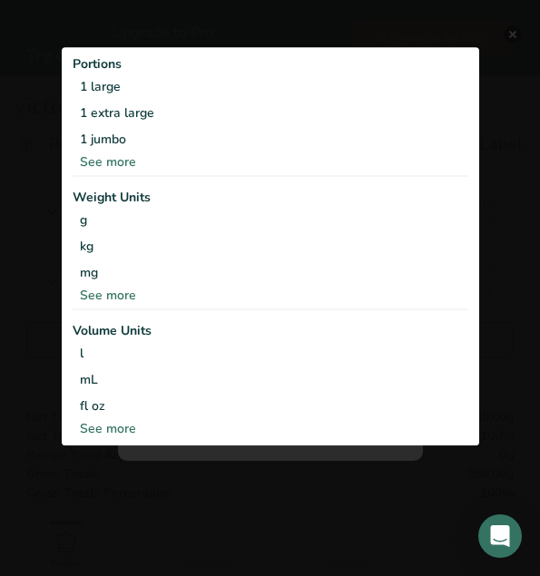
click at [199, 157] on div "See more" at bounding box center [271, 161] width 396 height 19
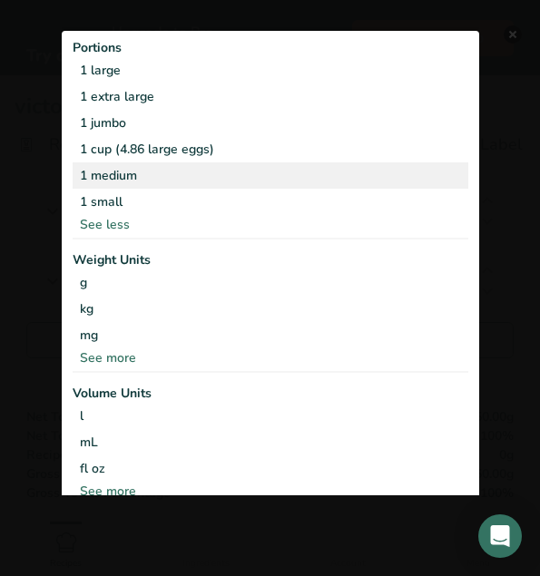
click at [106, 173] on div "1 medium" at bounding box center [271, 175] width 396 height 26
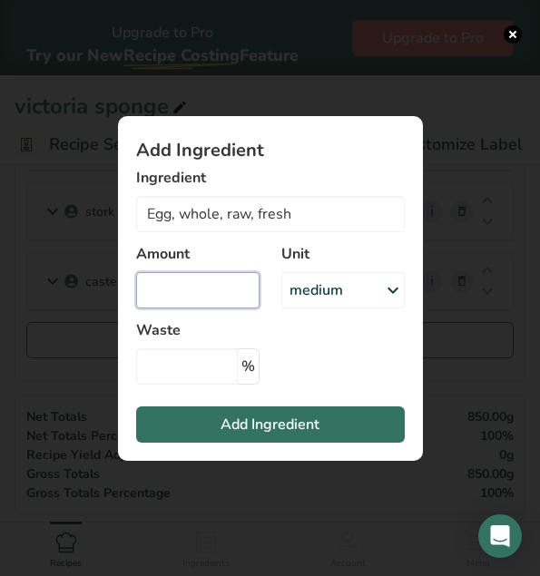
click at [178, 282] on input "Add ingredient modal" at bounding box center [197, 290] width 123 height 36
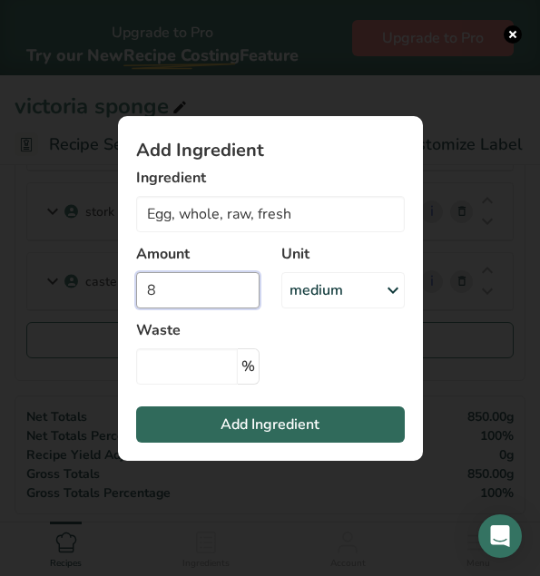
type input "8"
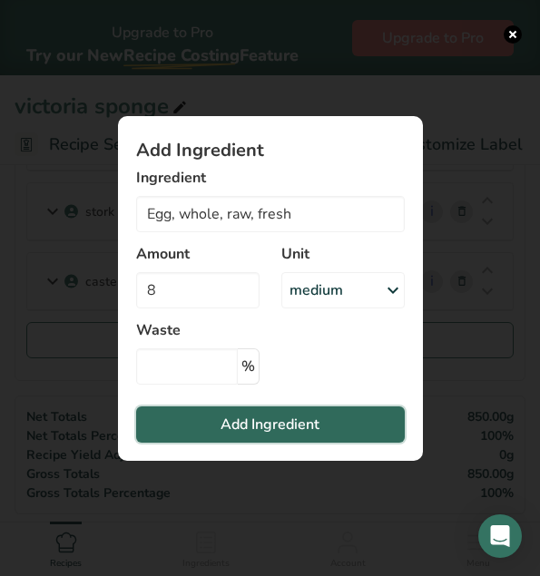
click at [264, 424] on span "Add Ingredient" at bounding box center [269, 425] width 99 height 22
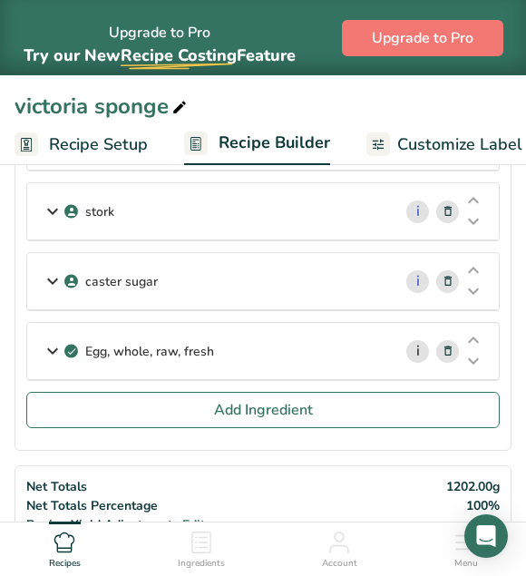
click at [417, 347] on link "i" at bounding box center [417, 351] width 23 height 23
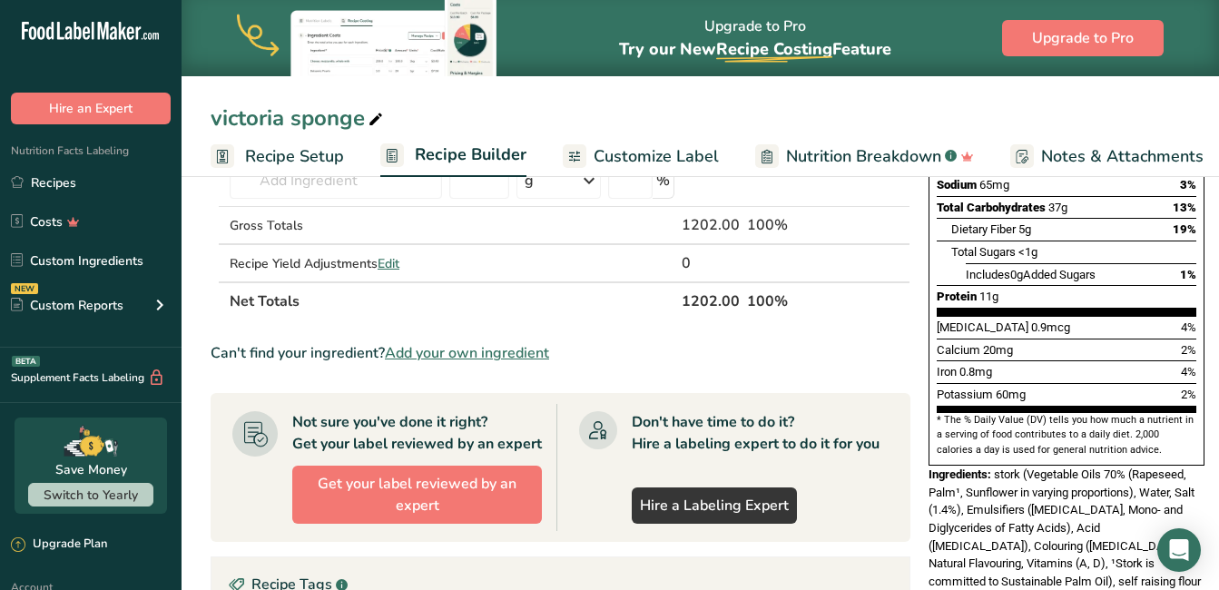
scroll to position [454, 0]
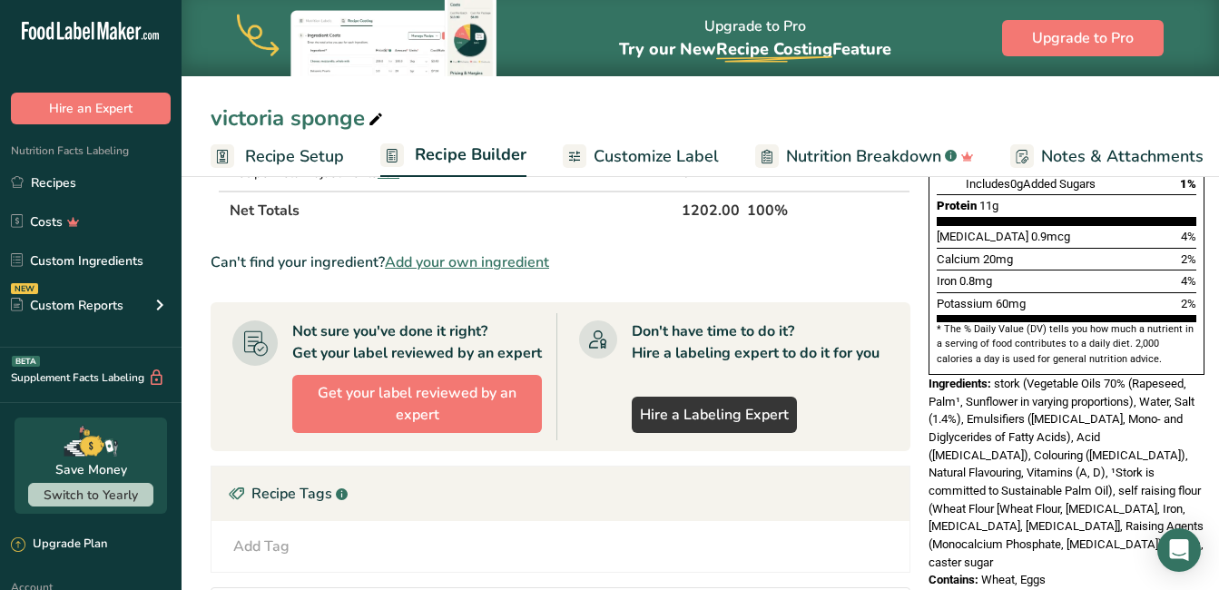
drag, startPoint x: 923, startPoint y: 339, endPoint x: 1111, endPoint y: 526, distance: 265.6
click at [1111, 526] on div "Nutrition Facts 8 Servings Per Container Serving Size 150g Amount Per Serving C…" at bounding box center [1066, 171] width 290 height 850
click at [785, 502] on div "Recipe Tags .a-a{fill:#347362;}.b-a{fill:#fff;}" at bounding box center [560, 493] width 698 height 54
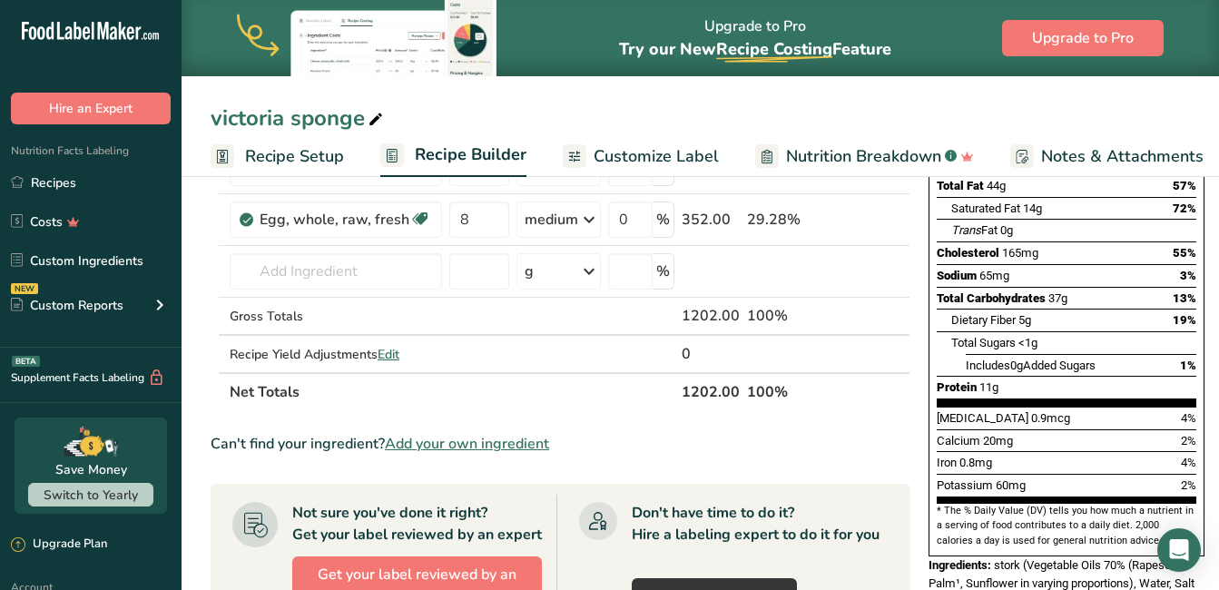
scroll to position [0, 0]
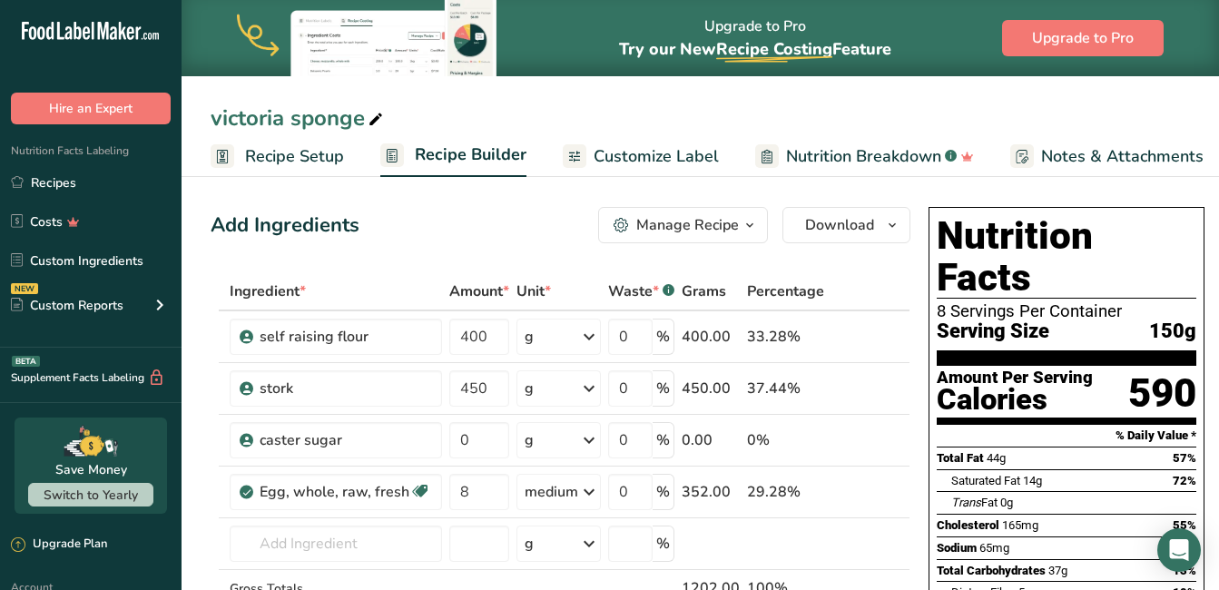
click at [291, 149] on span "Recipe Setup" at bounding box center [294, 156] width 99 height 24
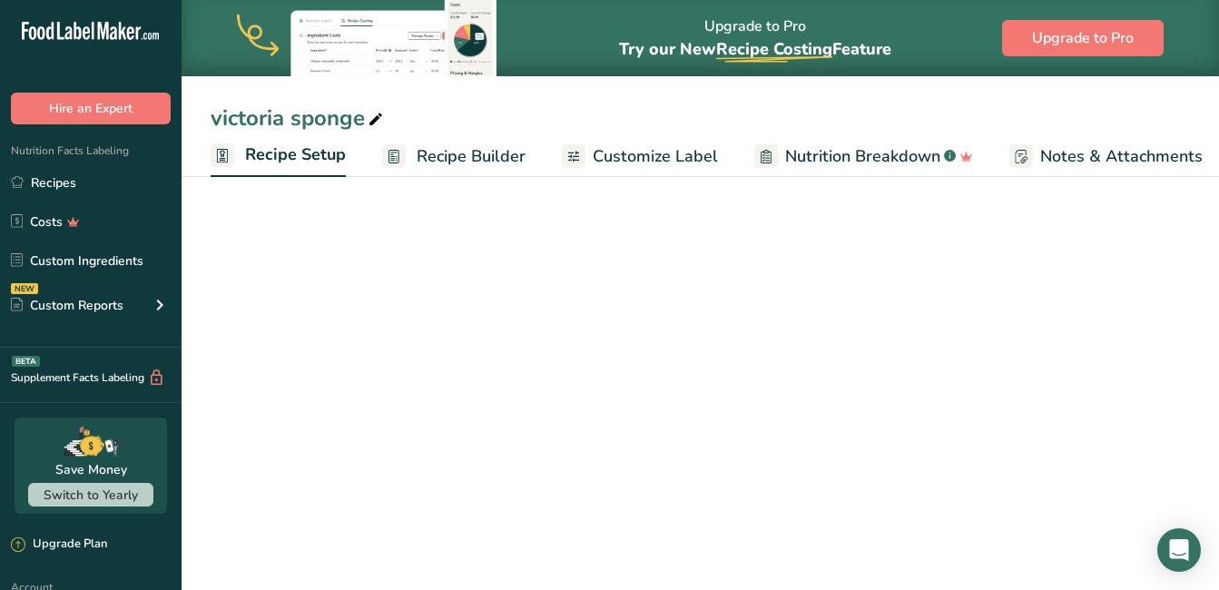
scroll to position [0, 6]
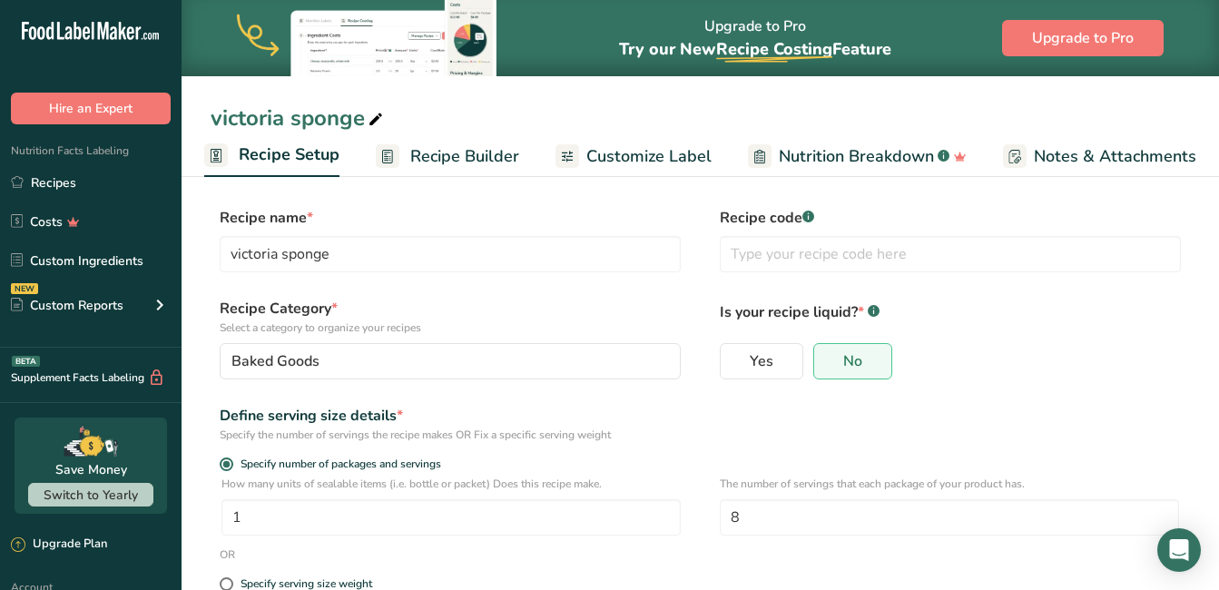
click at [432, 159] on span "Recipe Builder" at bounding box center [464, 156] width 109 height 24
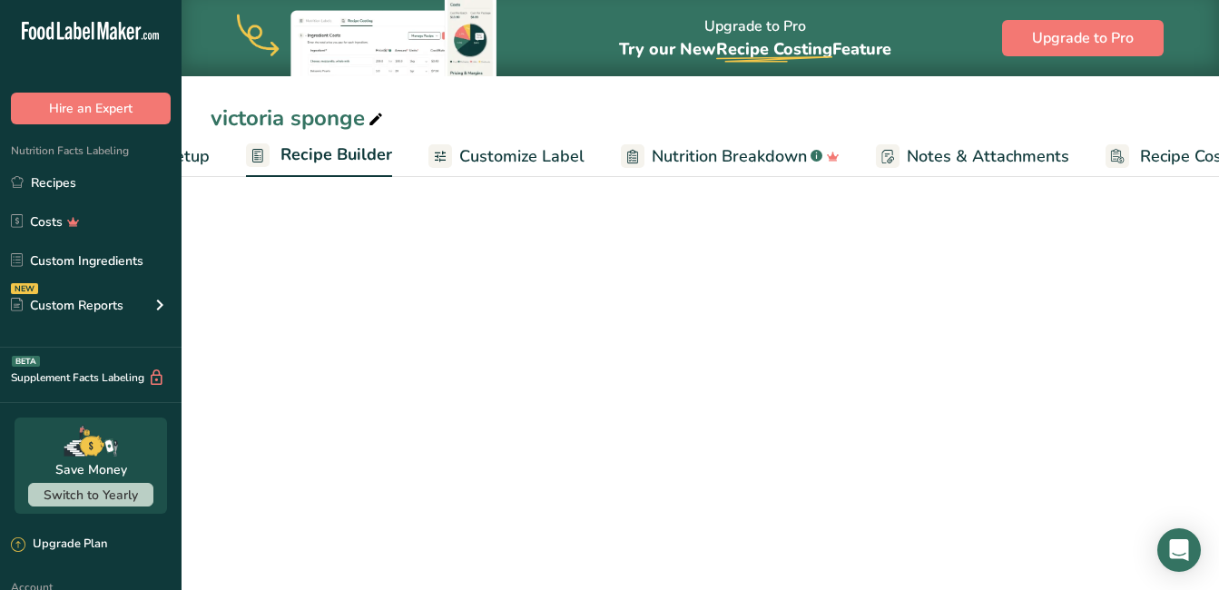
scroll to position [0, 175]
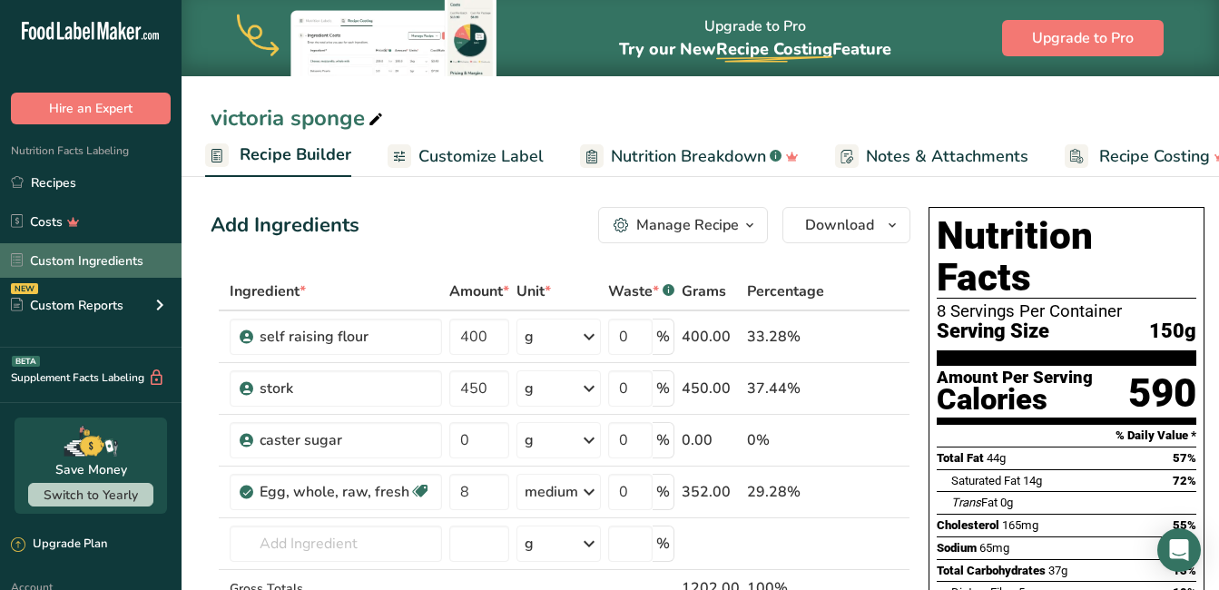
click at [101, 264] on link "Custom Ingredients" at bounding box center [90, 260] width 181 height 34
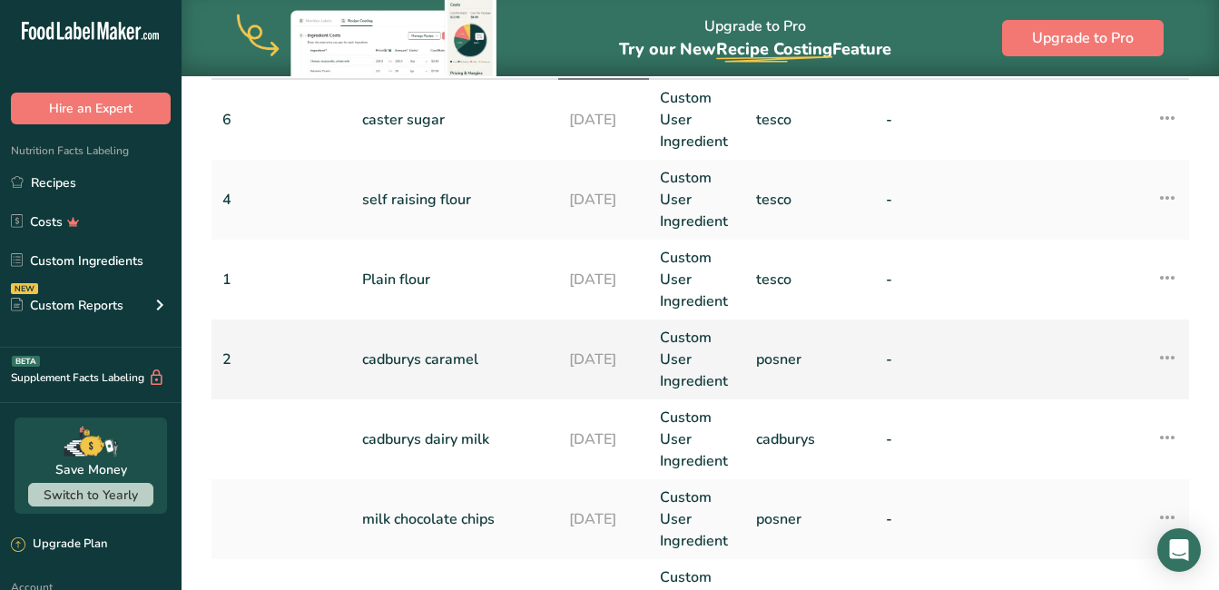
scroll to position [220, 0]
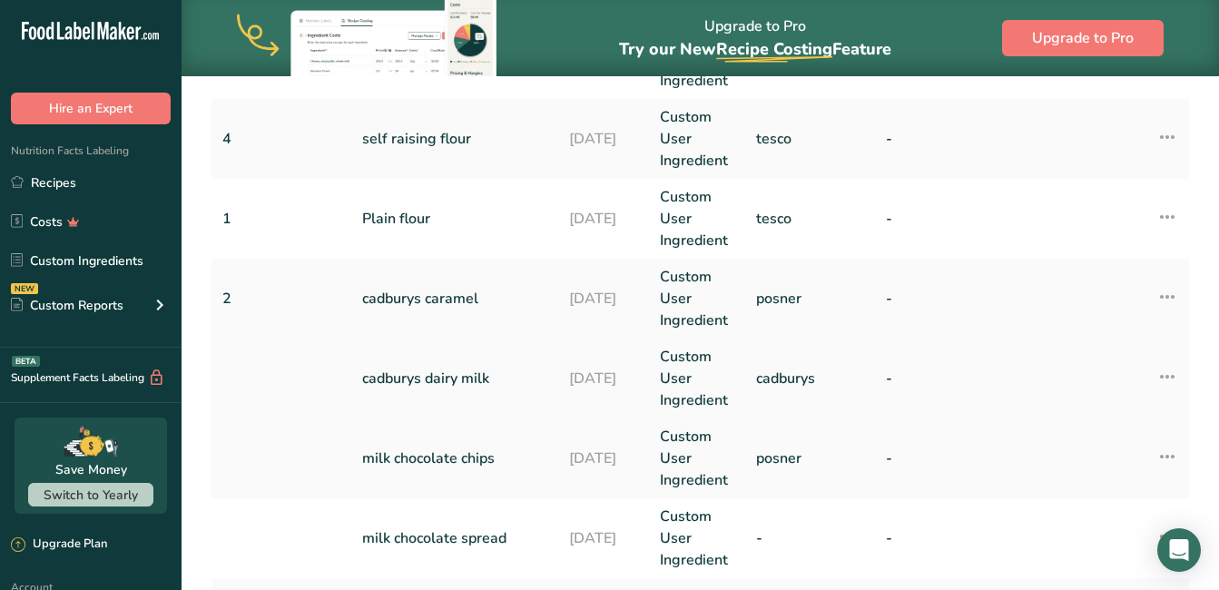
click at [240, 386] on td at bounding box center [281, 378] width 140 height 80
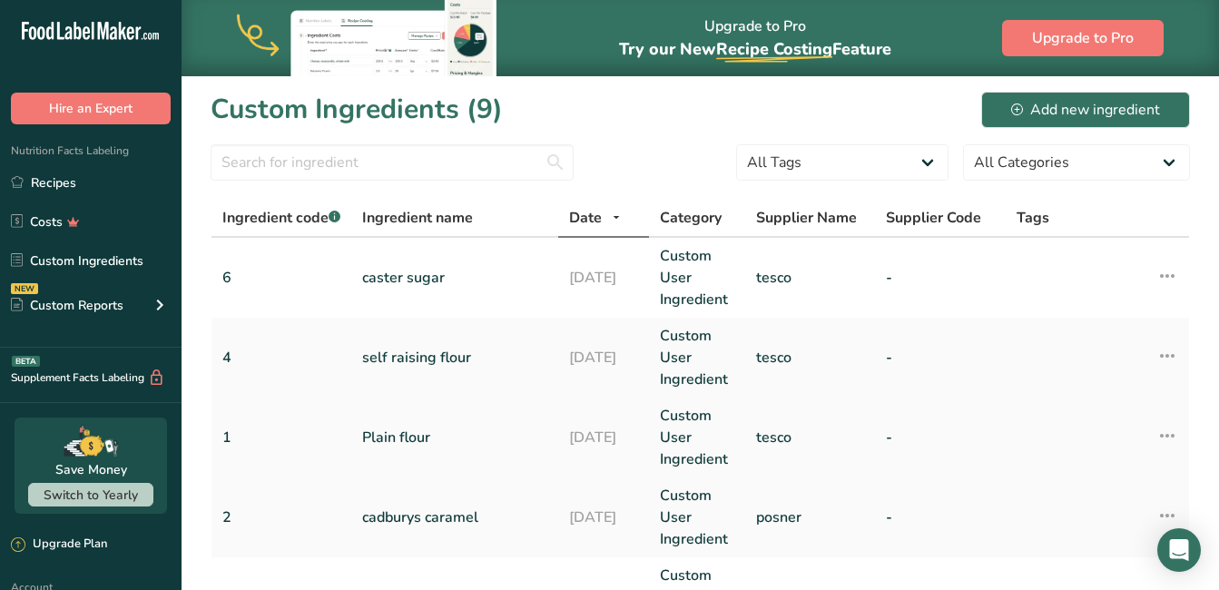
scroll to position [0, 0]
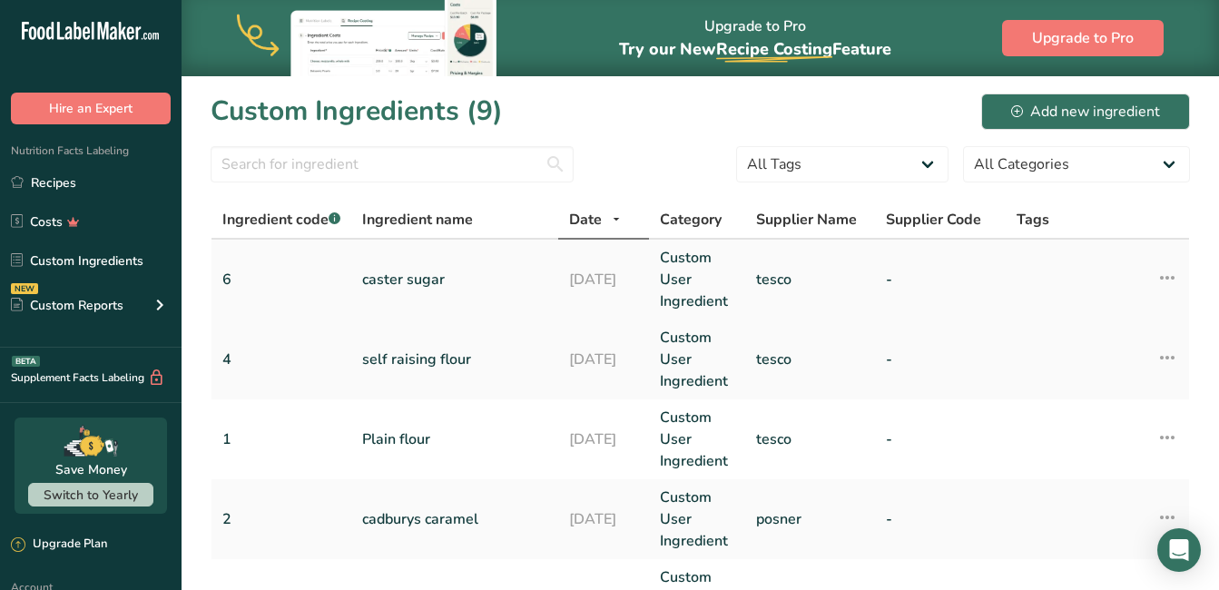
drag, startPoint x: 80, startPoint y: 175, endPoint x: 620, endPoint y: 279, distance: 549.8
click at [83, 176] on link "Recipes" at bounding box center [90, 182] width 181 height 34
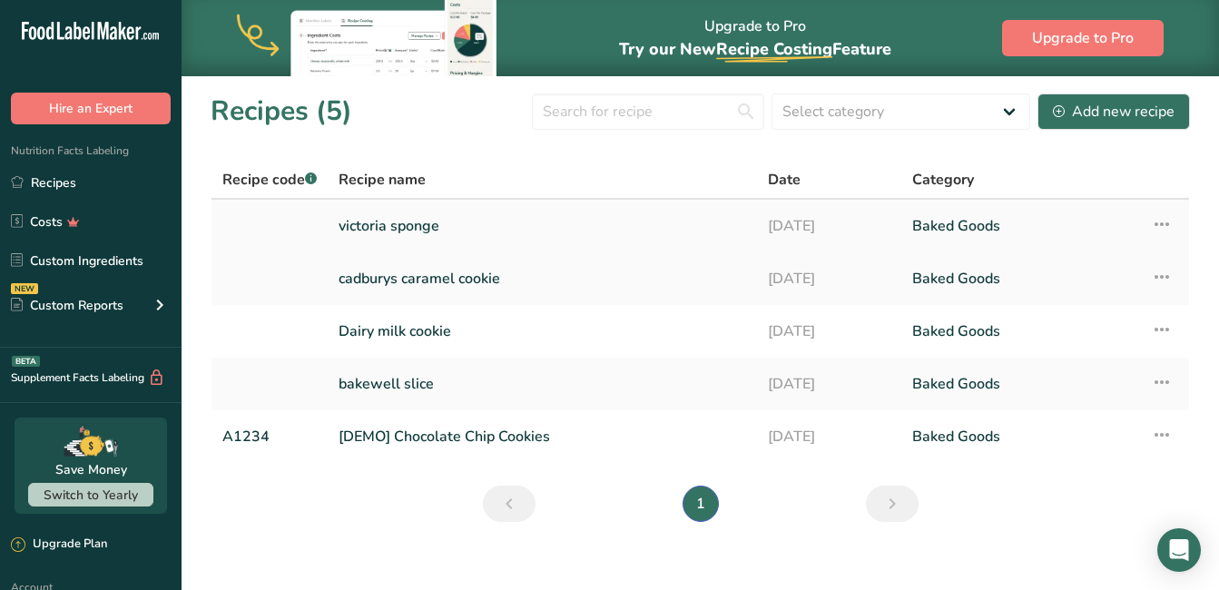
click at [386, 229] on link "victoria sponge" at bounding box center [541, 226] width 407 height 38
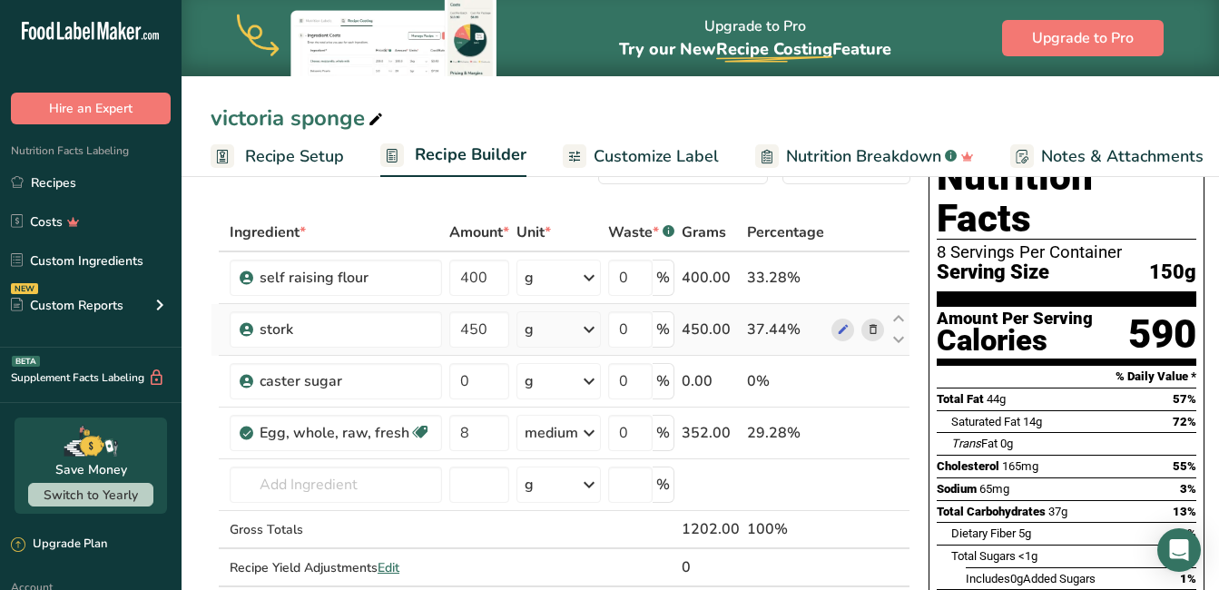
scroll to position [91, 0]
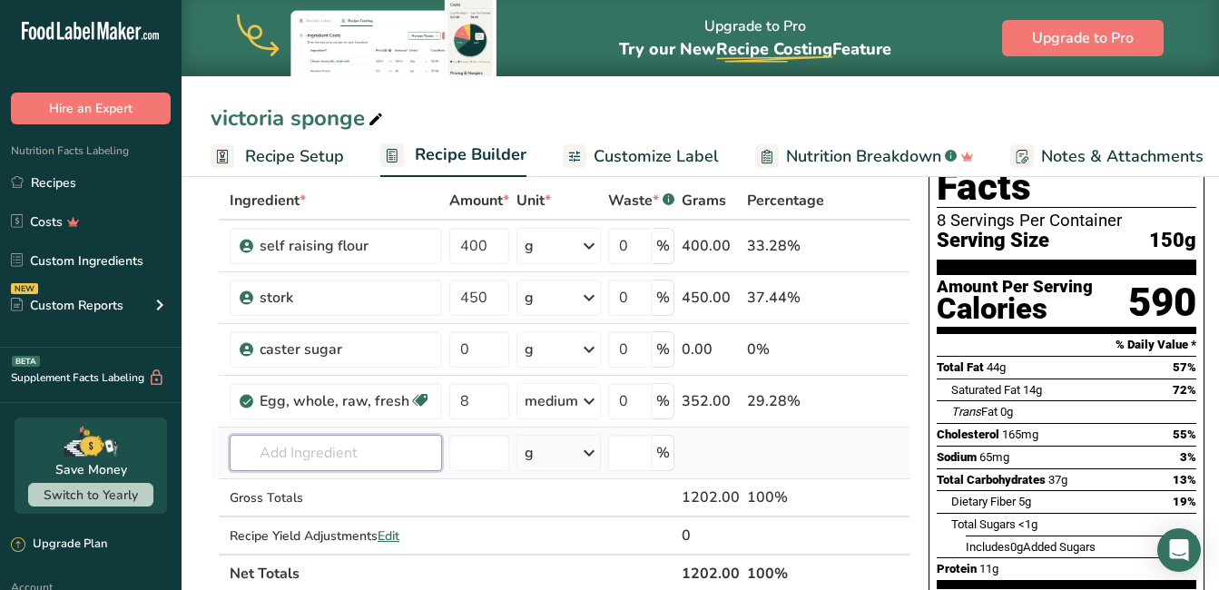
click at [382, 462] on input "text" at bounding box center [336, 453] width 212 height 36
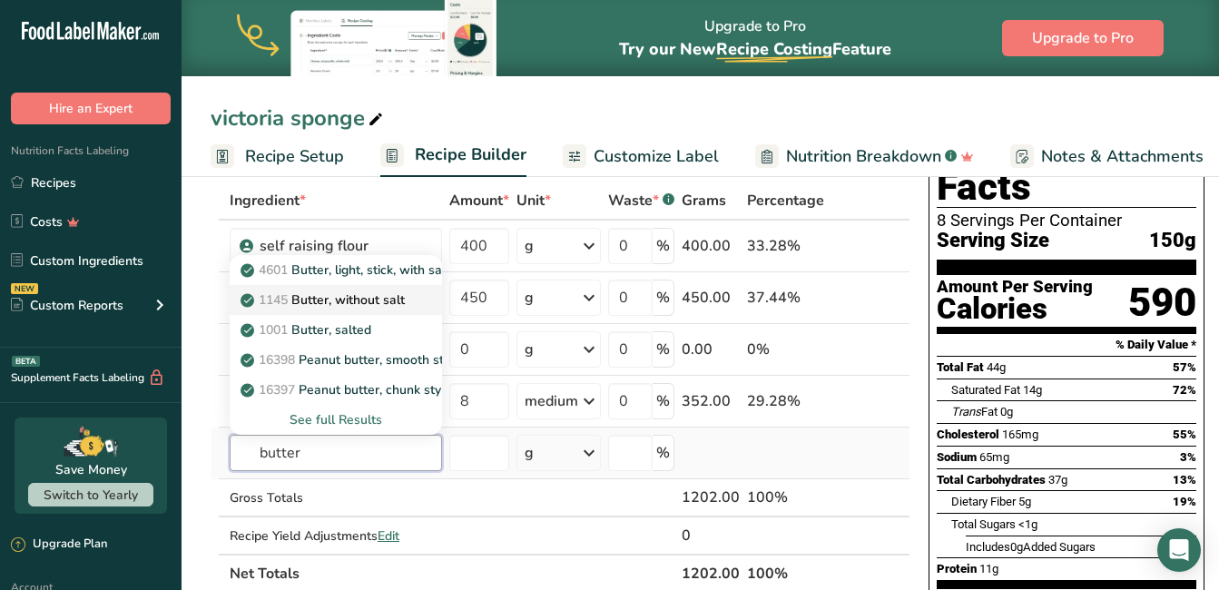
type input "butter"
click at [368, 298] on p "1145 Butter, without salt" at bounding box center [324, 299] width 161 height 19
type input "Butter, without salt"
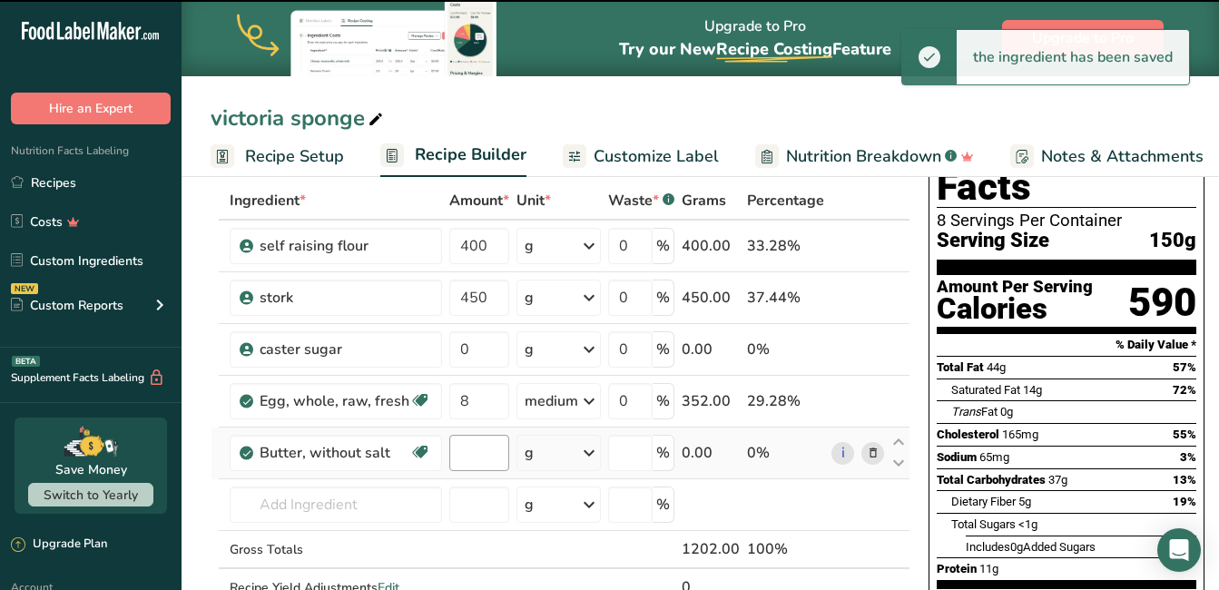
type input "0"
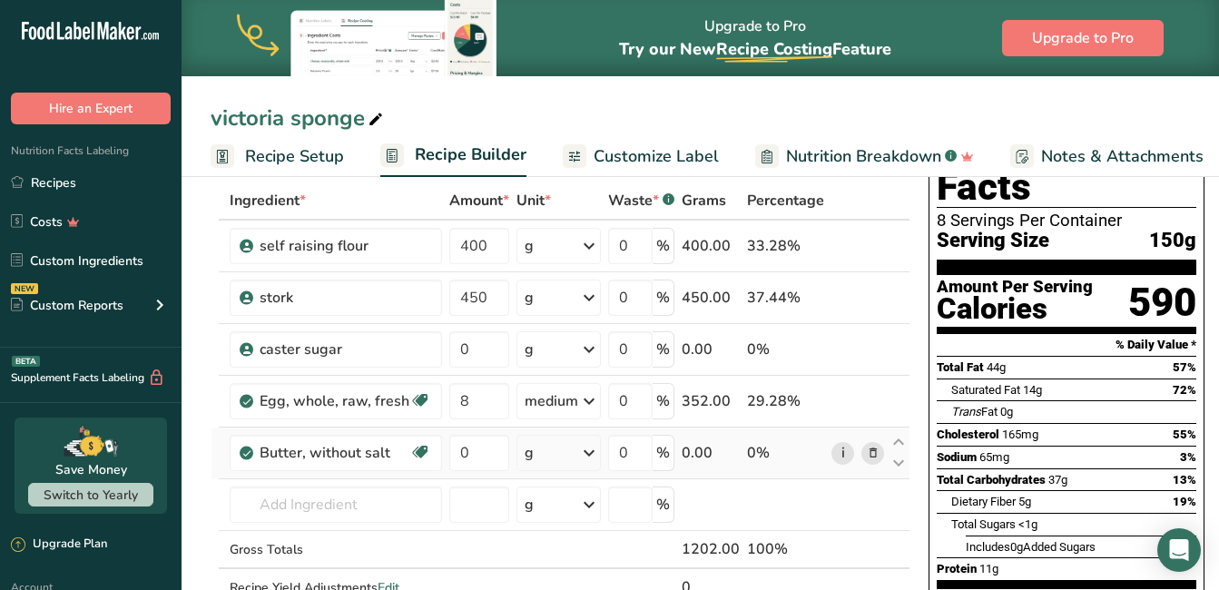
click at [831, 448] on link "i" at bounding box center [842, 453] width 23 height 23
drag, startPoint x: 499, startPoint y: 455, endPoint x: 438, endPoint y: 447, distance: 61.2
click at [438, 447] on tr "Butter, without salt Gluten free Vegetarian Soy free 0 g Portions 1 pat (1" sq,…" at bounding box center [560, 453] width 698 height 52
type input "500"
click at [366, 493] on div "Ingredient * Amount * Unit * Waste * .a-a{fill:#347362;}.b-a{fill:#fff;} Grams …" at bounding box center [560, 412] width 700 height 463
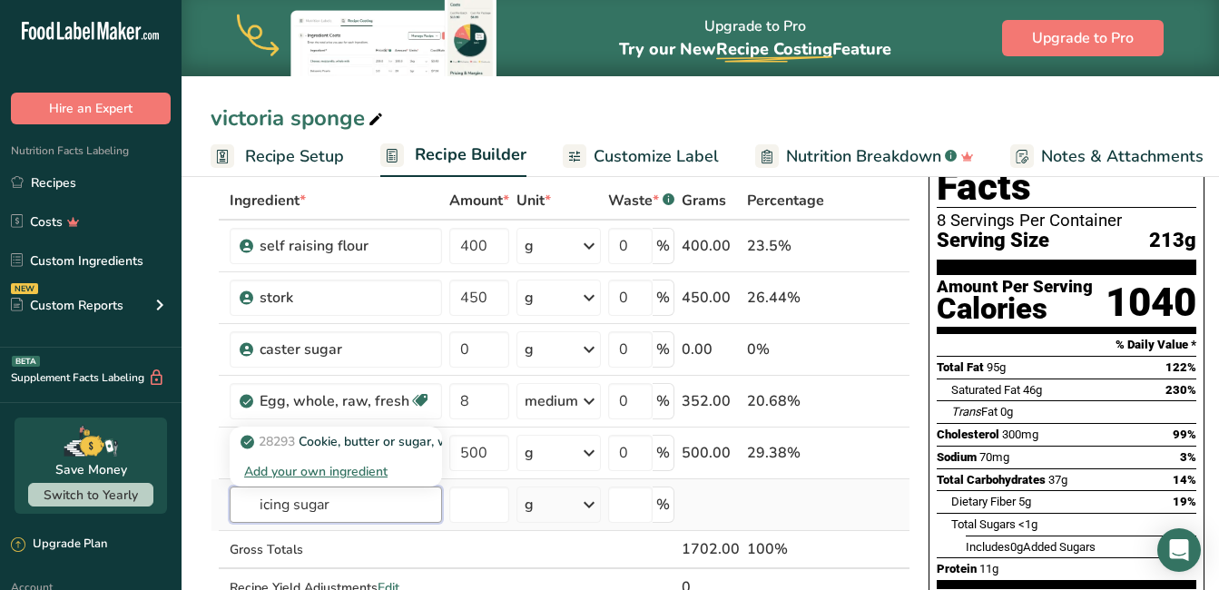
type input "icing sugar"
click at [371, 465] on div "Add your own ingredient" at bounding box center [335, 471] width 183 height 19
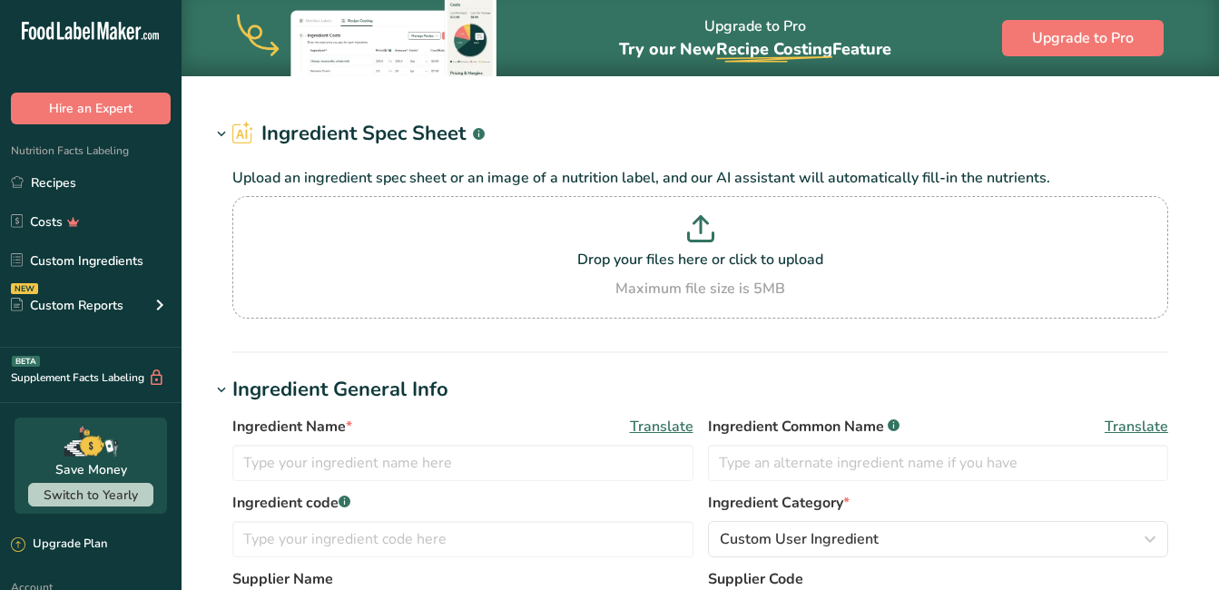
type input "Plain flour"
type input "1"
type input "tesco"
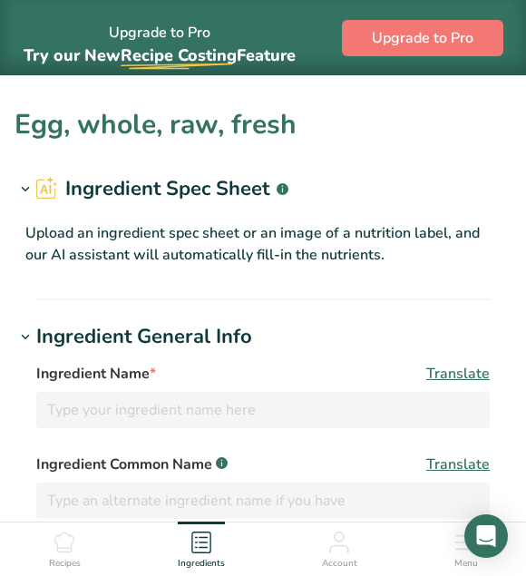
type input "Egg, whole, raw, fresh"
type input "Eggs"
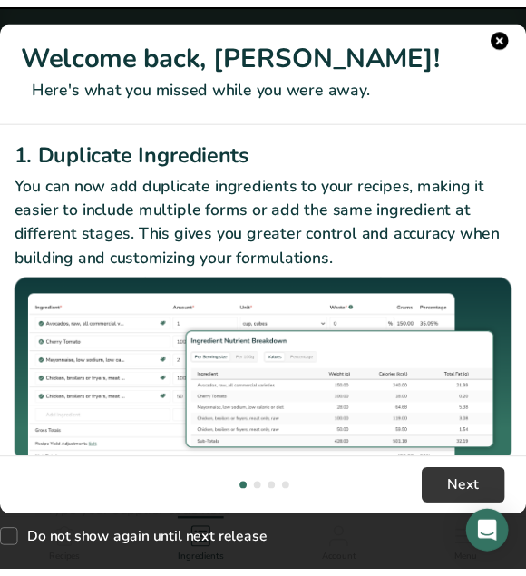
scroll to position [272, 0]
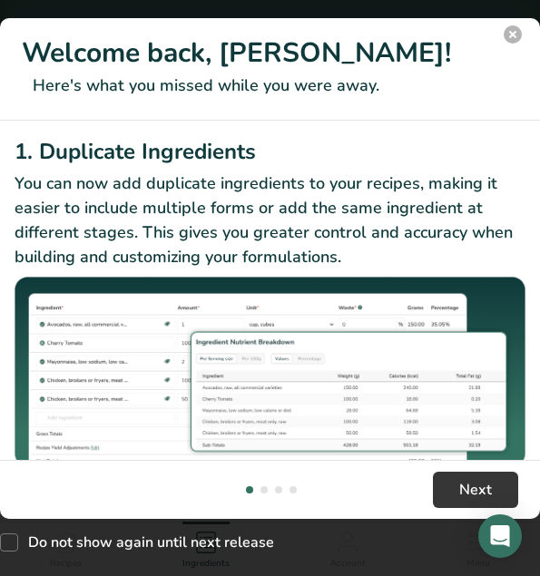
click at [517, 34] on button "New Features" at bounding box center [513, 34] width 18 height 18
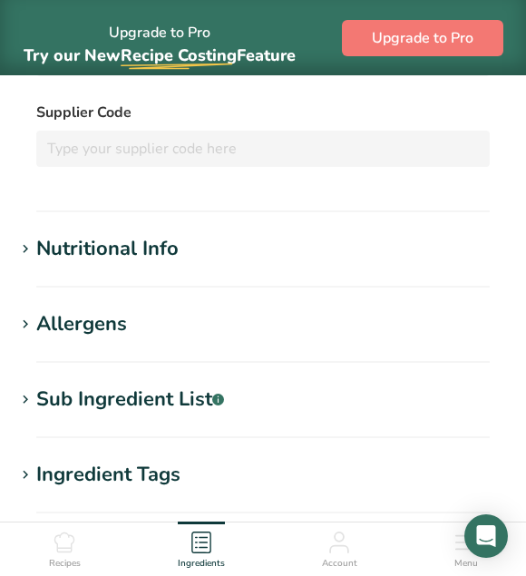
scroll to position [635, 0]
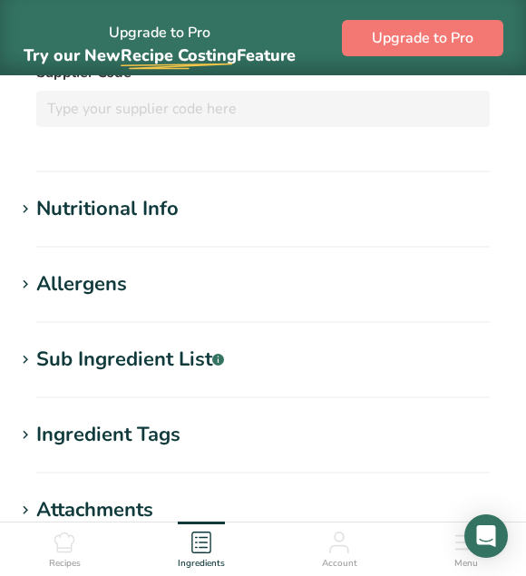
click at [116, 275] on div "Allergens" at bounding box center [81, 284] width 91 height 30
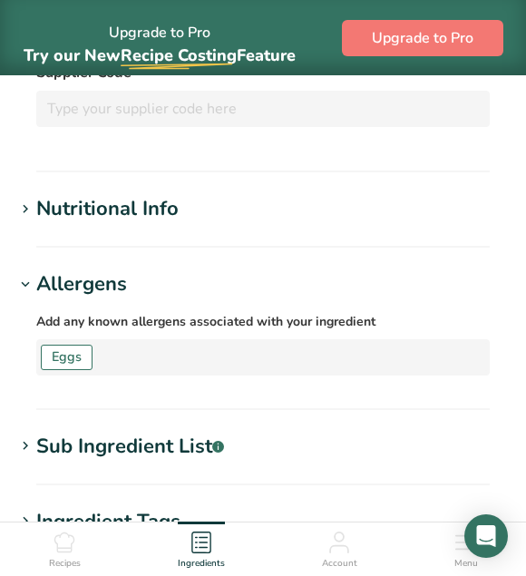
click at [135, 207] on div "Nutritional Info" at bounding box center [107, 209] width 142 height 30
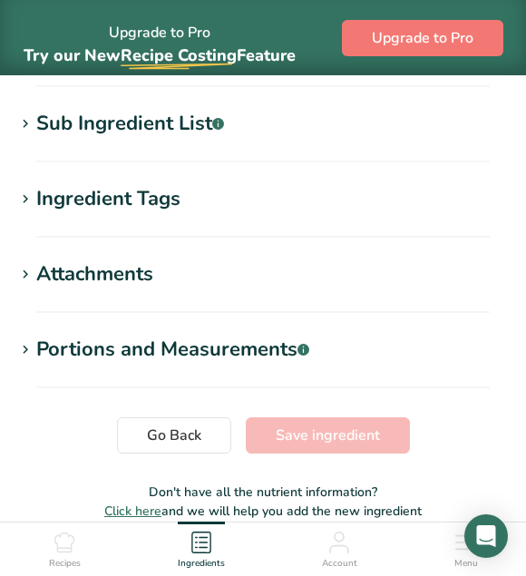
scroll to position [2450, 0]
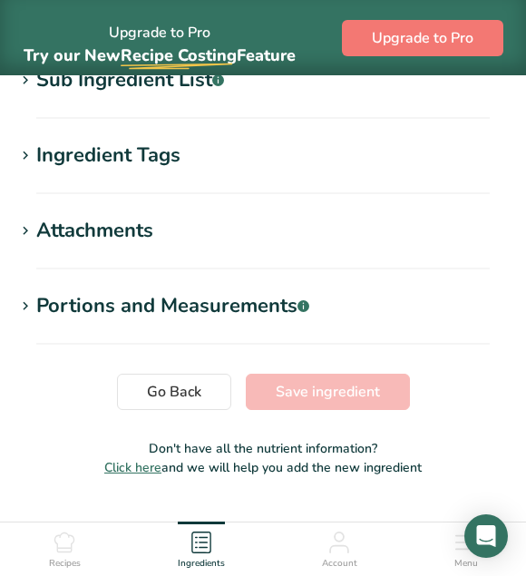
click at [136, 171] on div "Ingredient Tags" at bounding box center [108, 156] width 144 height 30
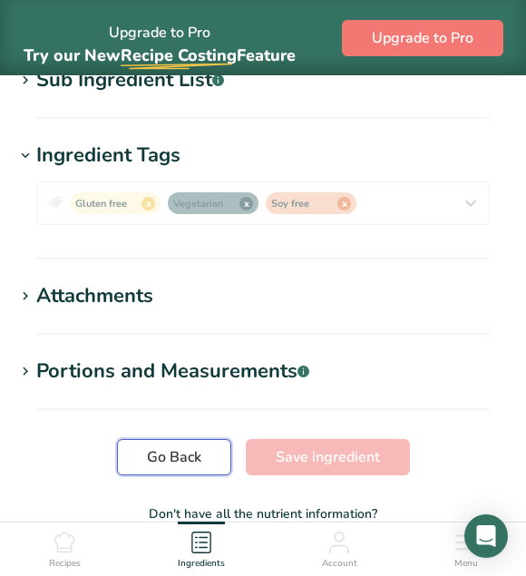
click at [194, 468] on span "Go Back" at bounding box center [174, 457] width 54 height 22
click at [195, 468] on span "Go Back" at bounding box center [174, 457] width 54 height 22
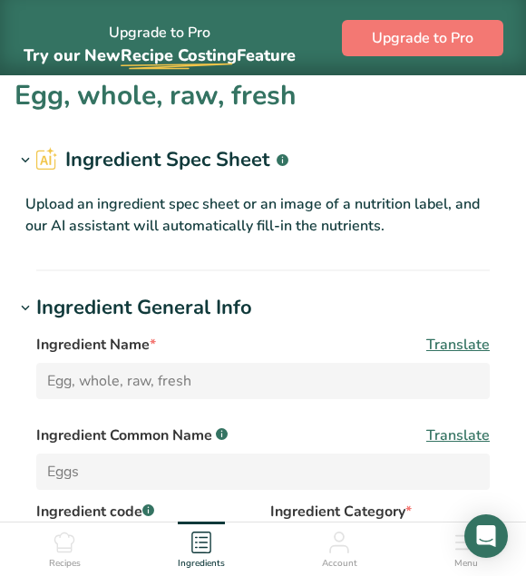
scroll to position [0, 0]
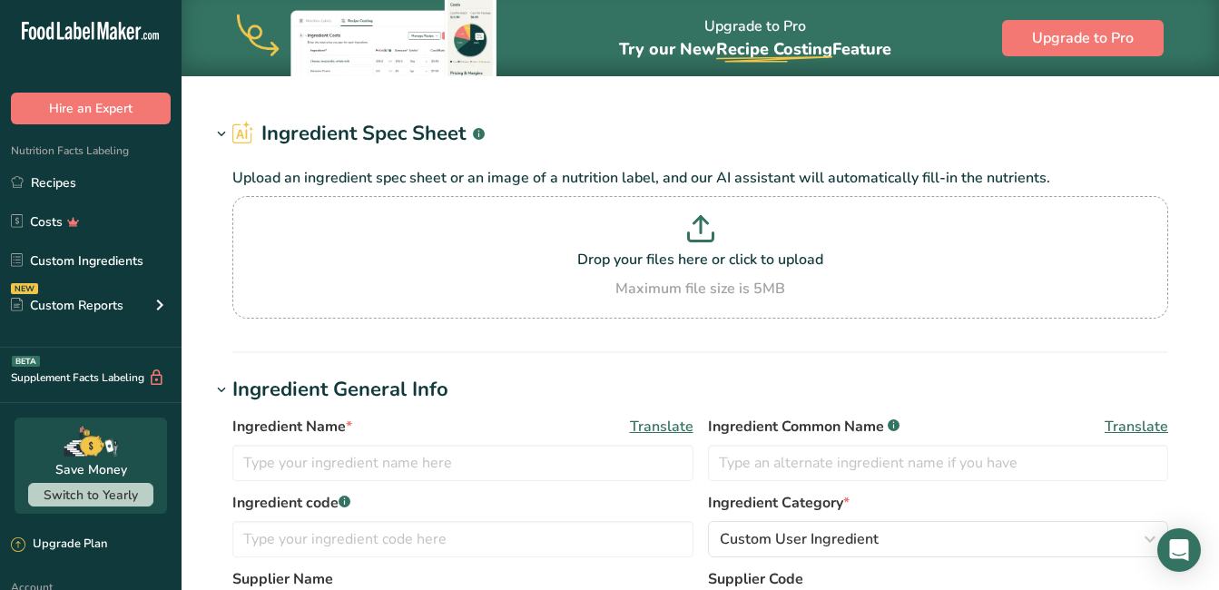
type input "Butter, without salt"
type input "Unsalted Butter"
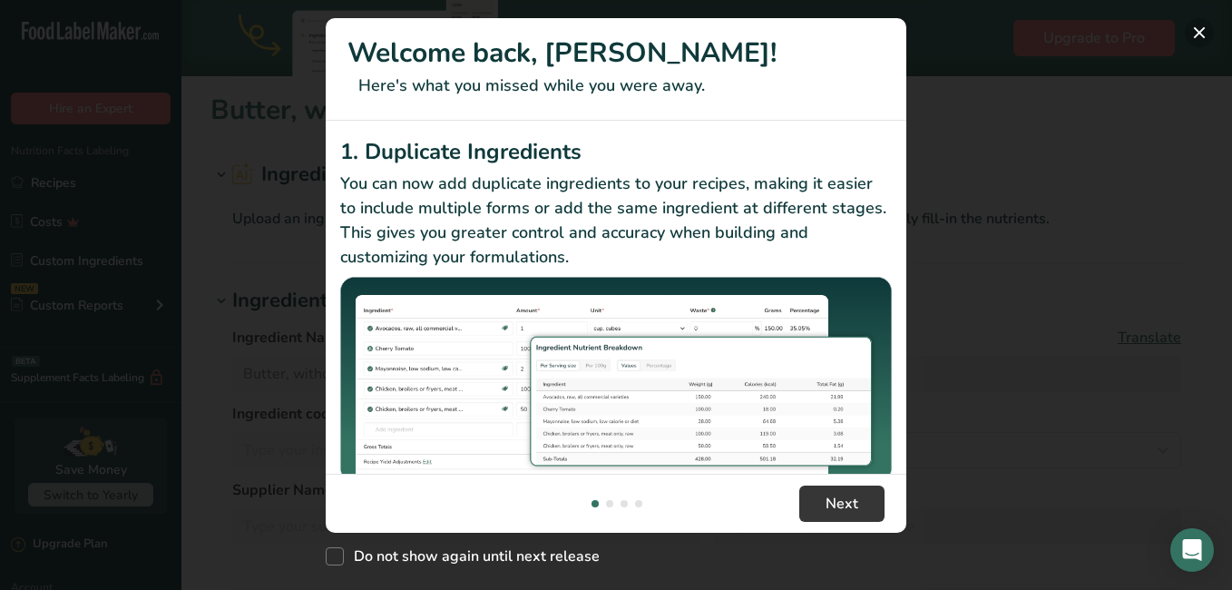
click at [1210, 24] on button "New Features" at bounding box center [1199, 32] width 29 height 29
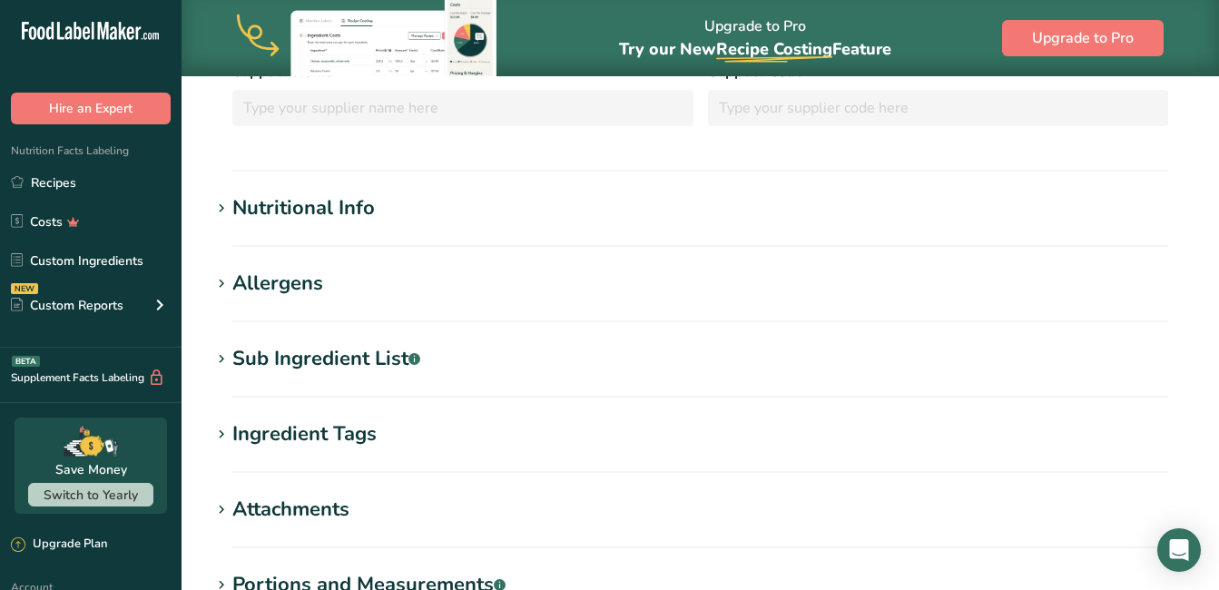
scroll to position [454, 0]
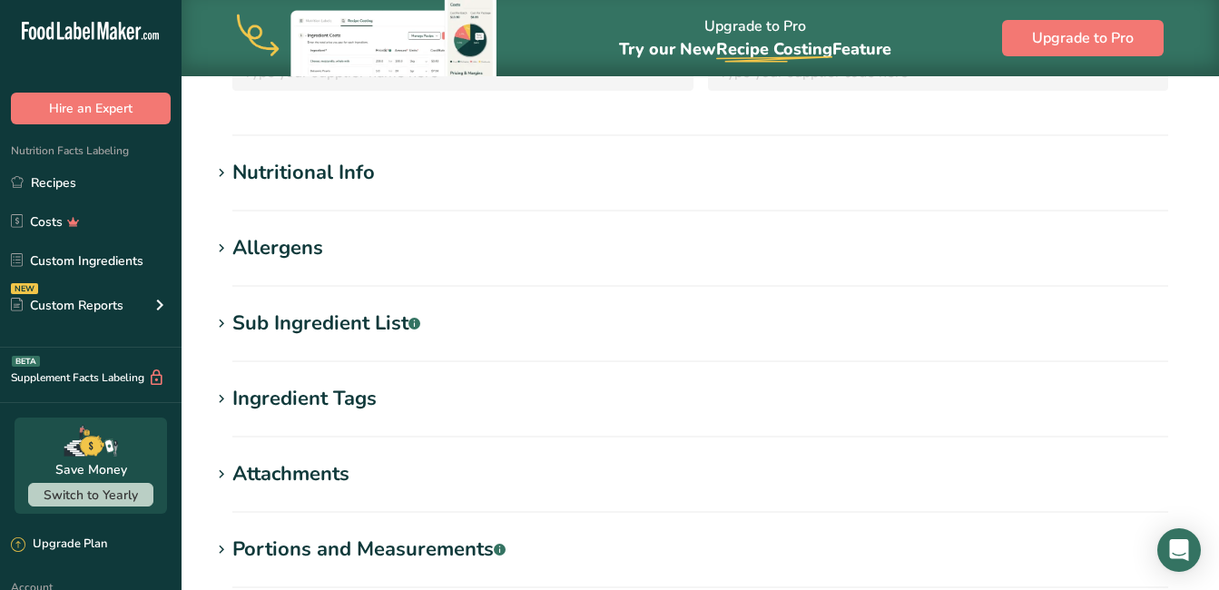
click at [309, 336] on div "Sub Ingredient List .a-a{fill:#347362;}.b-a{fill:#fff;}" at bounding box center [326, 323] width 188 height 30
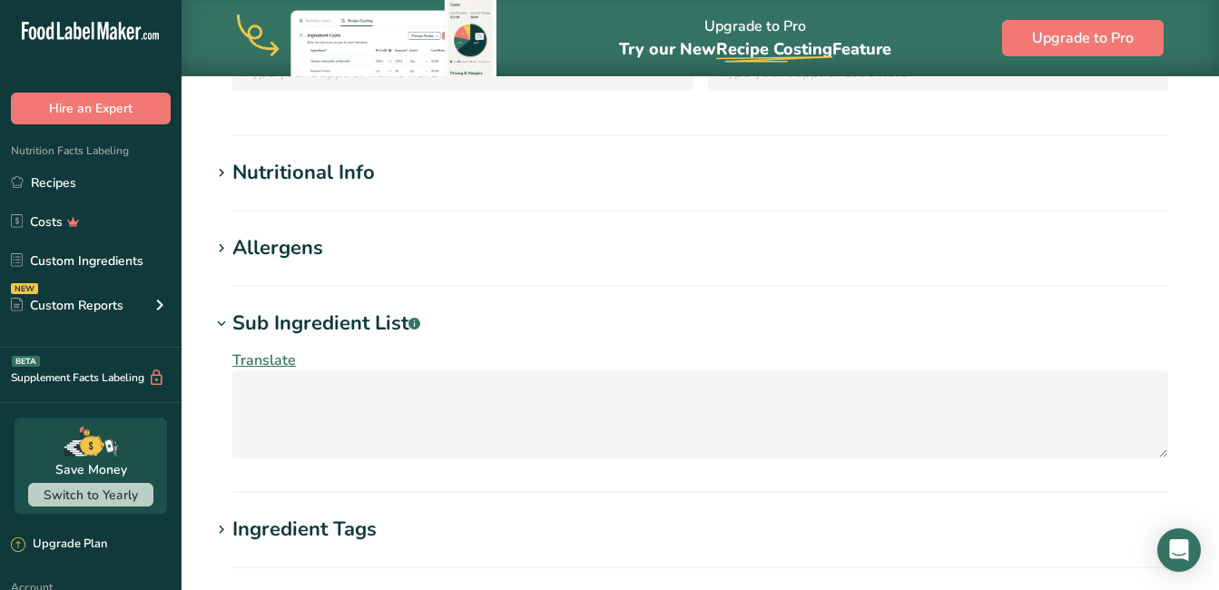
click at [312, 327] on div "Sub Ingredient List .a-a{fill:#347362;}.b-a{fill:#fff;}" at bounding box center [326, 323] width 188 height 30
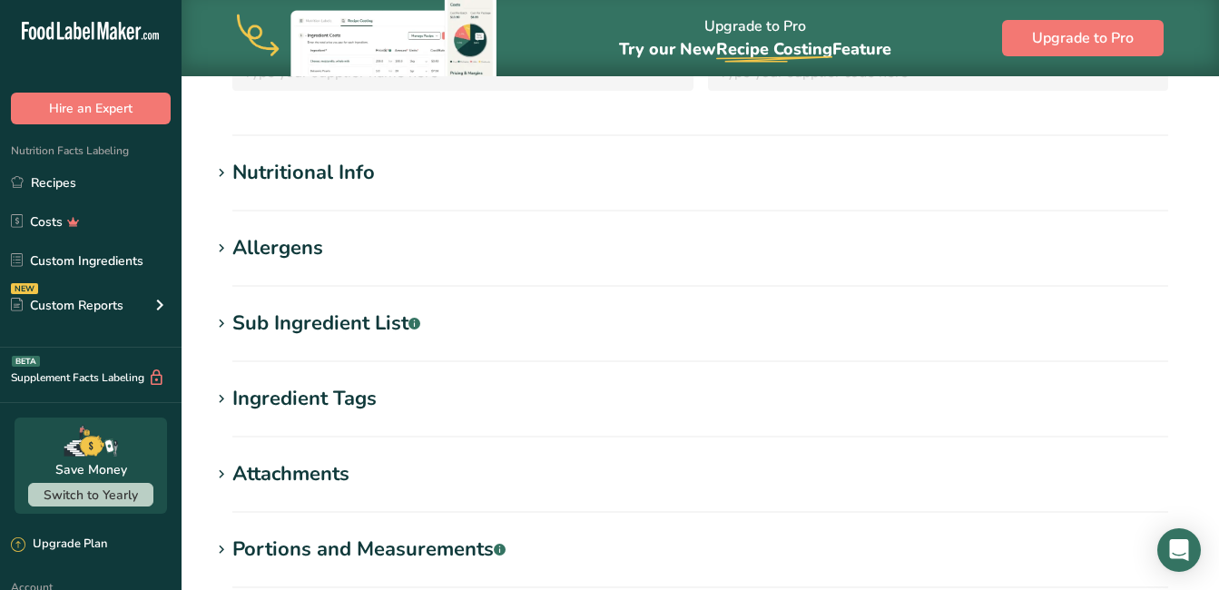
click at [327, 390] on div "Ingredient Tags" at bounding box center [304, 399] width 144 height 30
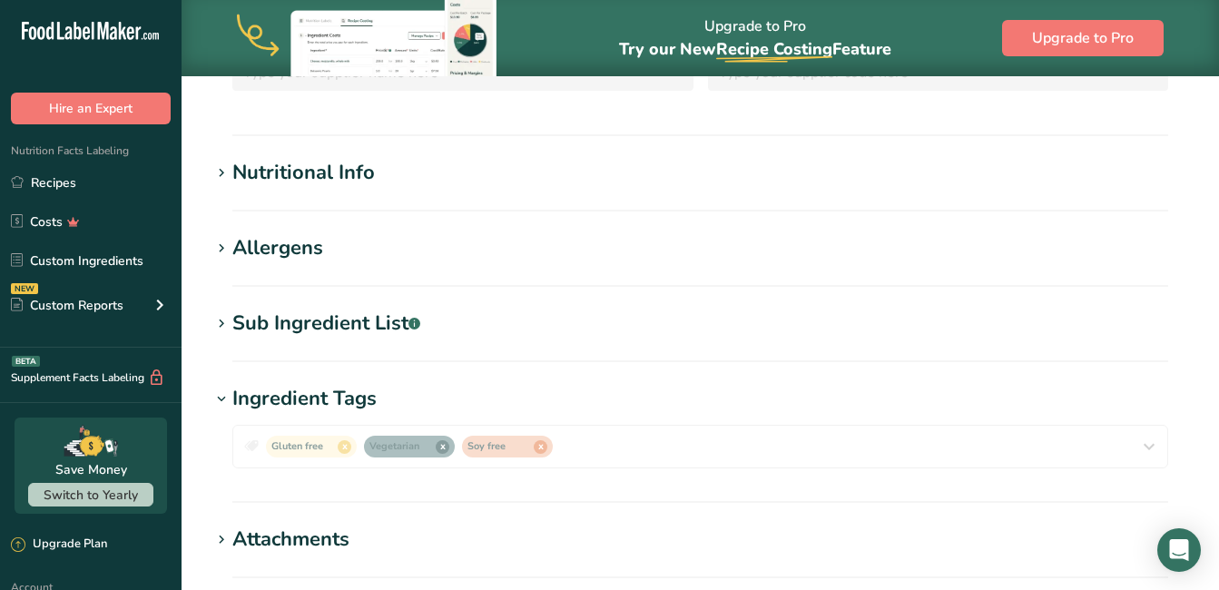
click at [298, 240] on div "Allergens" at bounding box center [277, 248] width 91 height 30
